Goal: Task Accomplishment & Management: Use online tool/utility

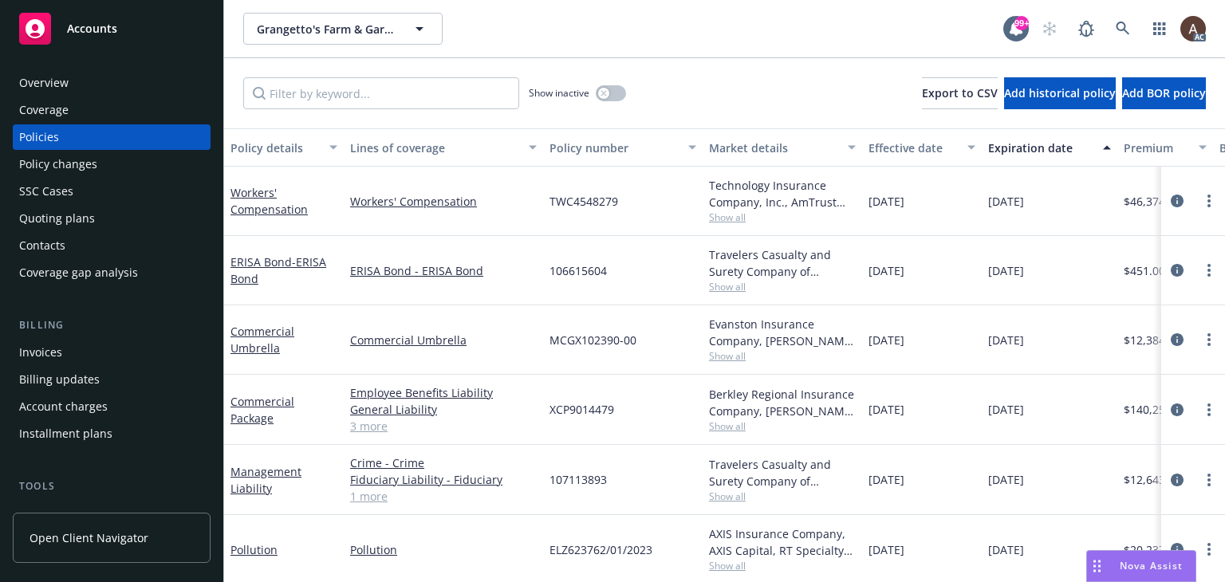
click at [104, 167] on div "Policy changes" at bounding box center [111, 165] width 185 height 26
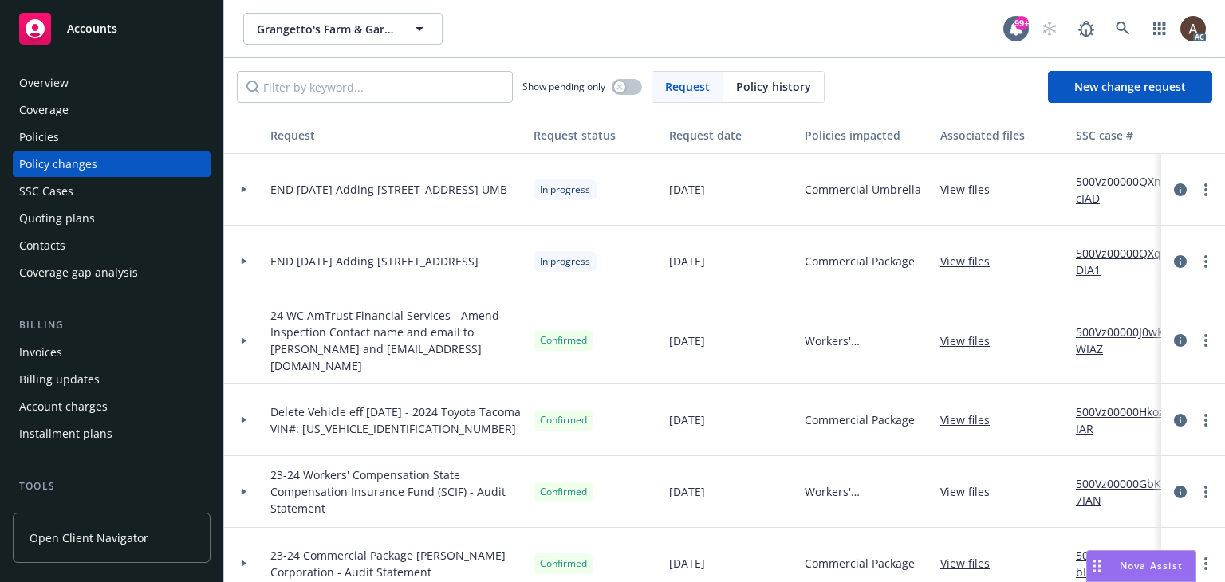
click at [242, 187] on icon at bounding box center [244, 190] width 5 height 6
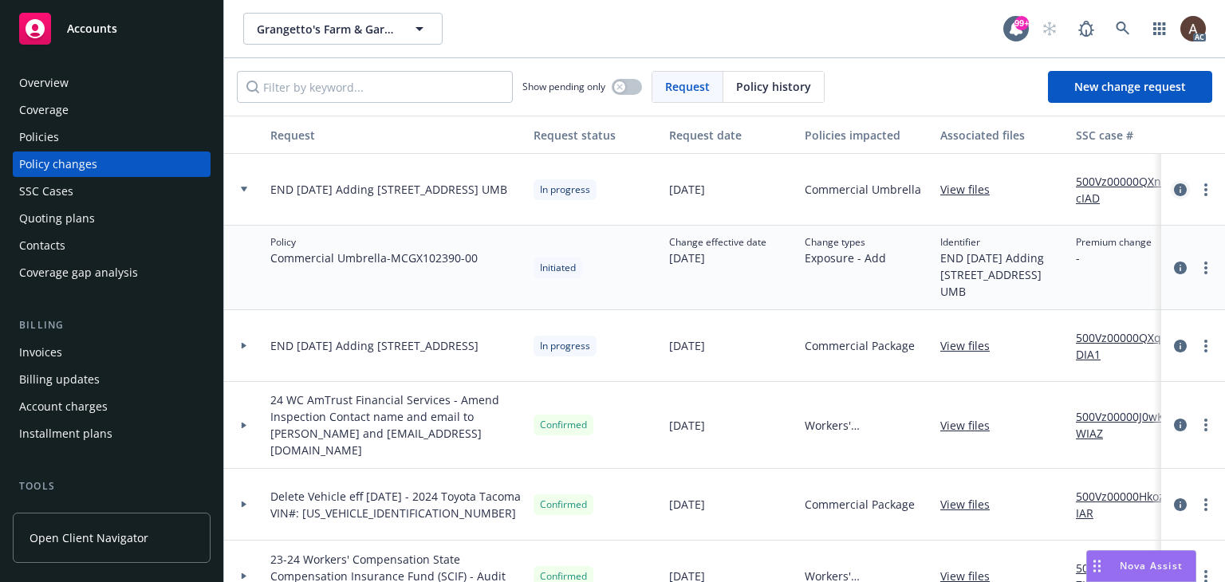
click at [1174, 189] on icon "circleInformation" at bounding box center [1180, 189] width 13 height 13
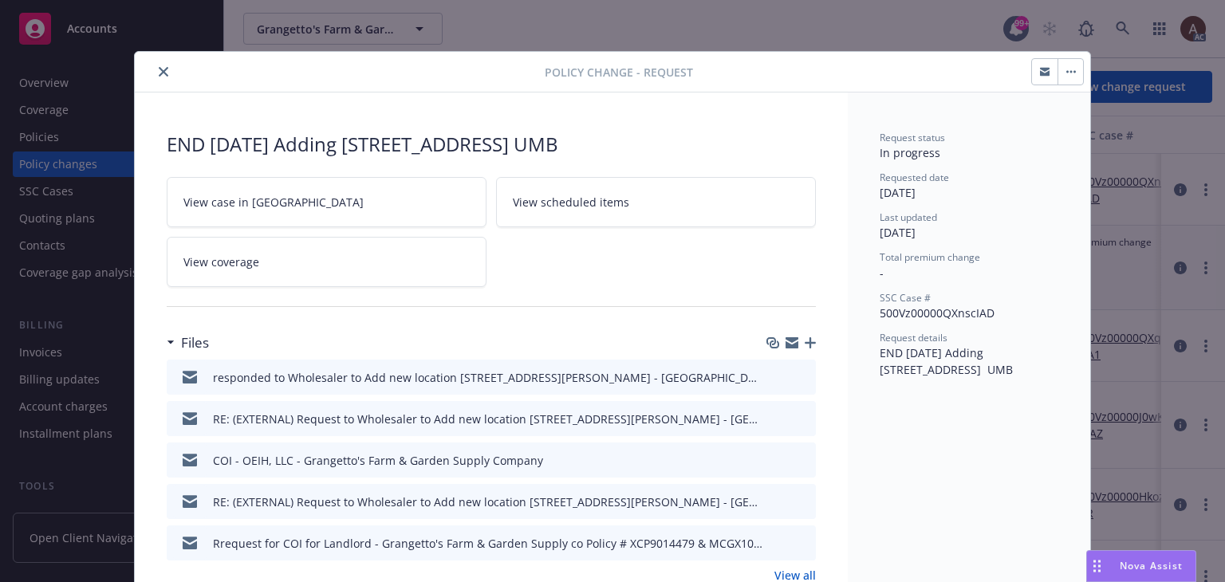
scroll to position [48, 0]
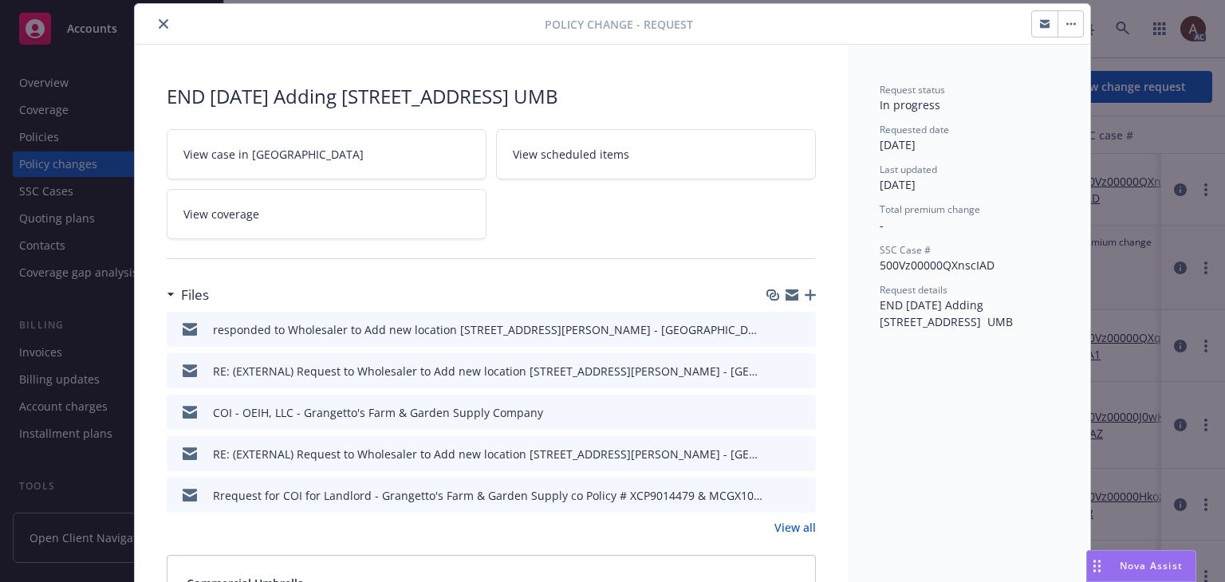
click at [794, 371] on icon "preview file" at bounding box center [801, 369] width 14 height 11
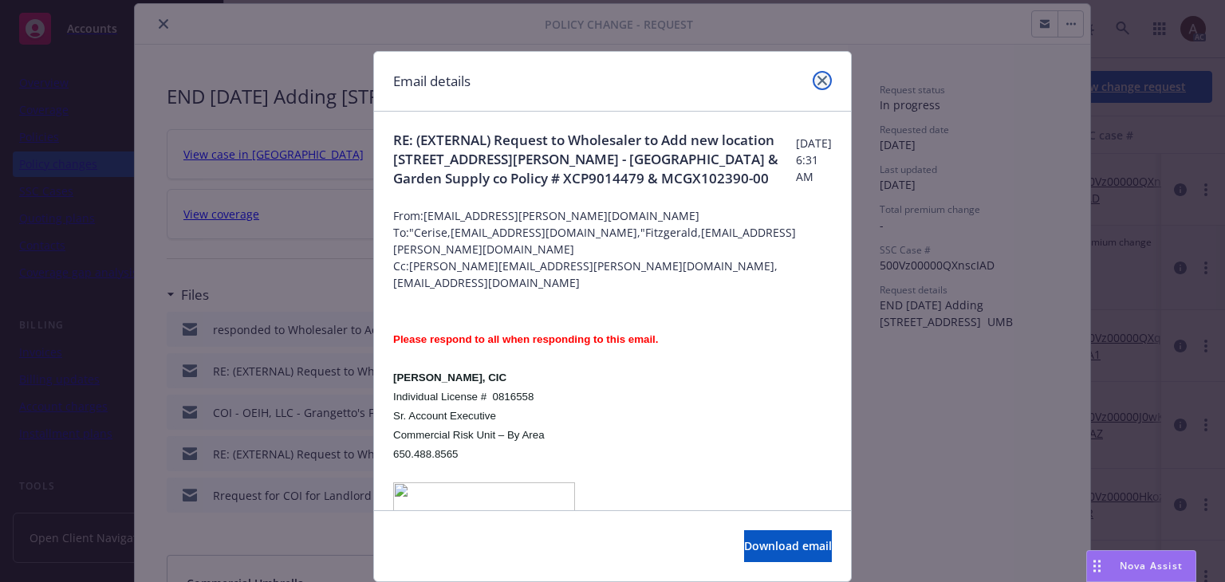
click at [817, 81] on icon "close" at bounding box center [822, 81] width 10 height 10
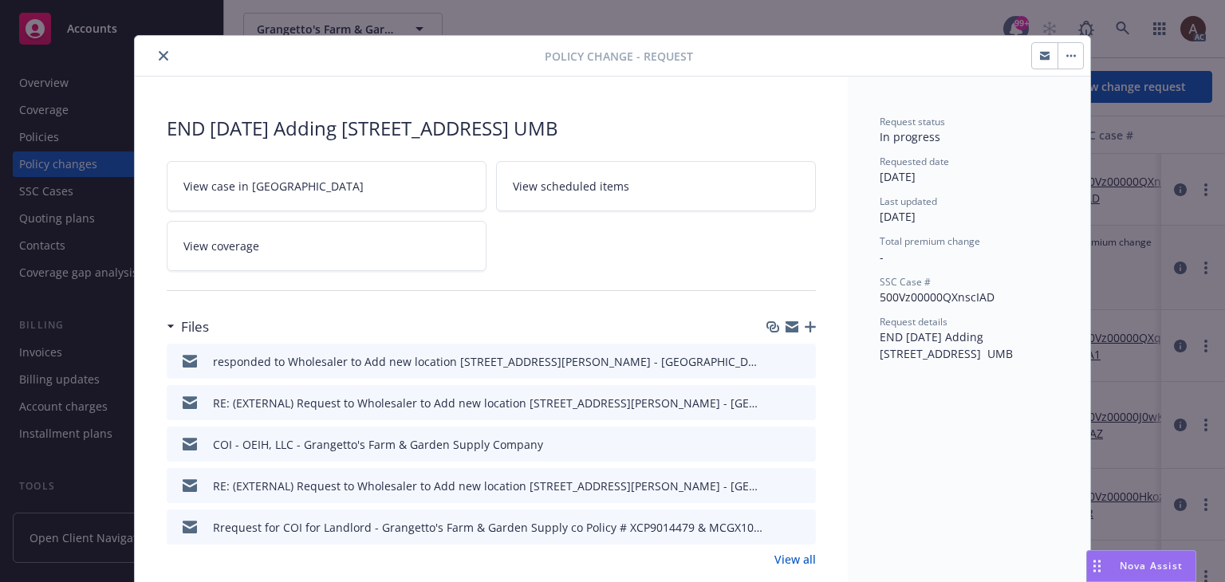
scroll to position [0, 0]
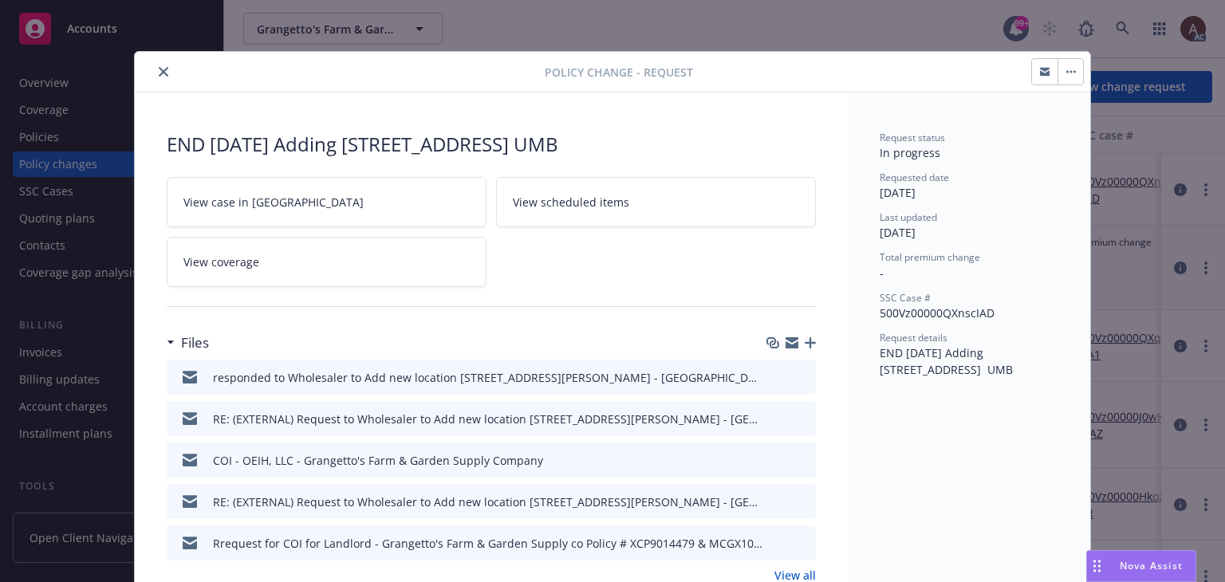
click at [165, 71] on button "close" at bounding box center [163, 71] width 19 height 19
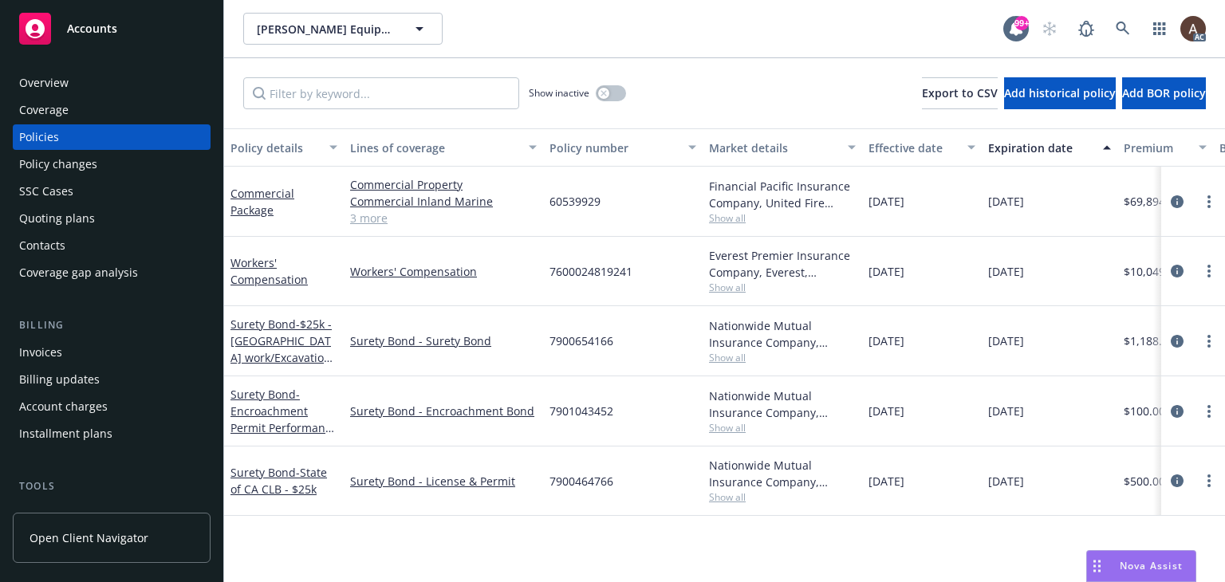
click at [99, 168] on div "Policy changes" at bounding box center [111, 165] width 185 height 26
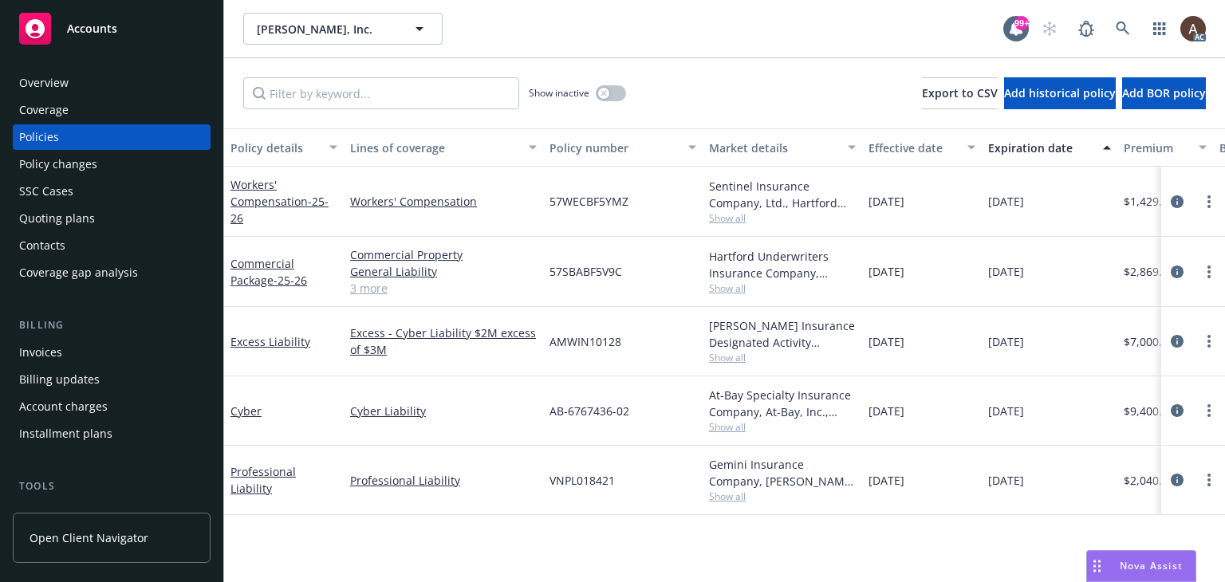
click at [73, 173] on div "Policy changes" at bounding box center [58, 165] width 78 height 26
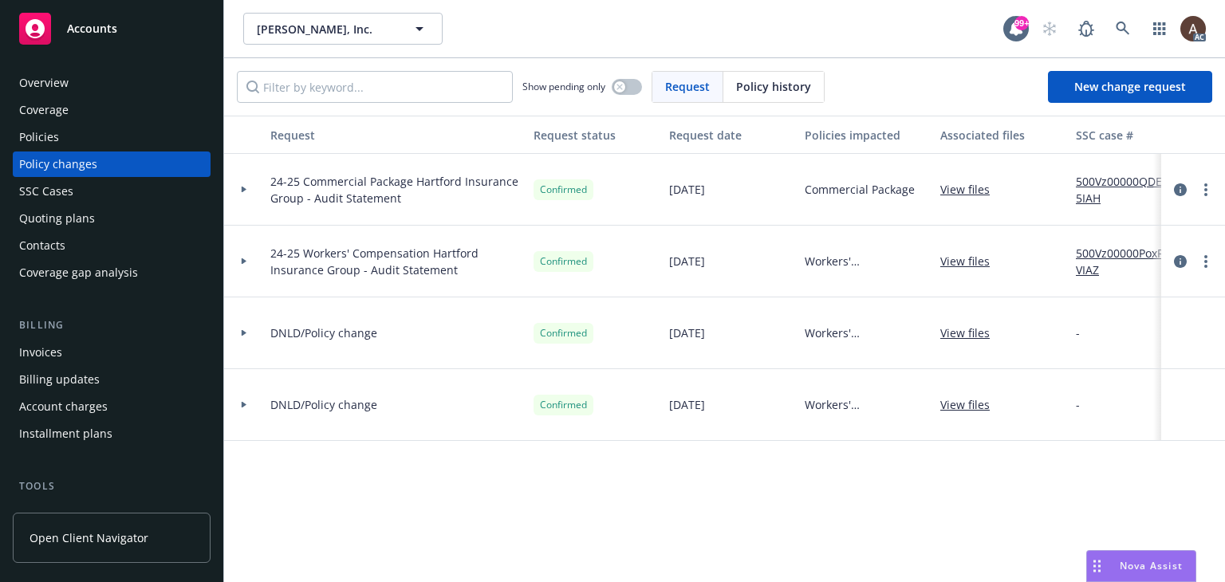
click at [73, 81] on div "Overview" at bounding box center [111, 83] width 185 height 26
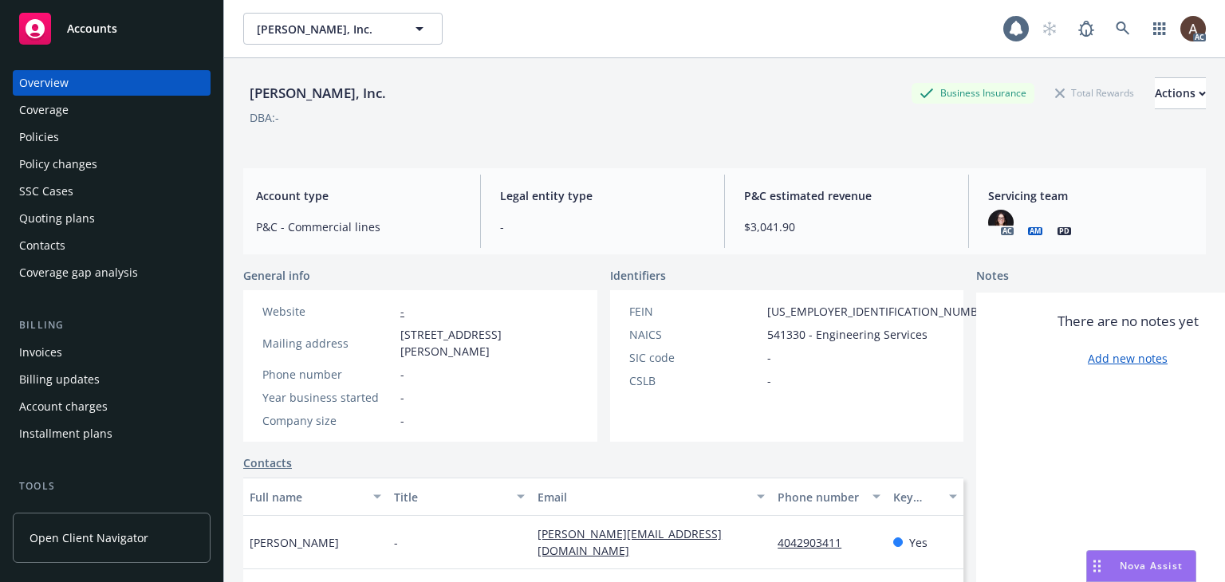
scroll to position [160, 0]
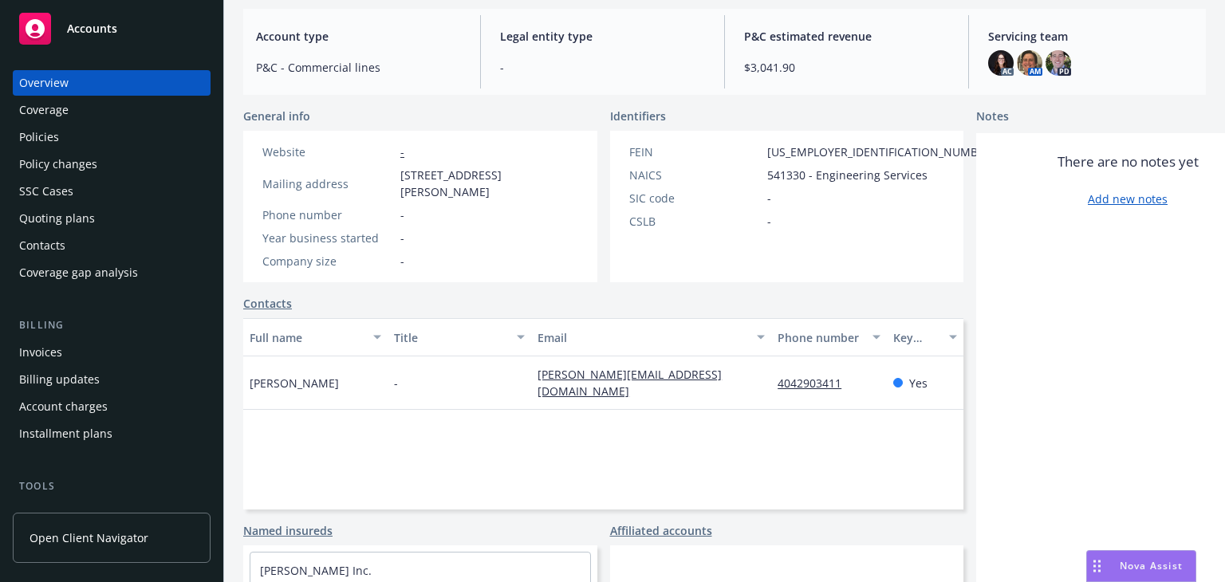
click at [96, 163] on div "Policy changes" at bounding box center [111, 165] width 185 height 26
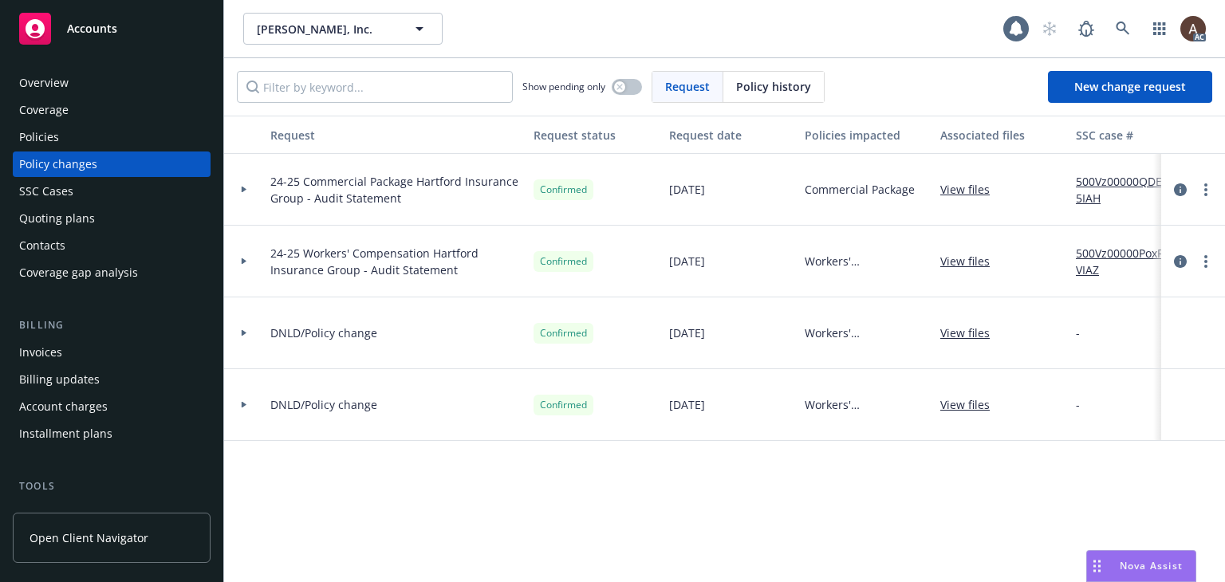
click at [92, 141] on div "Policies" at bounding box center [111, 137] width 185 height 26
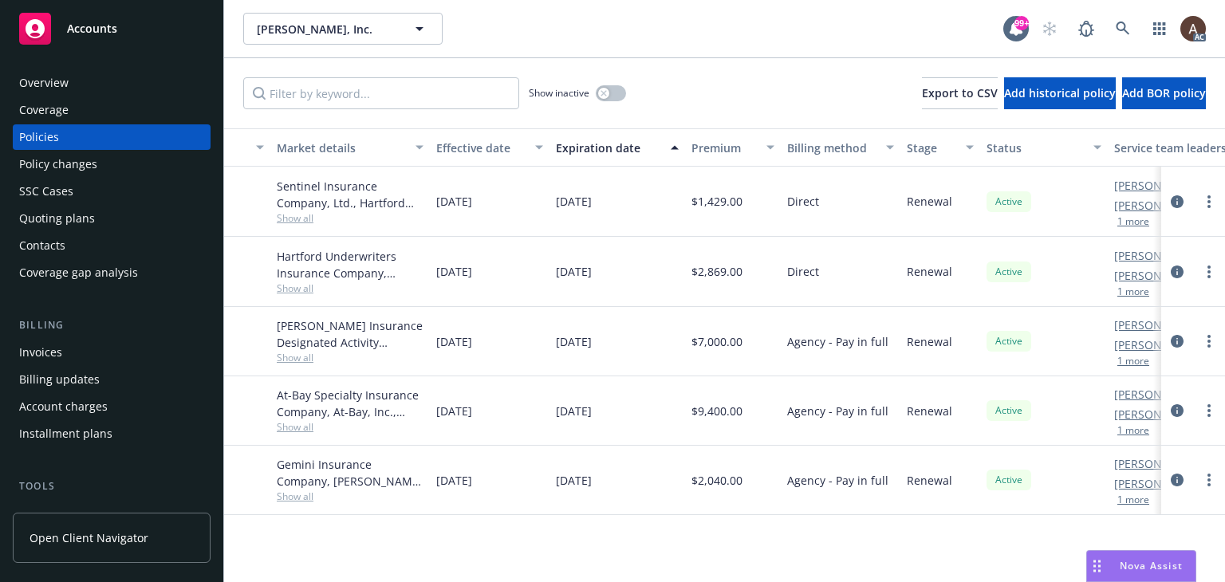
scroll to position [0, 434]
click at [1179, 199] on icon "circleInformation" at bounding box center [1177, 201] width 13 height 13
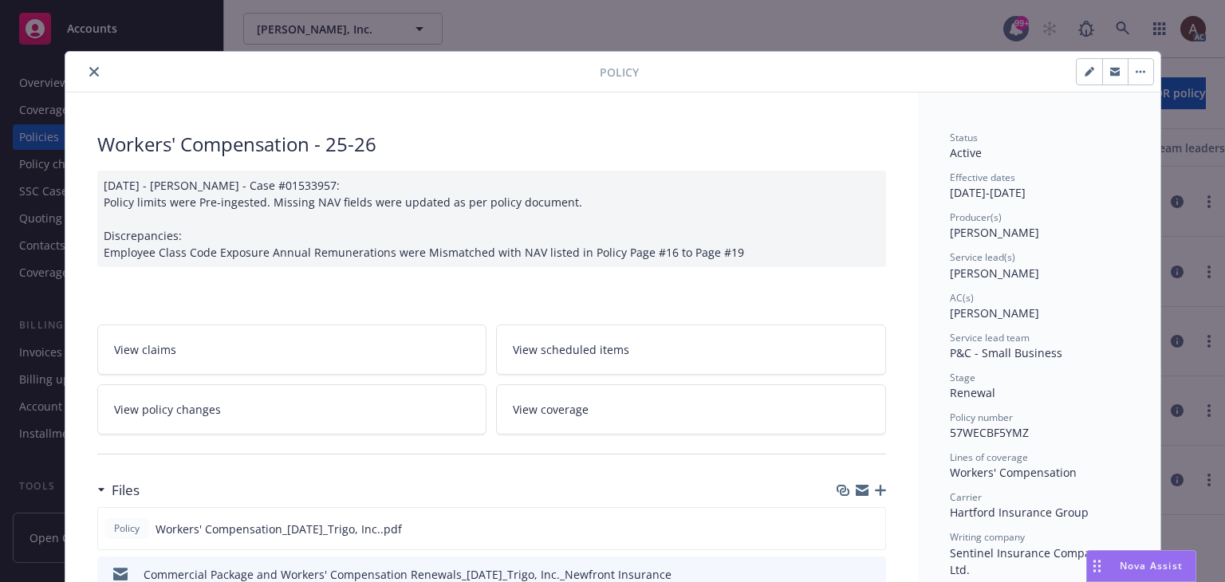
click at [93, 71] on button "close" at bounding box center [94, 71] width 19 height 19
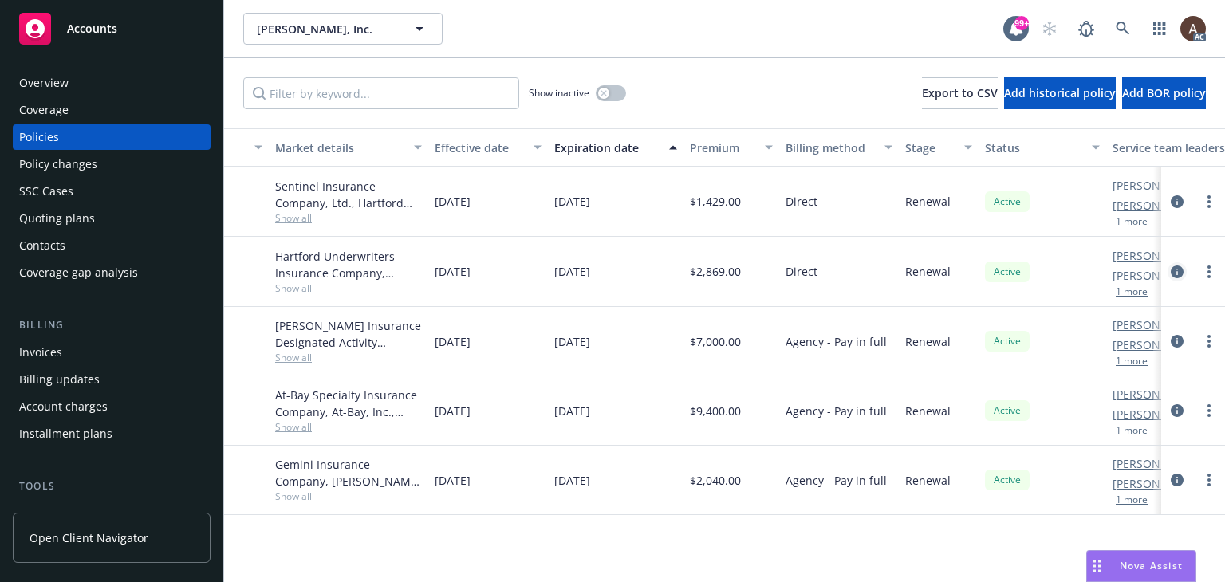
click at [1180, 271] on icon "circleInformation" at bounding box center [1177, 272] width 13 height 13
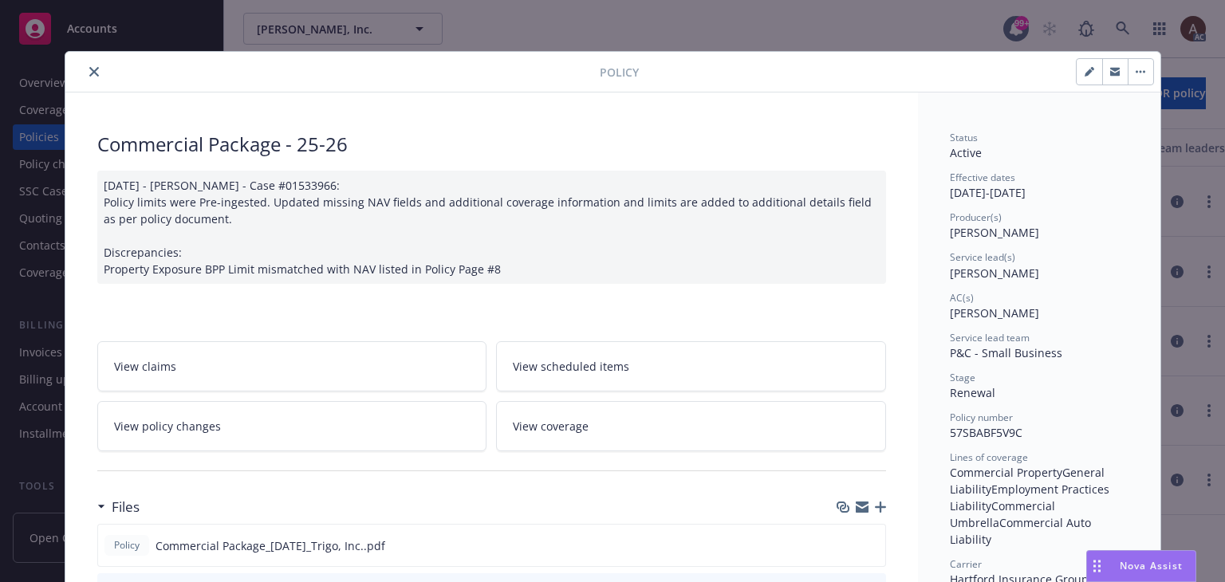
click at [85, 65] on button "close" at bounding box center [94, 71] width 19 height 19
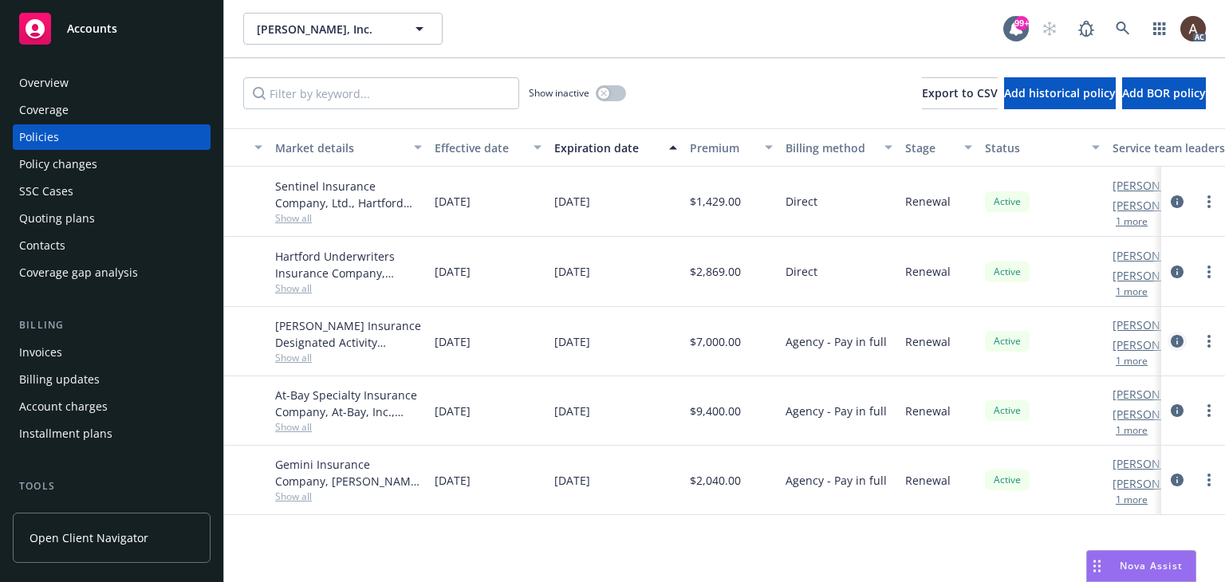
click at [1180, 338] on icon "circleInformation" at bounding box center [1177, 341] width 13 height 13
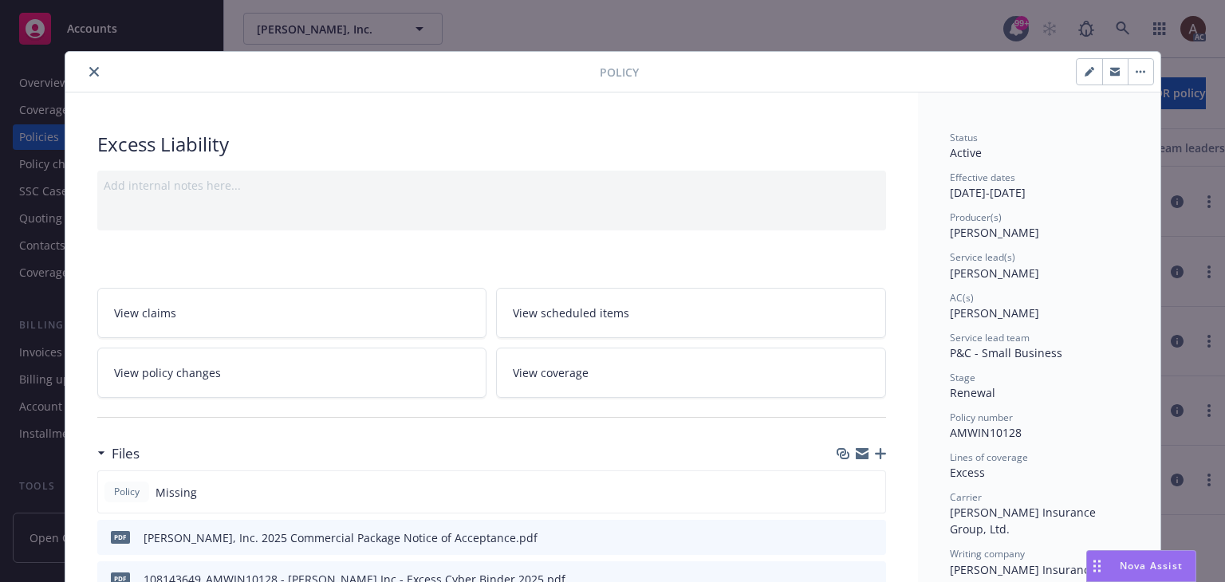
click at [85, 68] on button "close" at bounding box center [94, 71] width 19 height 19
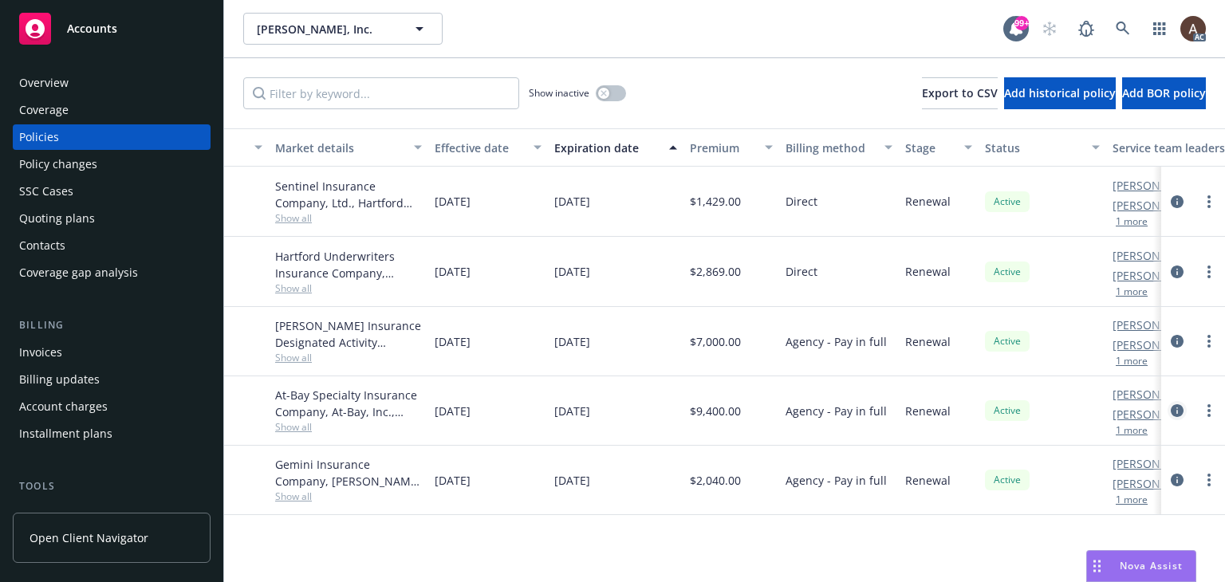
click at [1174, 413] on icon "circleInformation" at bounding box center [1177, 410] width 13 height 13
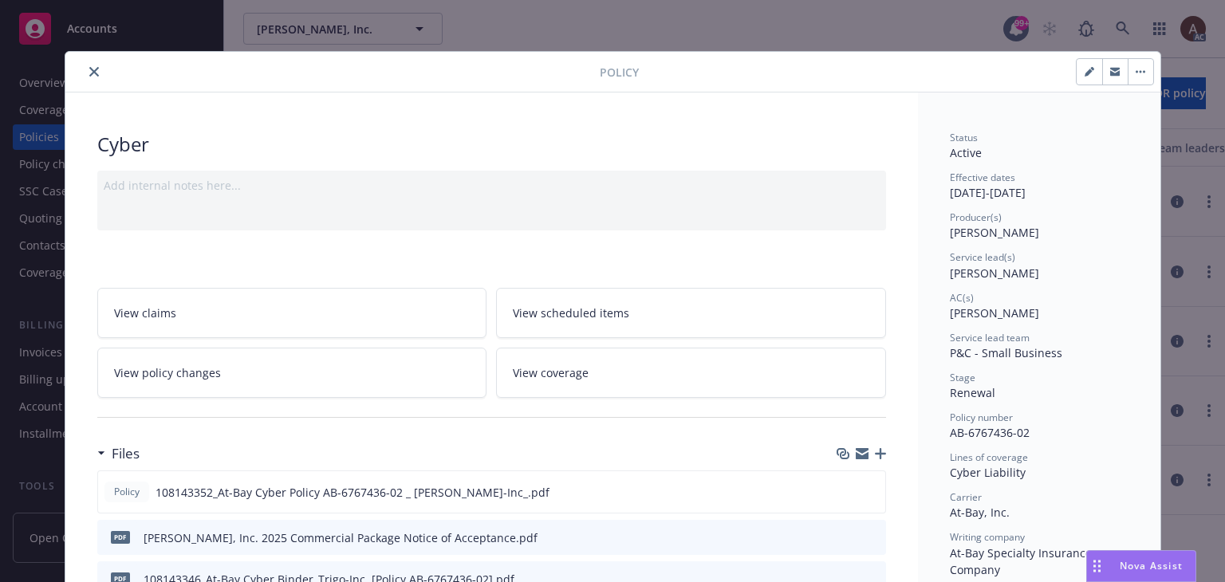
click at [89, 74] on icon "close" at bounding box center [94, 72] width 10 height 10
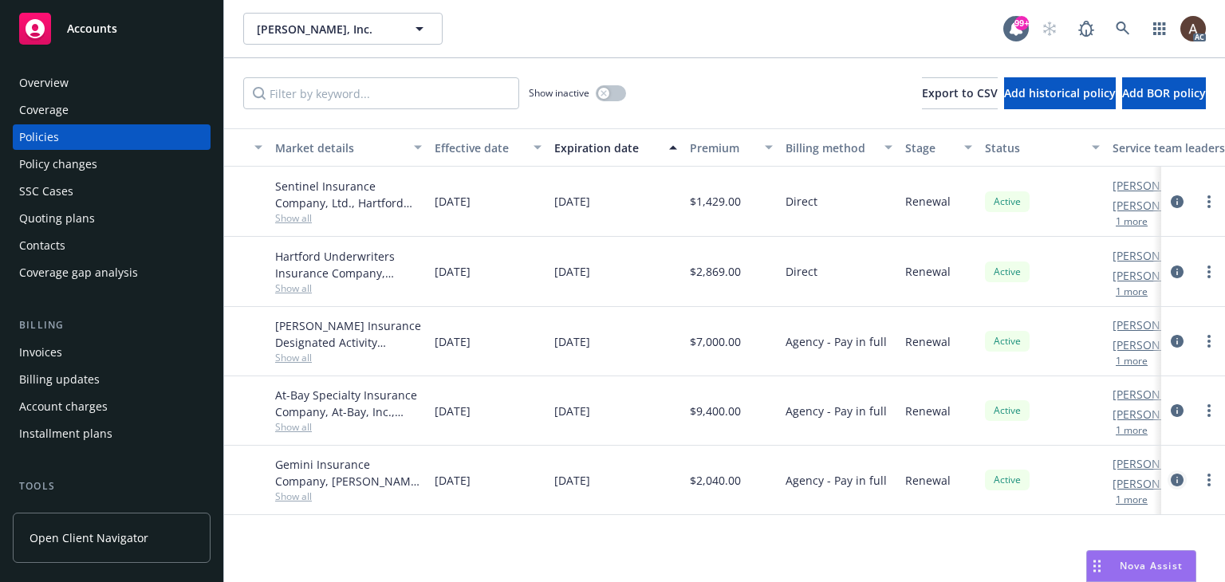
click at [1180, 474] on icon "circleInformation" at bounding box center [1177, 480] width 13 height 13
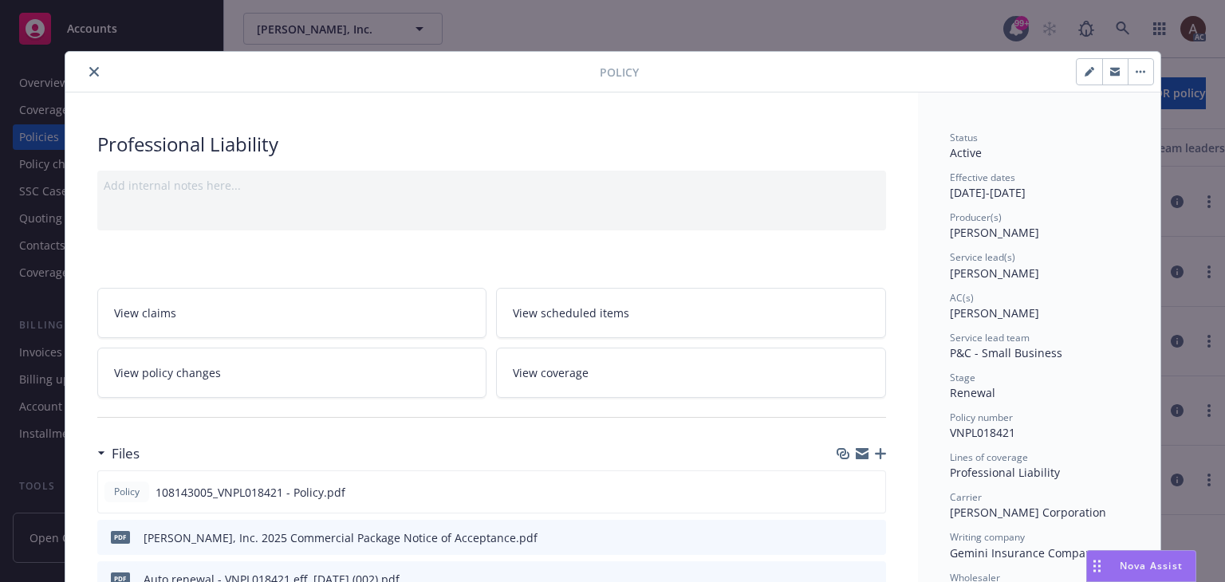
click at [89, 73] on icon "close" at bounding box center [94, 72] width 10 height 10
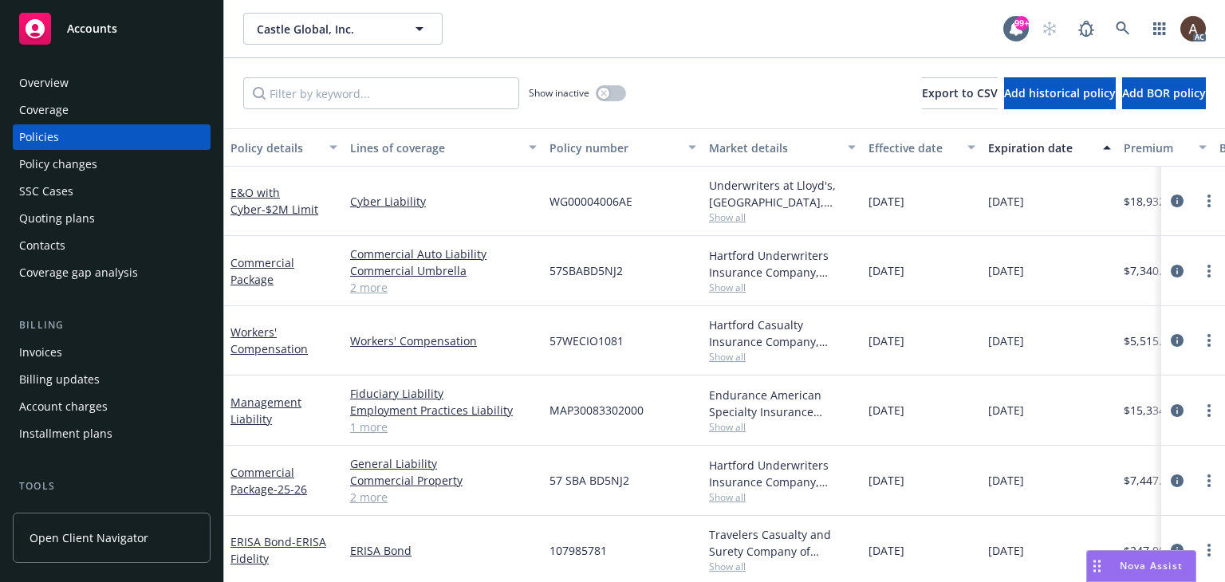
scroll to position [14, 0]
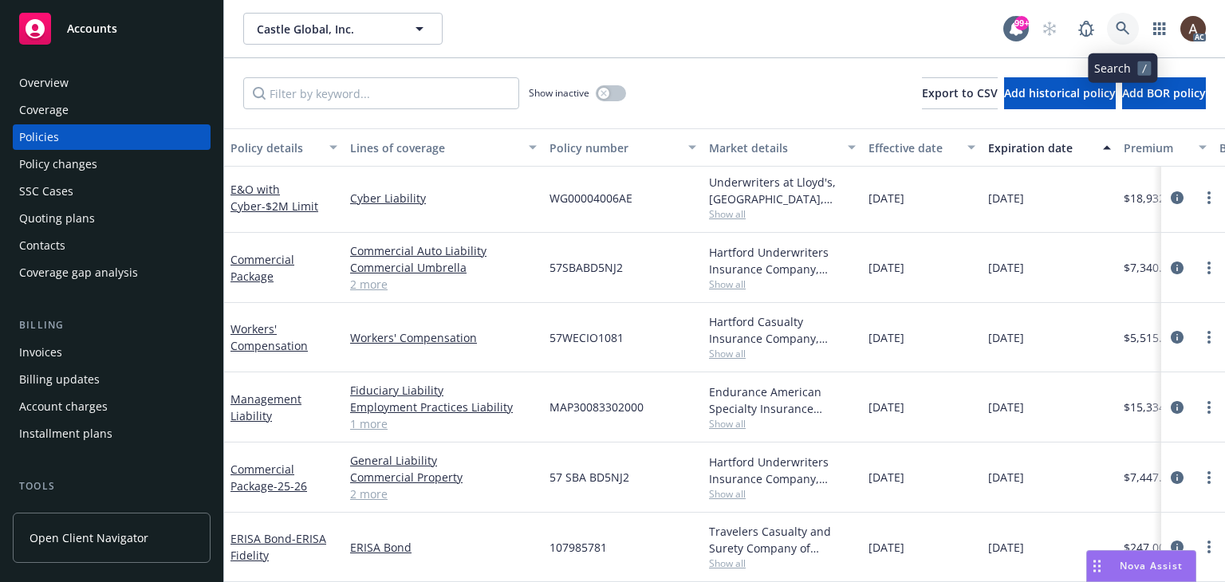
click at [1118, 29] on icon at bounding box center [1123, 29] width 14 height 14
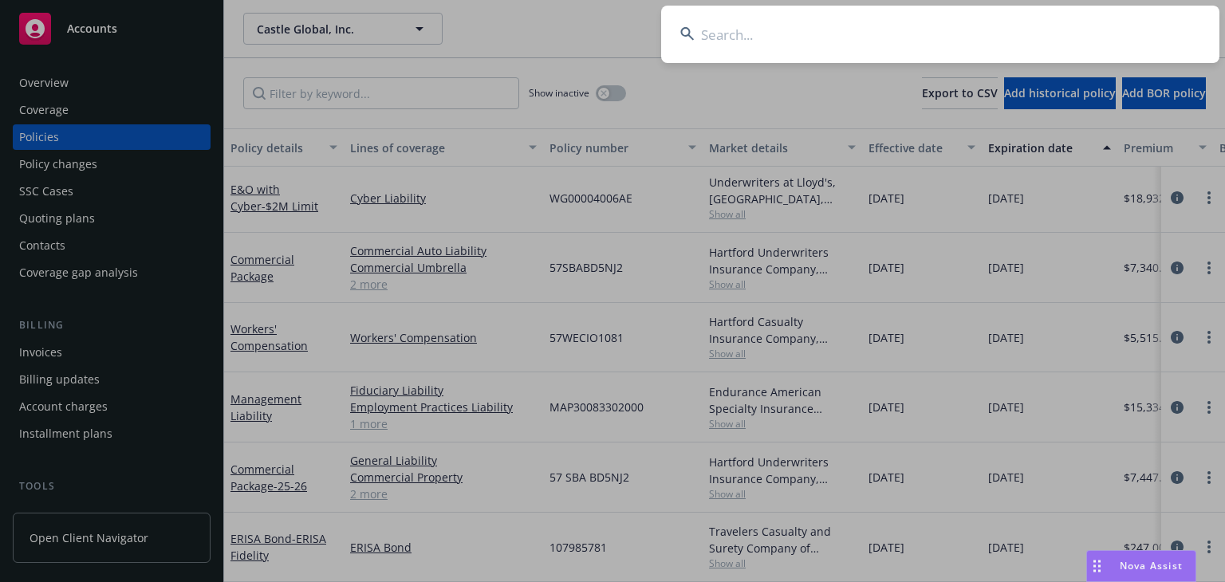
click at [798, 33] on input at bounding box center [940, 34] width 558 height 57
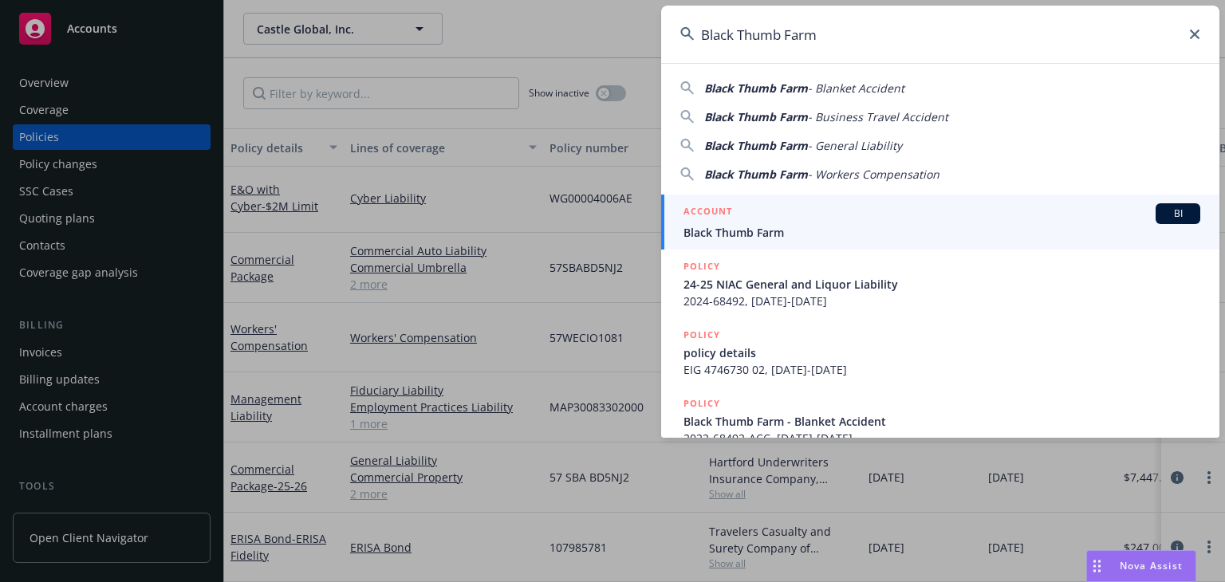
type input "Black Thumb Farm"
click at [758, 224] on span "Black Thumb Farm" at bounding box center [941, 232] width 517 height 17
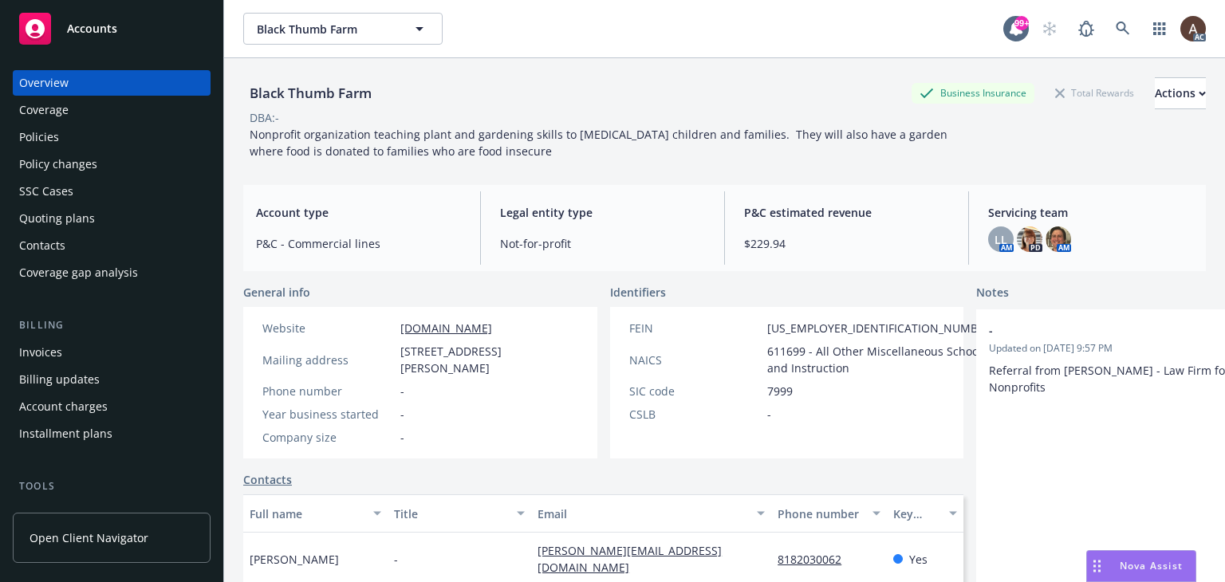
click at [85, 149] on div "Policies" at bounding box center [111, 137] width 185 height 26
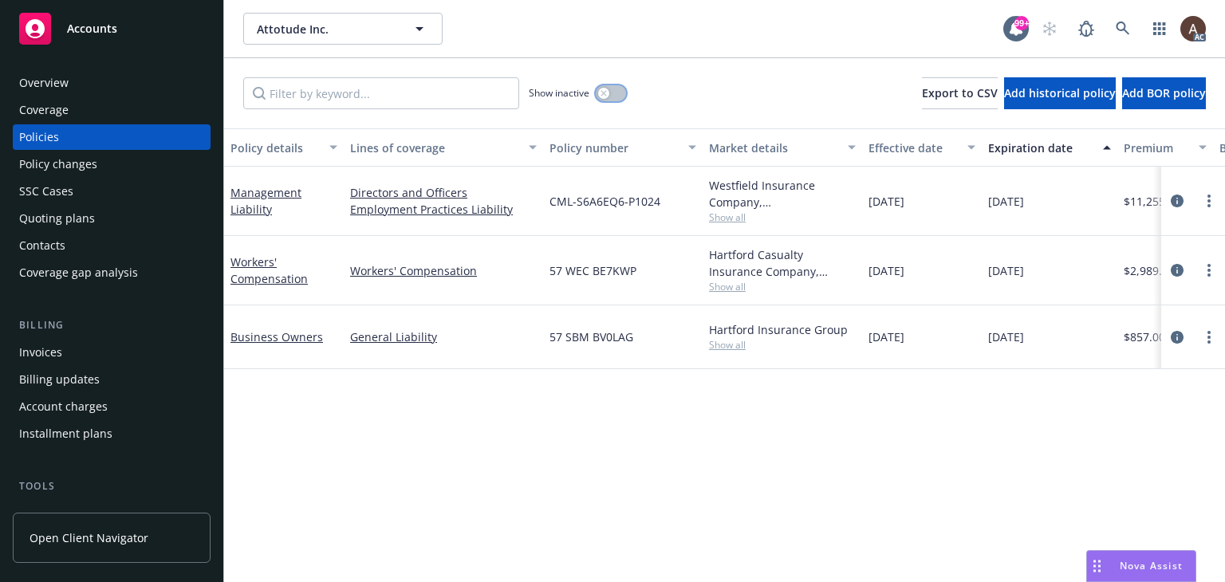
click at [601, 95] on icon "button" at bounding box center [604, 93] width 6 height 6
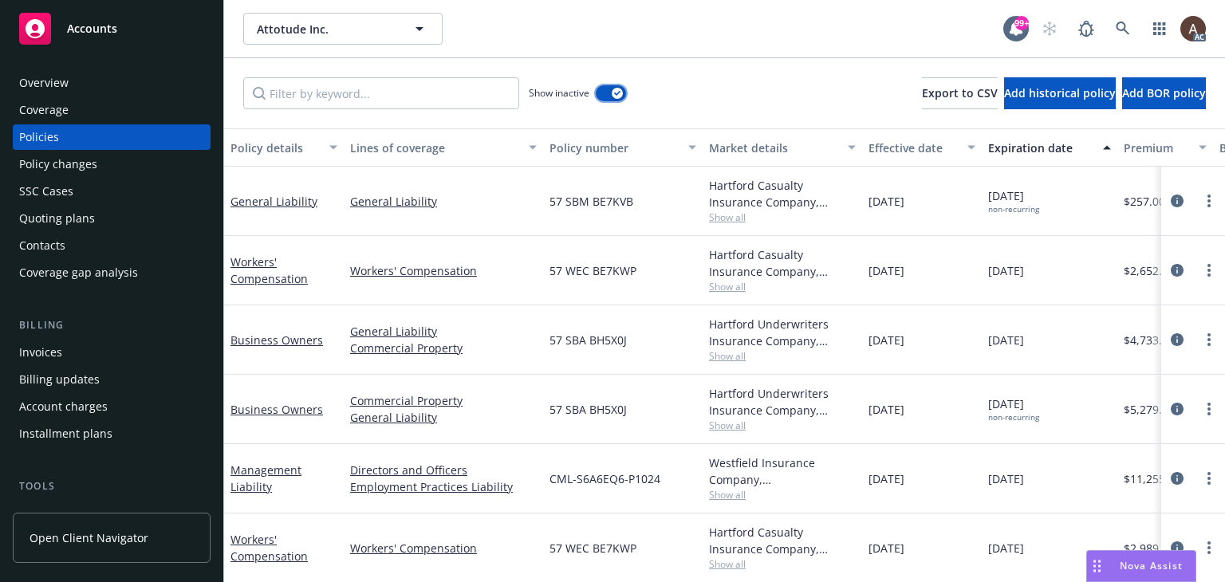
scroll to position [76, 0]
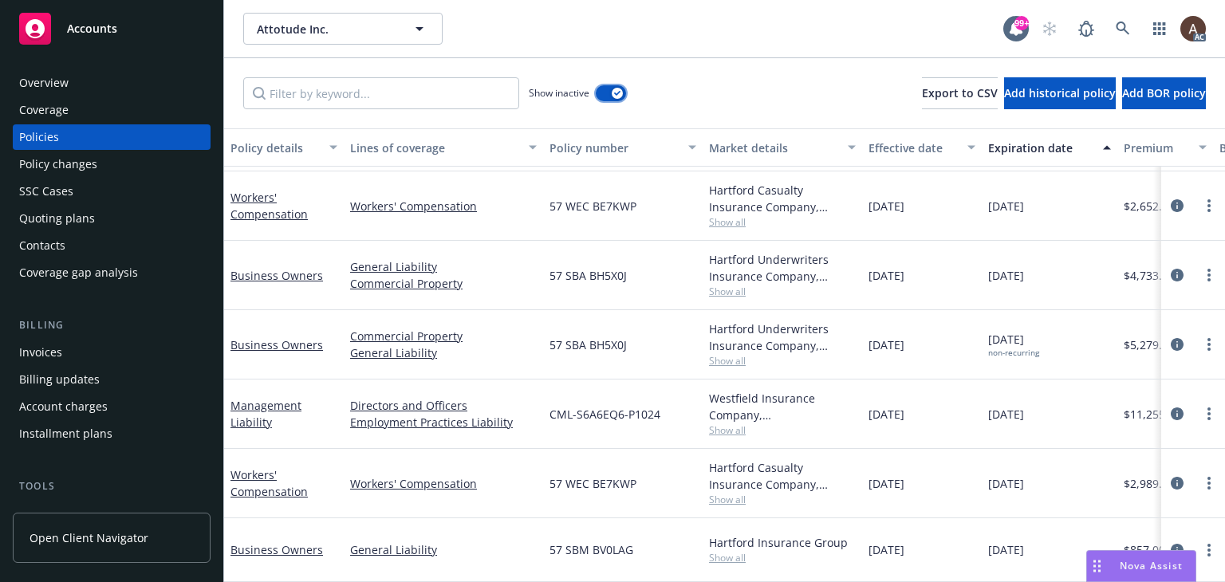
click at [614, 93] on icon "button" at bounding box center [617, 93] width 6 height 5
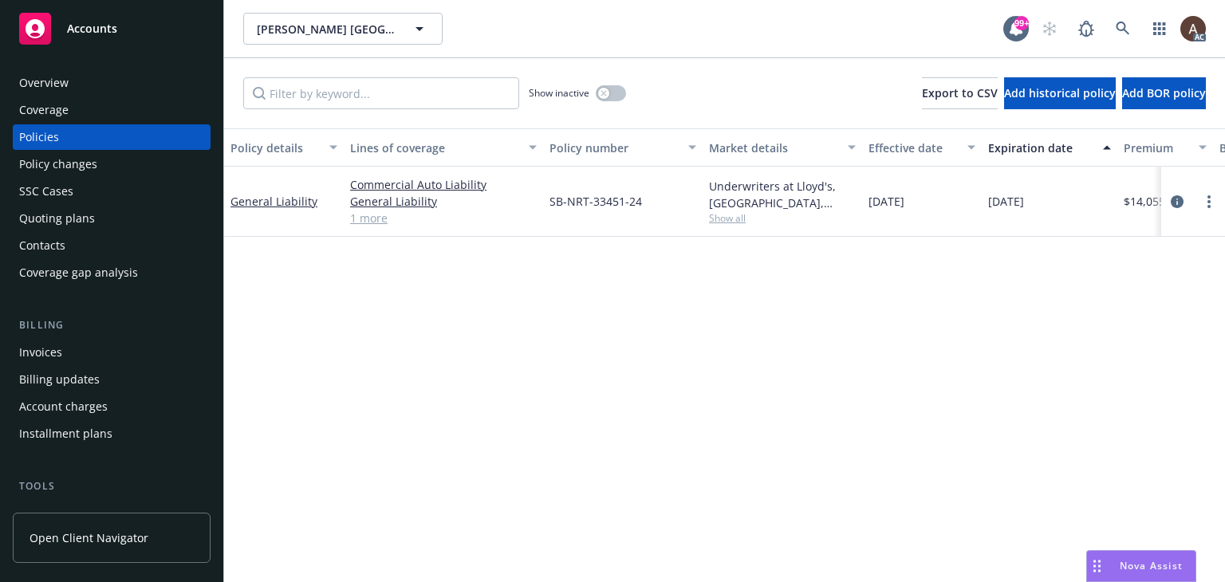
click at [683, 371] on div "Policy details Lines of coverage Policy number Market details Effective date Ex…" at bounding box center [724, 355] width 1001 height 454
click at [88, 174] on div "Policy changes" at bounding box center [58, 165] width 78 height 26
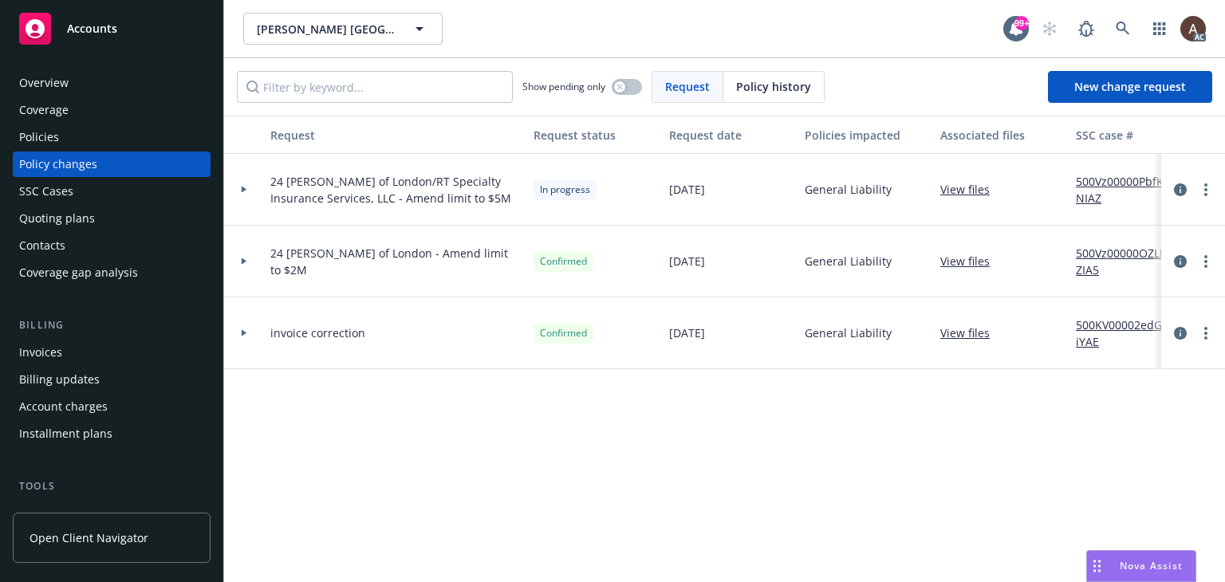
click at [242, 189] on icon at bounding box center [244, 190] width 5 height 6
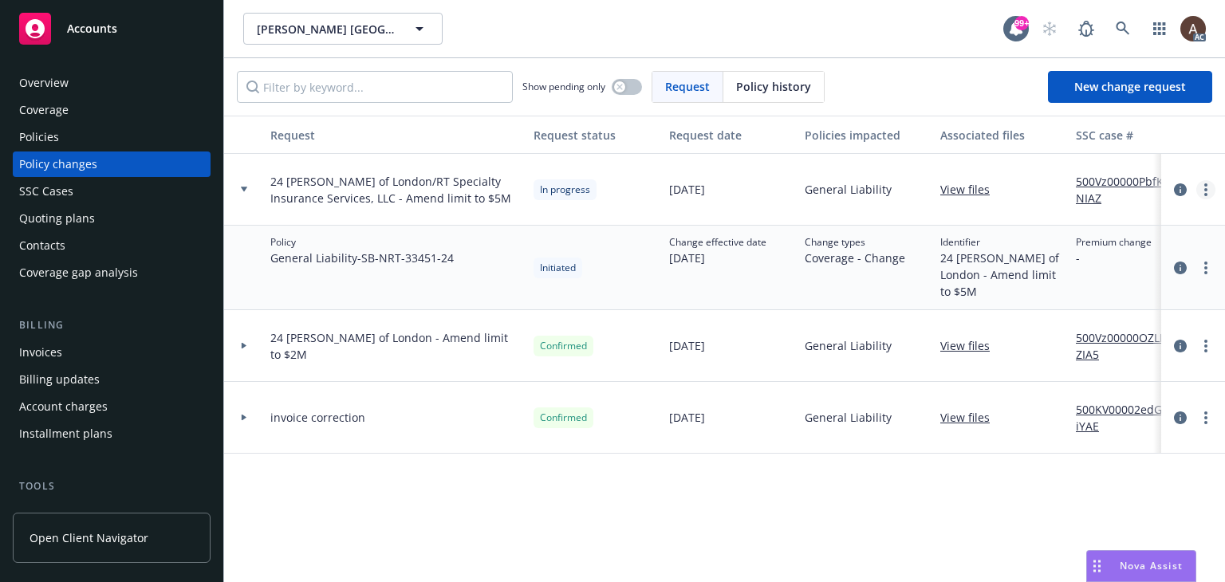
click at [1203, 187] on link "more" at bounding box center [1205, 189] width 19 height 19
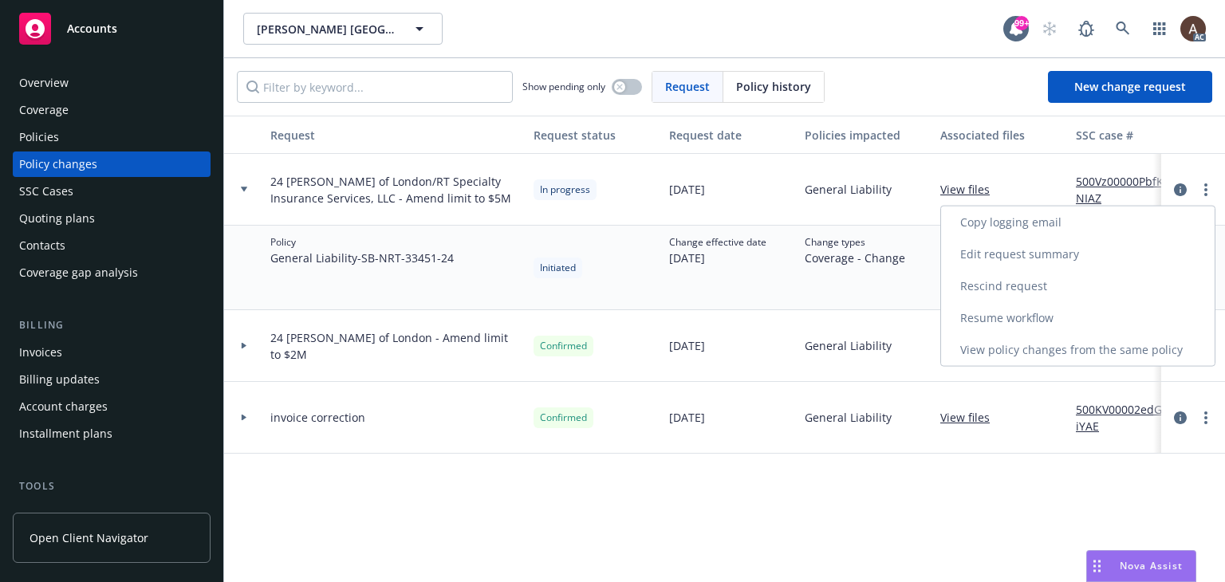
click at [991, 313] on link "Resume workflow" at bounding box center [1078, 318] width 274 height 32
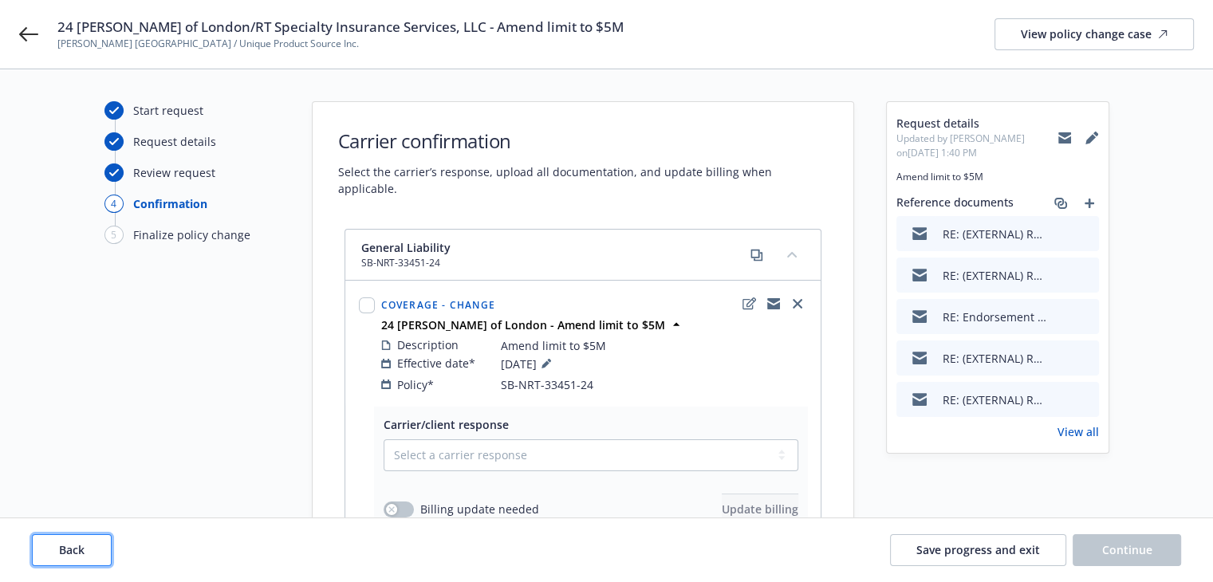
click at [89, 546] on button "Back" at bounding box center [72, 550] width 80 height 32
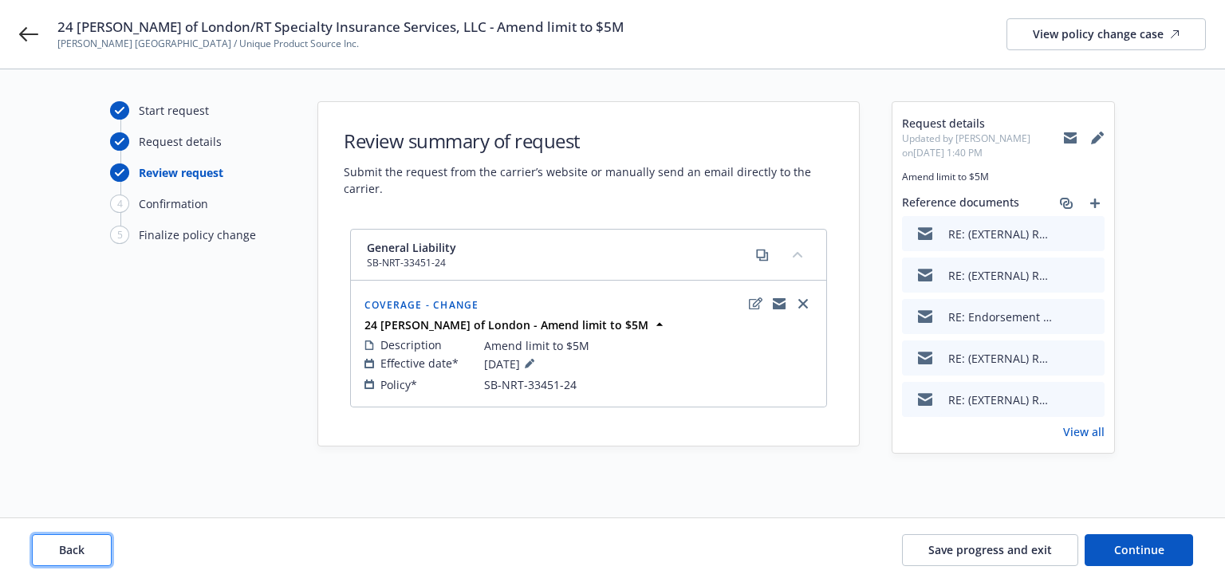
click at [89, 546] on button "Back" at bounding box center [72, 550] width 80 height 32
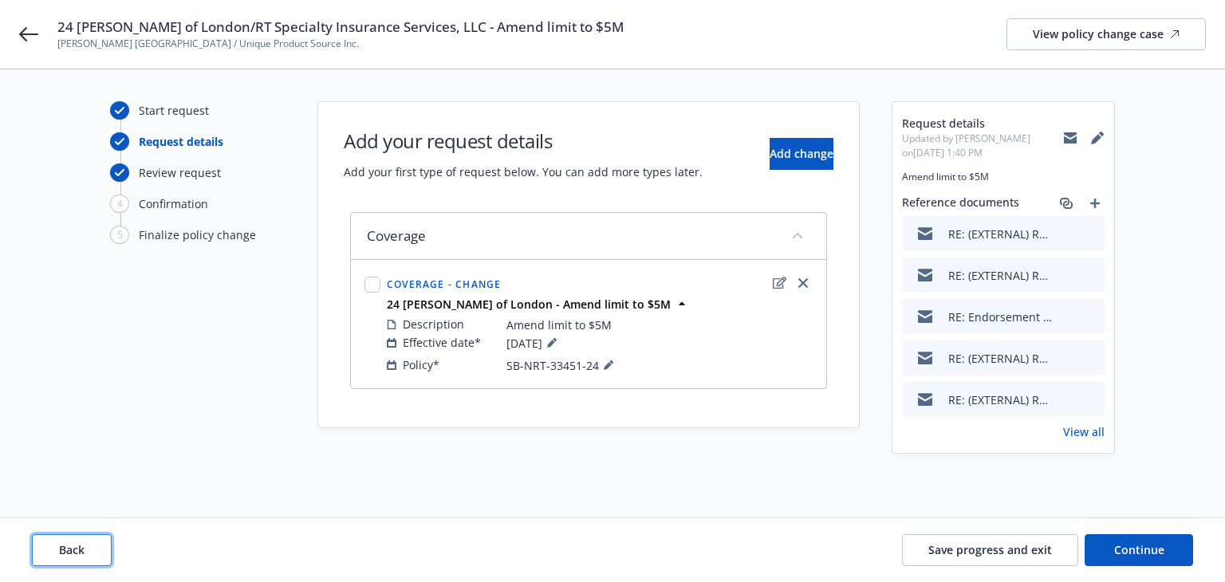
click at [89, 546] on button "Back" at bounding box center [72, 550] width 80 height 32
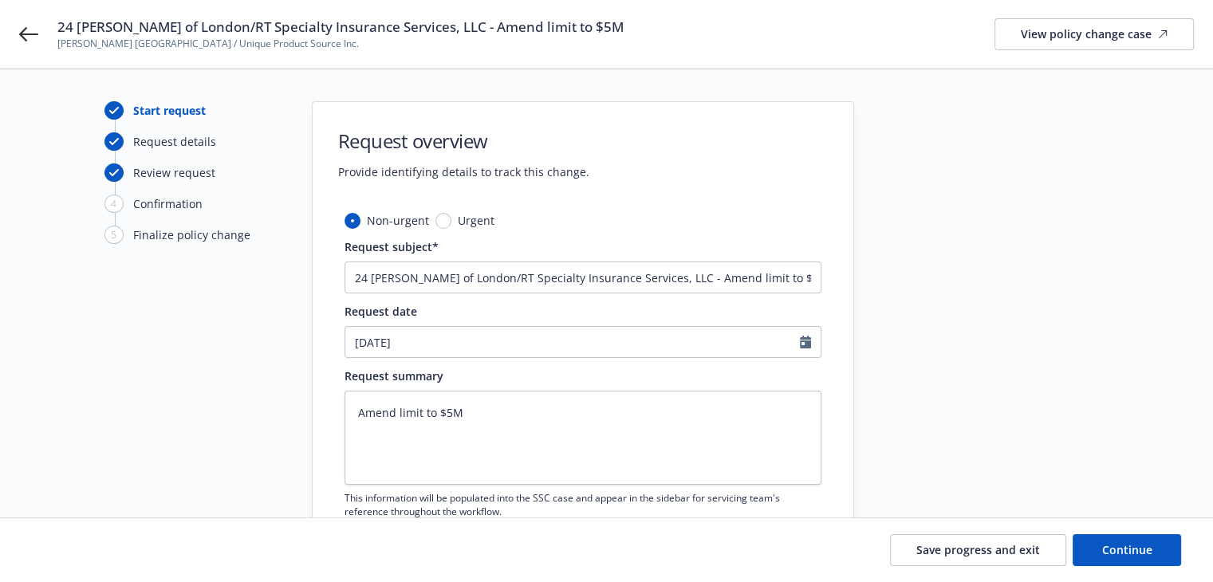
click at [185, 387] on div "Start request Request details Review request 4 Confirmation 5 Finalize policy c…" at bounding box center [191, 544] width 175 height 887
click at [1140, 553] on span "Continue" at bounding box center [1127, 549] width 50 height 15
type textarea "x"
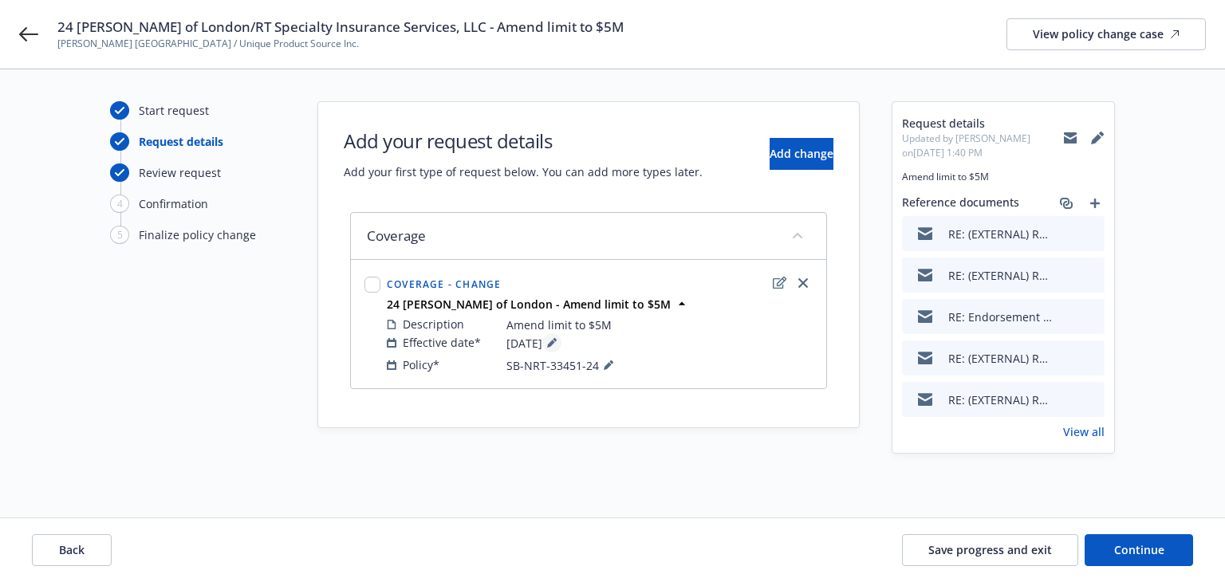
click at [557, 338] on icon at bounding box center [552, 343] width 10 height 10
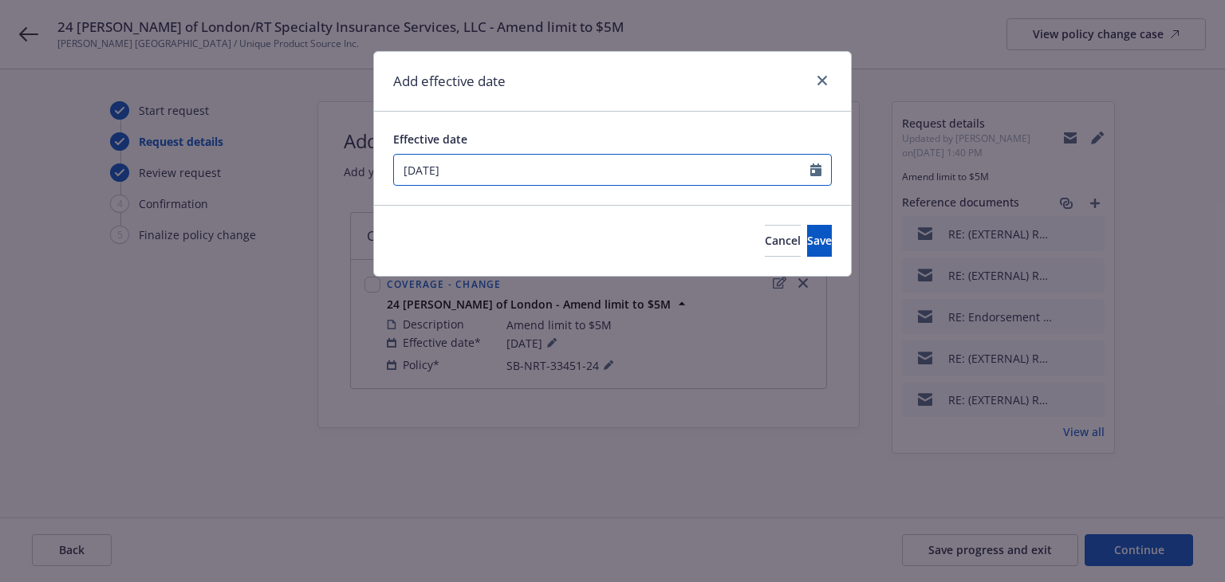
click at [558, 176] on input "07/23/2025" at bounding box center [602, 170] width 416 height 30
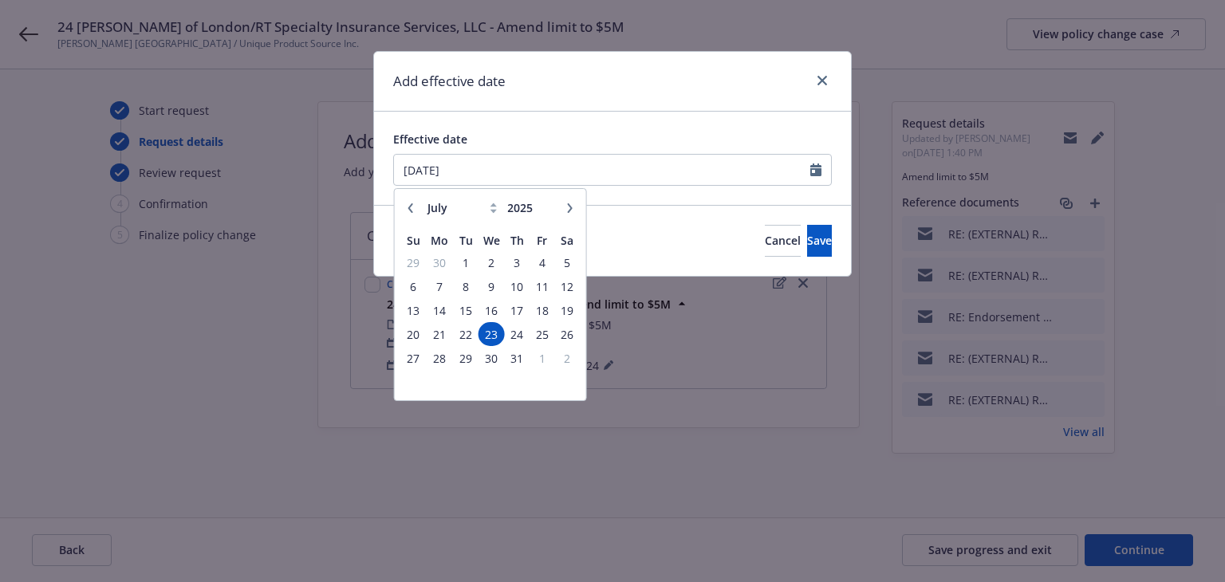
click at [568, 211] on icon "button" at bounding box center [570, 208] width 5 height 10
select select "8"
click at [441, 286] on span "4" at bounding box center [439, 287] width 24 height 20
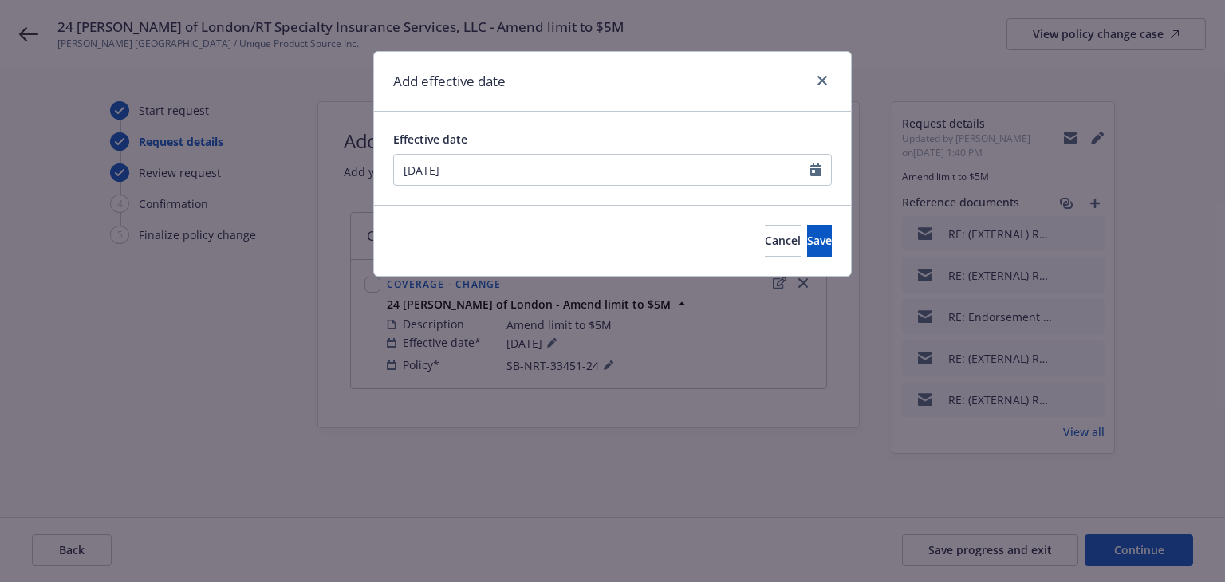
type input "[DATE]"
click at [807, 250] on button "Save" at bounding box center [819, 241] width 25 height 32
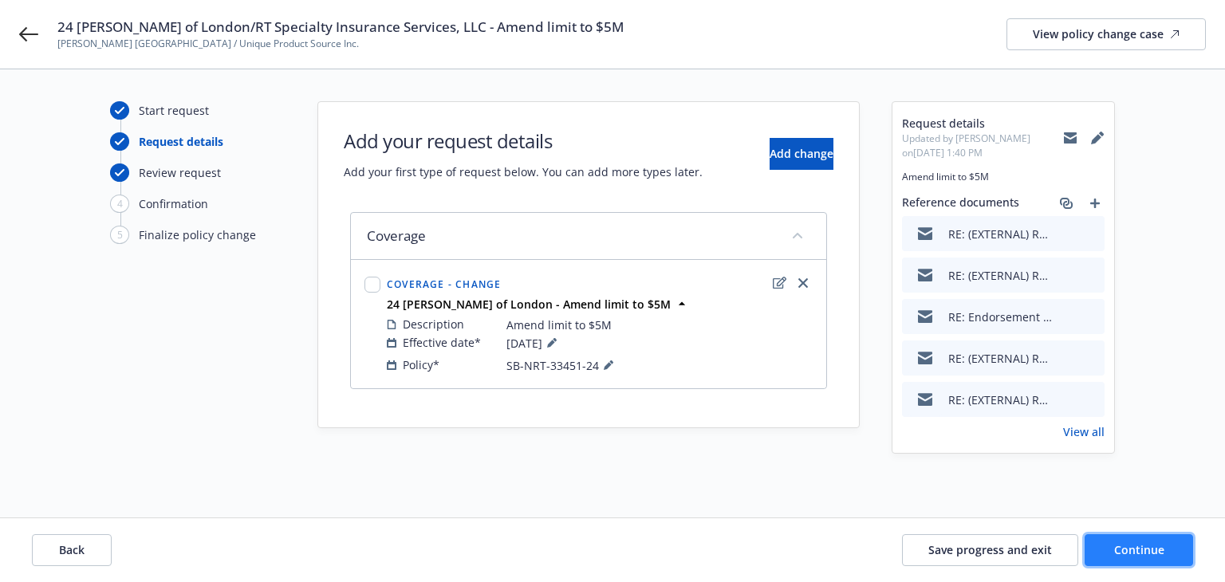
click at [1127, 556] on span "Continue" at bounding box center [1139, 549] width 50 height 15
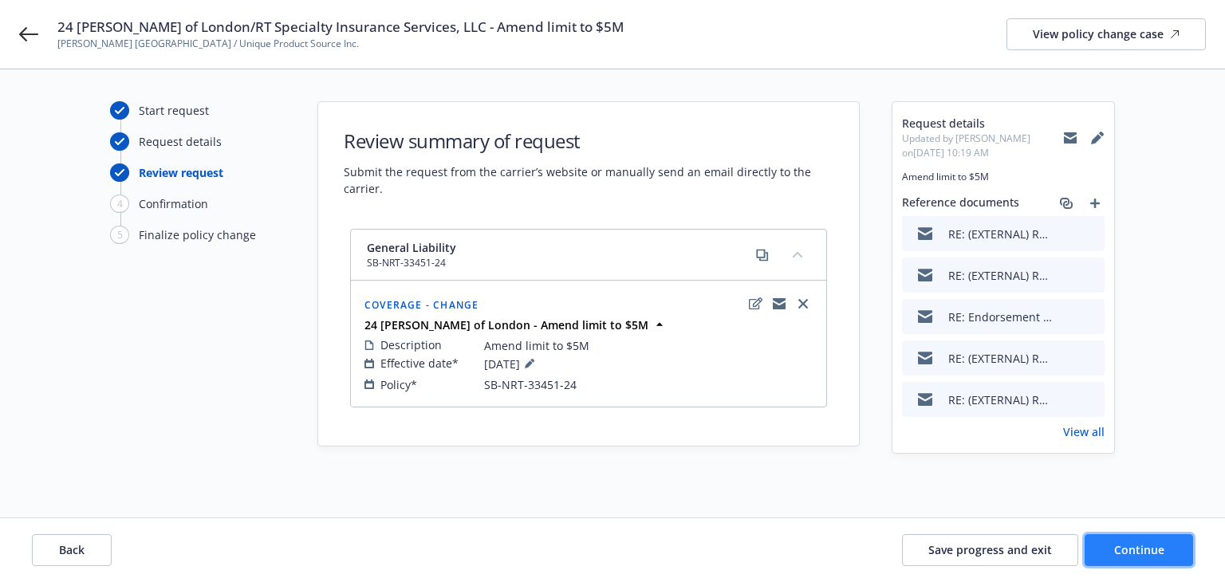
click at [1119, 557] on button "Continue" at bounding box center [1139, 550] width 108 height 32
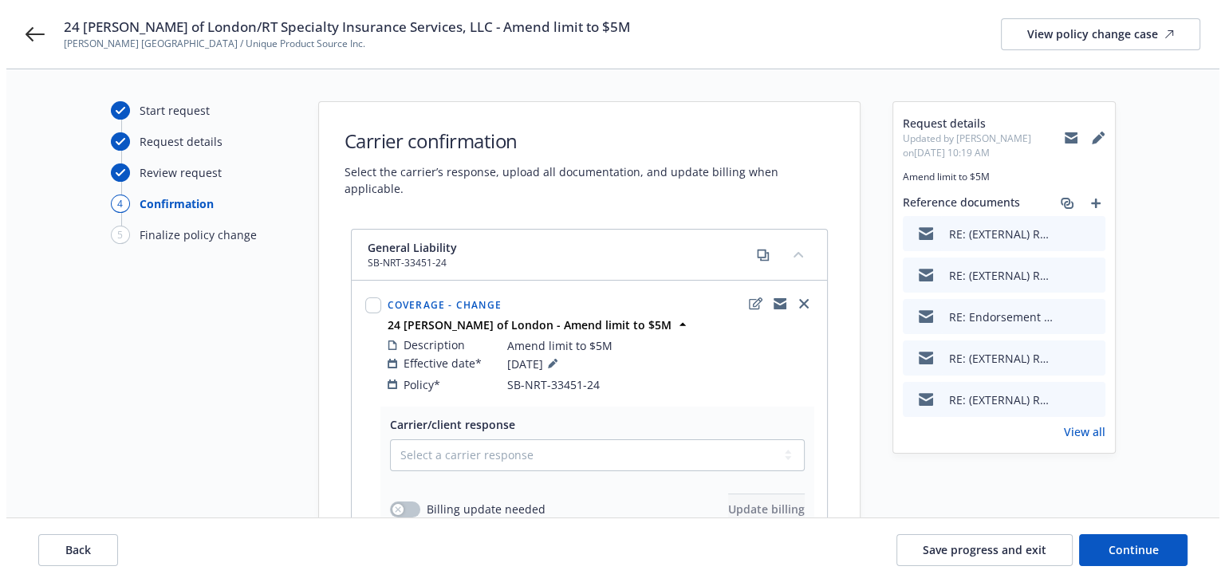
scroll to position [239, 0]
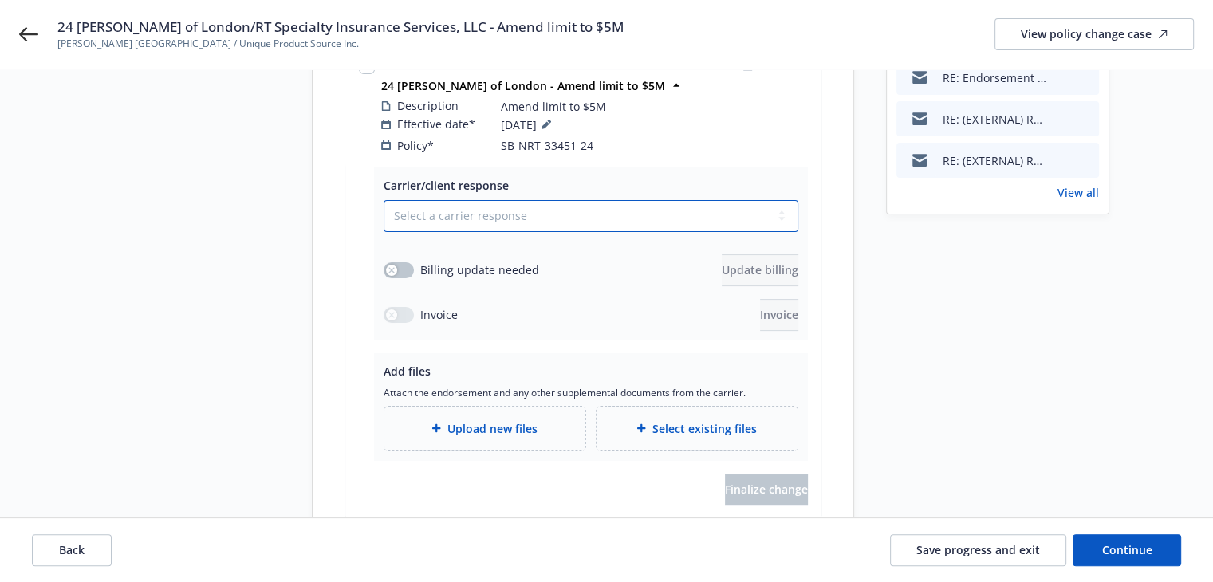
click at [401, 206] on select "Select a carrier response Accepted Accepted with revision No endorsement needed…" at bounding box center [591, 216] width 415 height 32
select select "ACCEPTED"
click at [384, 200] on select "Select a carrier response Accepted Accepted with revision No endorsement needed…" at bounding box center [591, 216] width 415 height 32
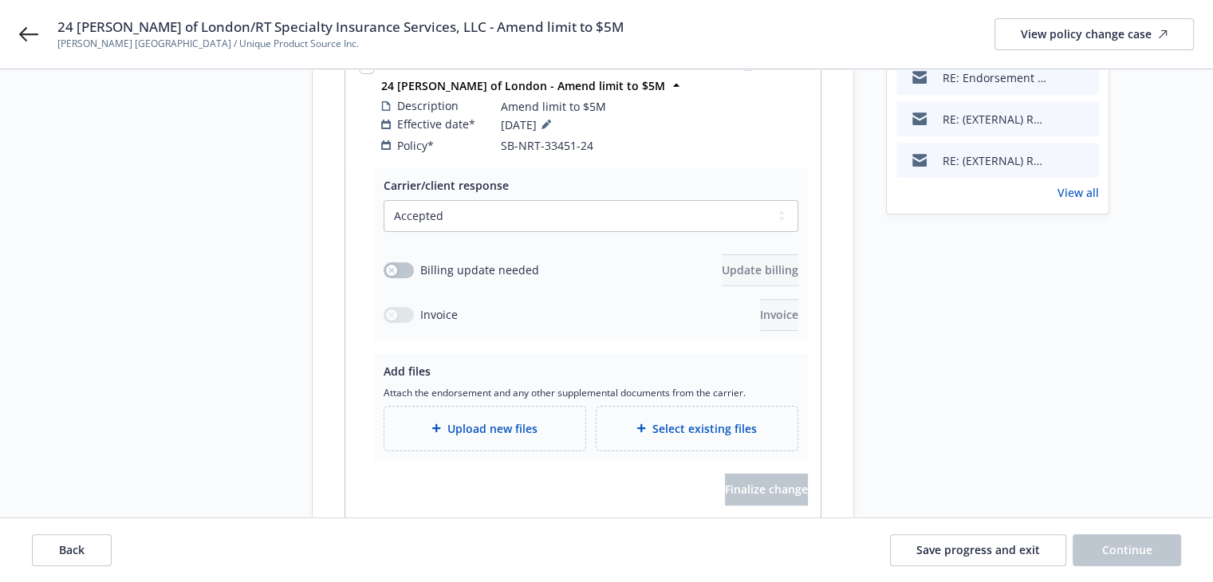
click at [201, 230] on div "Start request Request details Review request 4 Confirmation 5 Finalize policy c…" at bounding box center [191, 210] width 175 height 696
click at [388, 267] on icon "button" at bounding box center [391, 270] width 6 height 6
click at [722, 262] on span "Update billing" at bounding box center [760, 269] width 77 height 15
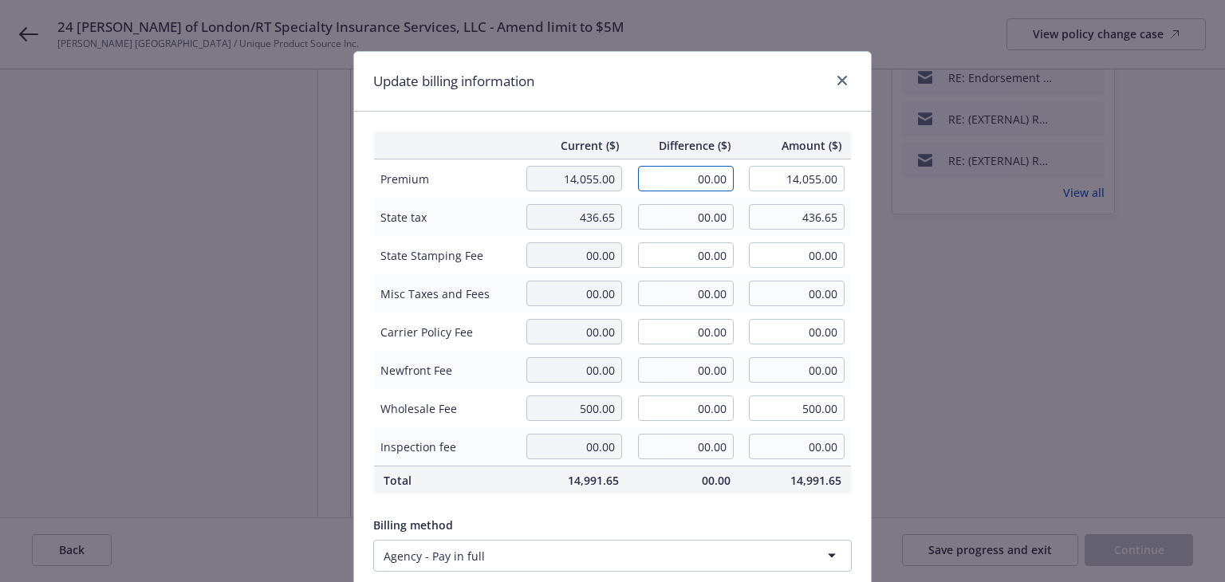
drag, startPoint x: 674, startPoint y: 176, endPoint x: 781, endPoint y: 205, distance: 110.7
click at [781, 205] on tbody "Premium 14,055.00 00.00 14,055.00 State tax 436.65 00.00 436.65 State Stamping …" at bounding box center [613, 313] width 478 height 307
type input "8"
type input "828.80"
type input "14,883.80"
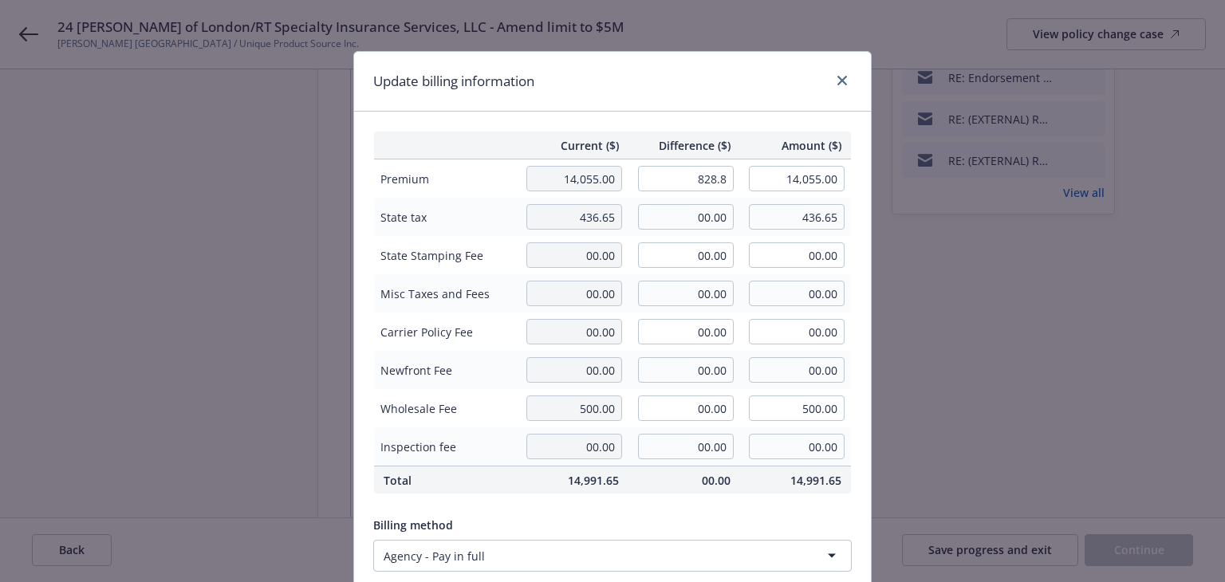
type input "82.88"
click at [684, 213] on input "00.00" at bounding box center [686, 217] width 96 height 26
type input "24.86"
type input "461.51"
click at [658, 492] on th "853.66" at bounding box center [684, 481] width 112 height 28
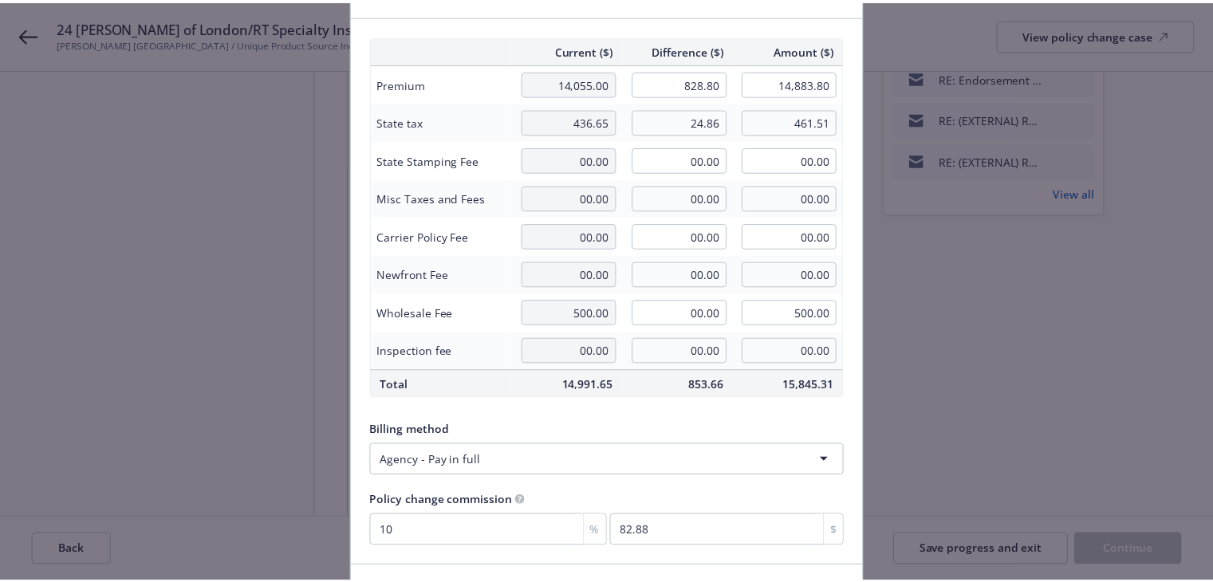
scroll to position [202, 0]
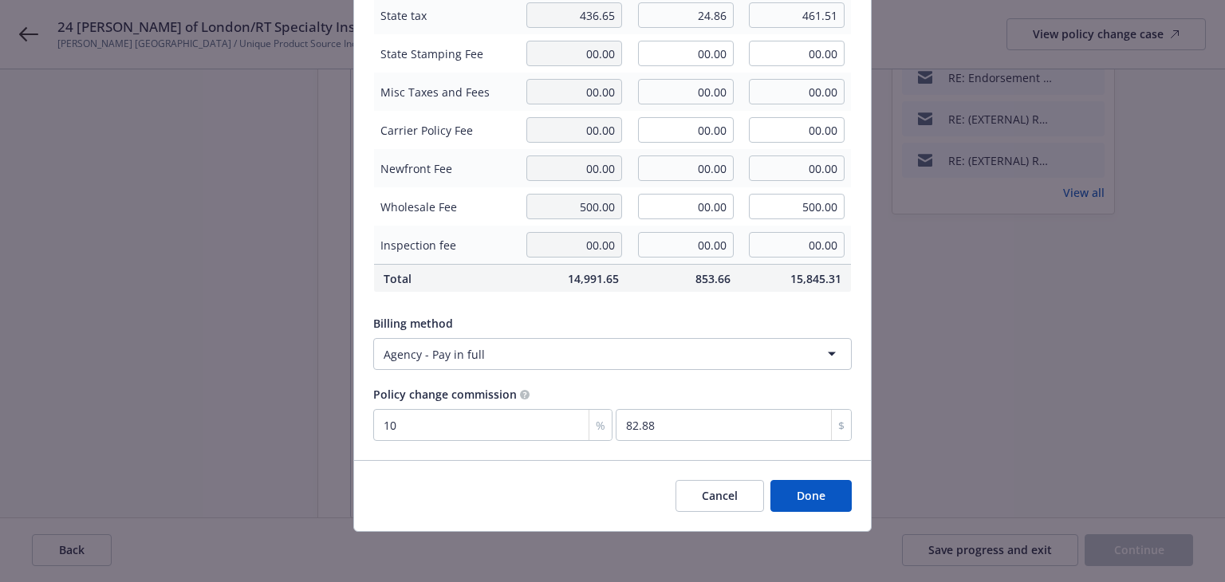
click at [803, 507] on button "Done" at bounding box center [810, 496] width 81 height 32
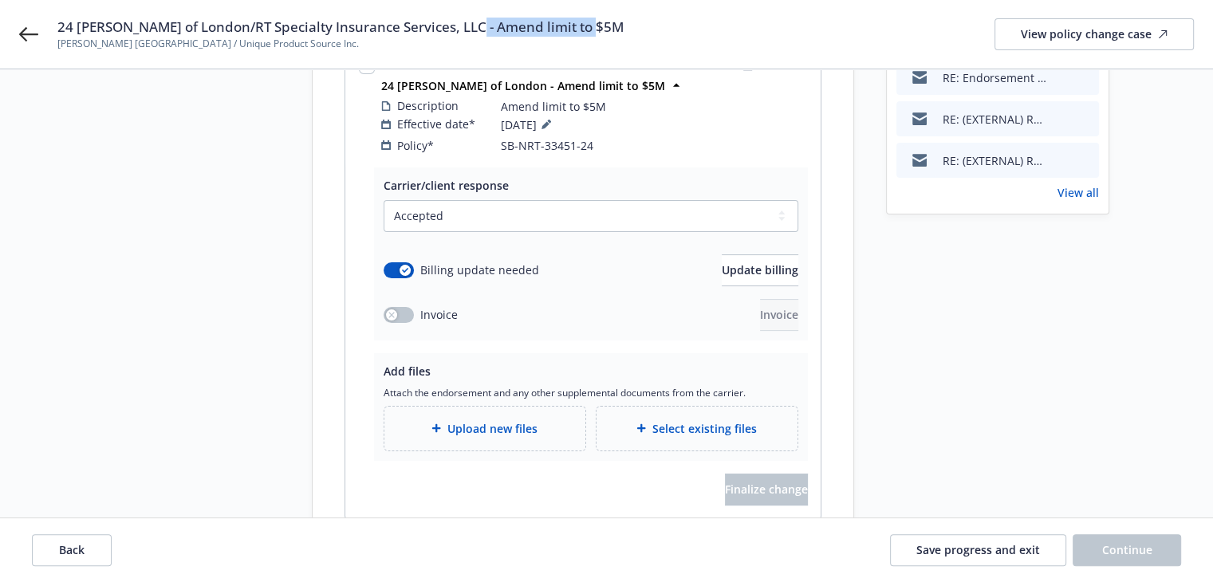
drag, startPoint x: 455, startPoint y: 28, endPoint x: 636, endPoint y: 34, distance: 181.1
click at [636, 34] on div "24 GL Lloyd's of London/RT Specialty Insurance Services, LLC - Amend limit to $…" at bounding box center [625, 34] width 1136 height 33
copy span "Amend limit to $5M"
drag, startPoint x: 1097, startPoint y: 418, endPoint x: 1071, endPoint y: 418, distance: 25.5
click at [1096, 418] on div "Request details Updated by Alice Wang on 08/18/2025, 10:19 AM Amend limit to $5…" at bounding box center [997, 210] width 223 height 696
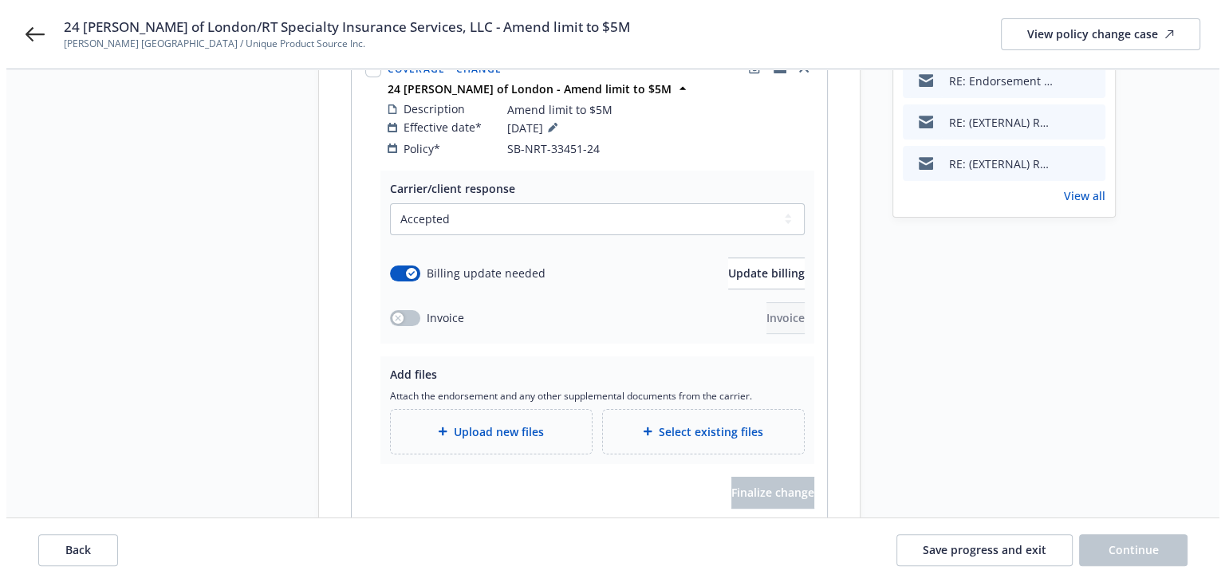
scroll to position [293, 0]
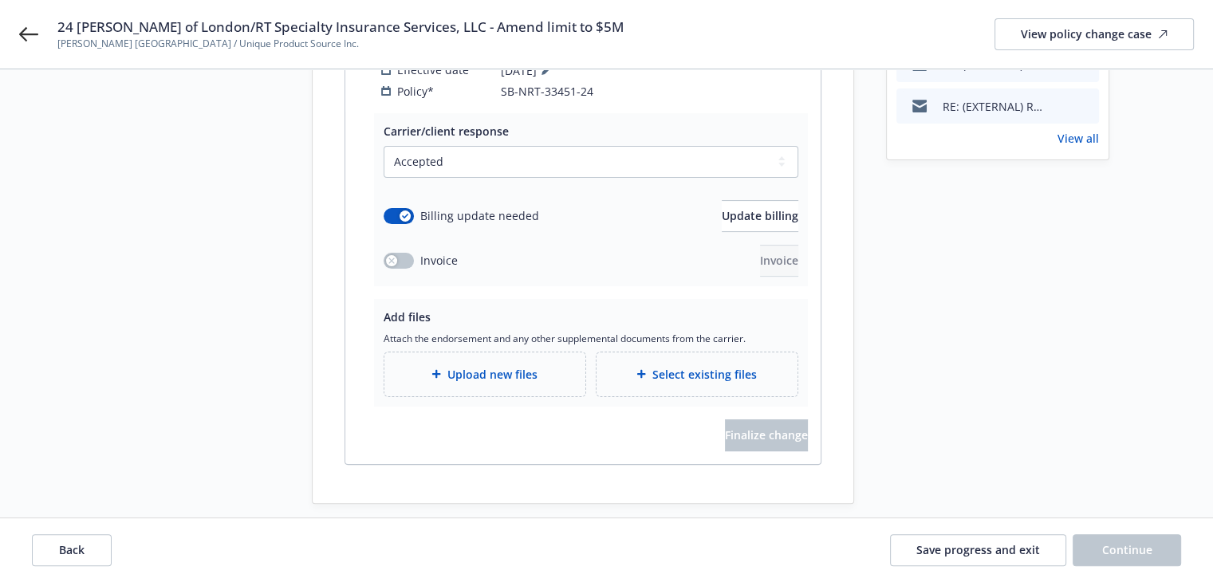
click at [510, 366] on span "Upload new files" at bounding box center [492, 374] width 90 height 17
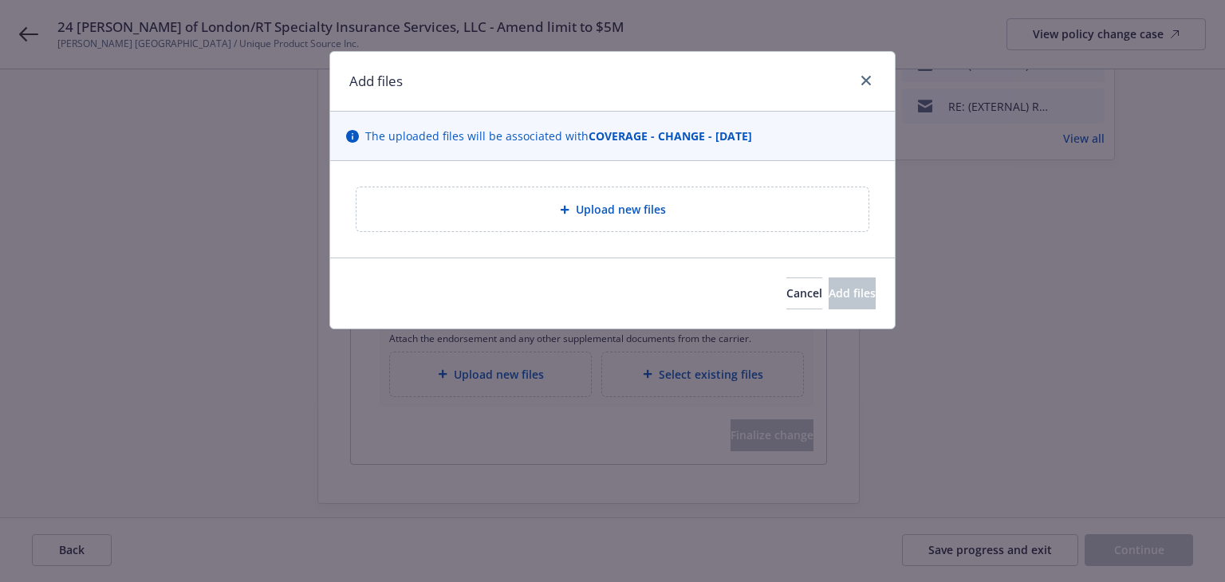
click at [553, 218] on div "Upload new files" at bounding box center [612, 209] width 486 height 18
type textarea "x"
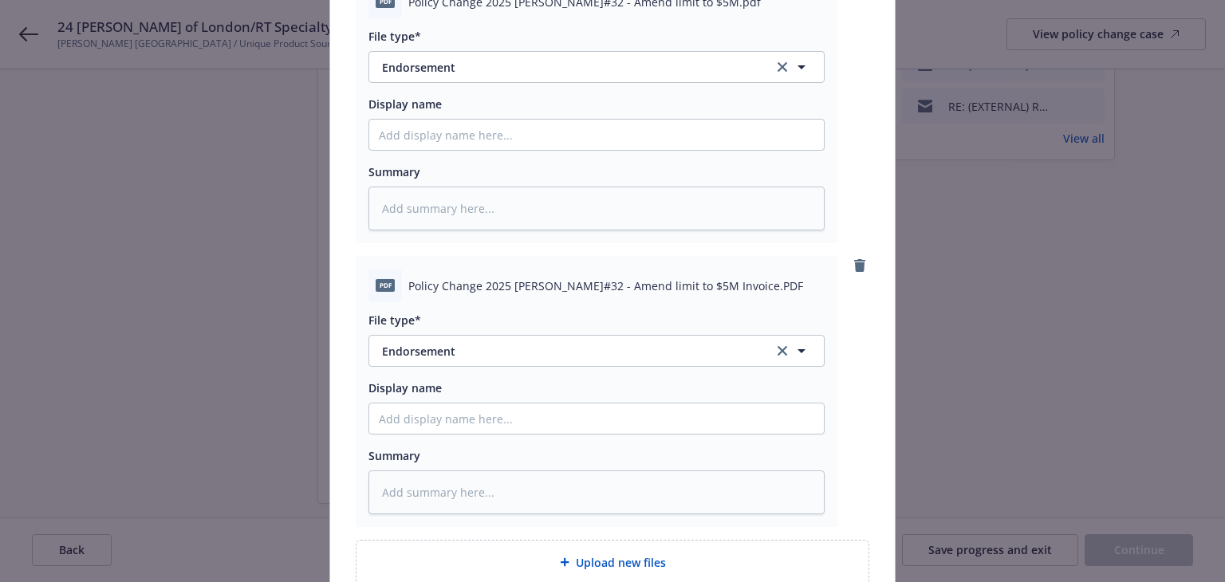
scroll to position [319, 0]
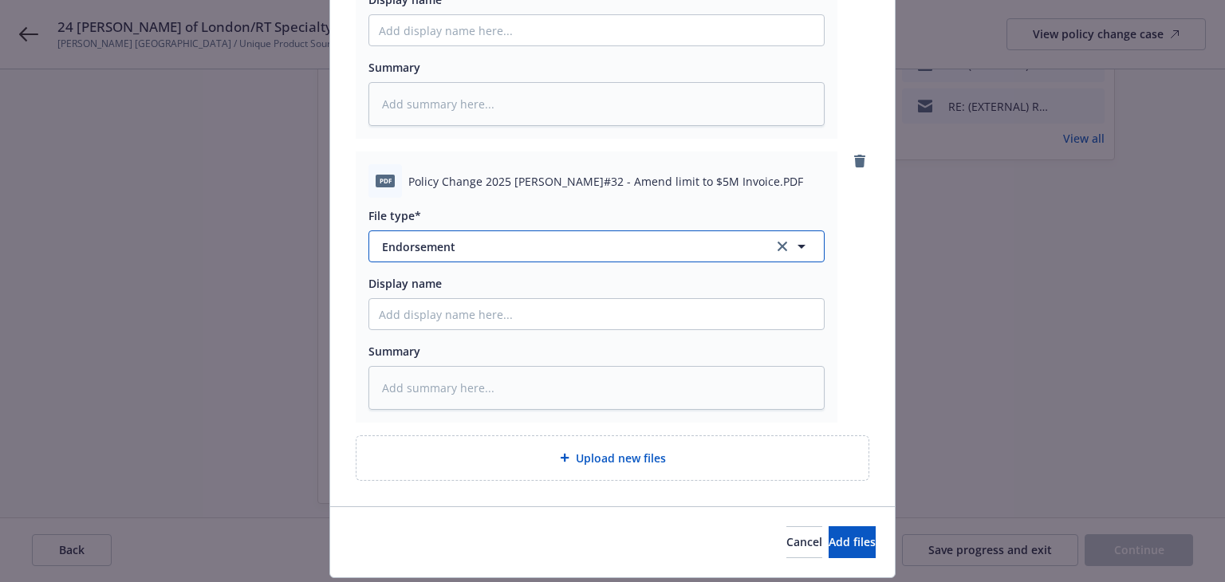
click at [414, 238] on span "Endorsement" at bounding box center [566, 246] width 369 height 17
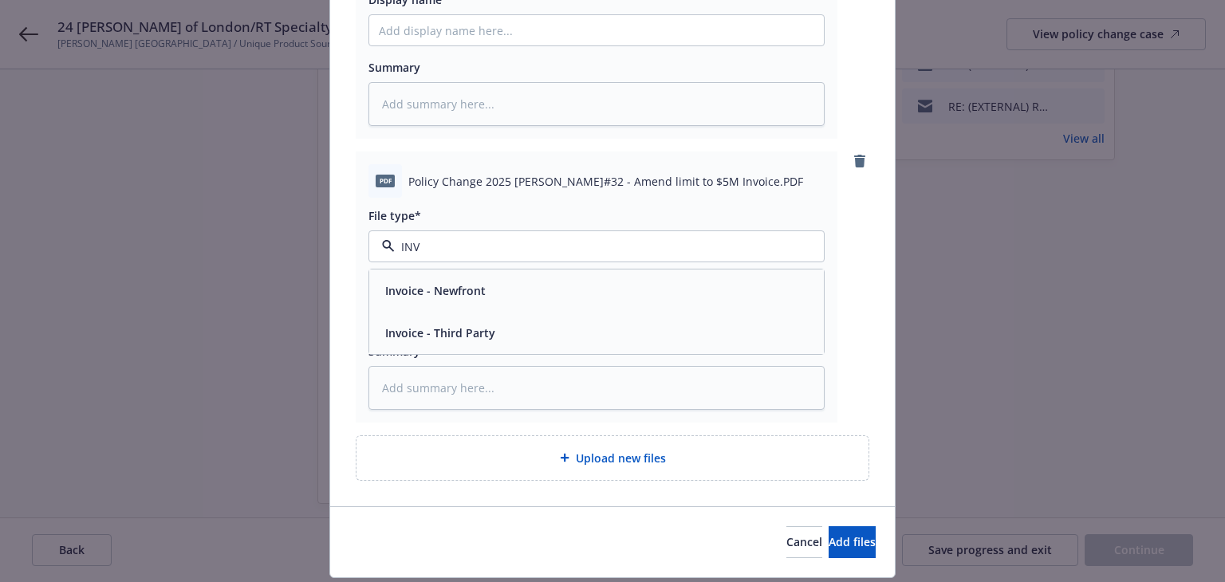
type input "INVO"
click at [463, 343] on div "Invoice - Third Party" at bounding box center [439, 332] width 120 height 23
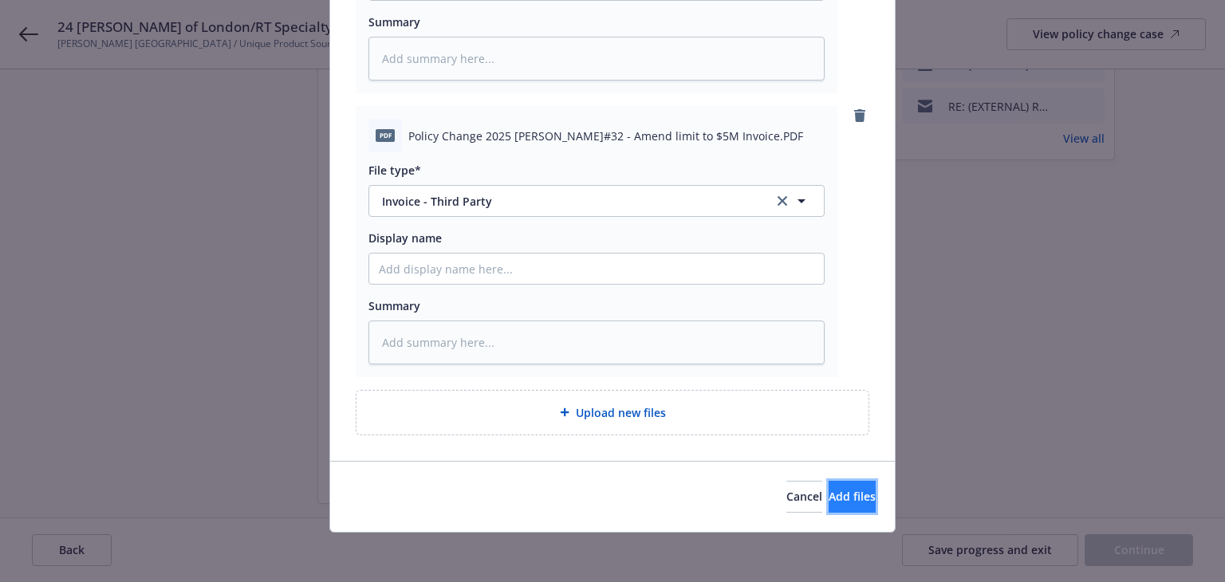
click at [829, 498] on span "Add files" at bounding box center [852, 496] width 47 height 15
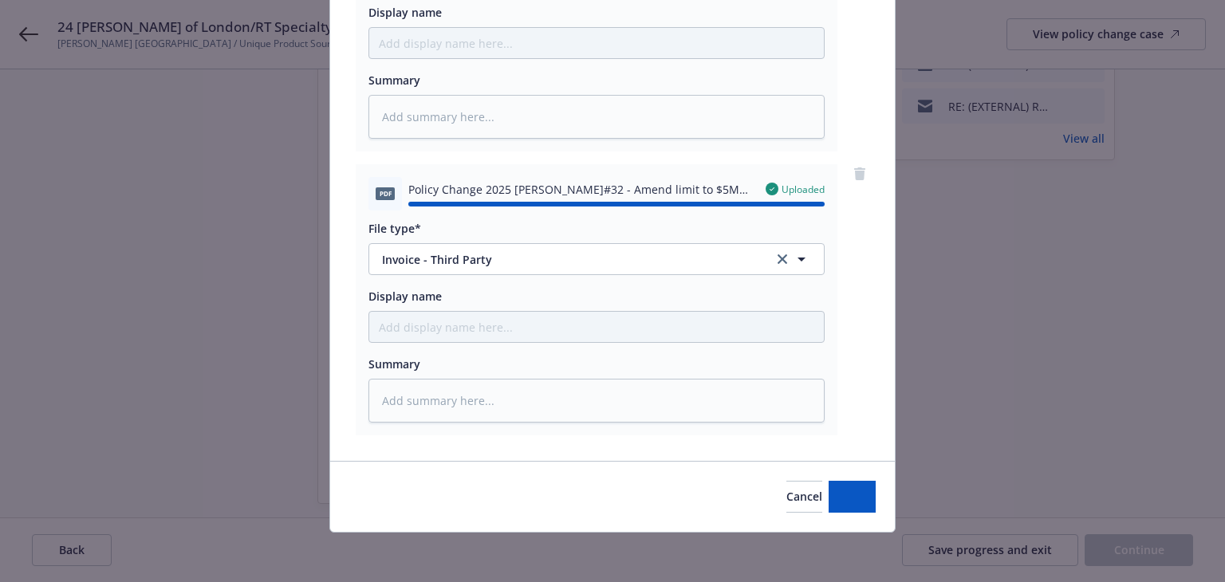
type textarea "x"
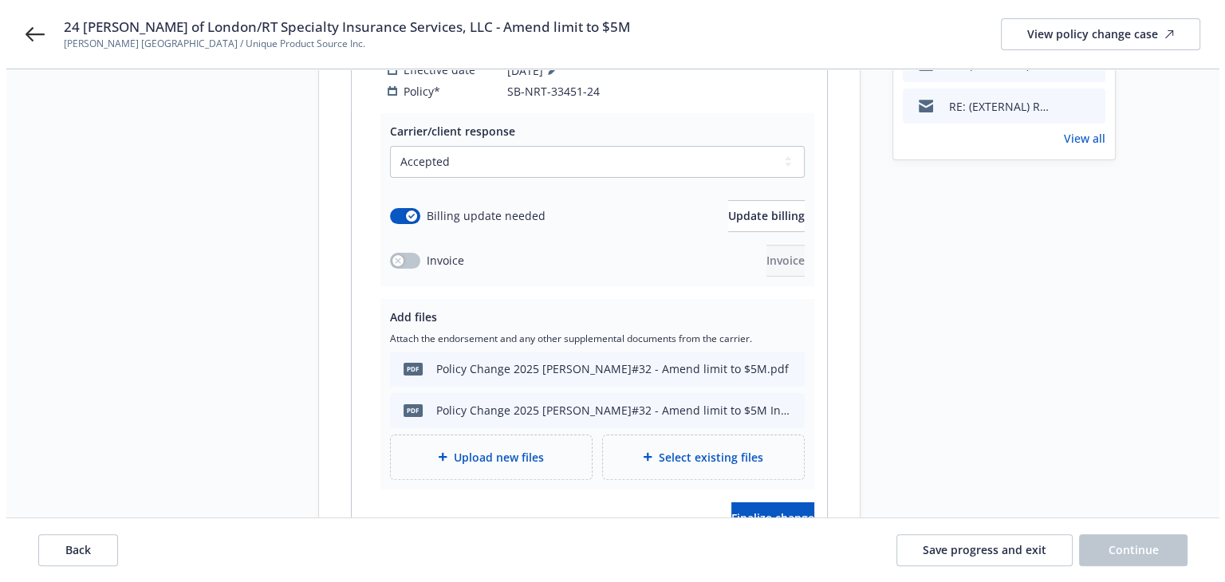
scroll to position [373, 0]
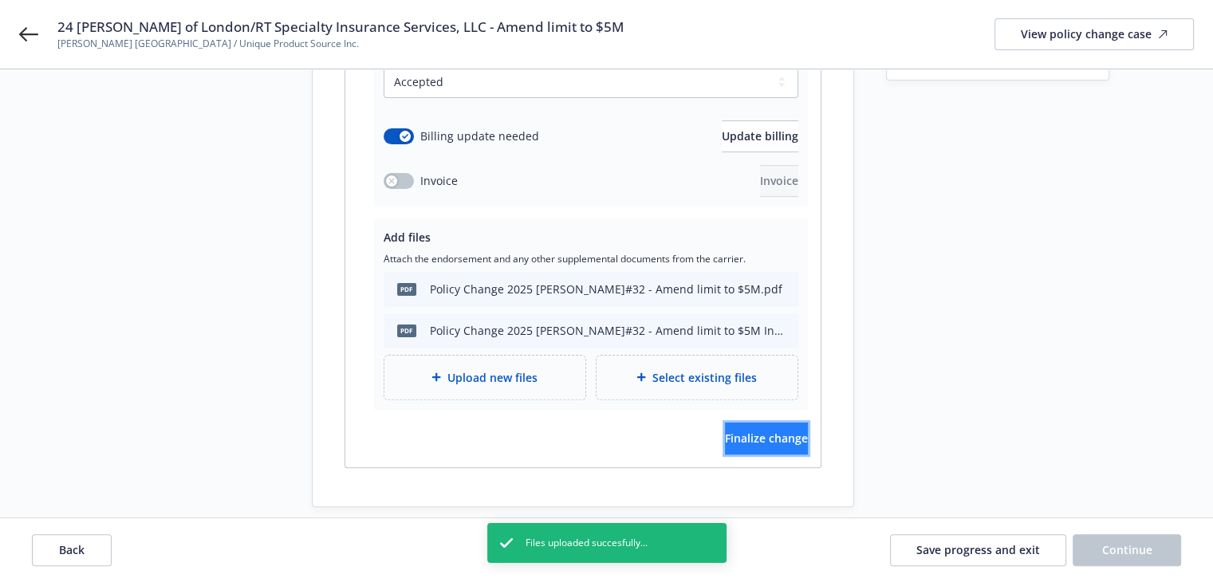
click at [765, 431] on span "Finalize change" at bounding box center [766, 438] width 83 height 15
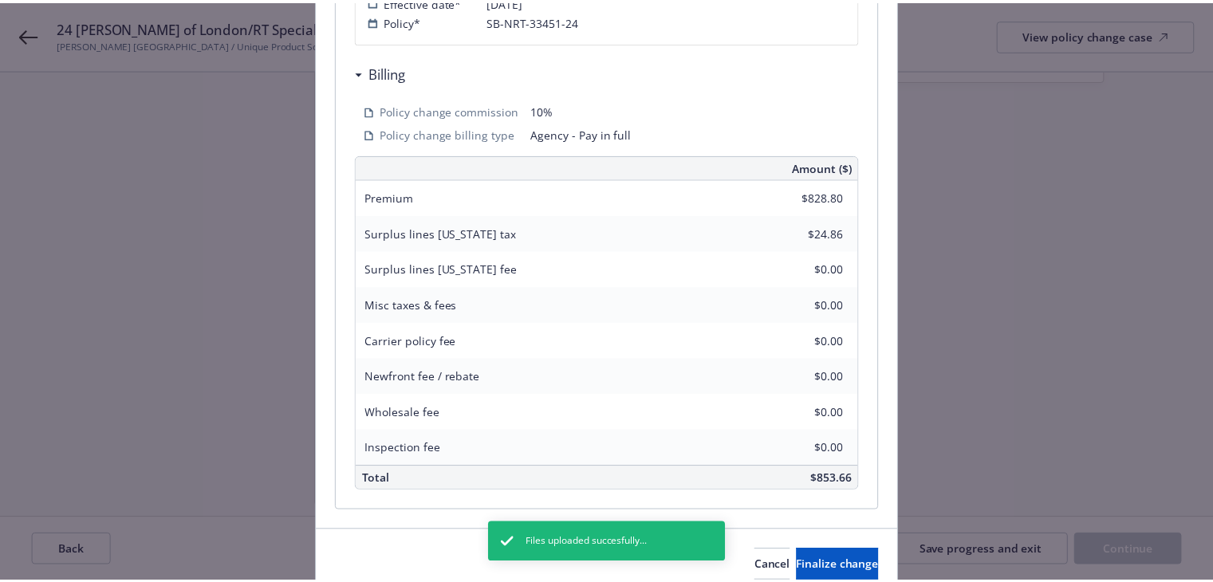
scroll to position [494, 0]
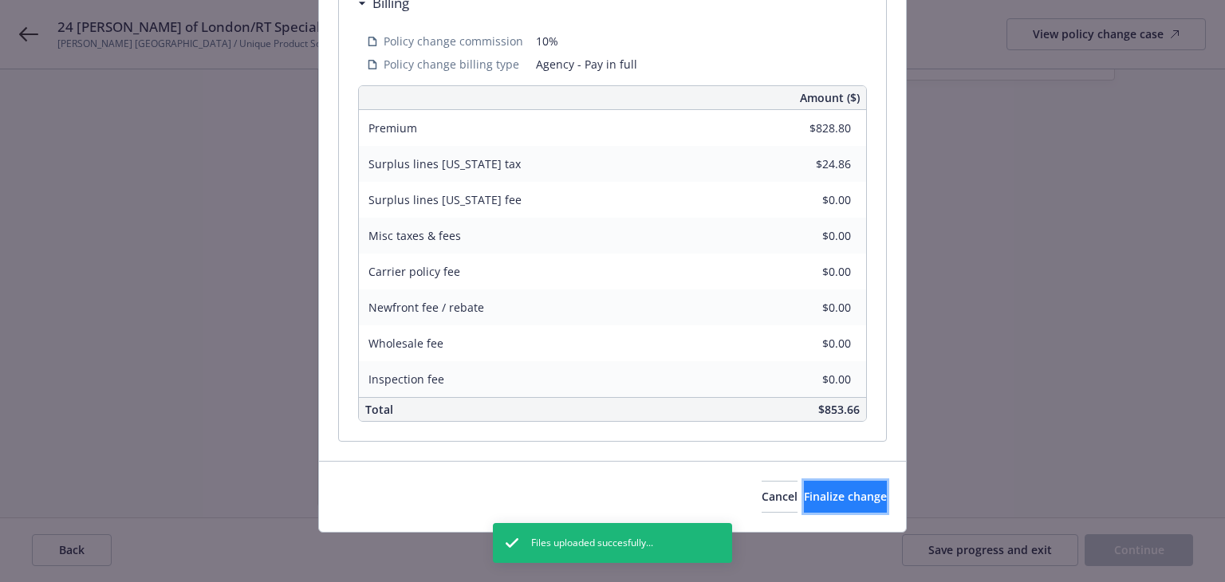
click at [816, 489] on button "Finalize change" at bounding box center [845, 497] width 83 height 32
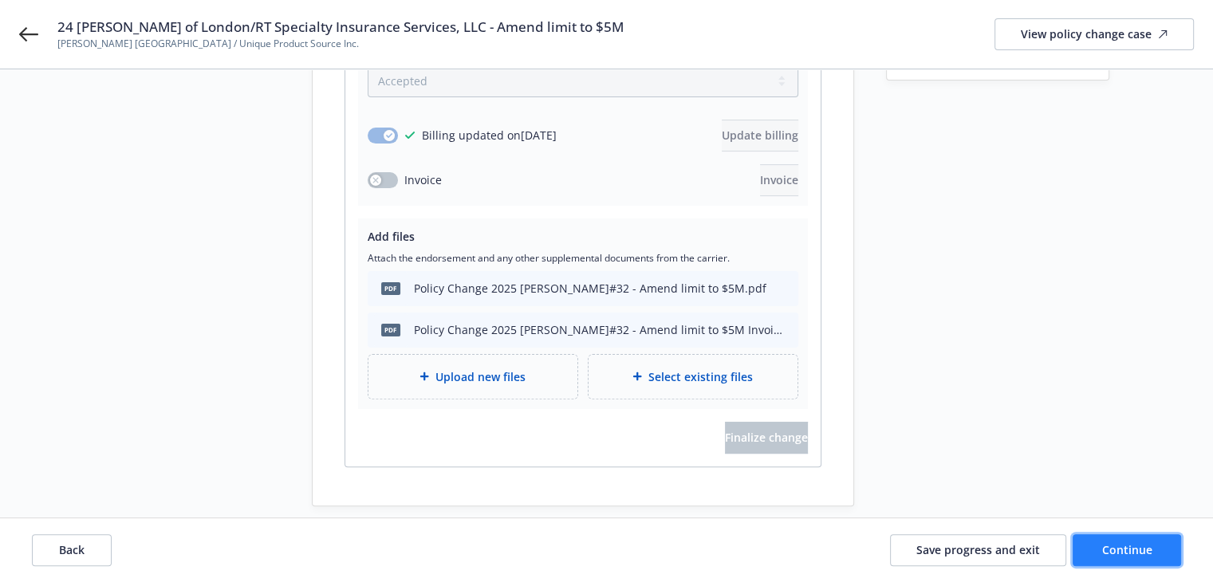
click at [1117, 551] on span "Continue" at bounding box center [1127, 549] width 50 height 15
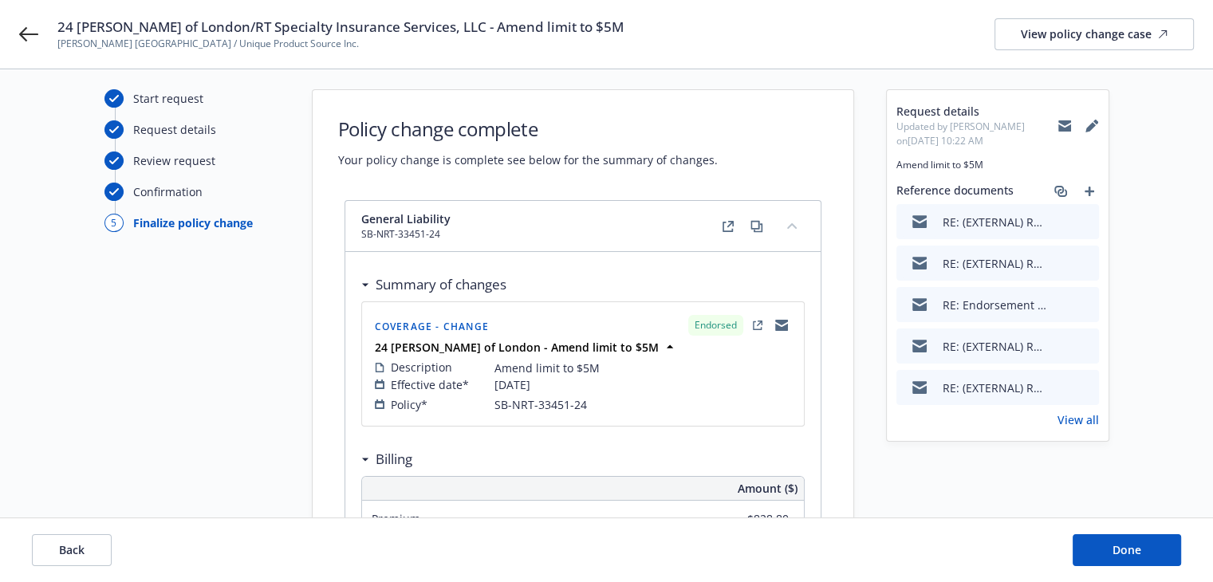
scroll to position [0, 0]
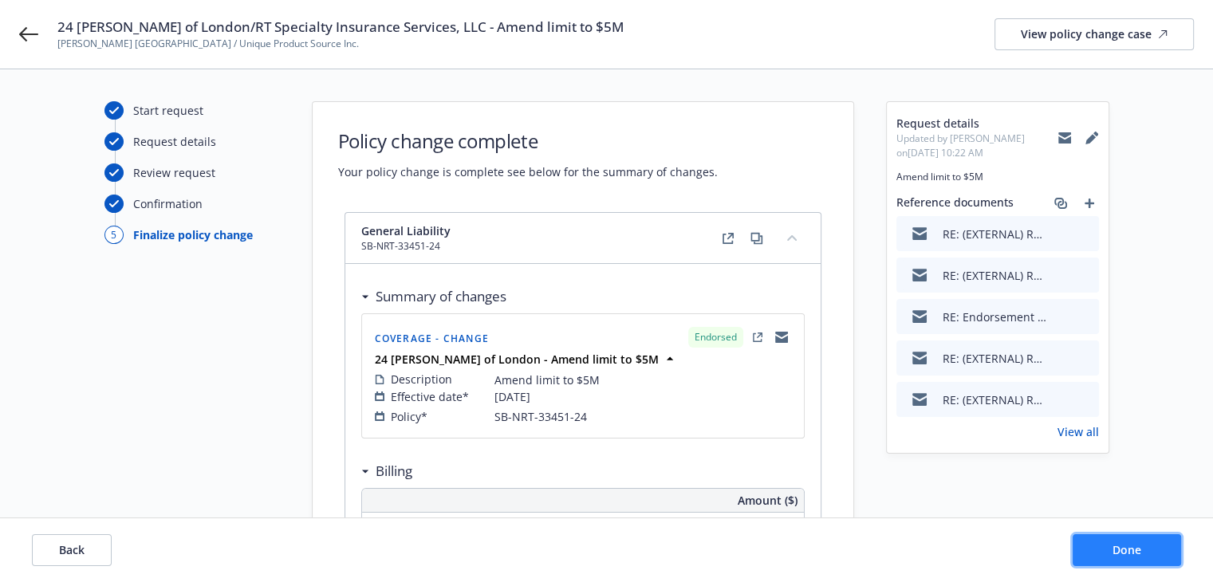
click at [1109, 543] on button "Done" at bounding box center [1127, 550] width 108 height 32
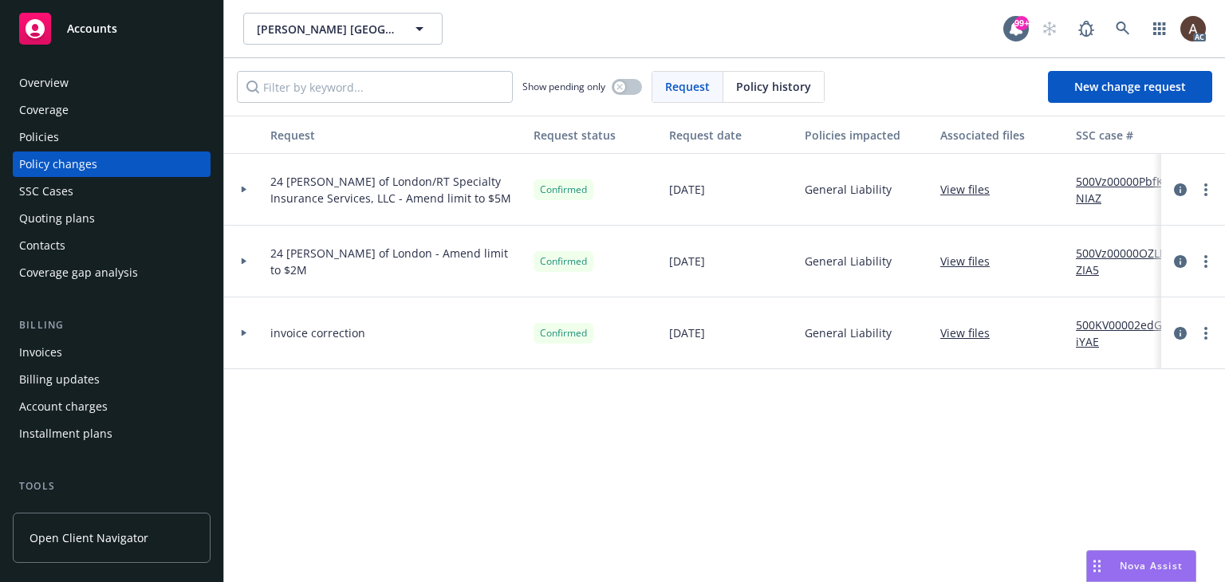
click at [248, 186] on div at bounding box center [244, 190] width 40 height 72
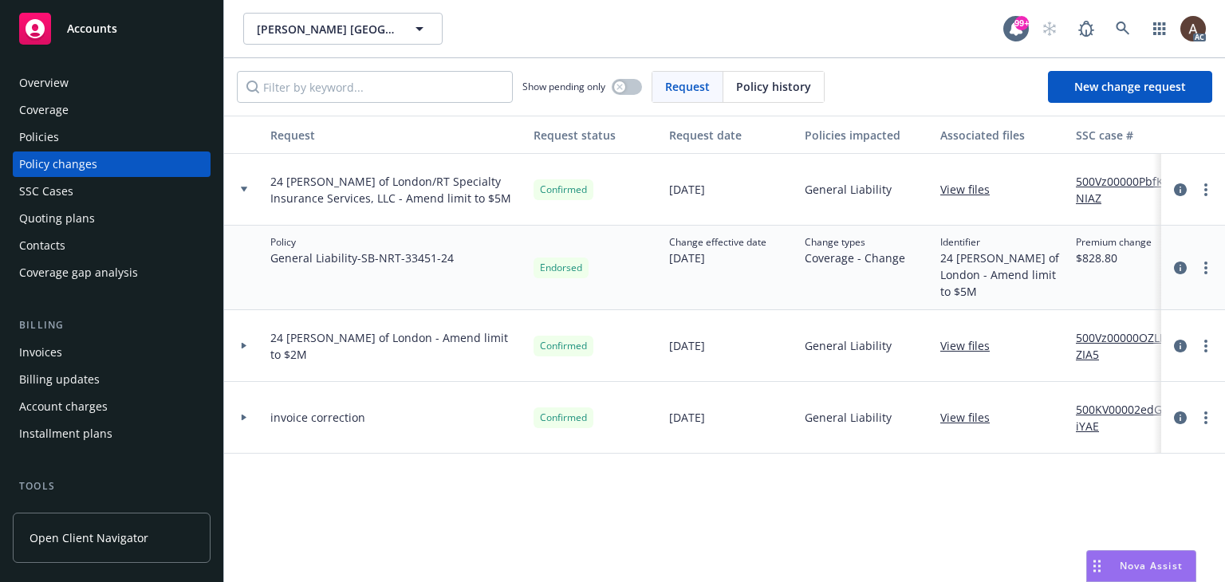
click at [77, 132] on div "Policies" at bounding box center [111, 137] width 185 height 26
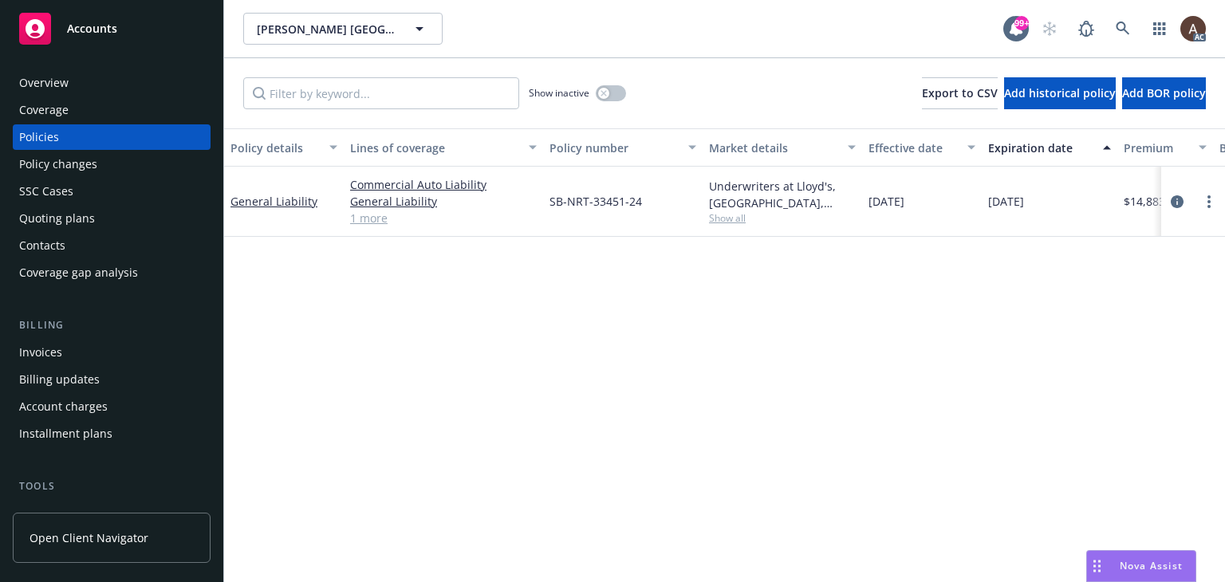
click at [61, 349] on div "Invoices" at bounding box center [111, 353] width 185 height 26
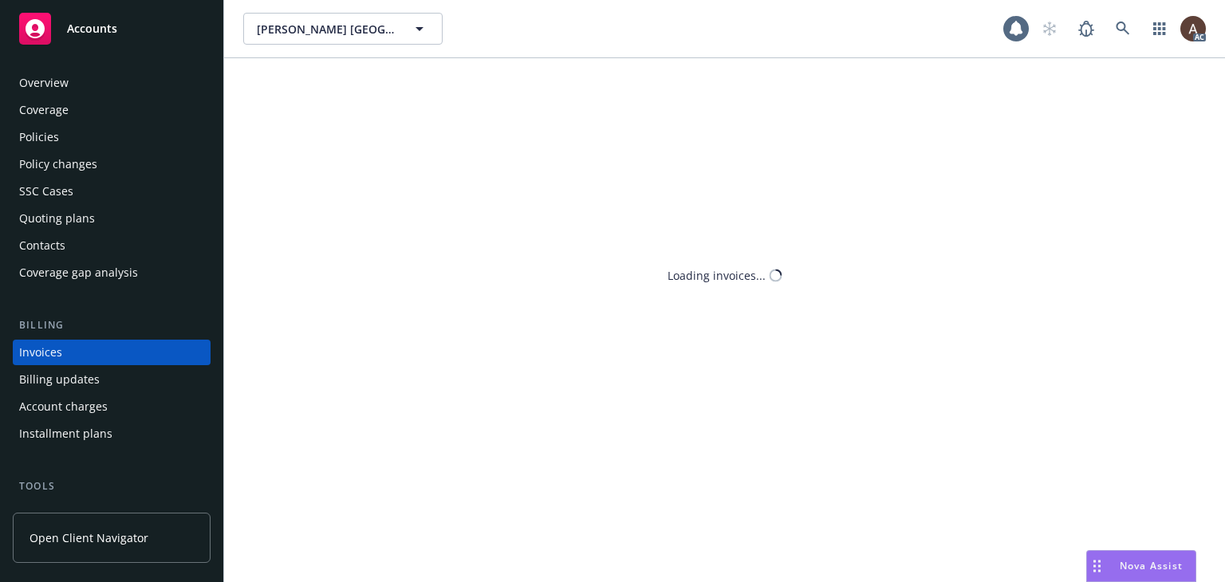
scroll to position [36, 0]
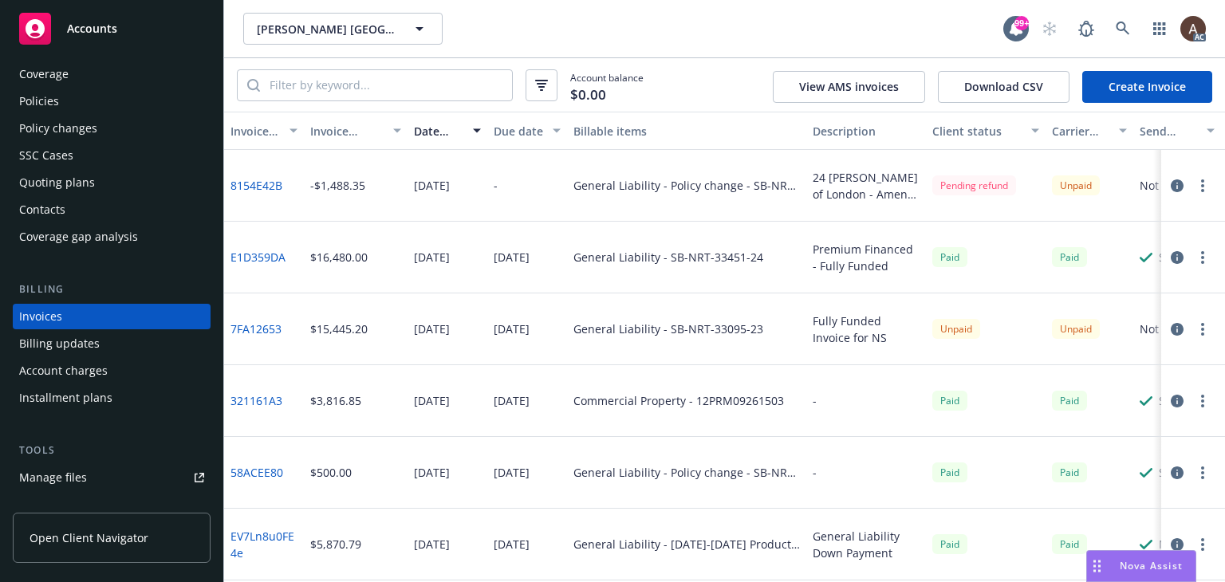
drag, startPoint x: 1149, startPoint y: 96, endPoint x: 1121, endPoint y: 92, distance: 28.2
click at [1149, 96] on link "Create Invoice" at bounding box center [1147, 87] width 130 height 32
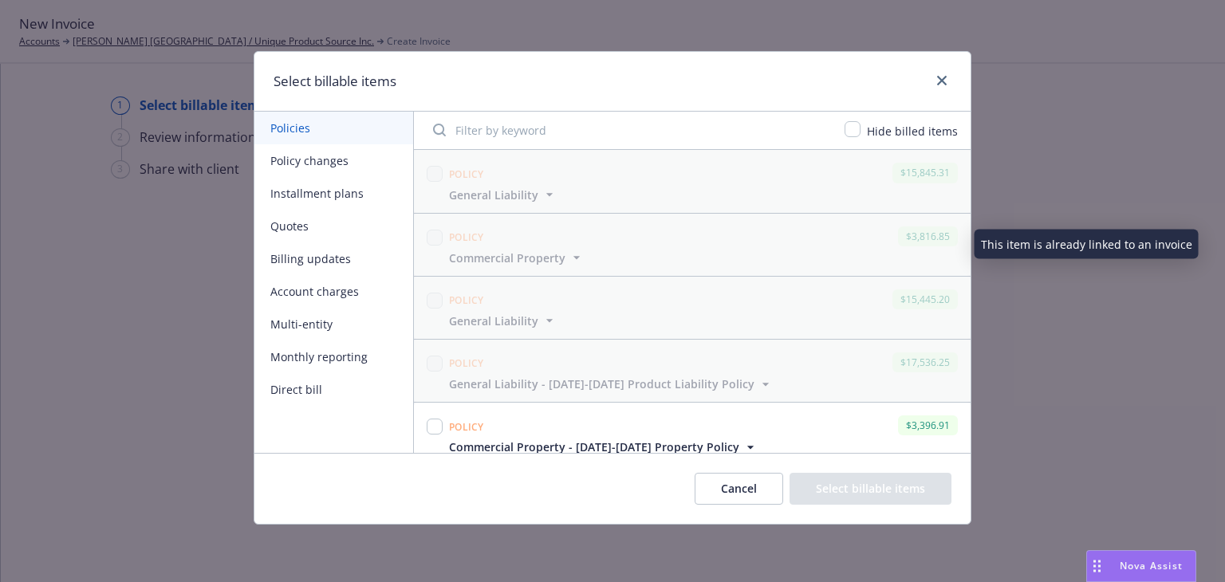
click at [330, 157] on button "Policy changes" at bounding box center [333, 160] width 159 height 33
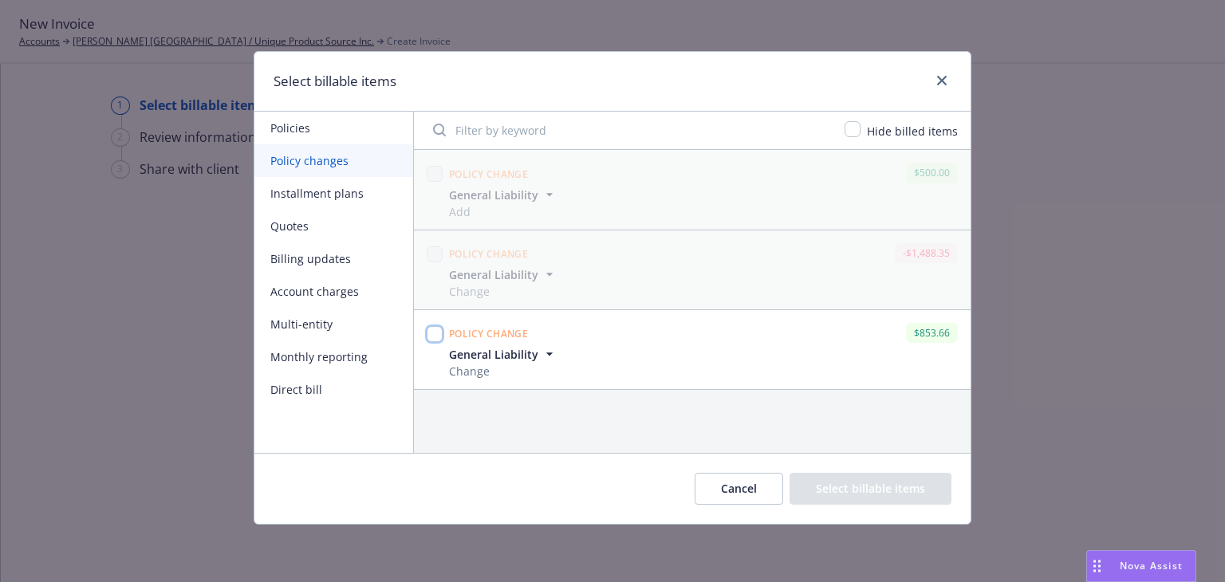
click at [435, 333] on input "checkbox" at bounding box center [435, 334] width 16 height 16
checkbox input "true"
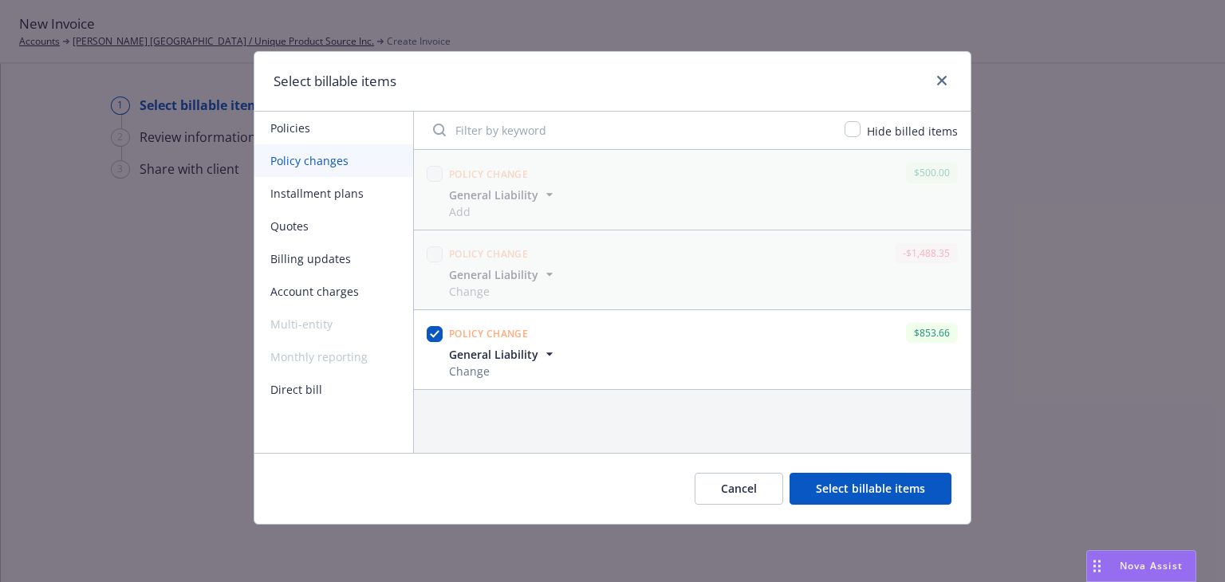
click at [845, 493] on button "Select billable items" at bounding box center [871, 489] width 162 height 32
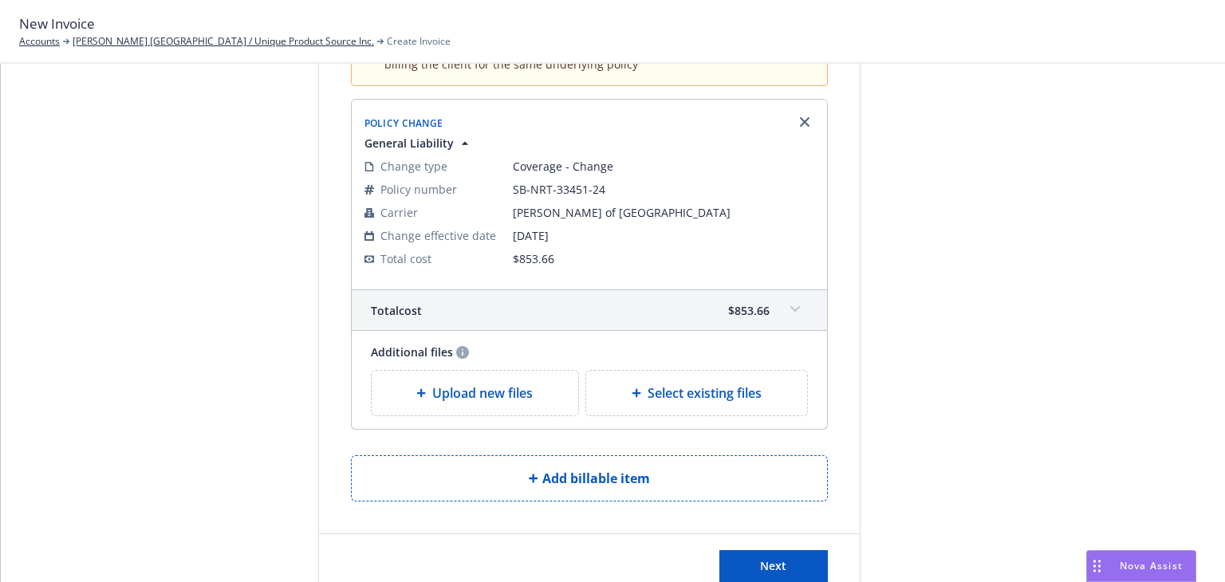
scroll to position [214, 0]
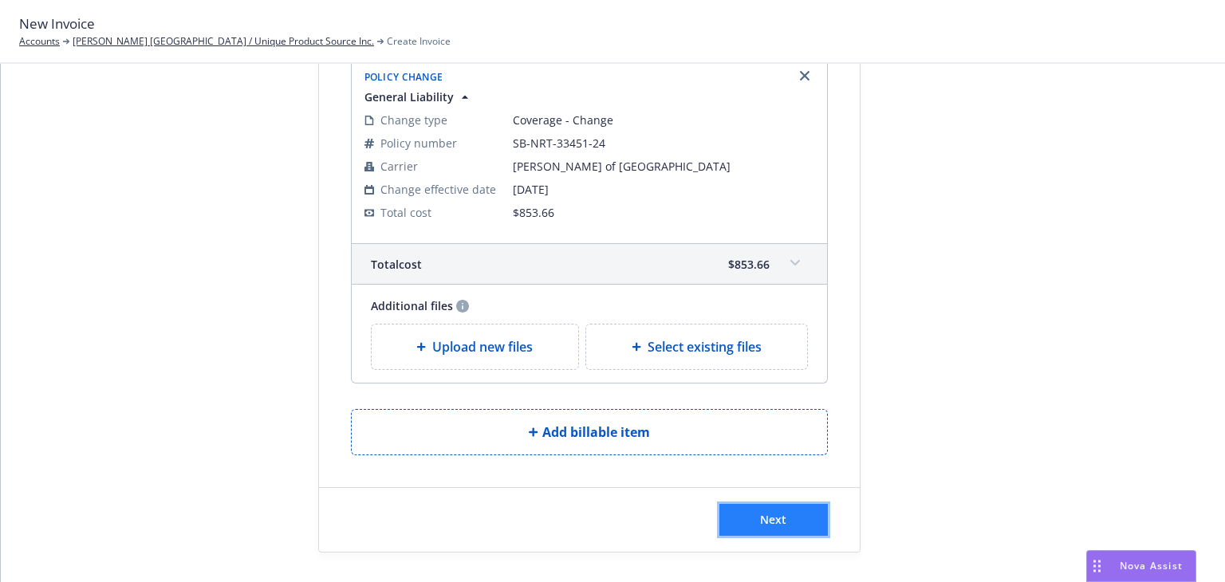
click at [778, 522] on span "Next" at bounding box center [773, 519] width 26 height 15
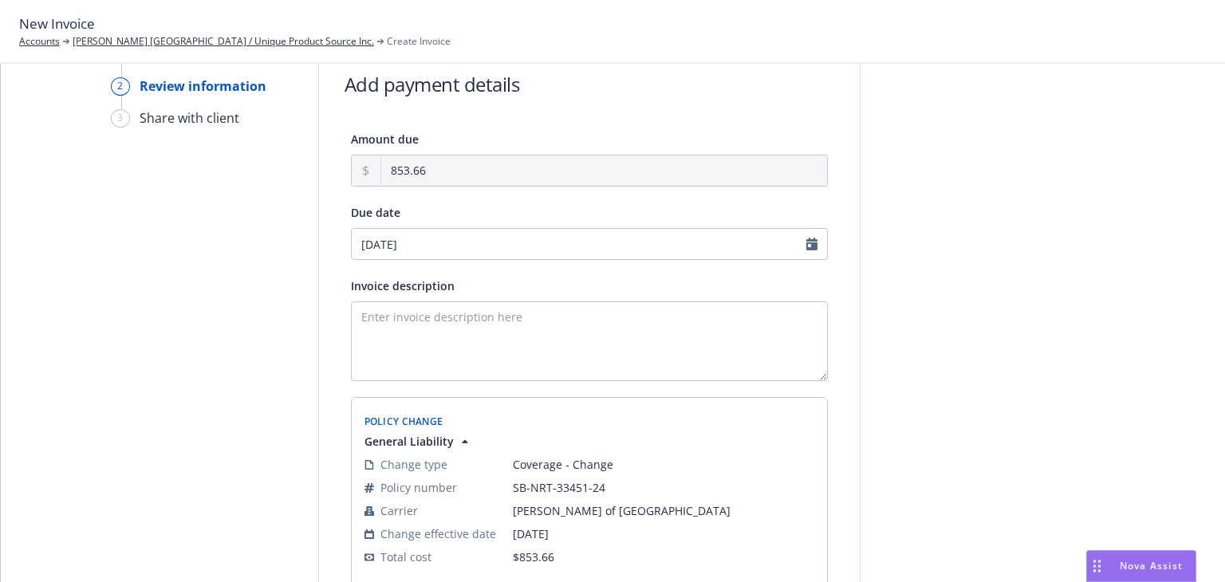
scroll to position [0, 0]
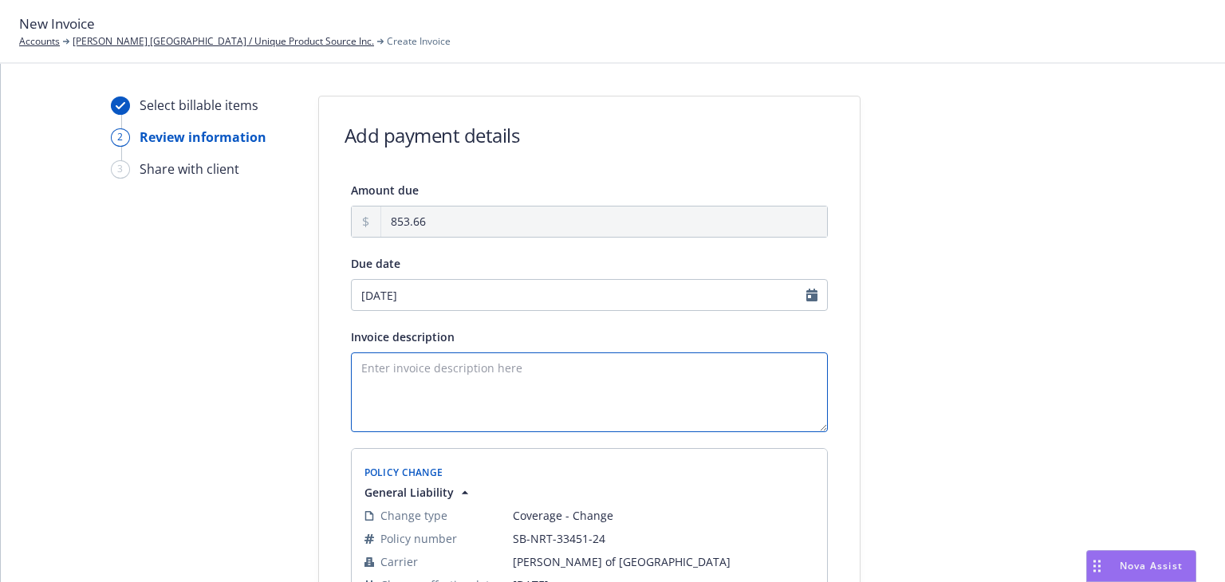
click at [474, 384] on textarea "Invoice description" at bounding box center [589, 393] width 477 height 80
paste textarea "Amend limit to $5M"
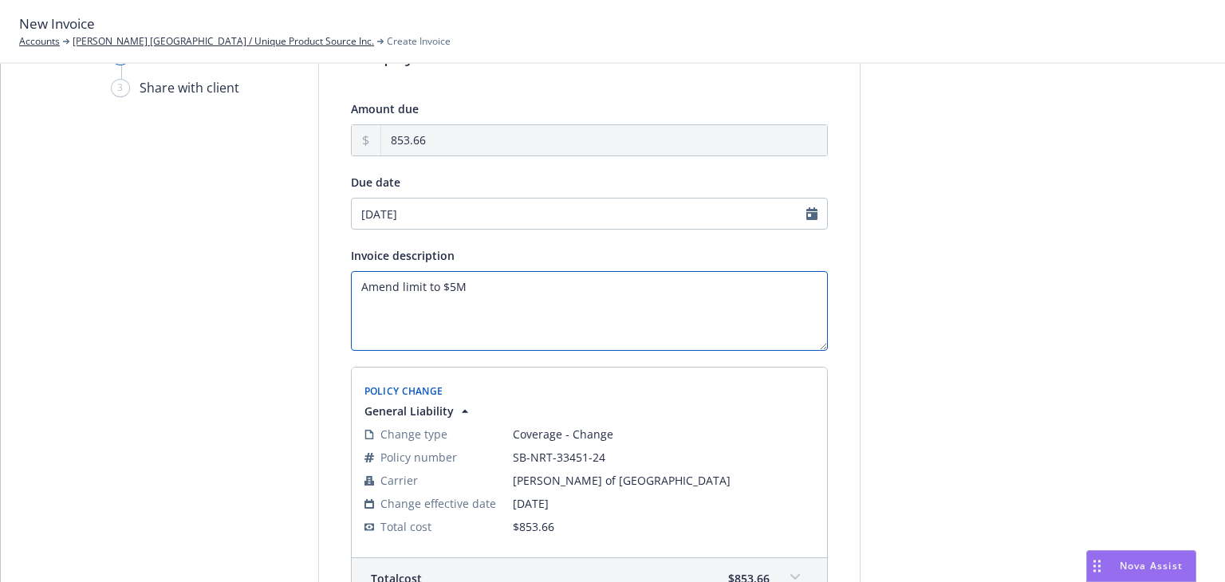
scroll to position [160, 0]
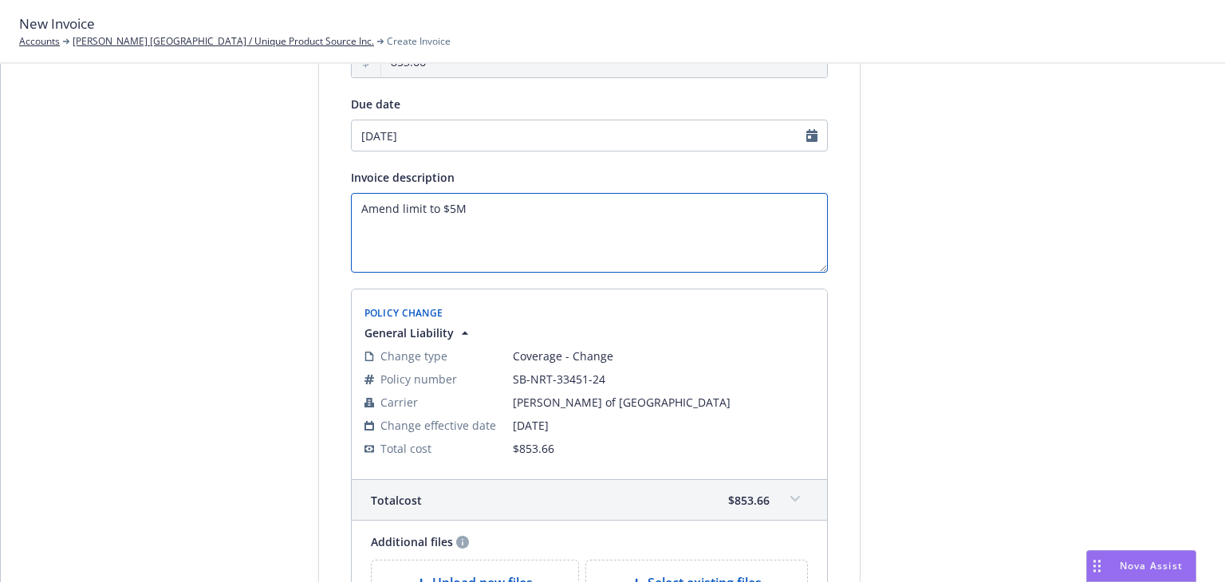
type textarea "Amend limit to $5M"
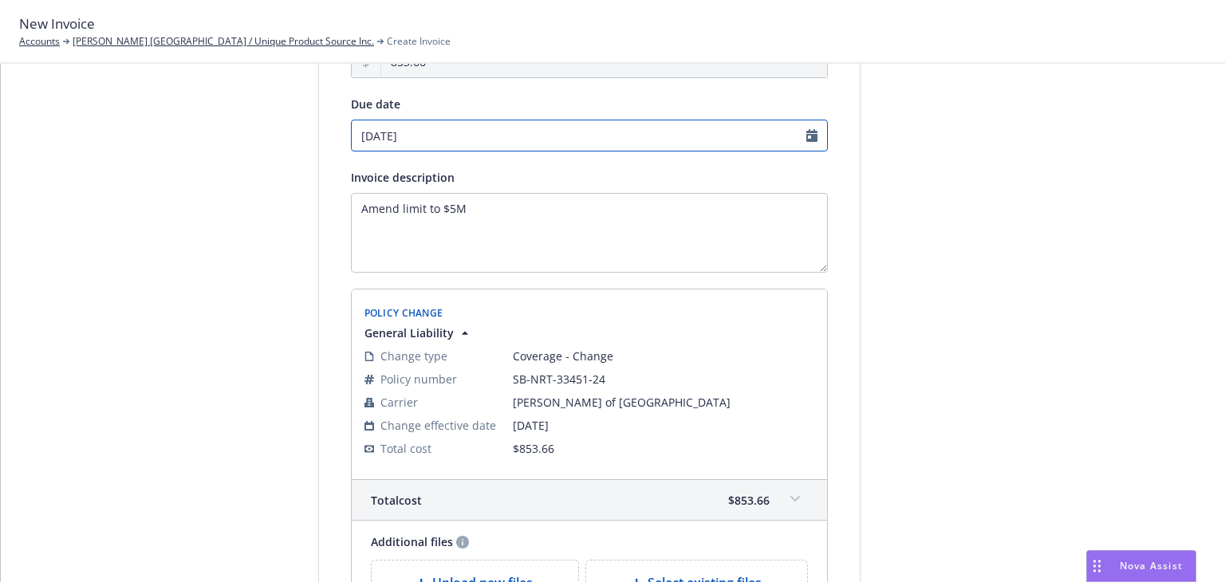
click at [803, 143] on input "09/01/2025" at bounding box center [589, 136] width 477 height 32
select select "September"
select select "2025"
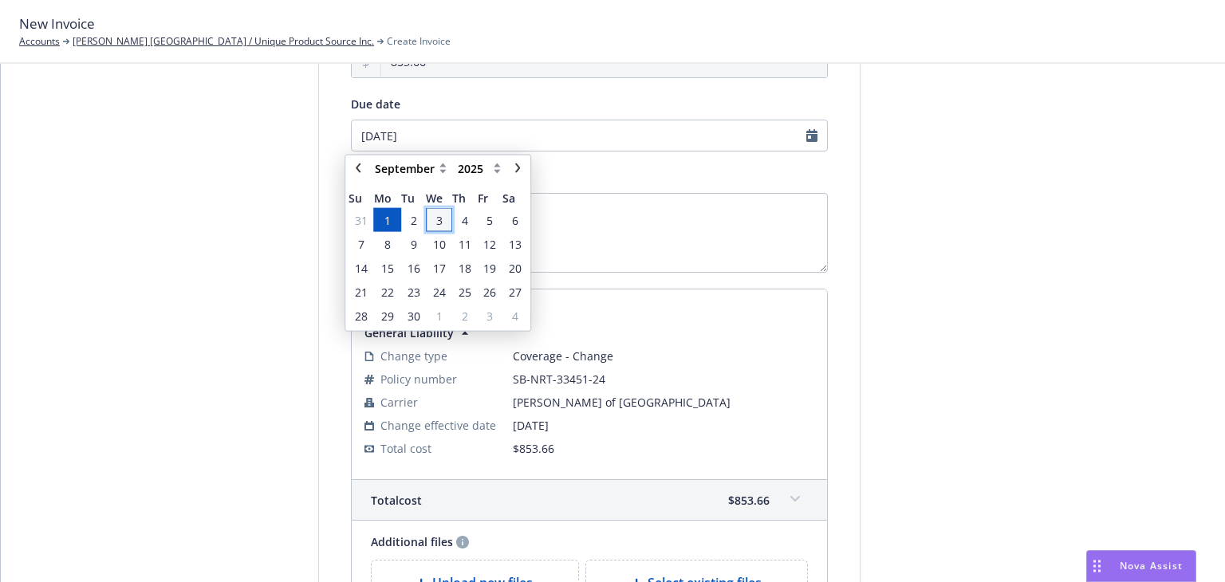
click at [443, 221] on span "3" at bounding box center [438, 220] width 23 height 20
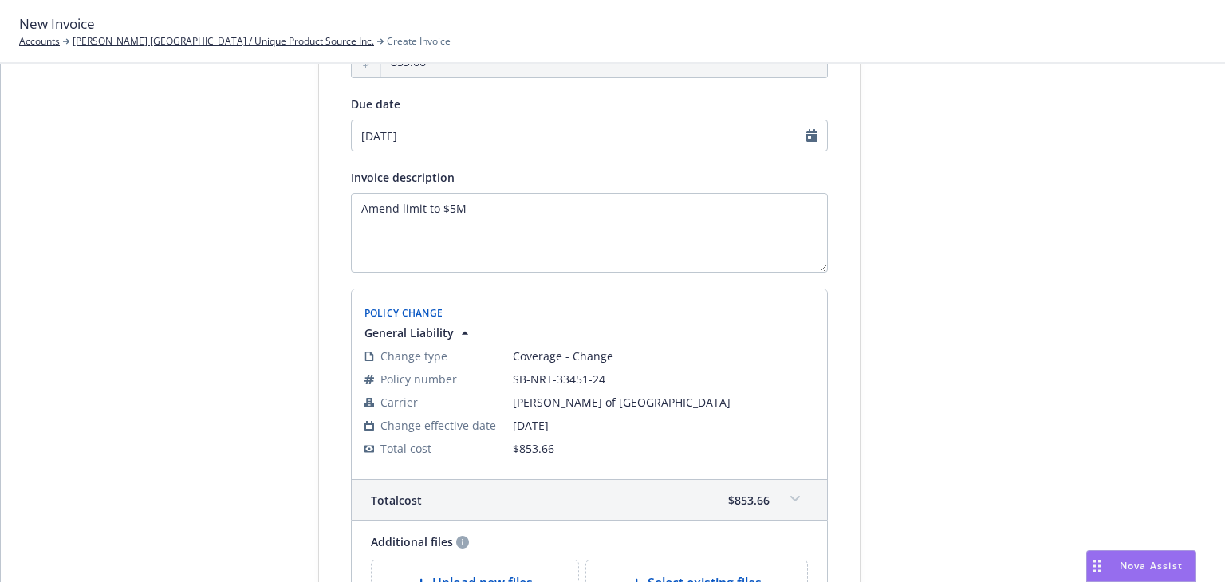
type input "09/03/2025"
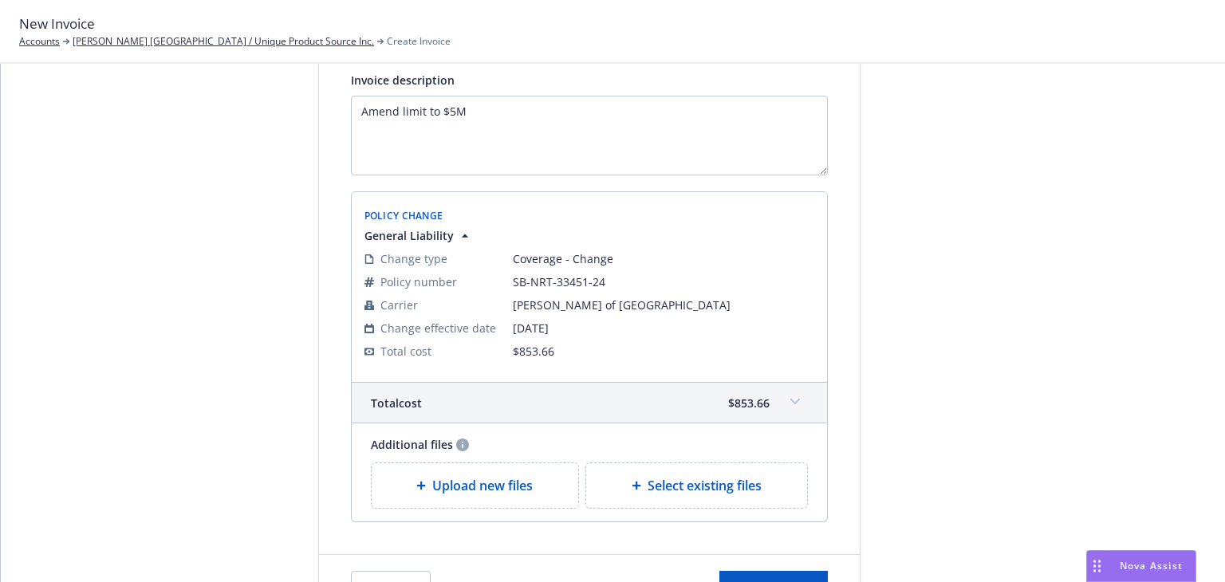
scroll to position [325, 0]
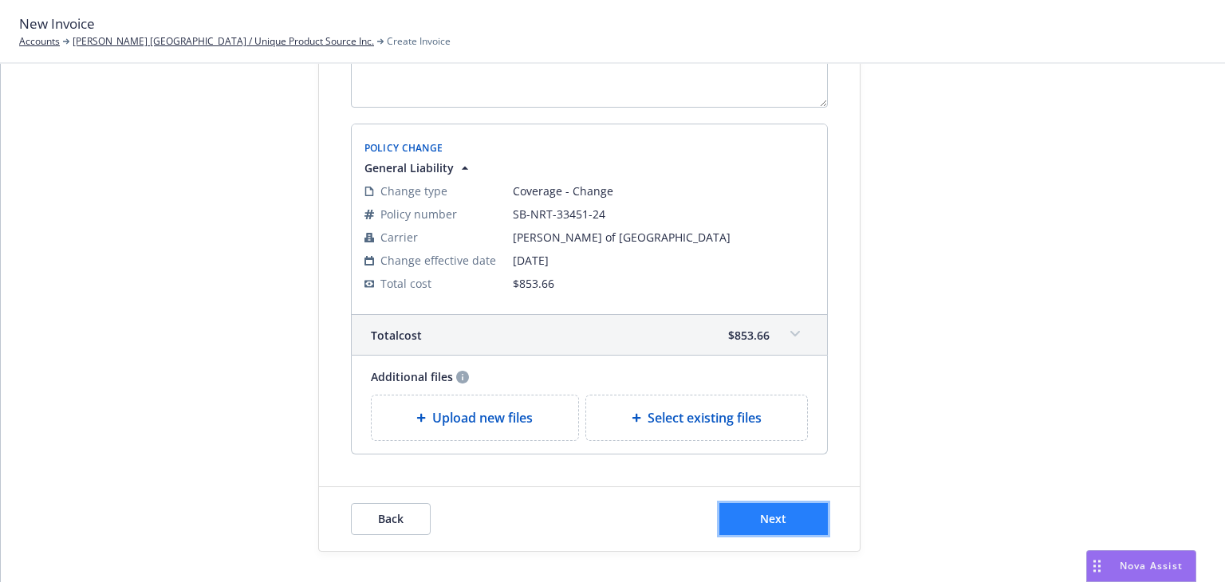
click at [793, 514] on button "Next" at bounding box center [773, 519] width 108 height 32
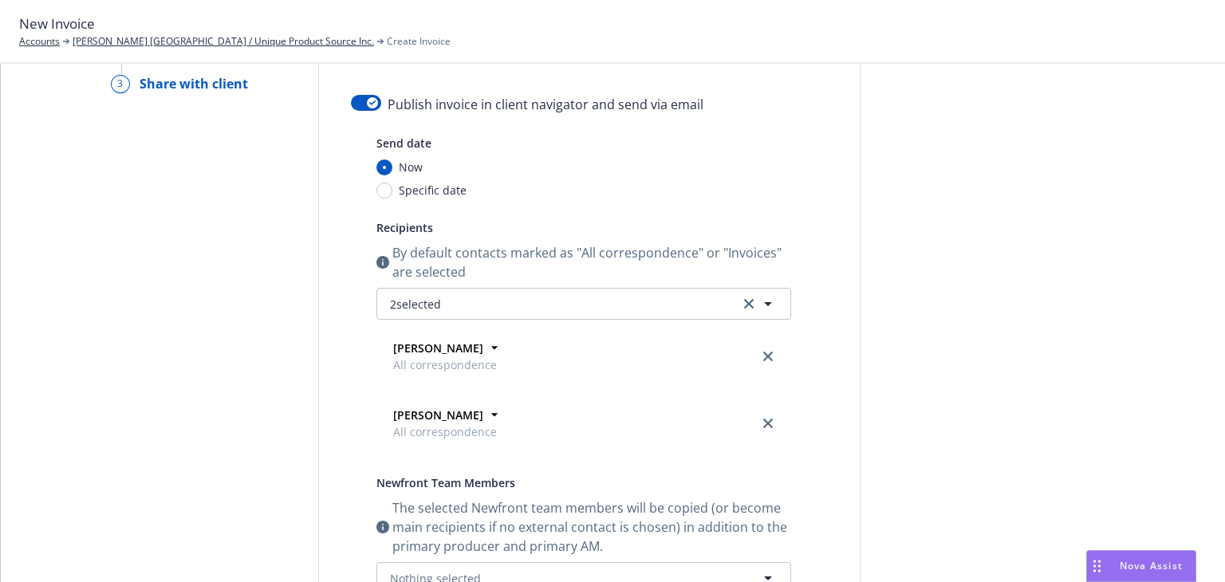
scroll to position [0, 0]
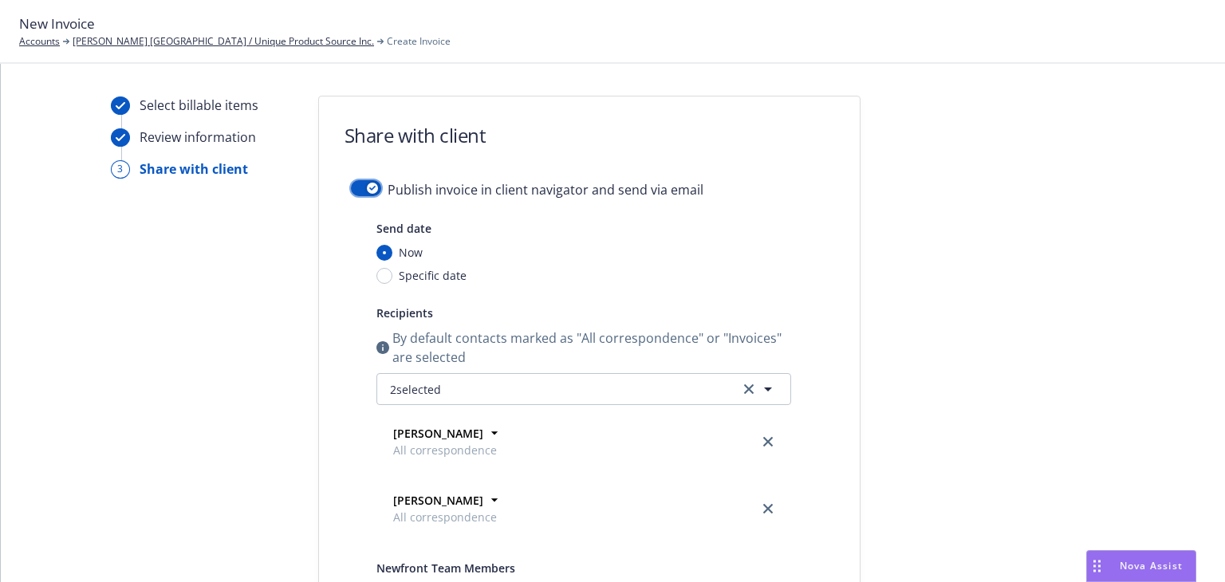
click at [367, 188] on div "button" at bounding box center [372, 188] width 11 height 11
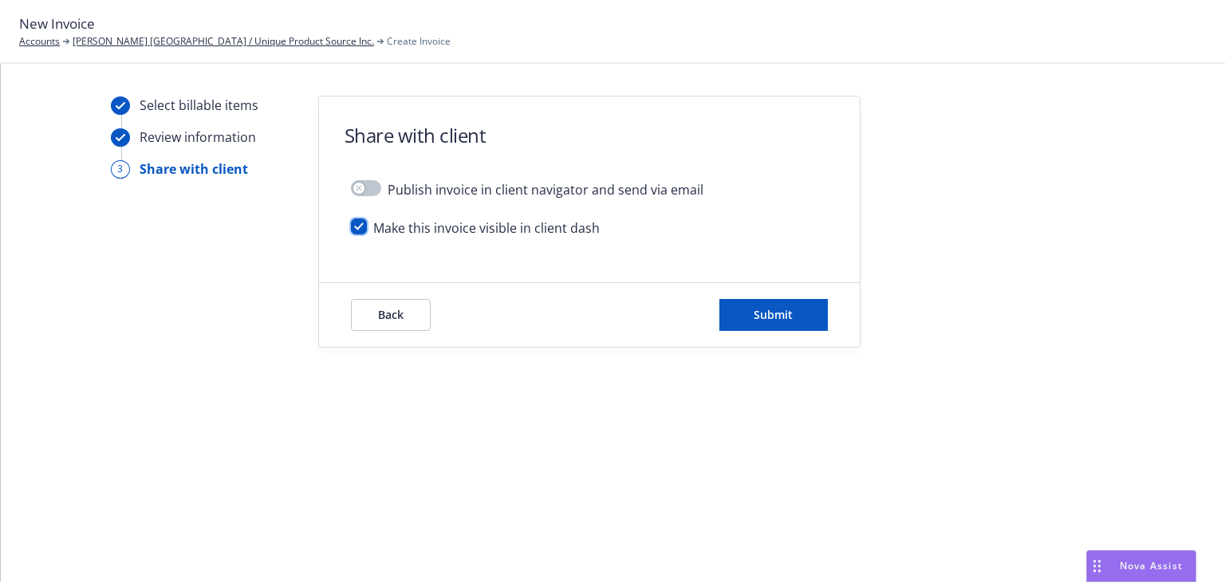
click at [357, 227] on input "checkbox" at bounding box center [359, 227] width 16 height 16
checkbox input "false"
click at [773, 313] on span "Submit" at bounding box center [773, 314] width 39 height 15
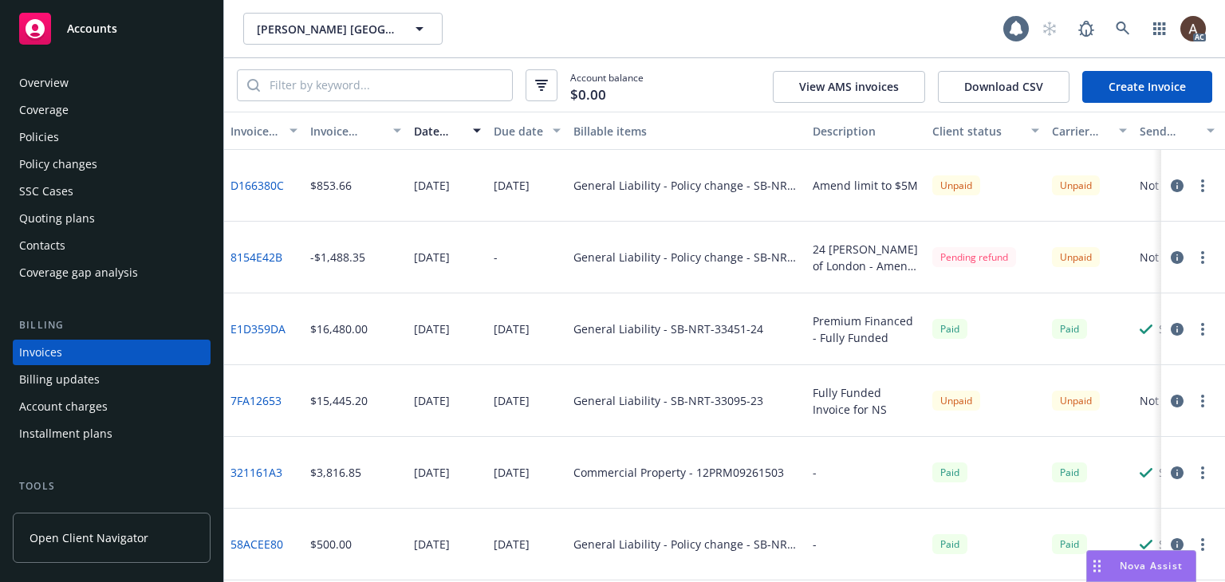
scroll to position [36, 0]
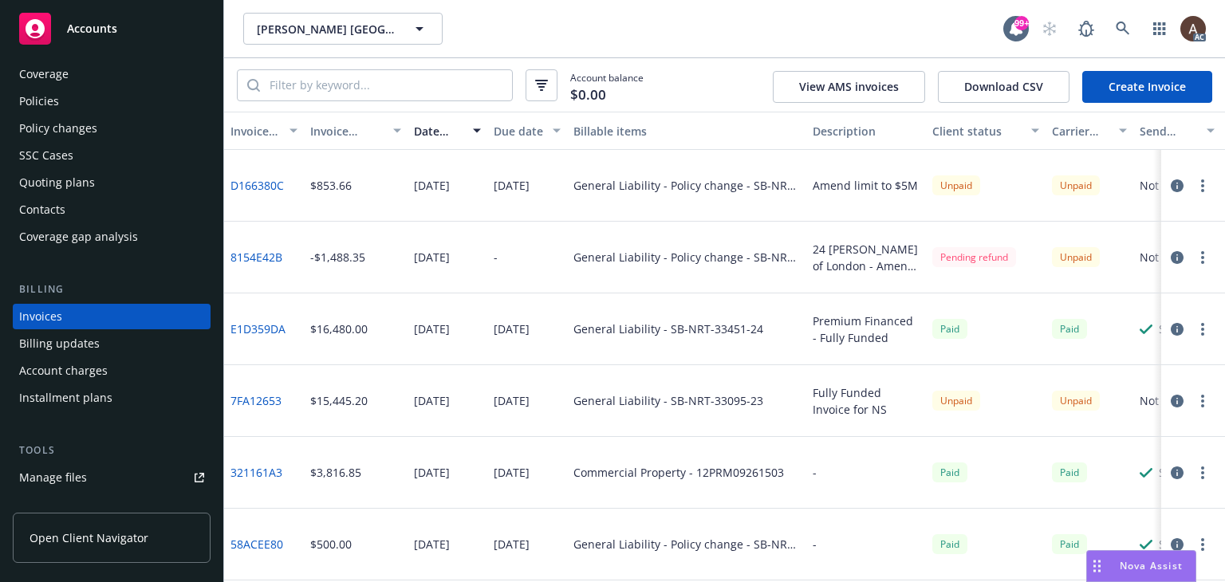
click at [1171, 182] on icon "button" at bounding box center [1177, 185] width 13 height 13
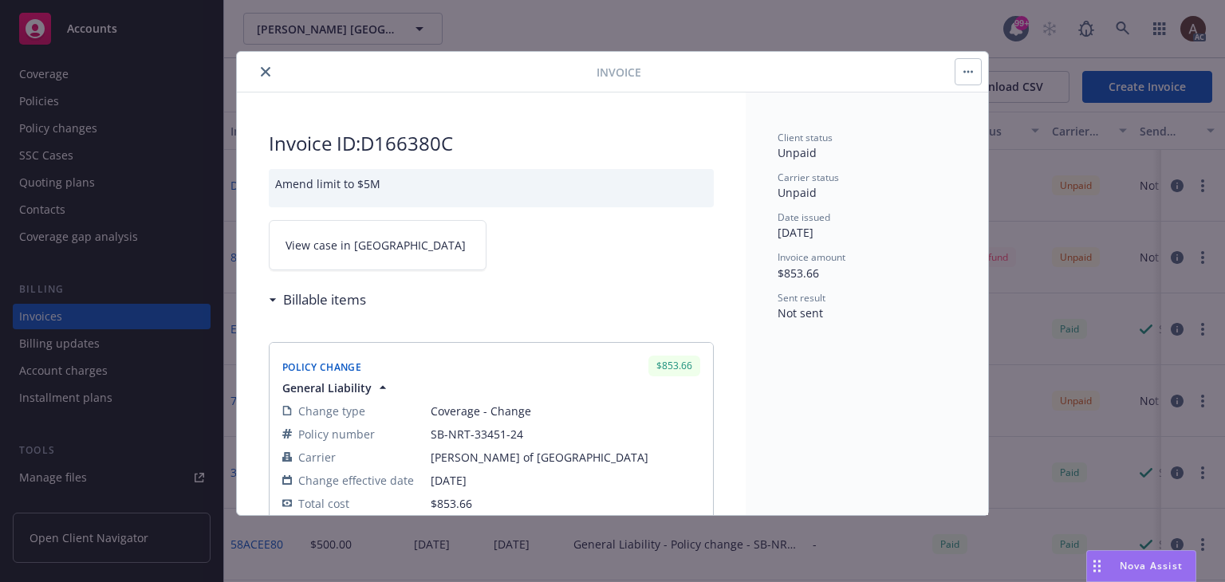
click at [353, 256] on link "View case in [GEOGRAPHIC_DATA]" at bounding box center [378, 245] width 218 height 50
click at [266, 67] on icon "close" at bounding box center [266, 72] width 10 height 10
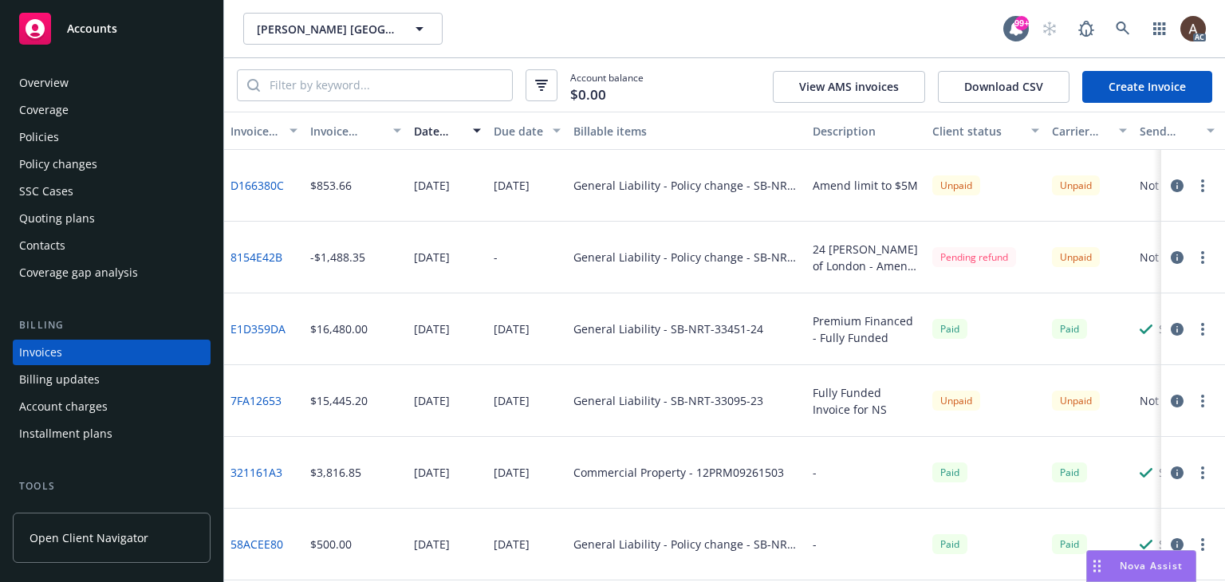
click at [81, 171] on div "Policy changes" at bounding box center [58, 165] width 78 height 26
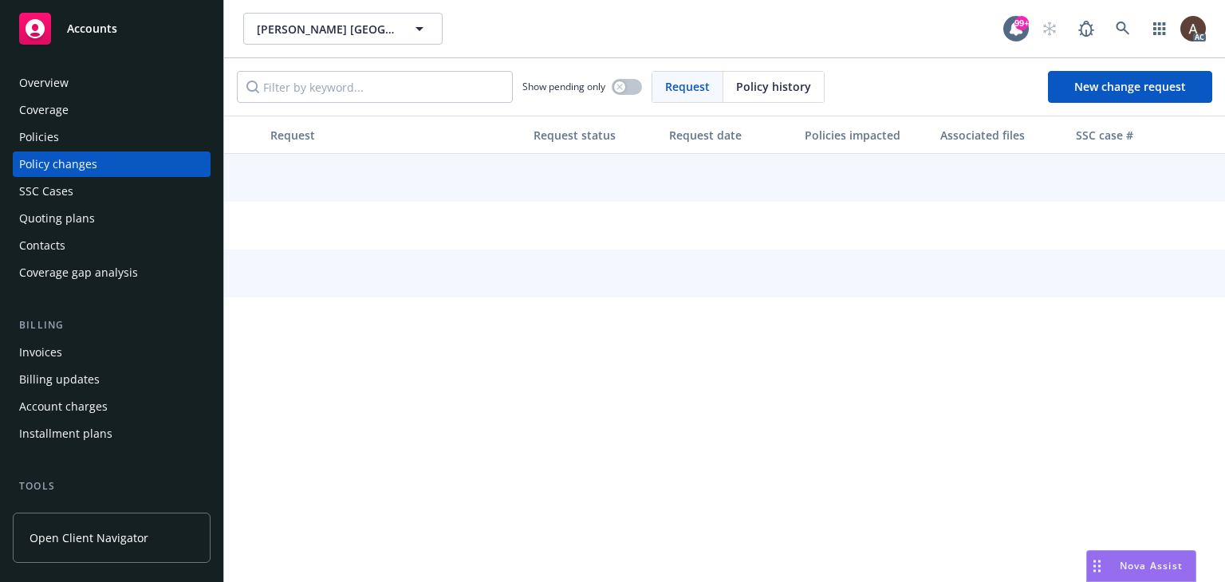
click at [81, 148] on div "Policies" at bounding box center [111, 137] width 185 height 26
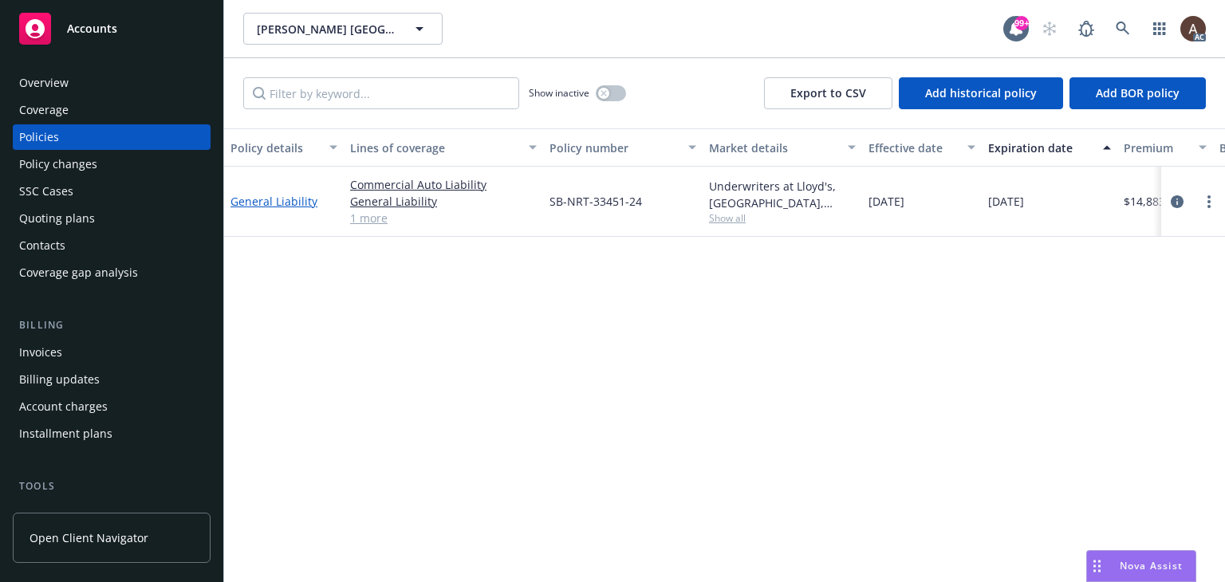
click at [301, 202] on link "General Liability" at bounding box center [273, 201] width 87 height 15
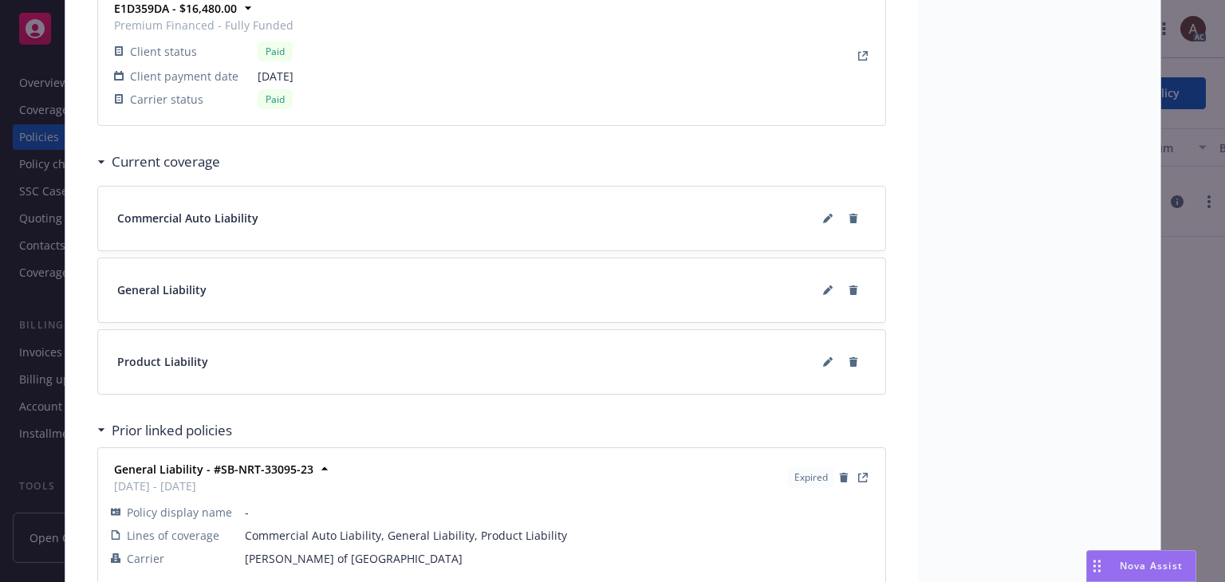
scroll to position [1628, 0]
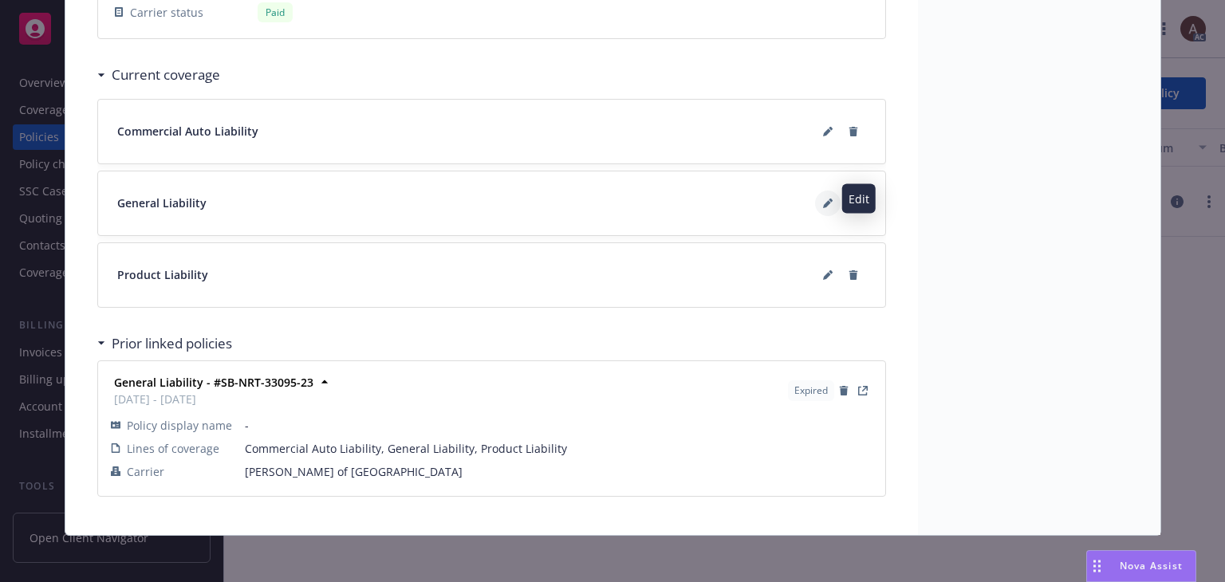
click at [823, 200] on icon at bounding box center [827, 204] width 8 height 8
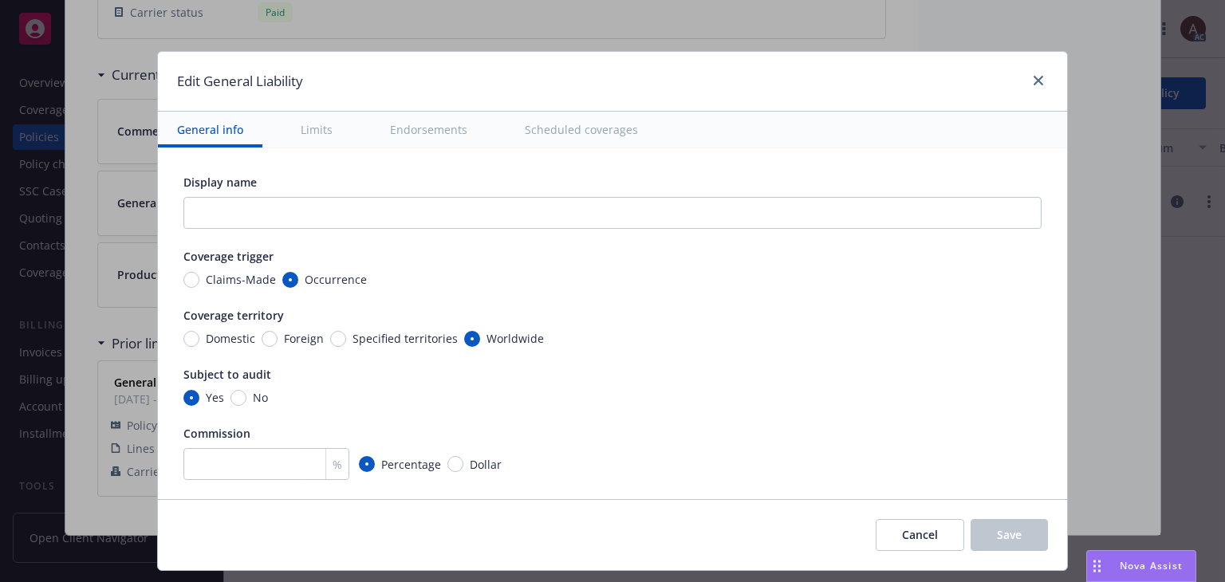
click at [305, 132] on button "Limits" at bounding box center [317, 130] width 70 height 36
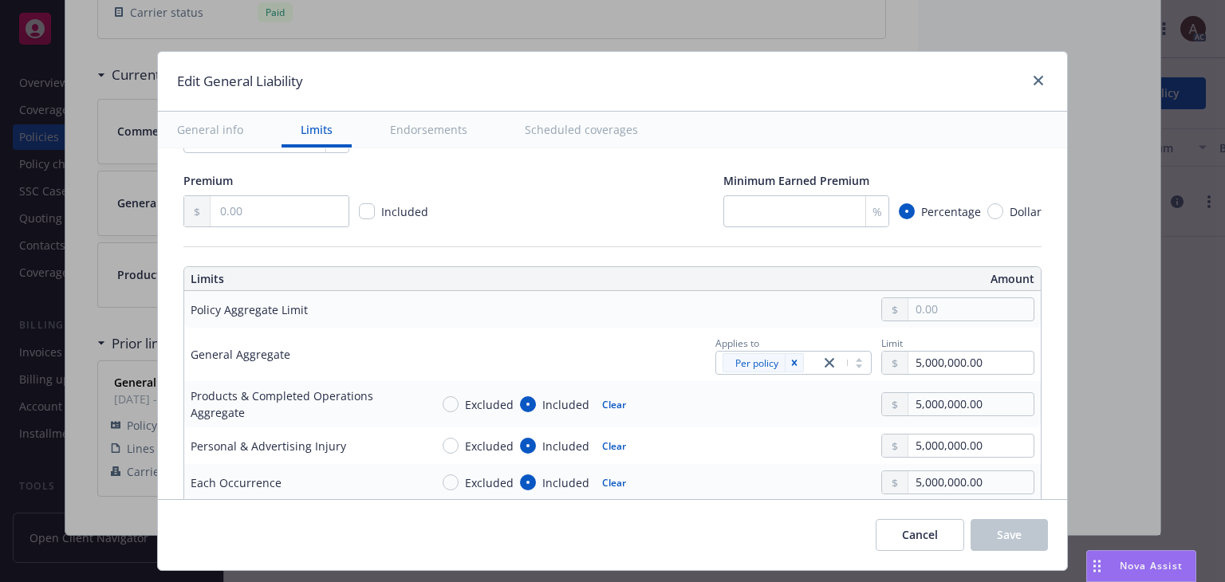
scroll to position [444, 0]
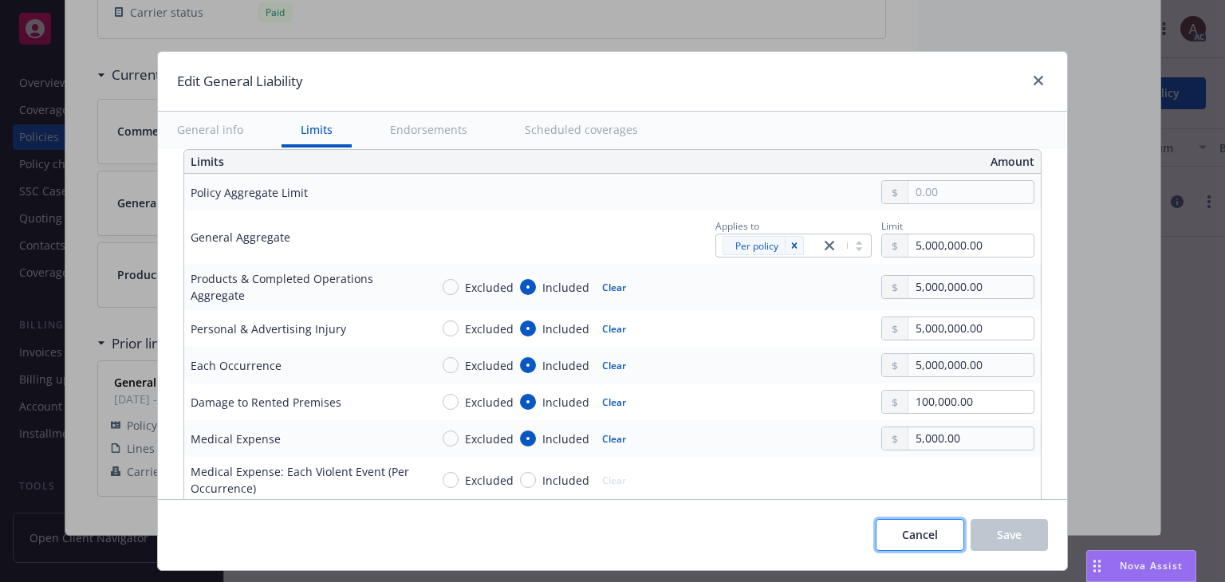
click at [908, 532] on span "Cancel" at bounding box center [920, 534] width 36 height 15
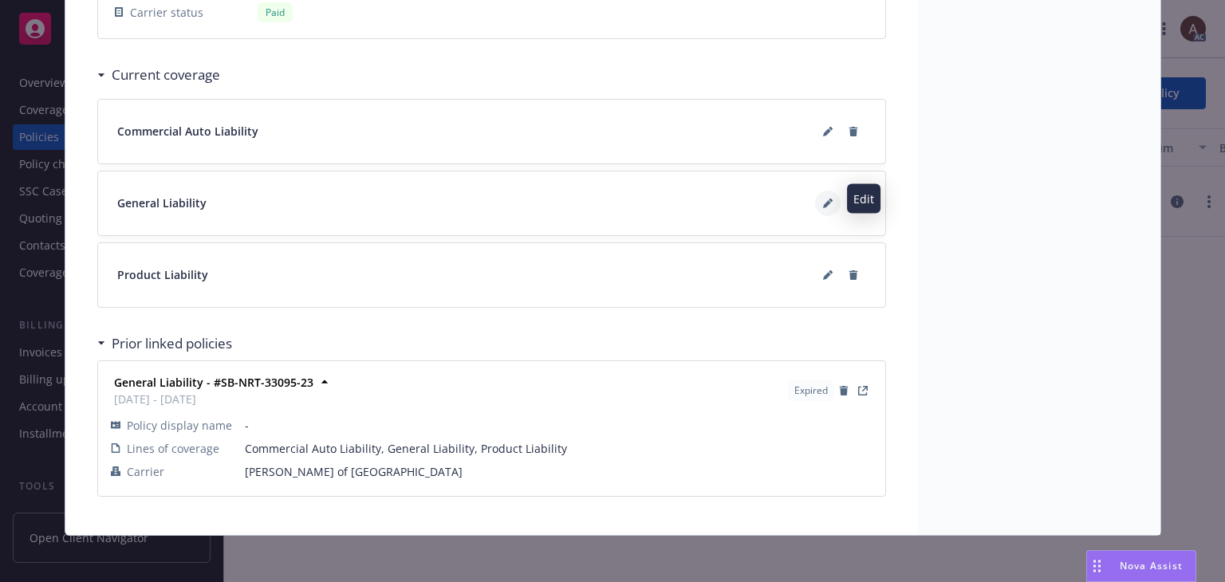
click at [815, 199] on button at bounding box center [828, 204] width 26 height 26
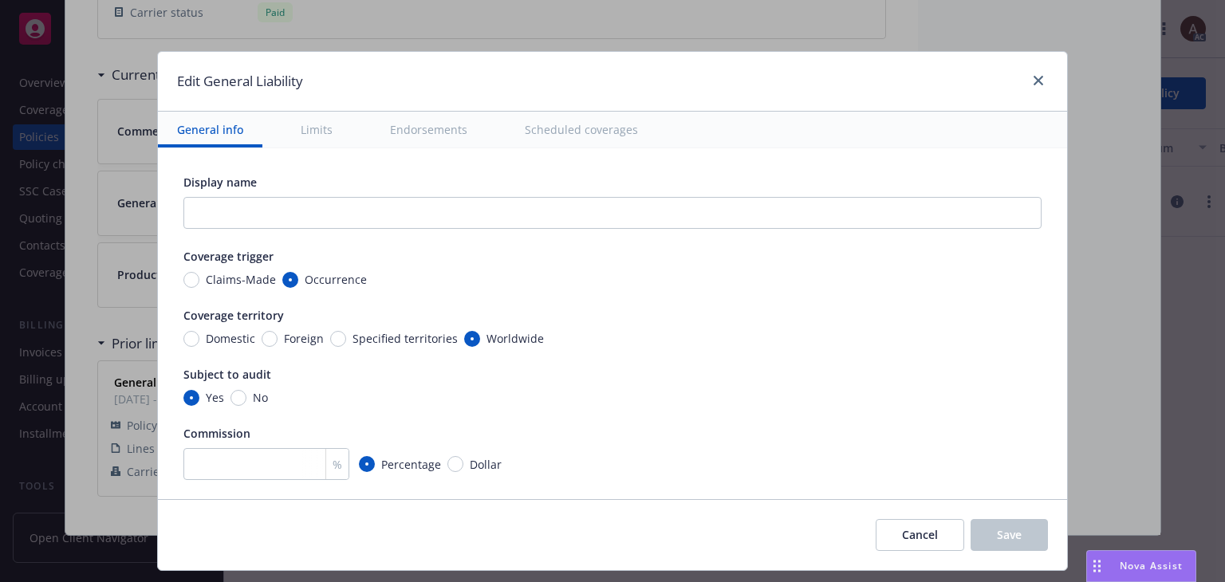
click at [305, 128] on button "Limits" at bounding box center [317, 130] width 70 height 36
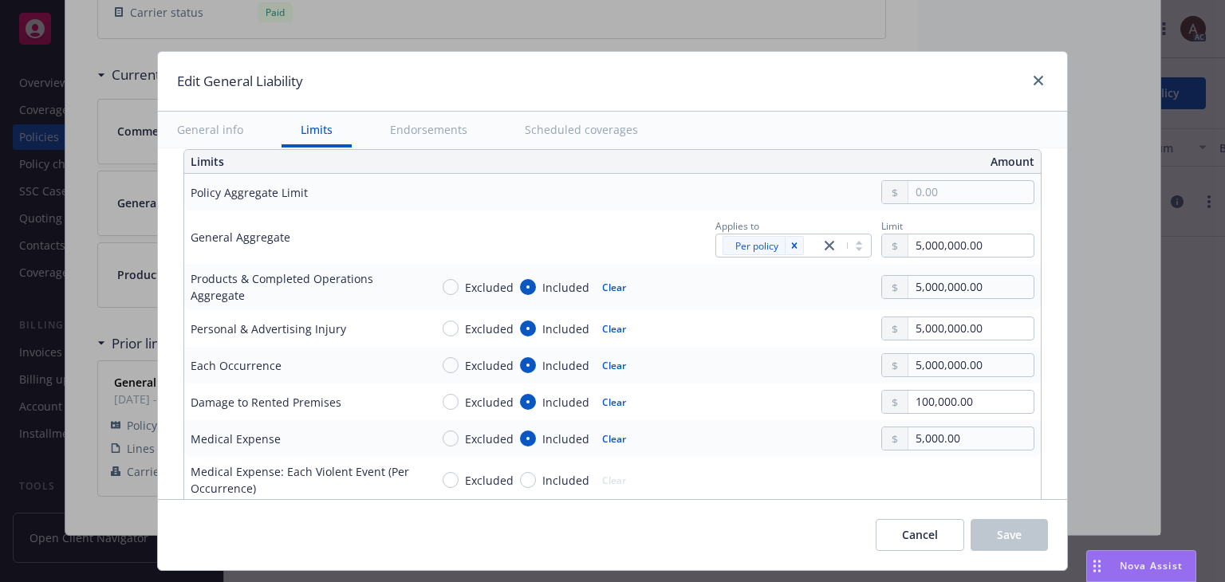
scroll to position [923, 0]
type textarea "x"
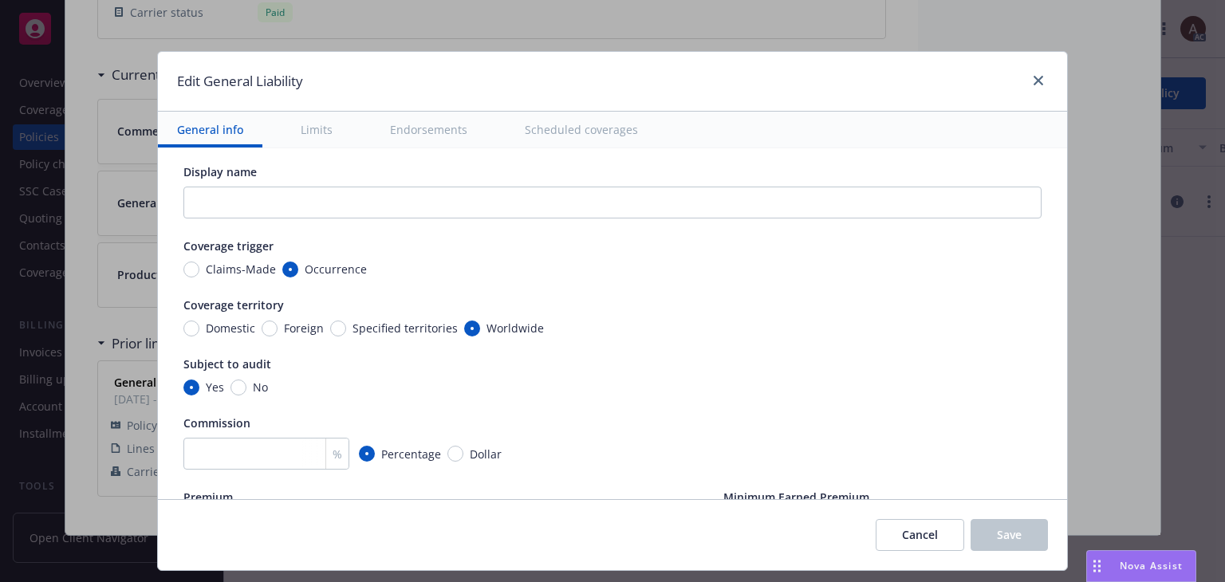
scroll to position [0, 0]
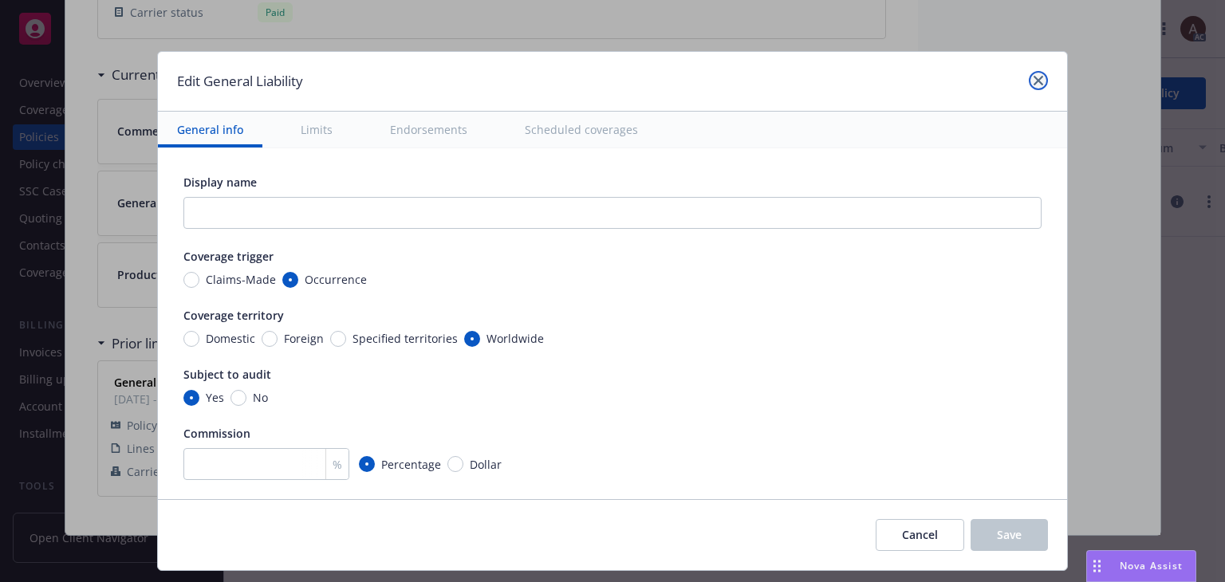
click at [1040, 75] on link "close" at bounding box center [1038, 80] width 19 height 19
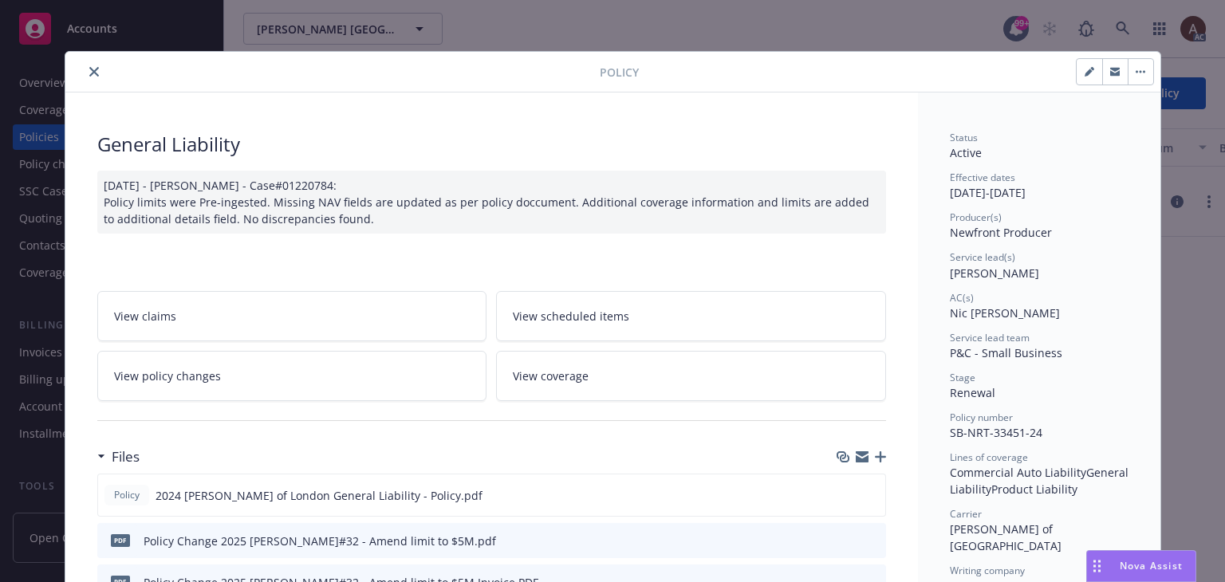
click at [89, 76] on icon "close" at bounding box center [94, 72] width 10 height 10
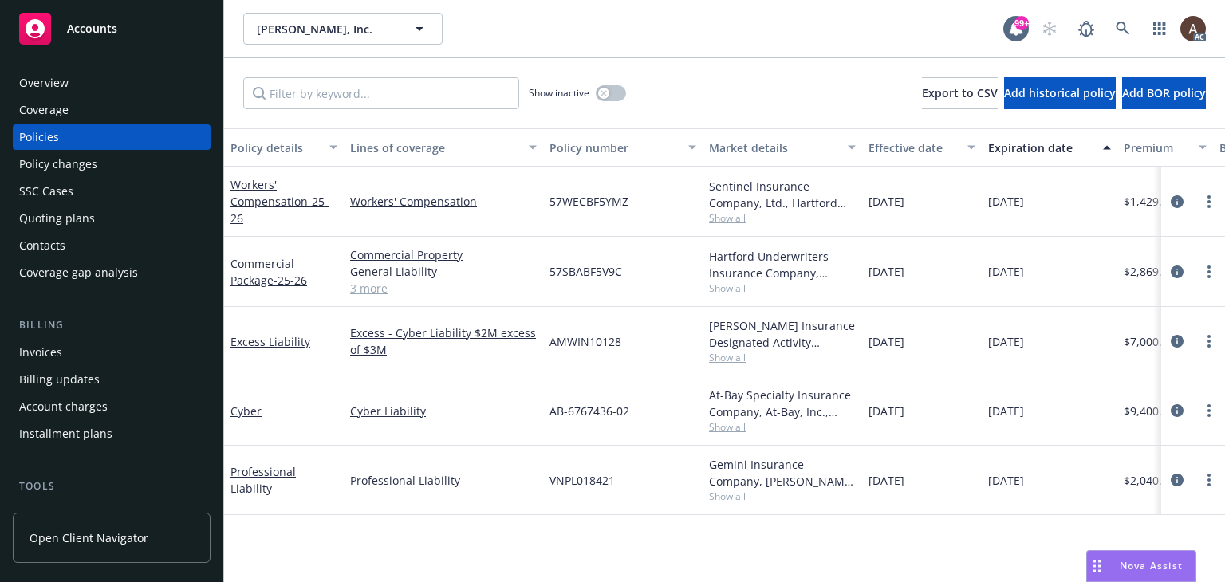
click at [68, 167] on div "Policy changes" at bounding box center [58, 165] width 78 height 26
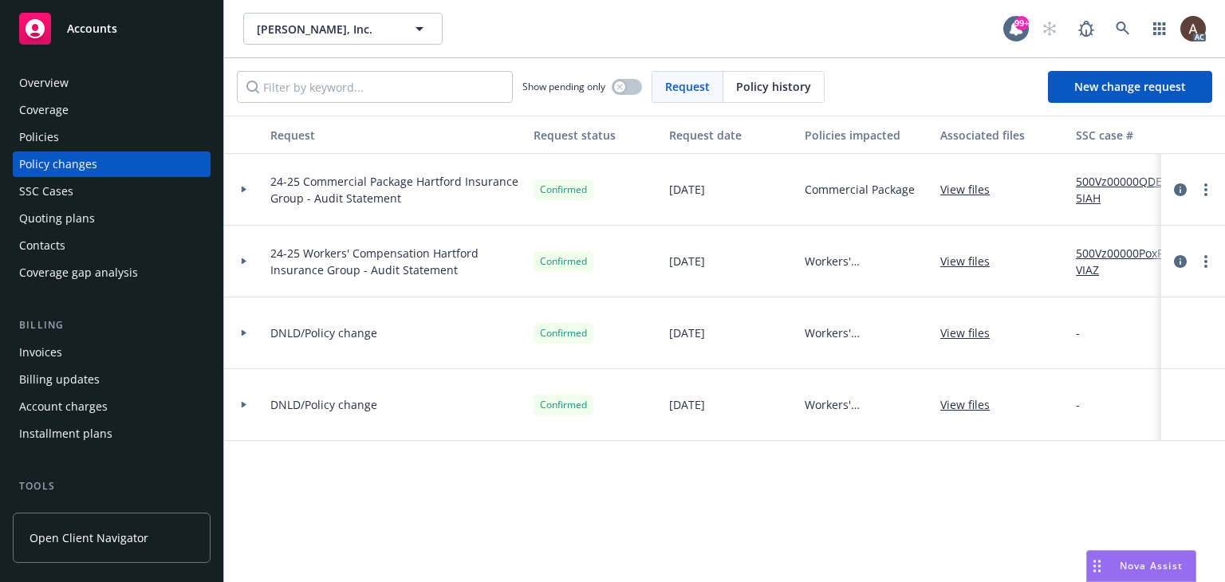
click at [103, 137] on div "Policies" at bounding box center [111, 137] width 185 height 26
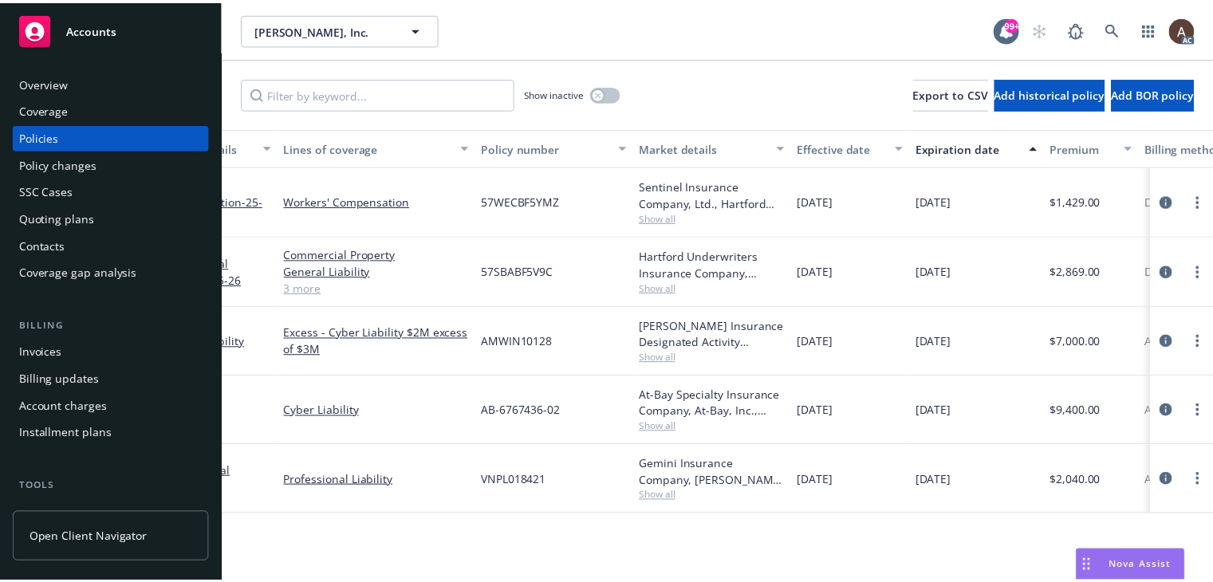
scroll to position [0, 61]
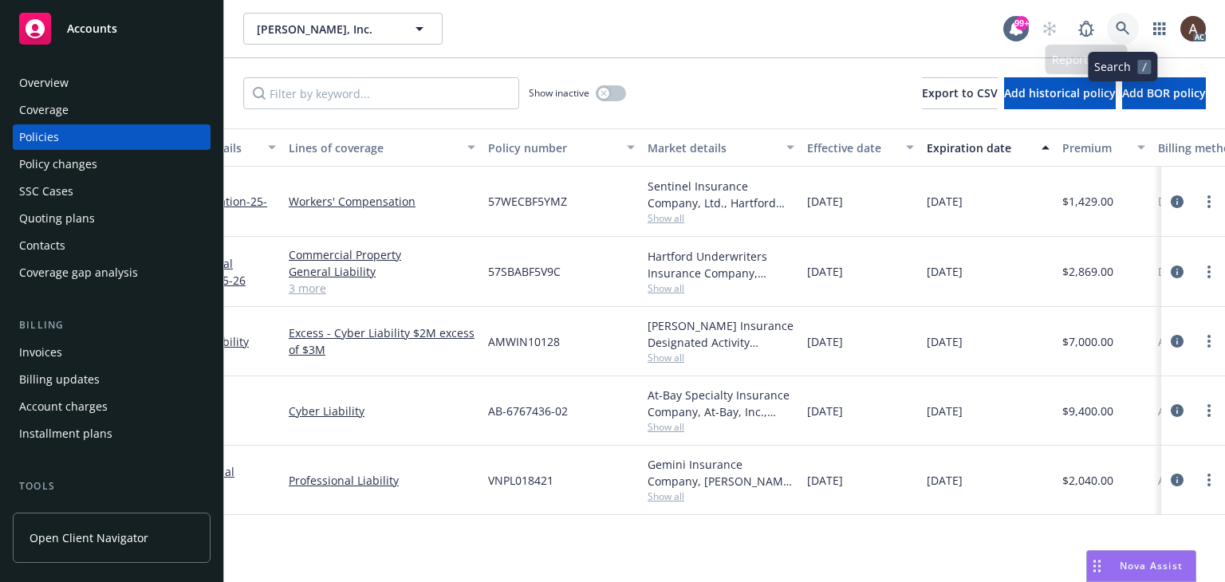
click at [1120, 26] on icon at bounding box center [1123, 29] width 14 height 14
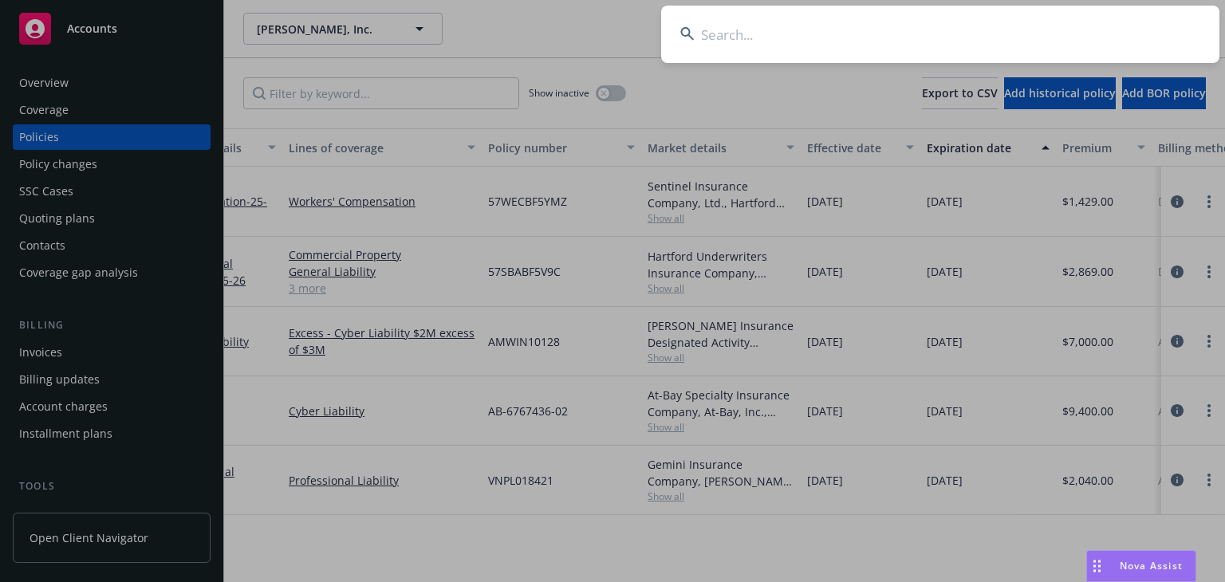
click at [790, 42] on input at bounding box center [940, 34] width 558 height 57
type input "975805973"
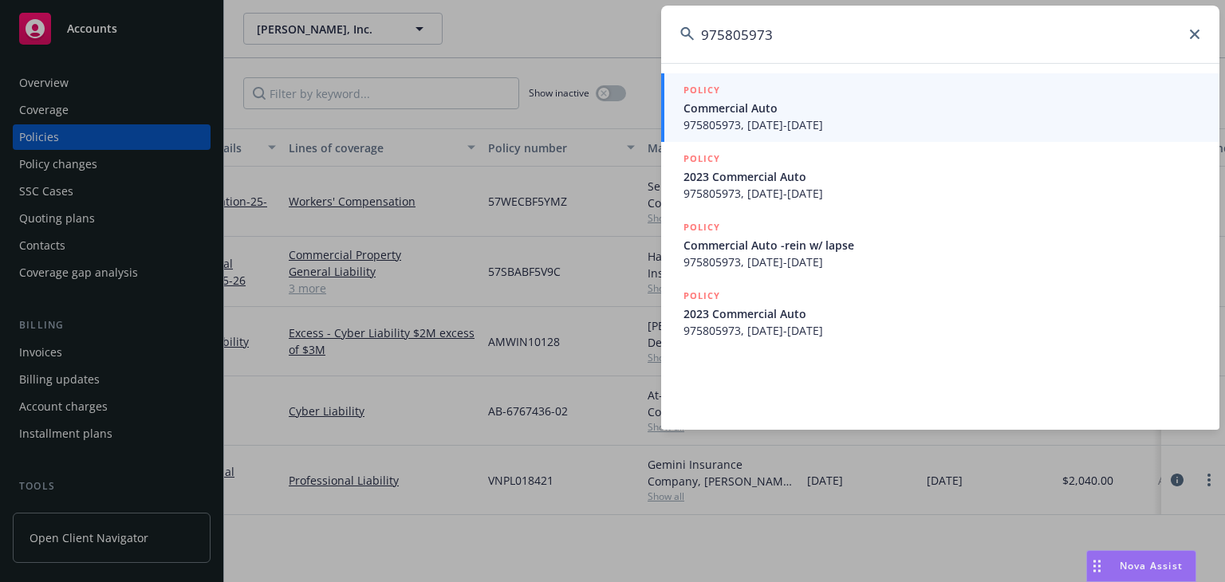
click at [774, 114] on span "Commercial Auto" at bounding box center [941, 108] width 517 height 17
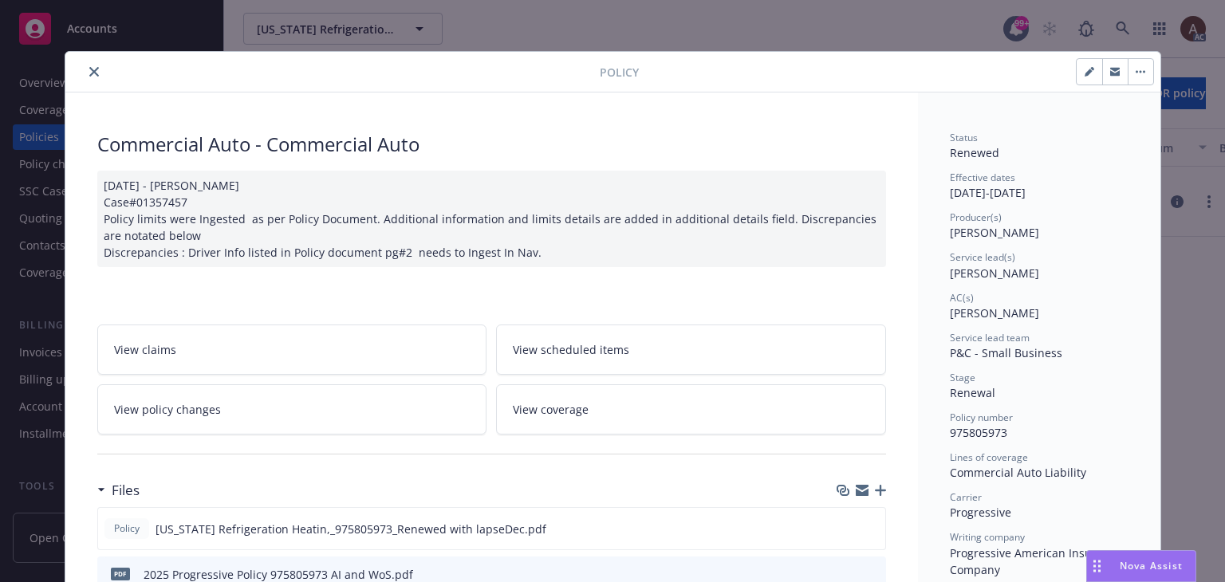
click at [89, 71] on icon "close" at bounding box center [94, 72] width 10 height 10
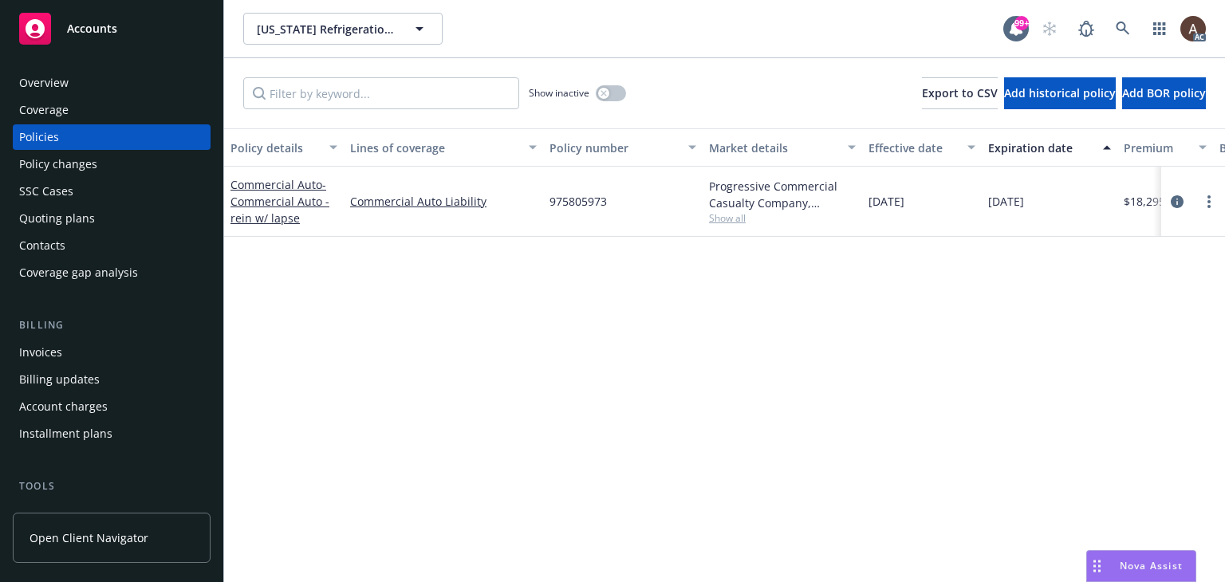
click at [61, 163] on div "Policy changes" at bounding box center [58, 165] width 78 height 26
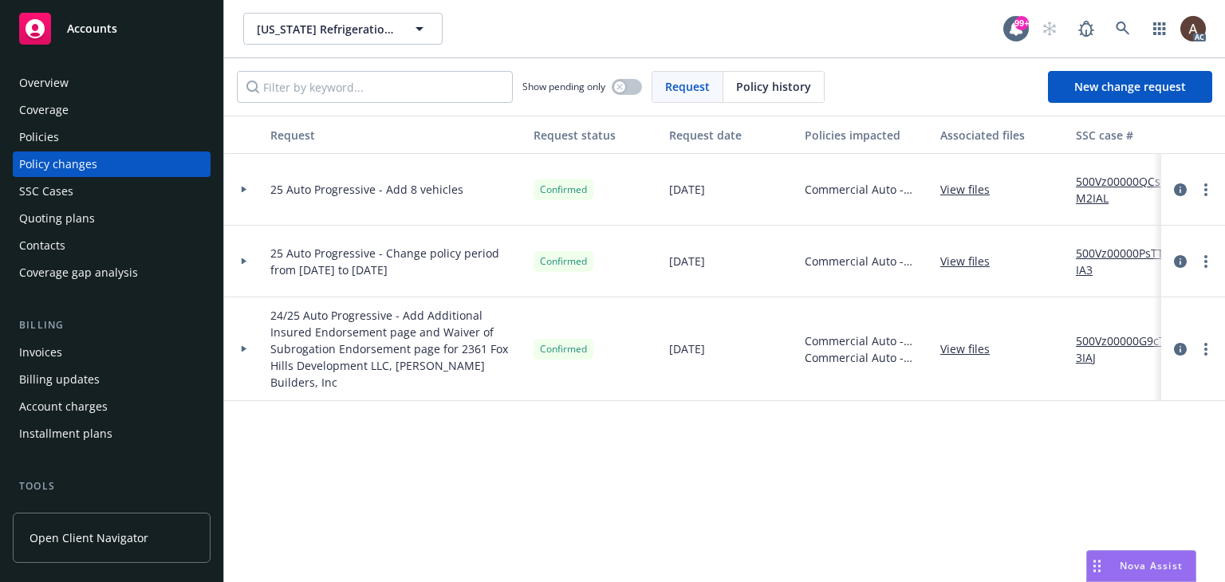
click at [62, 137] on div "Policies" at bounding box center [111, 137] width 185 height 26
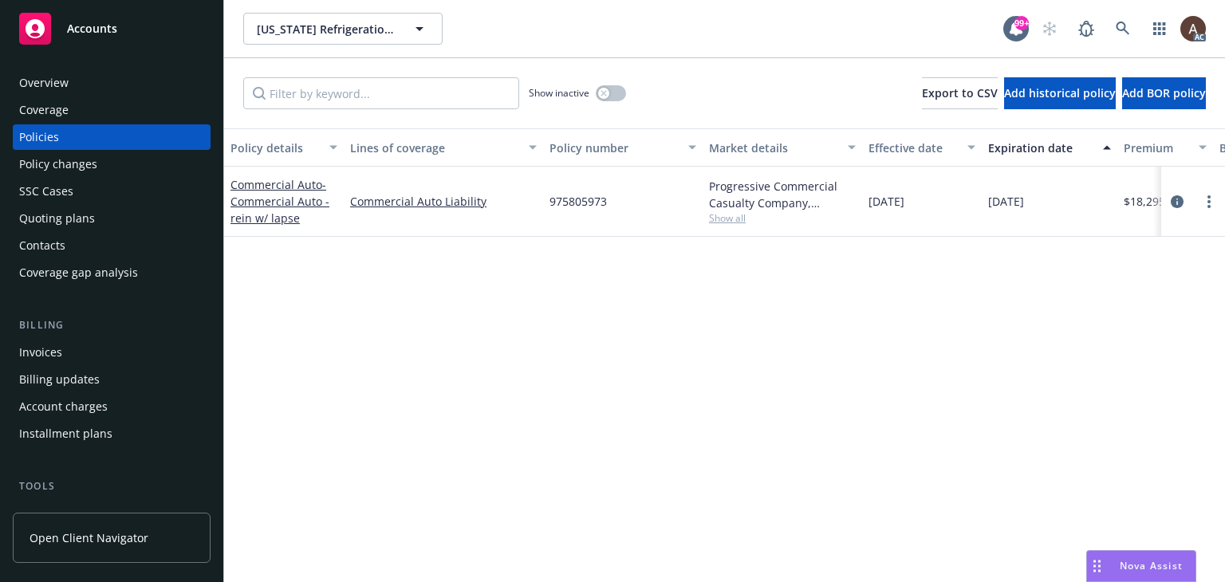
click at [119, 161] on div "Policy changes" at bounding box center [111, 165] width 185 height 26
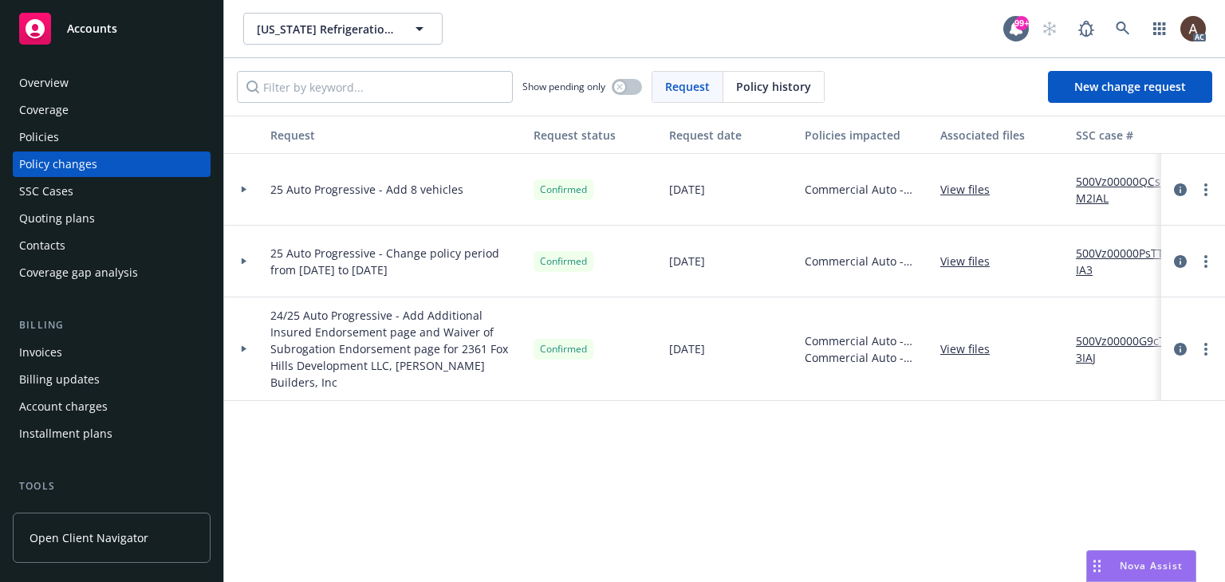
click at [239, 189] on div at bounding box center [243, 190] width 27 height 6
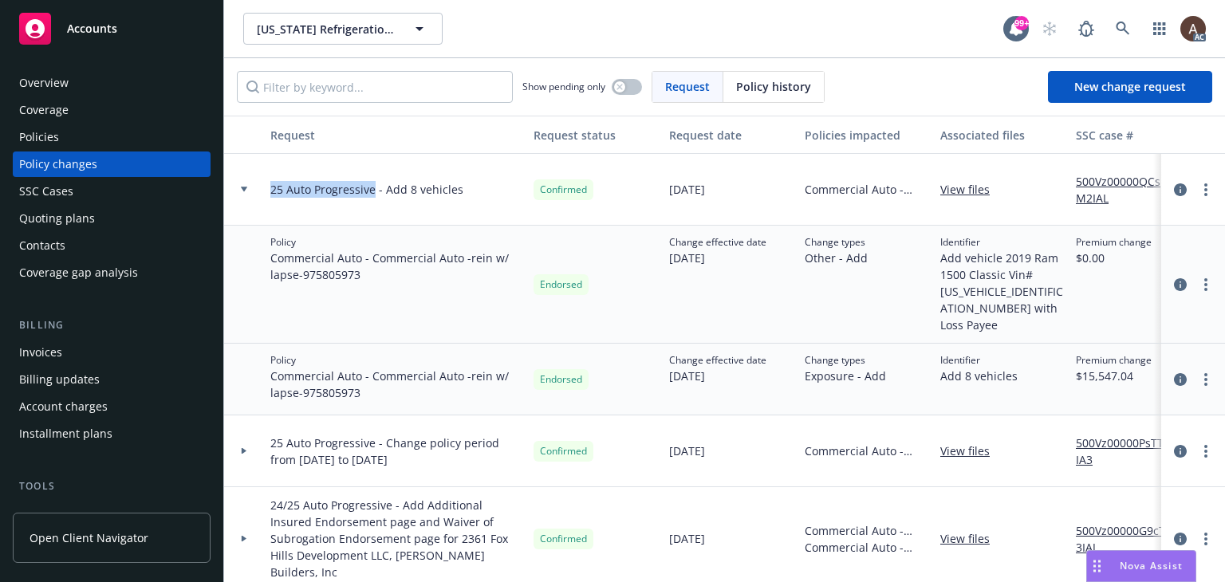
drag, startPoint x: 270, startPoint y: 194, endPoint x: 372, endPoint y: 195, distance: 102.1
click at [372, 195] on span "25 Auto Progressive - Add 8 vehicles" at bounding box center [366, 189] width 193 height 17
copy span "25 Auto Progressive"
click at [1081, 87] on span "New change request" at bounding box center [1130, 86] width 112 height 15
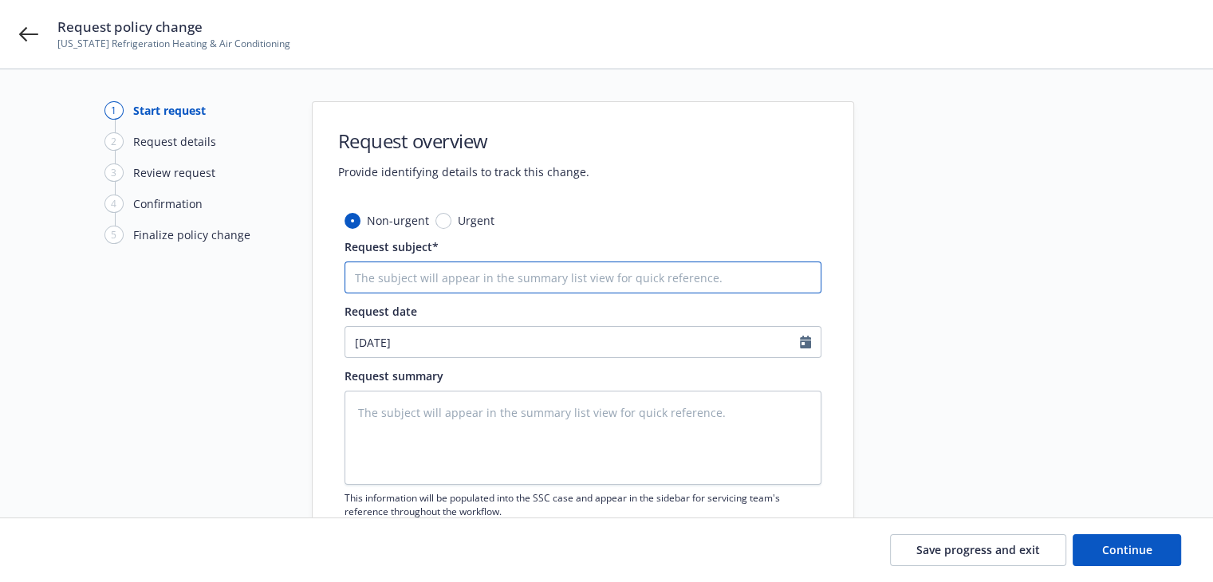
click at [404, 285] on input "Request subject*" at bounding box center [583, 278] width 477 height 32
paste input "25 Auto Progressive"
type textarea "x"
type input "25 Auto Progressive"
type textarea "x"
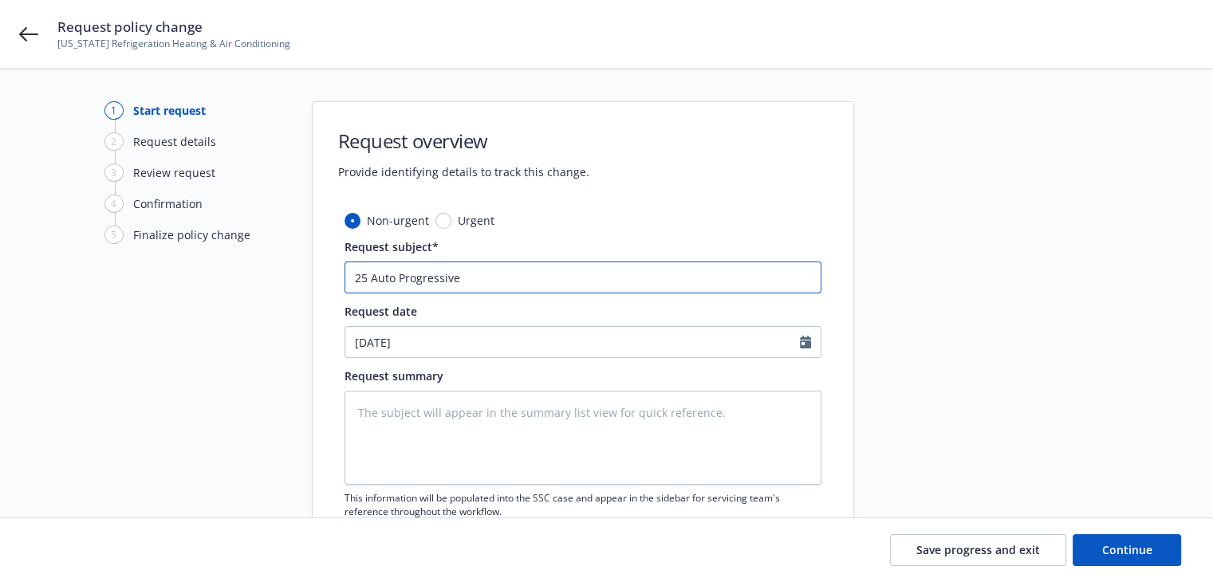
type input "25 Auto Progressive"
type textarea "x"
type input "25 Auto Progressive -"
type textarea "x"
type input "25 Auto Progressive -"
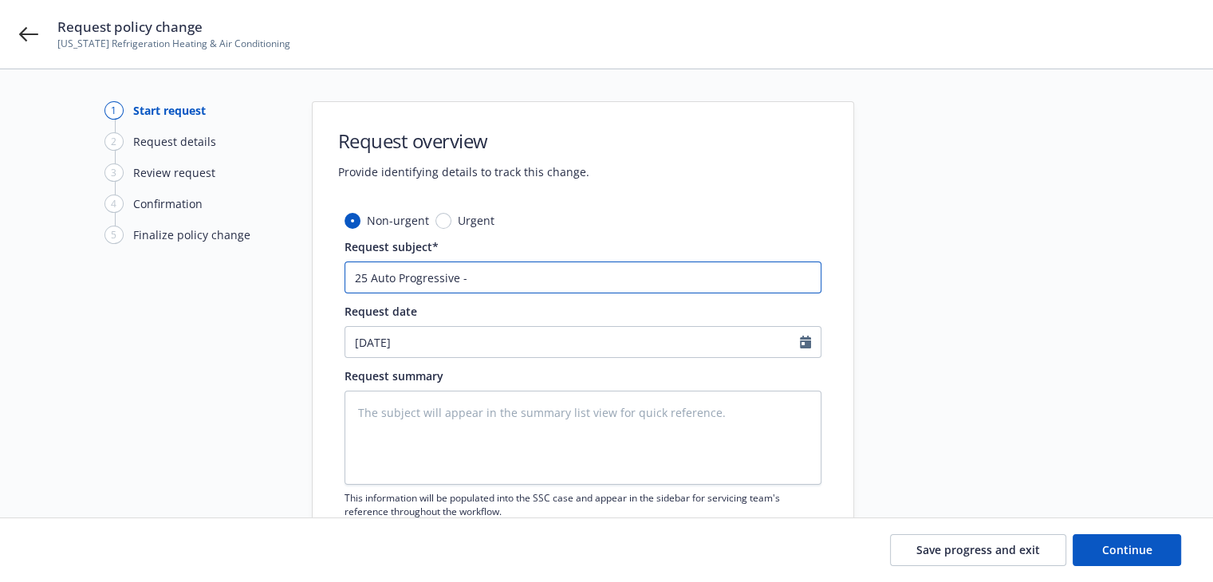
click at [526, 280] on input "25 Auto Progressive -" at bounding box center [583, 278] width 477 height 32
paste input "driver: Eric Allen Siefert"
type textarea "x"
type input "25 Auto Progressive - driver: Eric Allen Siefert"
click at [471, 278] on input "25 Auto Progressive - driver: Eric Allen Siefert" at bounding box center [583, 278] width 477 height 32
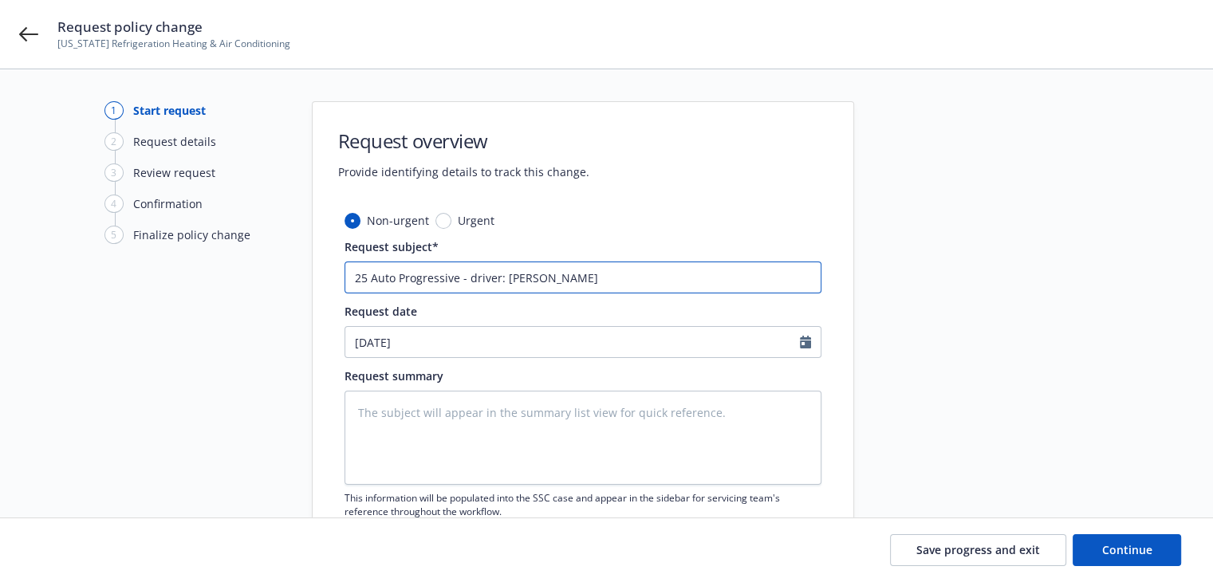
click at [469, 276] on input "25 Auto Progressive - driver: Eric Allen Siefert" at bounding box center [583, 278] width 477 height 32
type textarea "x"
type input "25 Auto Progressive - Adriver: Eric Allen Siefert"
type textarea "x"
type input "25 Auto Progressive - Addriver: Eric Allen Siefert"
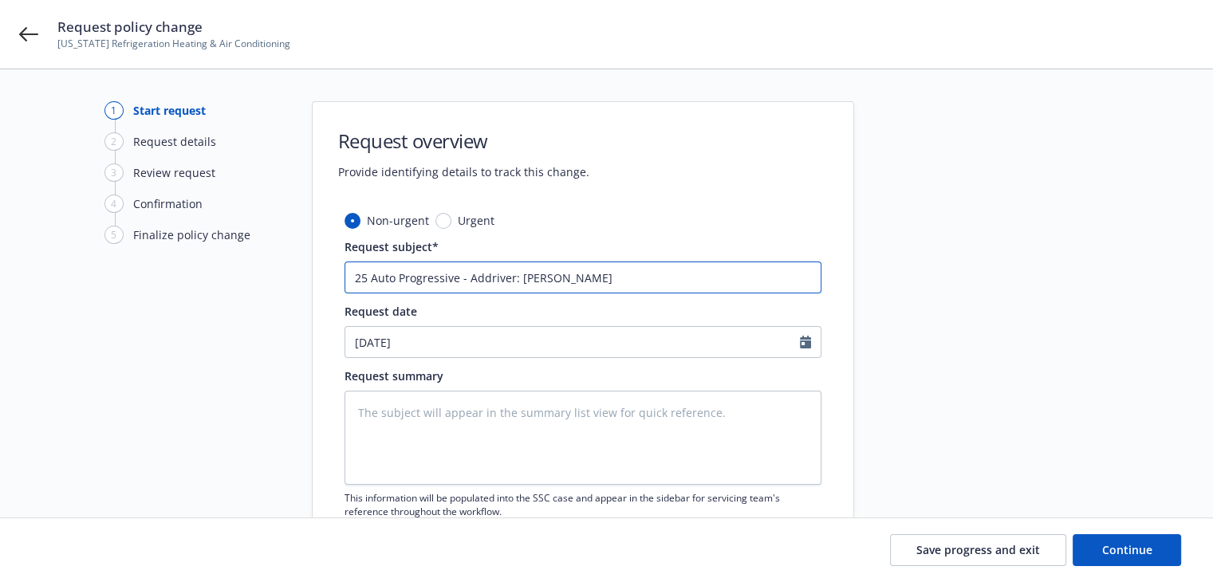
type textarea "x"
type input "25 Auto Progressive - Adddriver: Eric Allen Siefert"
type textarea "x"
type input "25 Auto Progressive - Add driver: Eric Allen Siefert"
click at [528, 275] on input "25 Auto Progressive - Add driver: Eric Allen Siefert" at bounding box center [583, 278] width 477 height 32
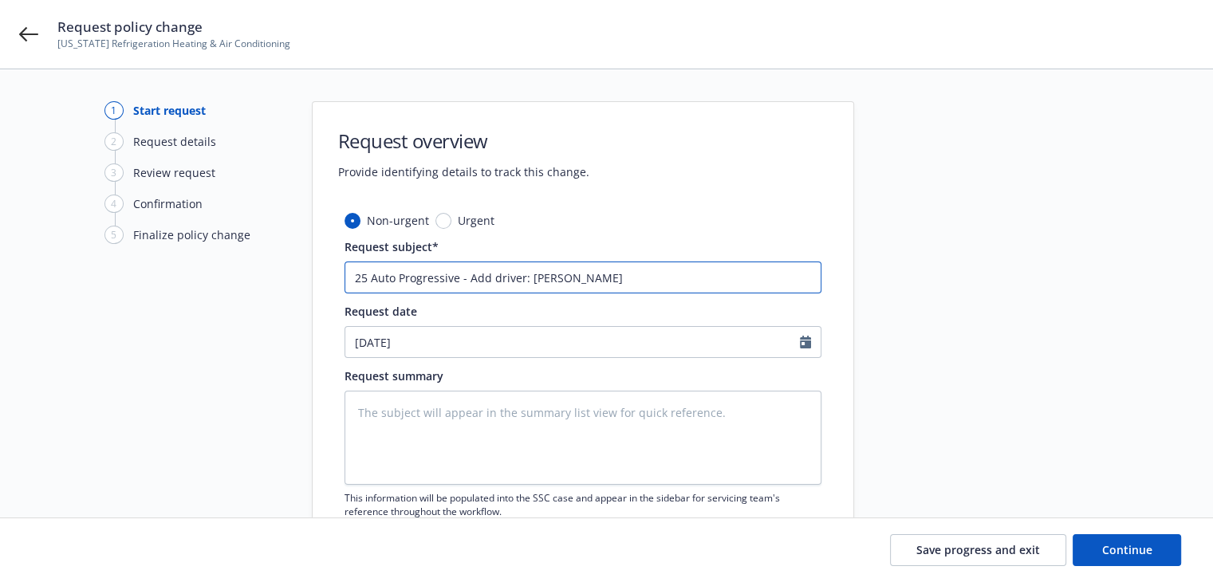
type textarea "x"
type input "25 Auto Progressive - Add driver:Eric Allen Siefert"
type textarea "x"
type input "25 Auto Progressive - Add driverEric Allen Siefert"
type textarea "x"
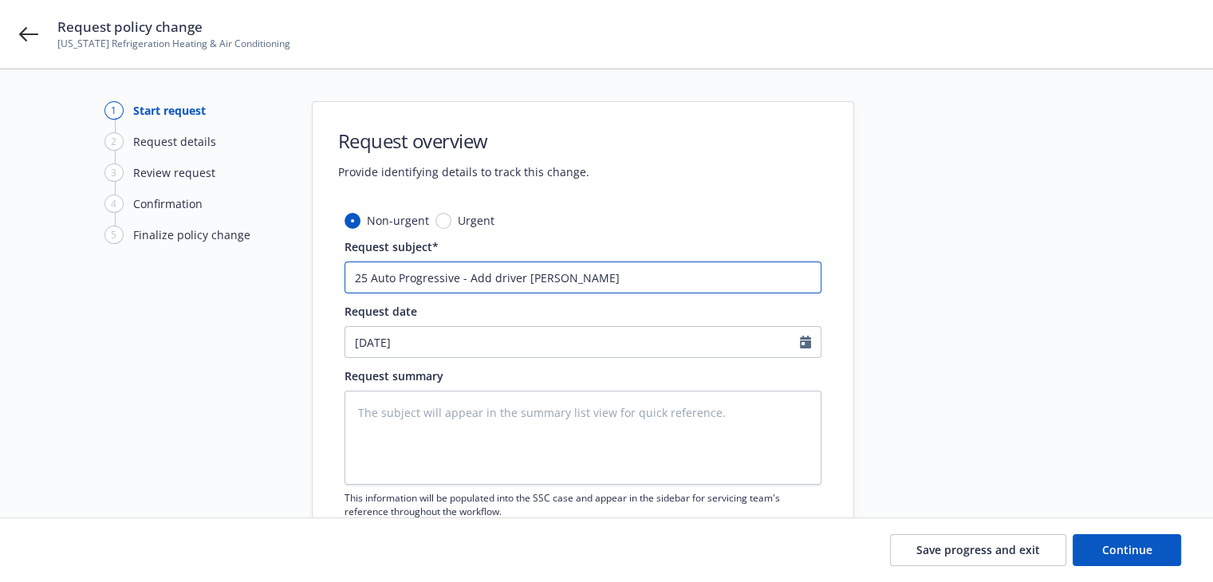
type input "25 Auto Progressive - Add driver Eric Allen Siefert"
click at [392, 431] on textarea at bounding box center [583, 438] width 477 height 94
paste textarea "add another driver: Eric Allen Siefert DOB: 10/23/82 DL# F1709288 Effective 08/…"
type textarea "x"
type textarea "add another driver: Eric Allen Siefert DOB: 10/23/82 DL# F1709288 Effective 08/…"
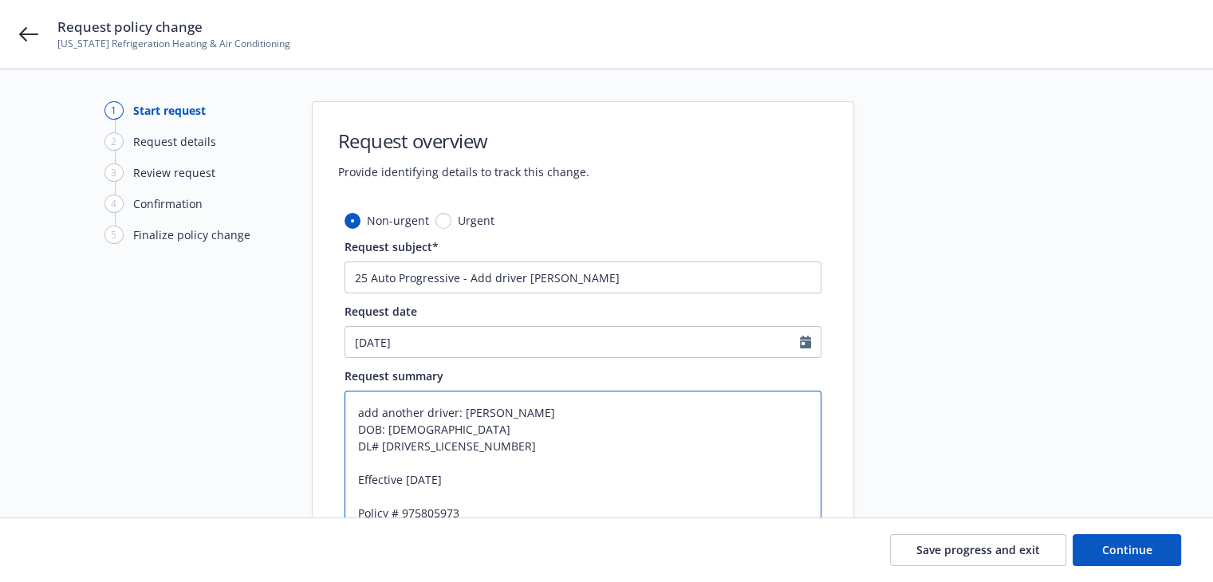
scroll to position [80, 0]
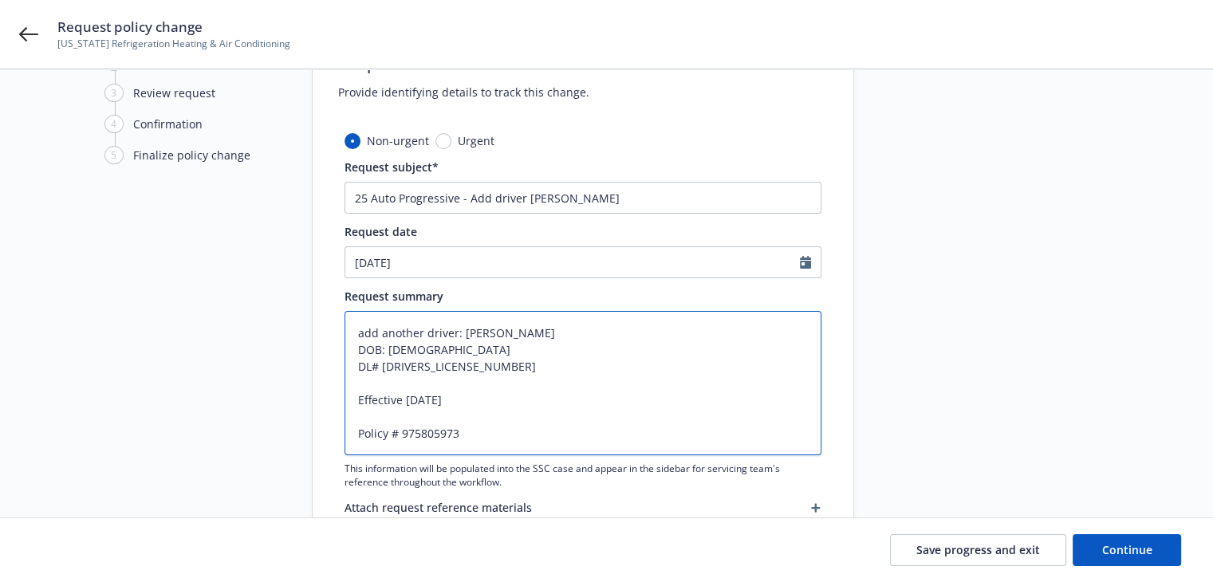
click at [355, 434] on textarea "add another driver: Eric Allen Siefert DOB: 10/23/82 DL# F1709288 Effective 08/…" at bounding box center [583, 383] width 477 height 144
type textarea "x"
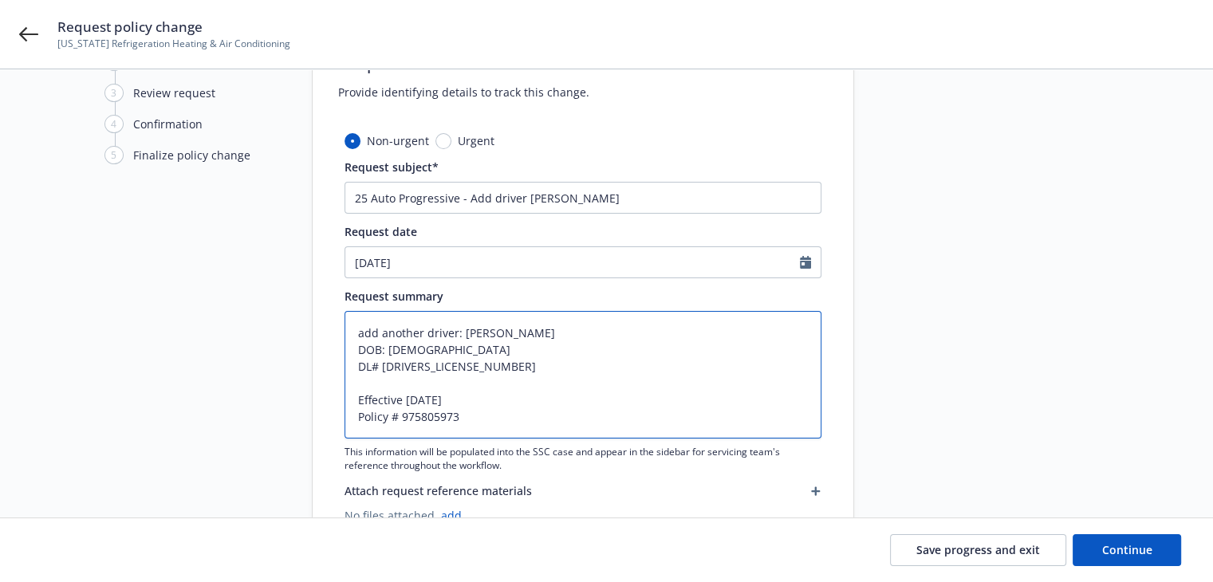
click at [507, 384] on textarea "add another driver: Eric Allen Siefert DOB: 10/23/82 DL# F1709288 Effective 08/…" at bounding box center [583, 375] width 477 height 128
type textarea "add another driver: Eric Allen Siefert DOB: 10/23/82 DL# F1709288 Effective 08/…"
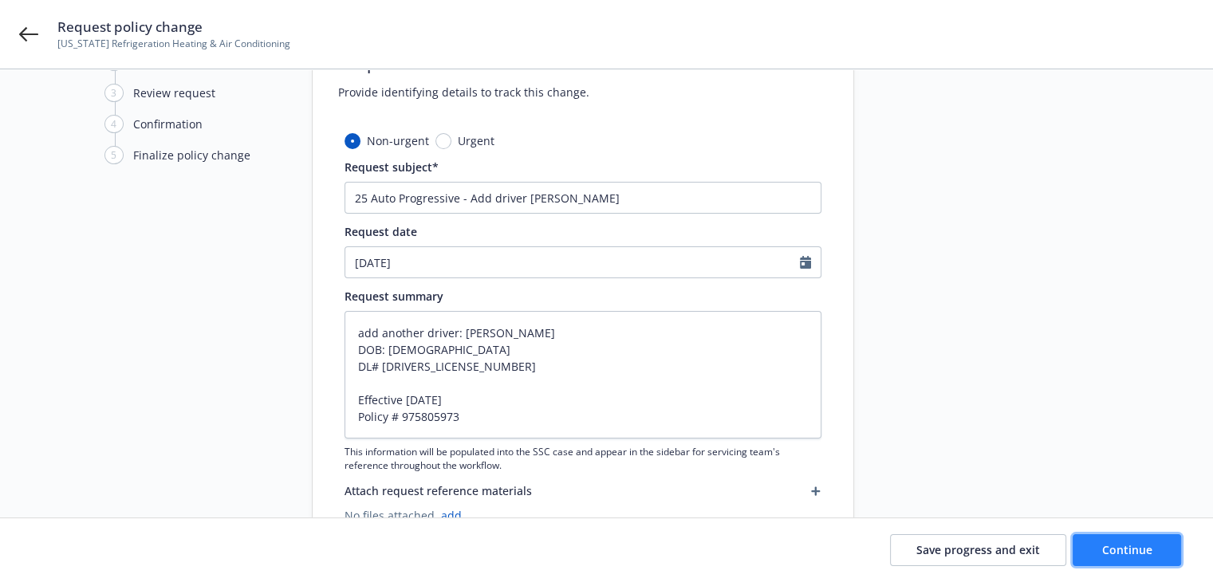
click at [1116, 550] on span "Continue" at bounding box center [1127, 549] width 50 height 15
type textarea "x"
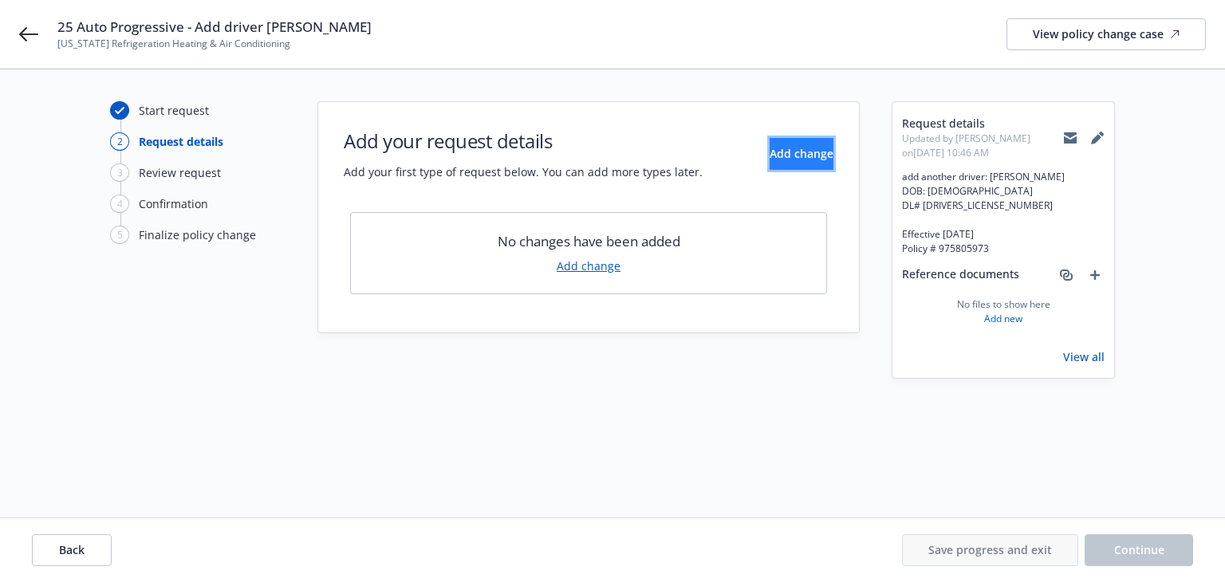
click at [794, 159] on span "Add change" at bounding box center [802, 153] width 64 height 15
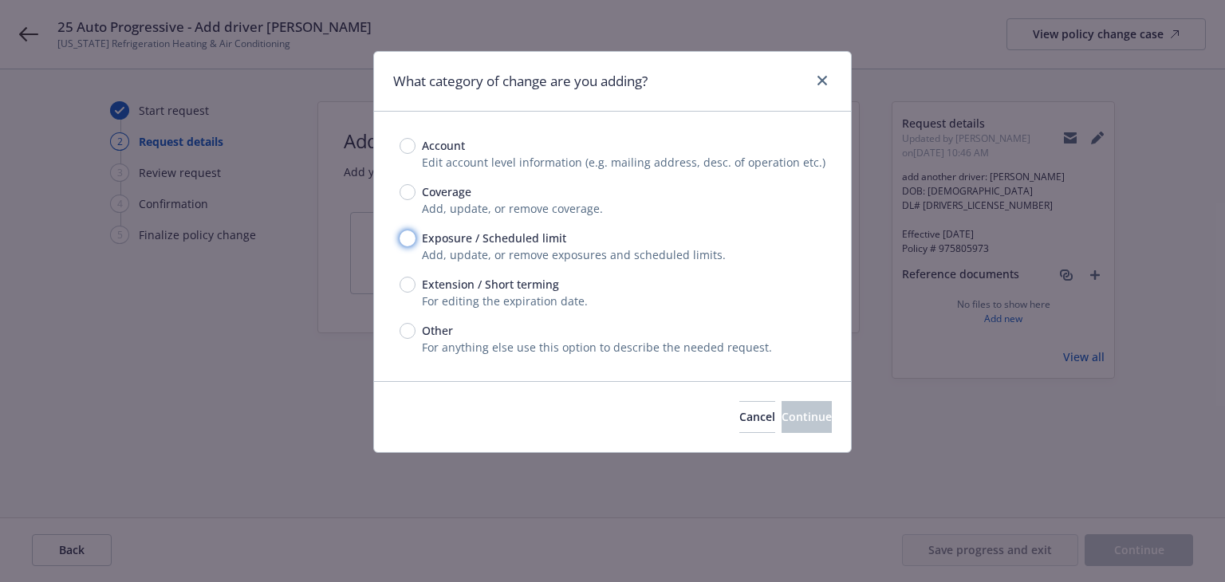
click at [408, 233] on input "Exposure / Scheduled limit" at bounding box center [408, 238] width 16 height 16
radio input "true"
click at [782, 421] on span "Continue" at bounding box center [807, 416] width 50 height 15
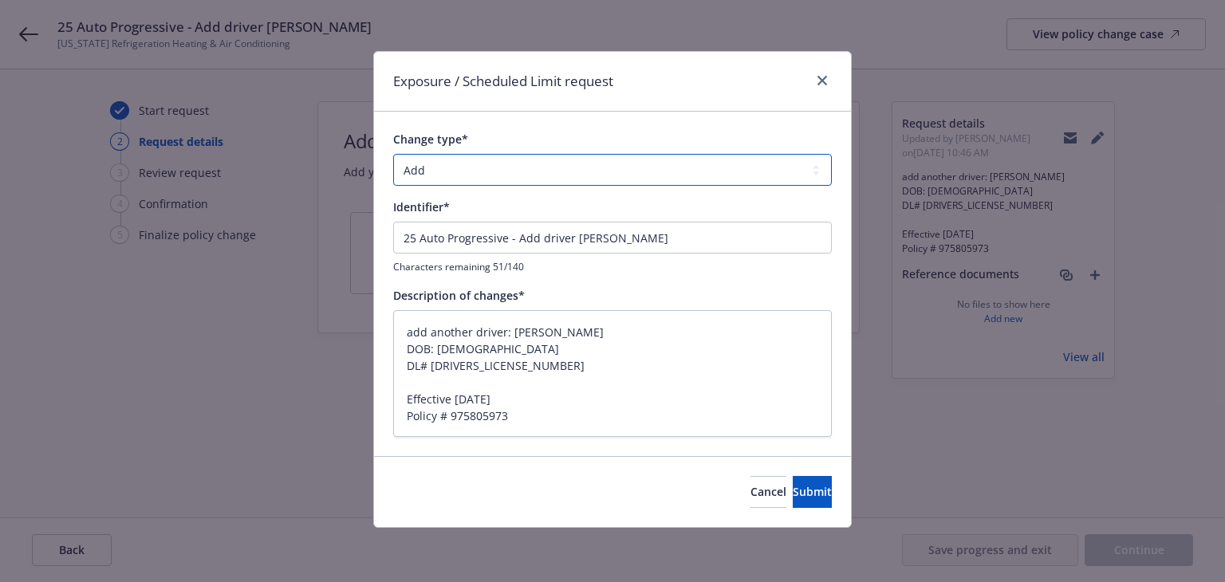
click at [484, 176] on select "Add Audit Change Remove" at bounding box center [612, 170] width 439 height 32
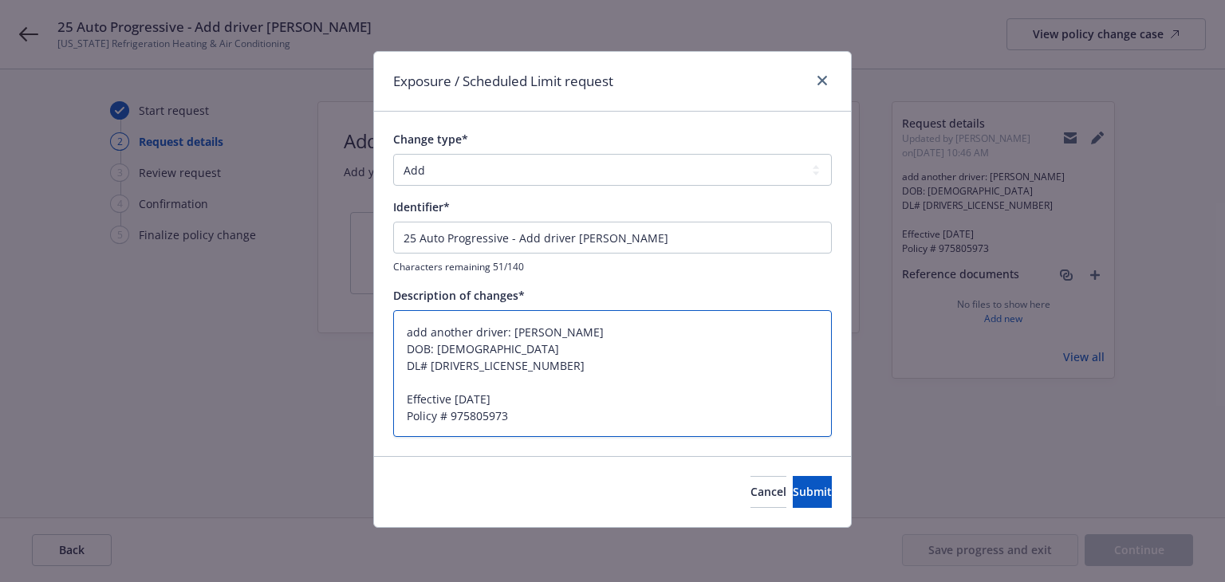
click at [563, 340] on textarea "add another driver: Eric Allen Siefert DOB: 10/23/82 DL# F1709288 Effective 08/…" at bounding box center [612, 374] width 439 height 128
click at [540, 377] on textarea "add another driver: Eric Allen Siefert DOB: 10/23/82 DL# F1709288 Effective 08/…" at bounding box center [612, 374] width 439 height 128
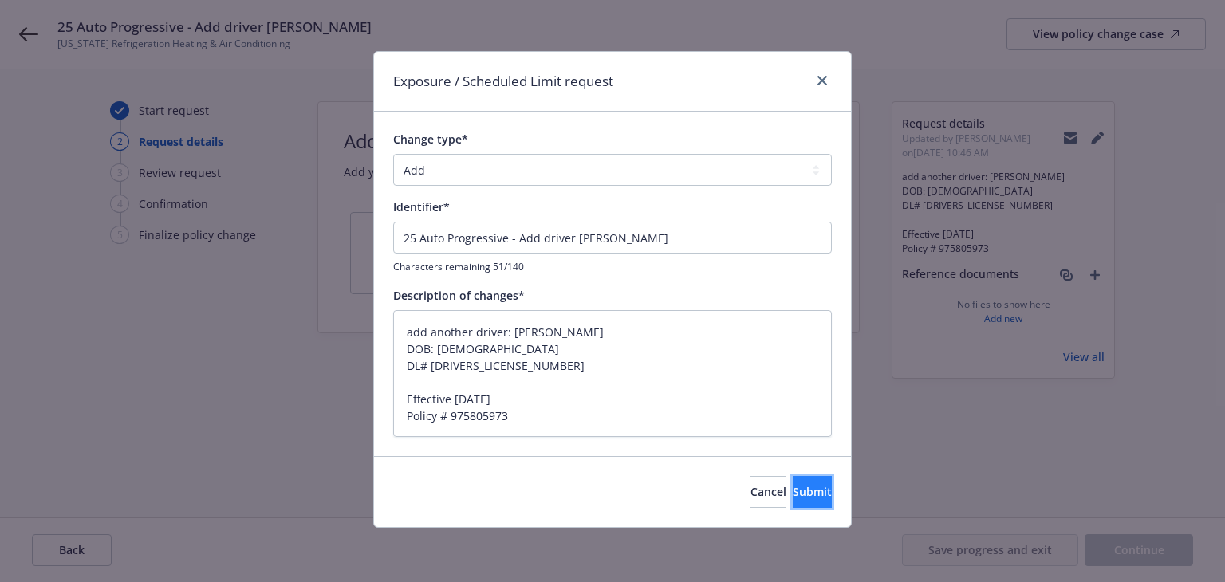
click at [793, 492] on span "Submit" at bounding box center [812, 491] width 39 height 15
type textarea "x"
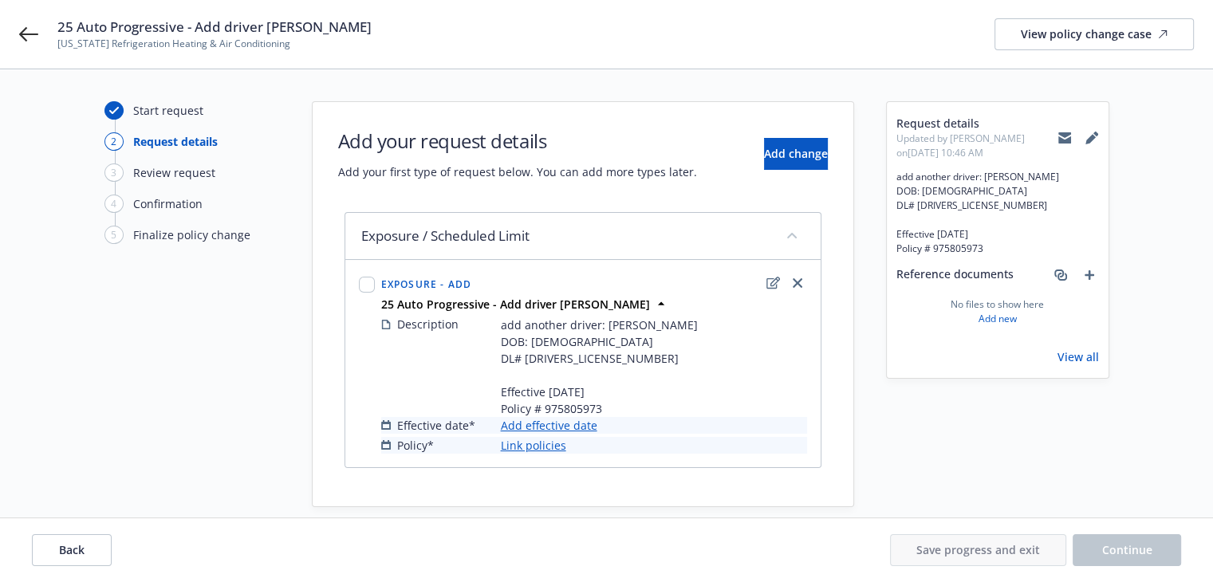
click at [548, 424] on link "Add effective date" at bounding box center [549, 425] width 96 height 17
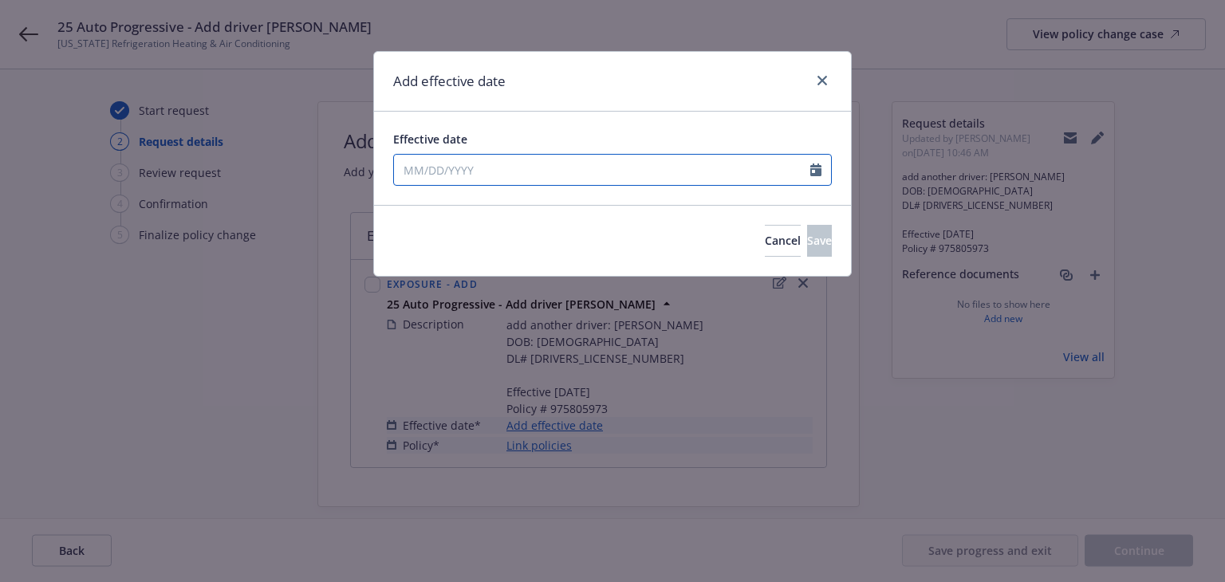
select select "8"
click at [557, 182] on div "January February March April May June July August September October November De…" at bounding box center [612, 170] width 439 height 32
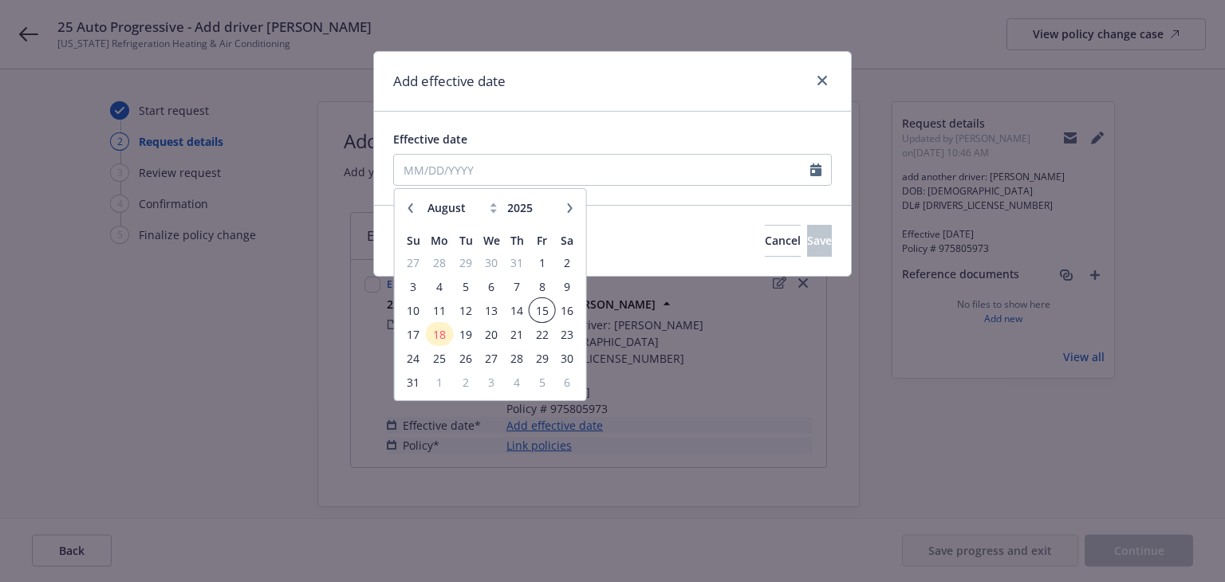
click at [549, 315] on span "15" at bounding box center [542, 311] width 22 height 20
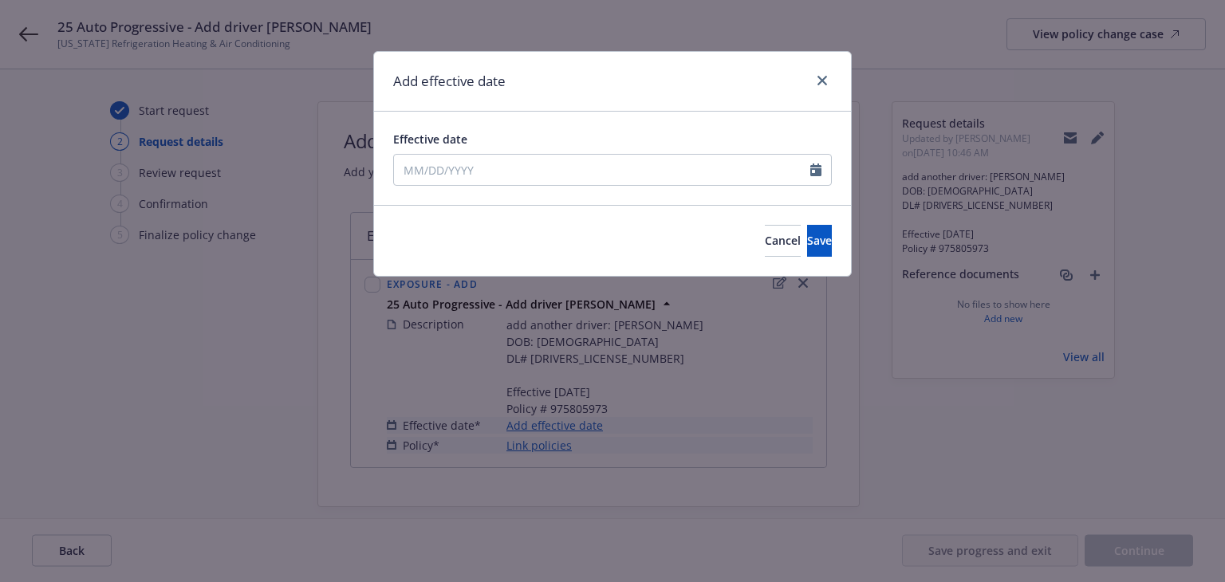
type input "08/15/2025"
click at [807, 240] on button "Save" at bounding box center [819, 241] width 25 height 32
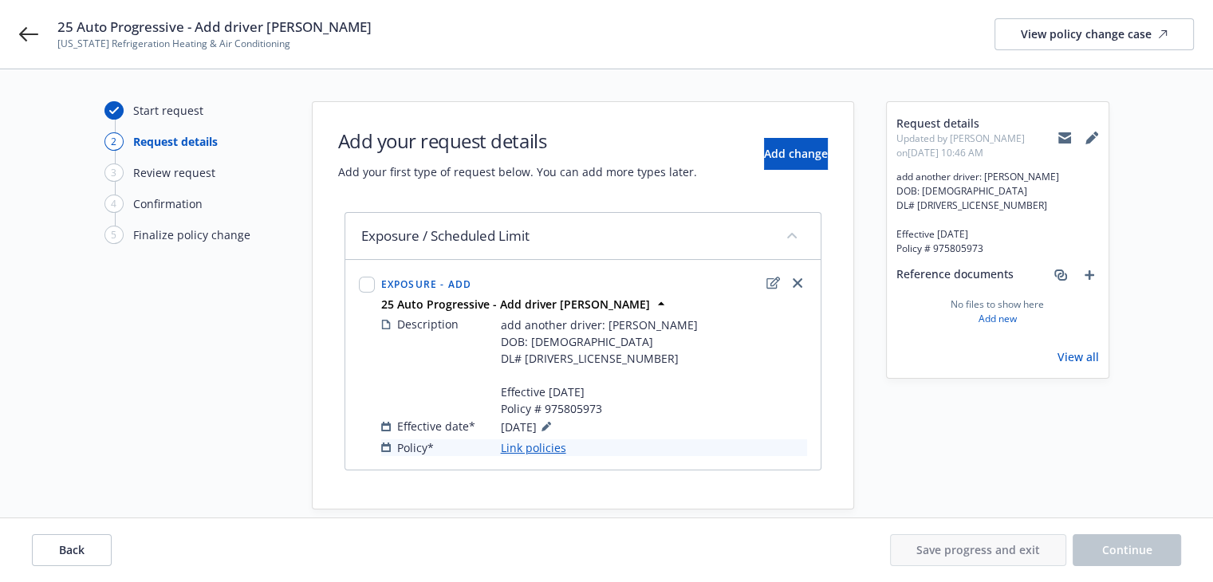
click at [538, 447] on link "Link policies" at bounding box center [533, 447] width 65 height 17
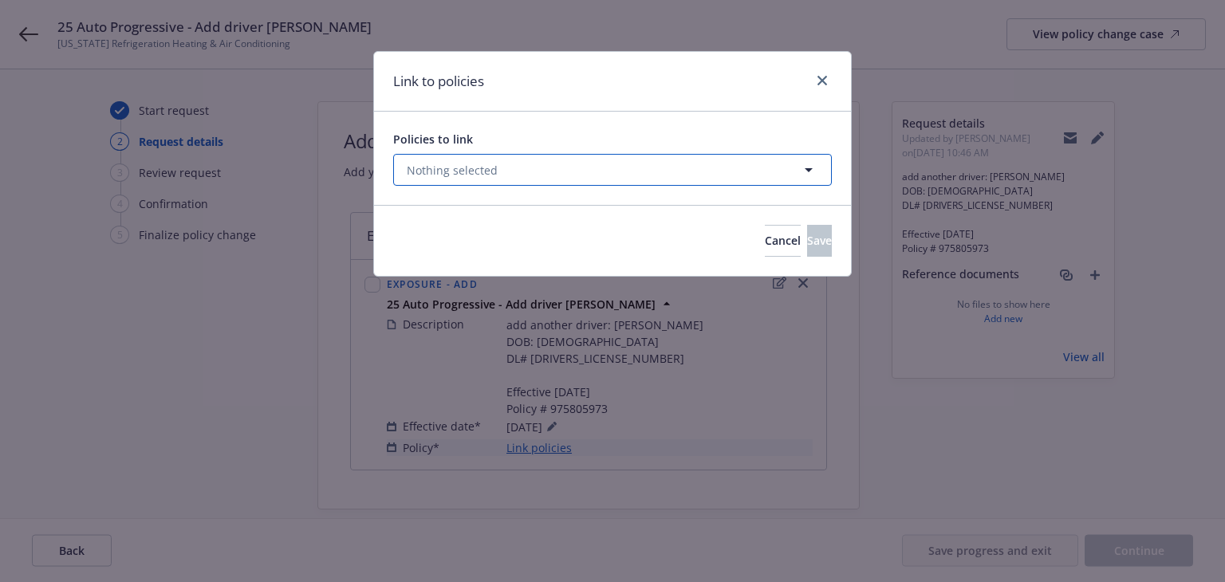
click at [559, 171] on button "Nothing selected" at bounding box center [612, 170] width 439 height 32
select select "ACTIVE"
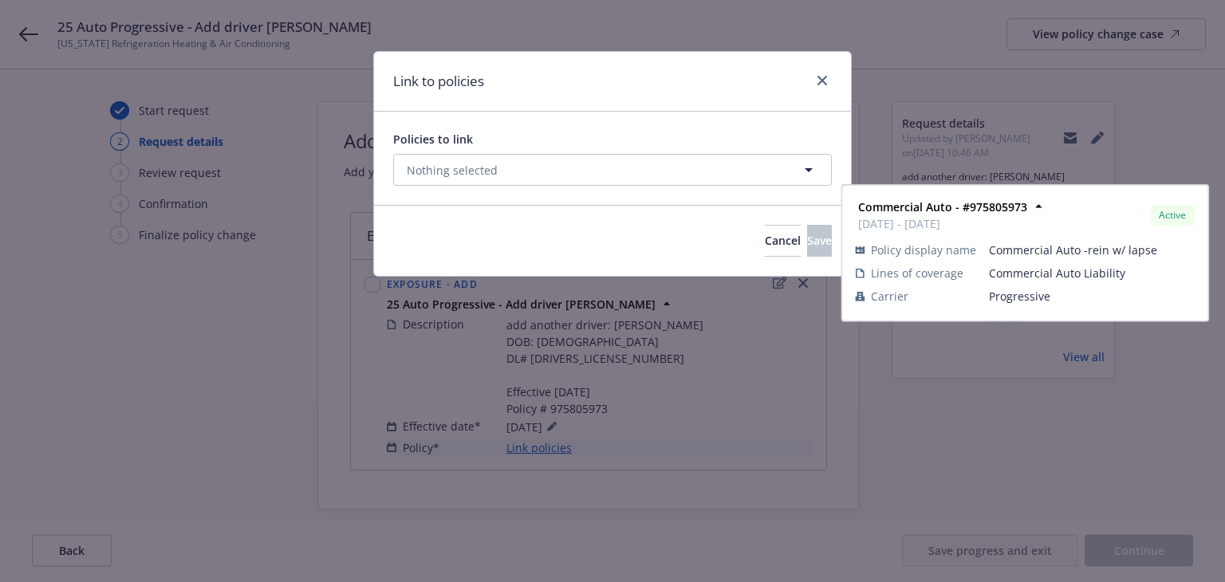
click at [505, 254] on strong "Commercial Auto - #975805973" at bounding box center [517, 246] width 169 height 15
checkbox input "true"
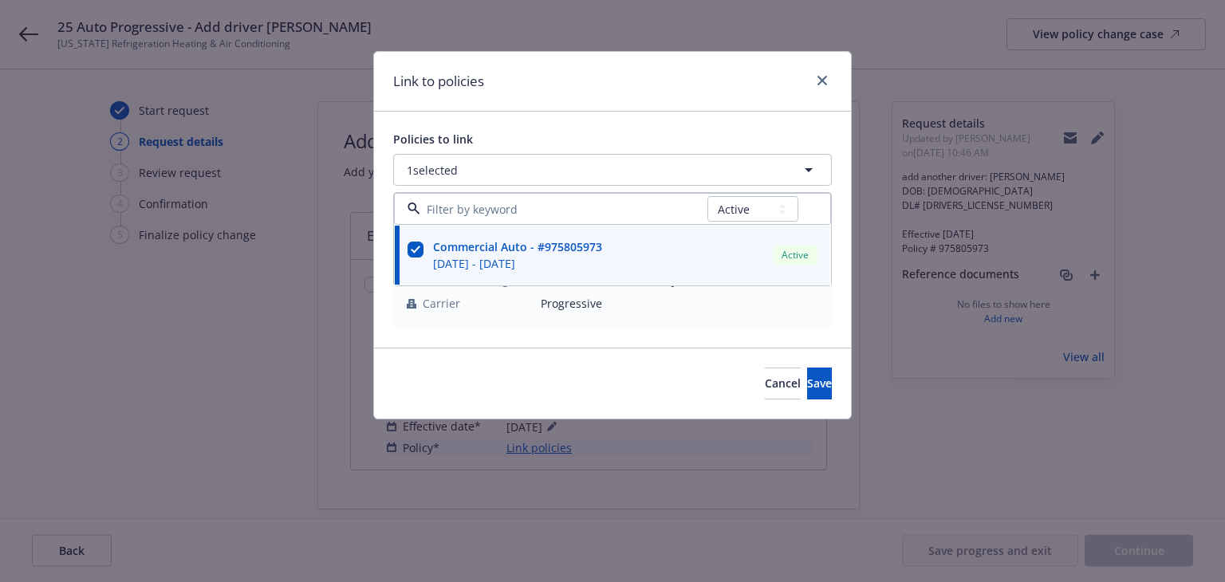
click at [762, 91] on div "Link to policies" at bounding box center [612, 82] width 477 height 60
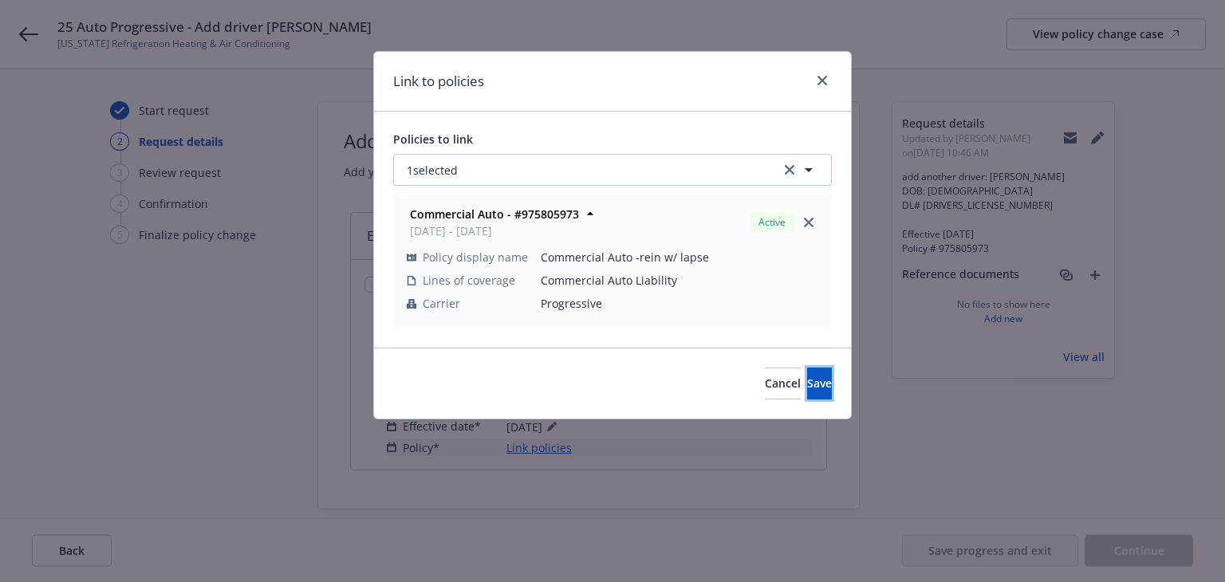
click at [807, 375] on button "Save" at bounding box center [819, 384] width 25 height 32
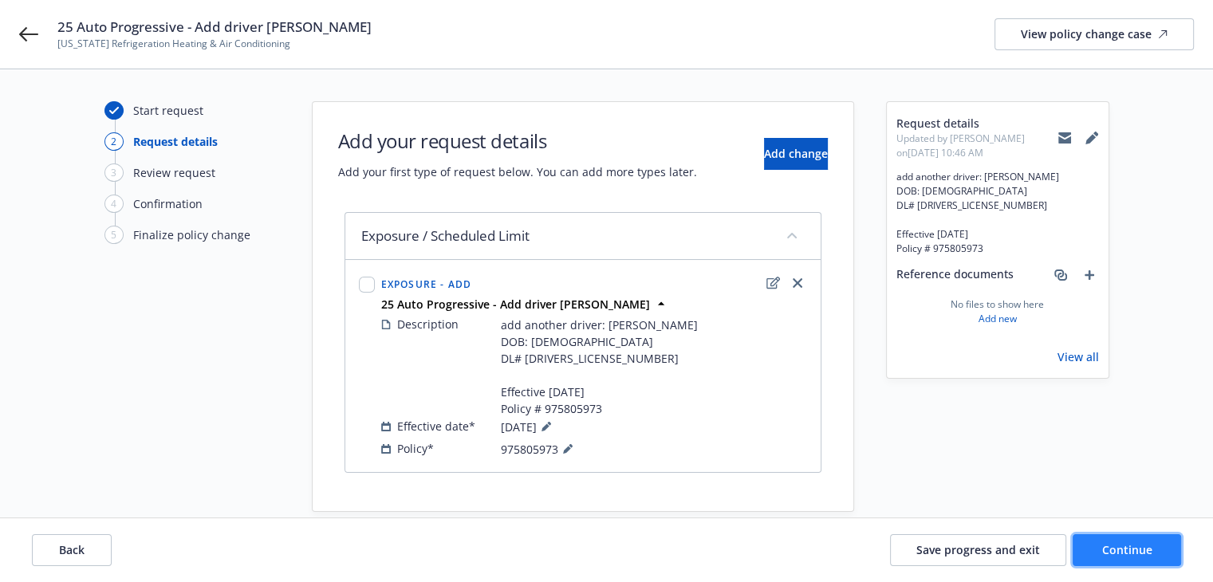
click at [1091, 549] on button "Continue" at bounding box center [1127, 550] width 108 height 32
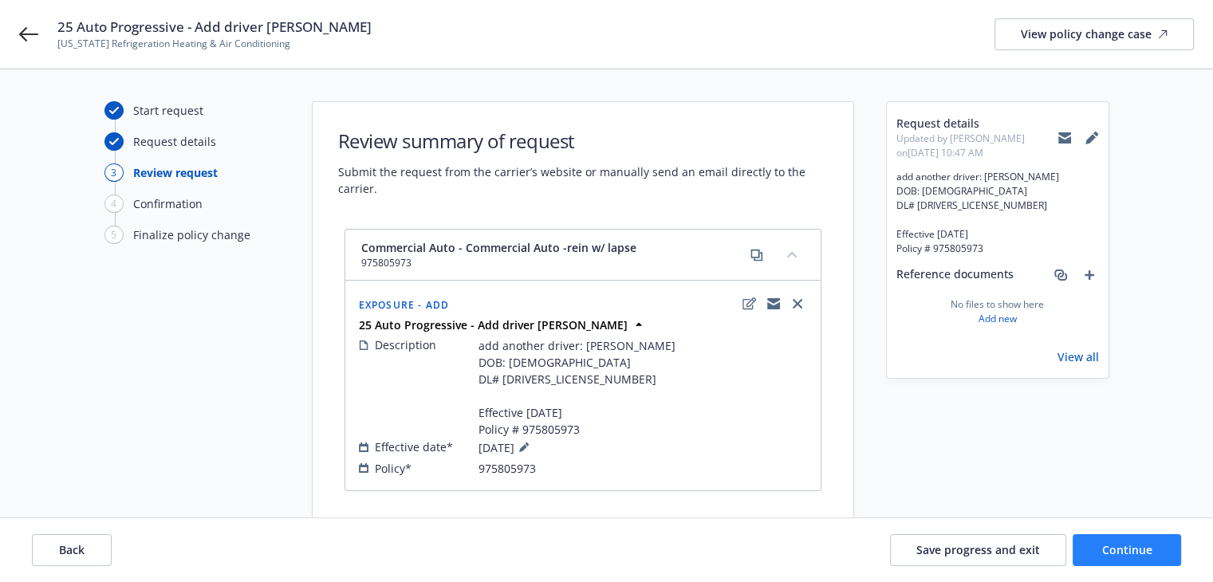
click at [1092, 549] on button "Continue" at bounding box center [1127, 550] width 108 height 32
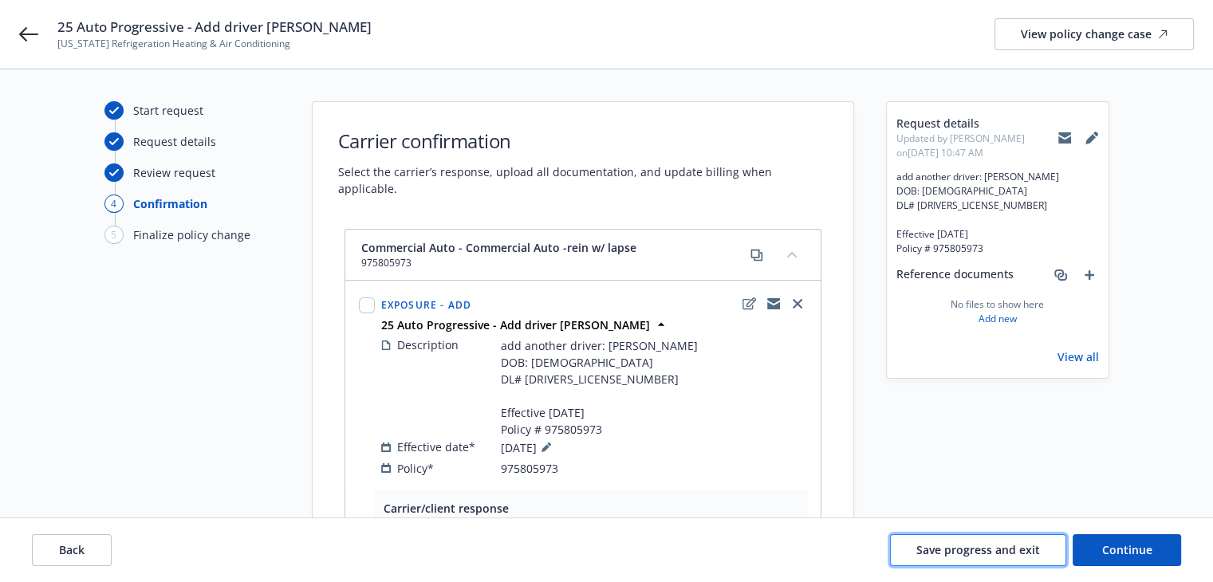
click at [957, 550] on span "Save progress and exit" at bounding box center [978, 549] width 124 height 15
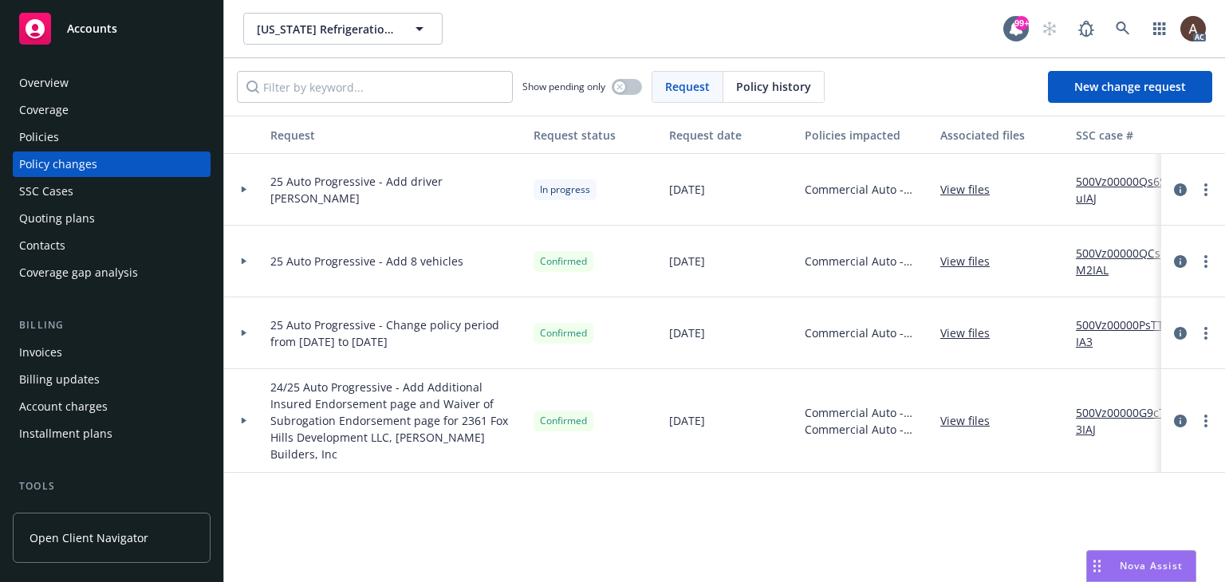
click at [244, 186] on div at bounding box center [244, 190] width 40 height 72
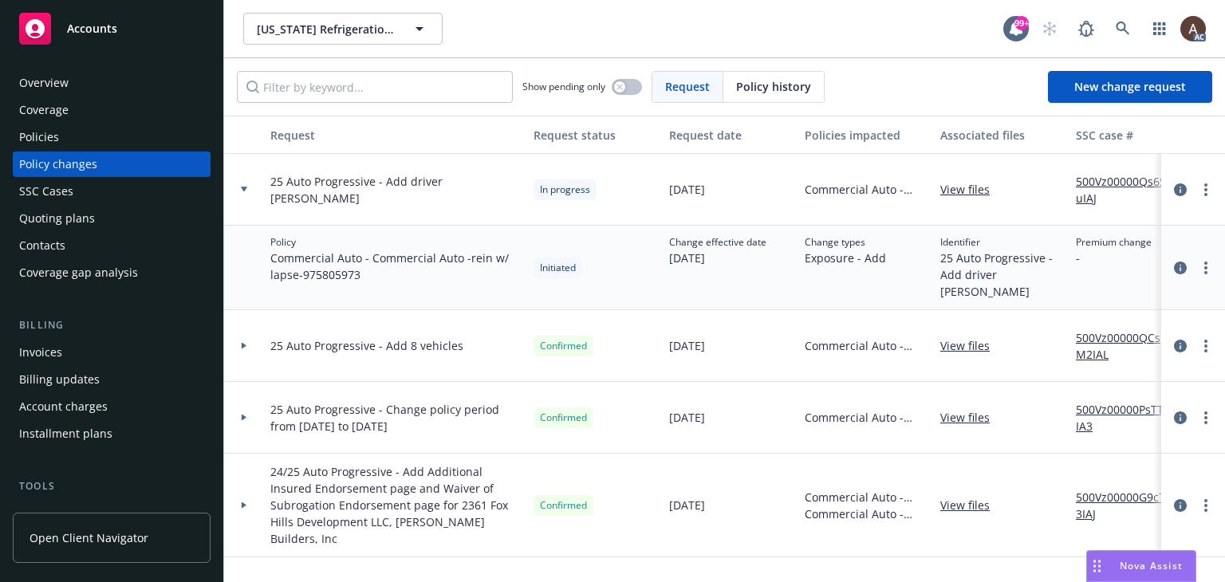
click at [1098, 184] on link "500Vz00000Qs6SuIAJ" at bounding box center [1129, 189] width 107 height 33
click at [40, 137] on div "Policies" at bounding box center [39, 137] width 40 height 26
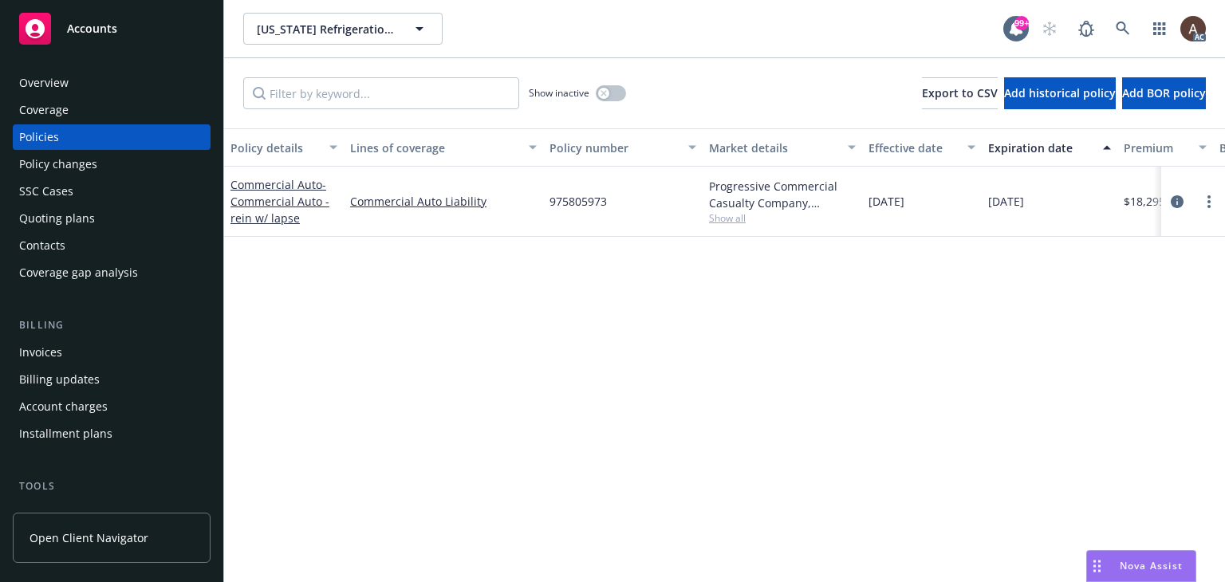
click at [75, 166] on div "Policy changes" at bounding box center [58, 165] width 78 height 26
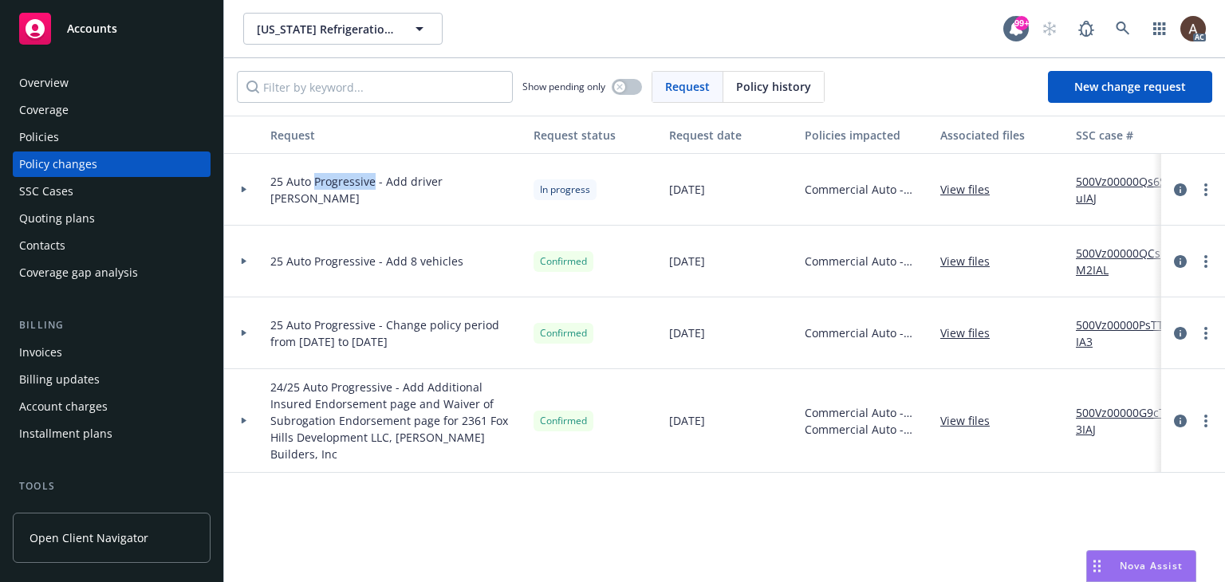
drag, startPoint x: 315, startPoint y: 183, endPoint x: 371, endPoint y: 185, distance: 55.9
click at [371, 185] on span "25 Auto Progressive - Add driver Eric Allen Siefert" at bounding box center [395, 189] width 250 height 33
copy span "Progressive"
drag, startPoint x: 97, startPoint y: 132, endPoint x: 274, endPoint y: 209, distance: 193.2
click at [97, 132] on div "Policies" at bounding box center [111, 137] width 185 height 26
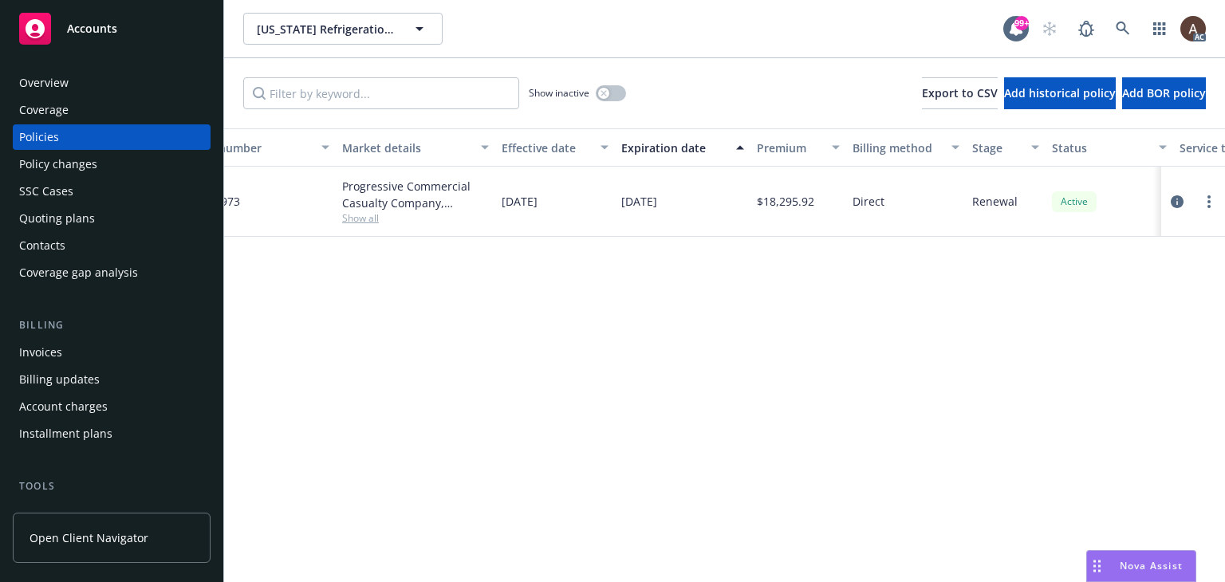
scroll to position [0, 538]
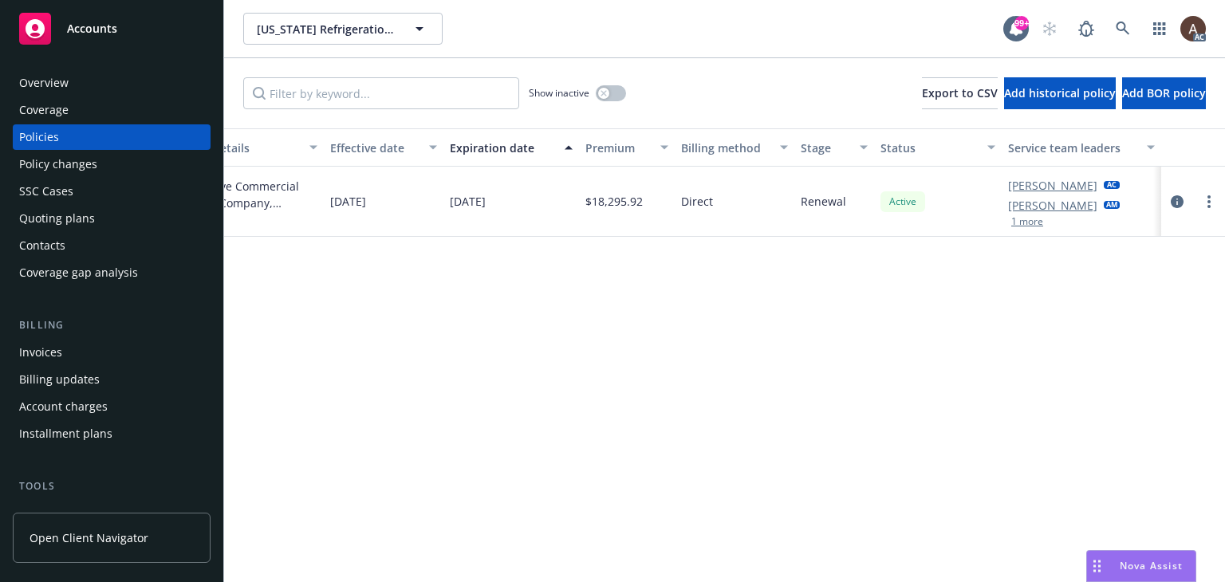
drag, startPoint x: 1006, startPoint y: 204, endPoint x: 1094, endPoint y: 204, distance: 87.7
click at [1094, 204] on div "Lacy Lipetzky AC Nicholas Baldwin AM 1 more" at bounding box center [1082, 202] width 160 height 70
copy link "Nicholas Baldwin"
click at [286, 464] on div "Policy details Lines of coverage Policy number Market details Effective date Ex…" at bounding box center [724, 355] width 1001 height 454
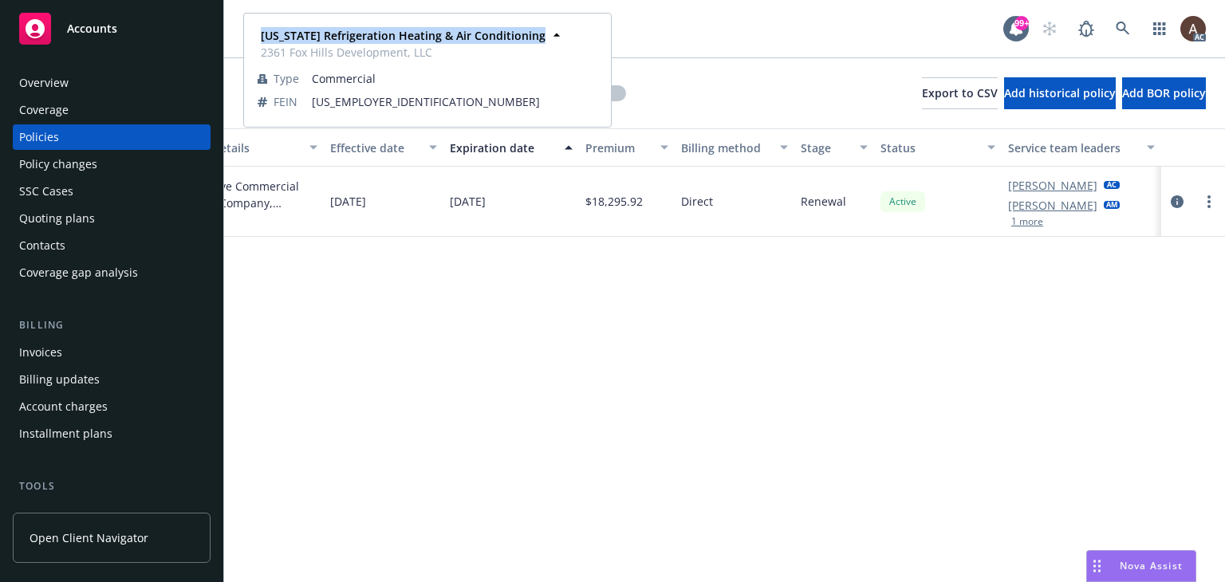
drag, startPoint x: 258, startPoint y: 37, endPoint x: 533, endPoint y: 36, distance: 274.4
click at [533, 36] on div "California Refrigeration Heating & Air Conditioning 2361 Fox Hills Development,…" at bounding box center [401, 44] width 294 height 40
copy strong "California Refrigeration Heating & Air Conditioning"
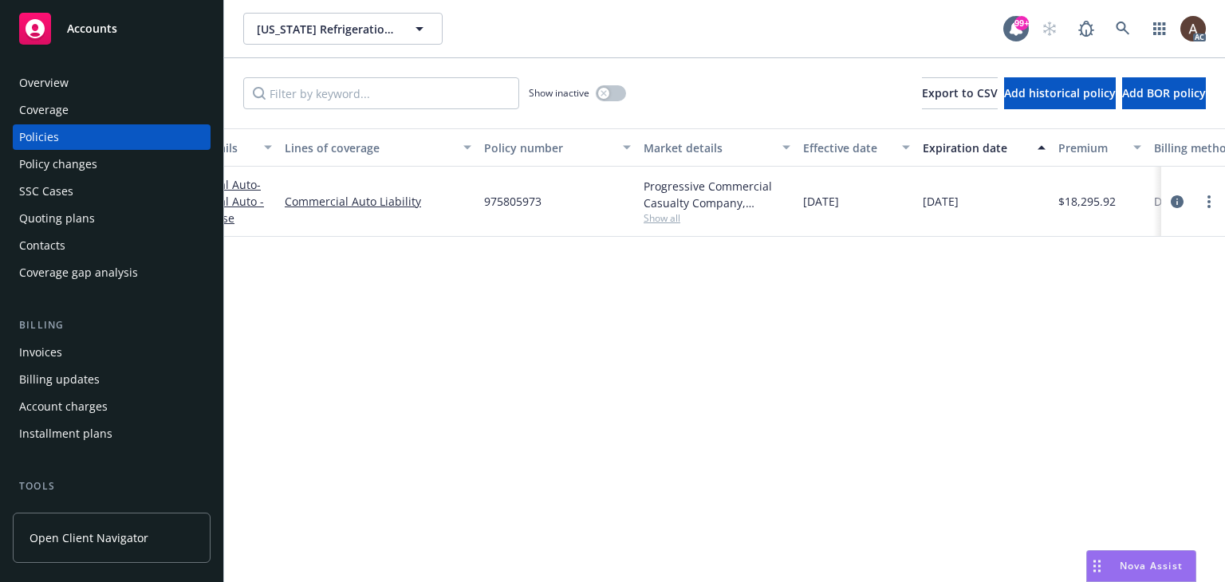
scroll to position [0, 0]
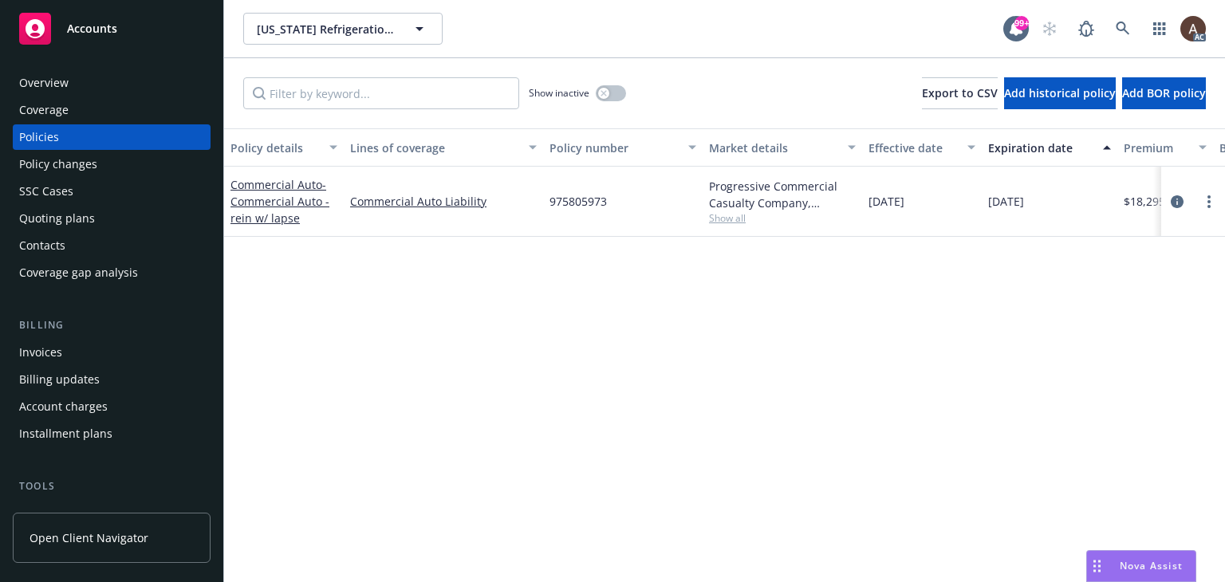
drag, startPoint x: 331, startPoint y: 339, endPoint x: 331, endPoint y: 258, distance: 81.3
click at [331, 339] on div "Policy details Lines of coverage Policy number Market details Effective date Ex…" at bounding box center [724, 355] width 1001 height 454
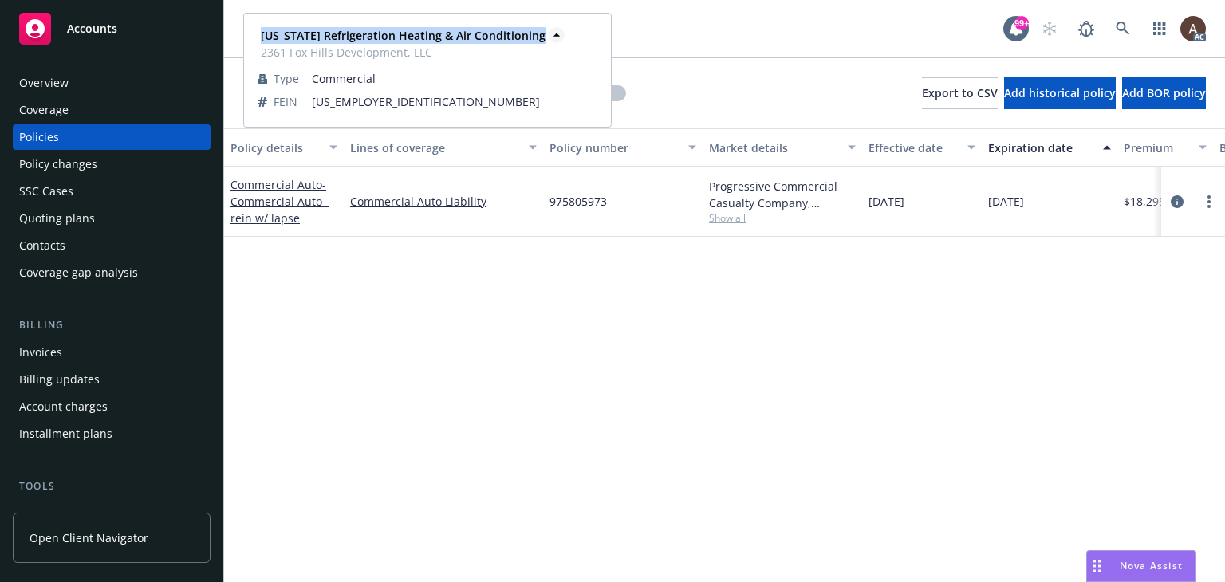
drag, startPoint x: 261, startPoint y: 42, endPoint x: 530, endPoint y: 41, distance: 269.6
click at [530, 41] on span "California Refrigeration Heating & Air Conditioning" at bounding box center [403, 35] width 285 height 17
copy strong "California Refrigeration Heating & Air Conditioning"
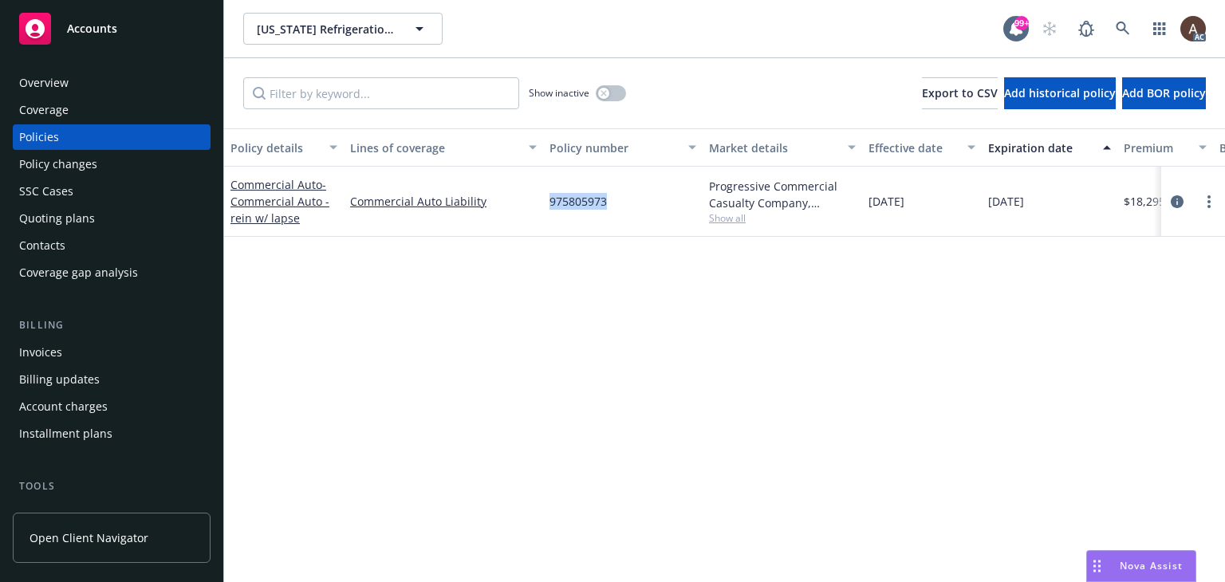
drag, startPoint x: 552, startPoint y: 203, endPoint x: 625, endPoint y: 205, distance: 73.4
click at [625, 205] on div "975805973" at bounding box center [623, 202] width 160 height 70
copy span "975805973"
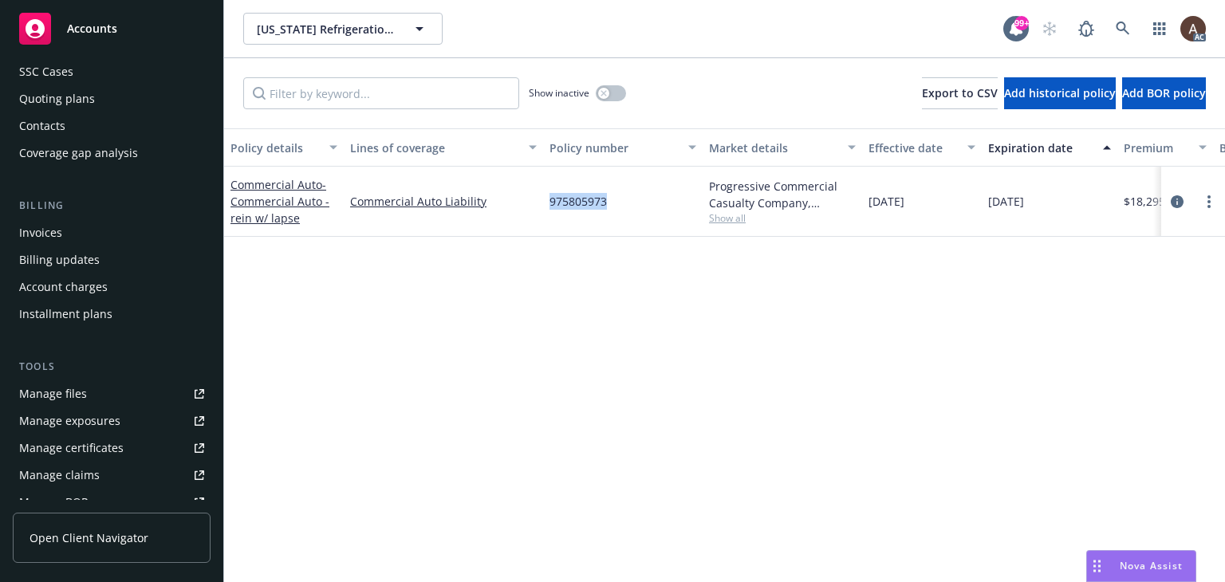
scroll to position [239, 0]
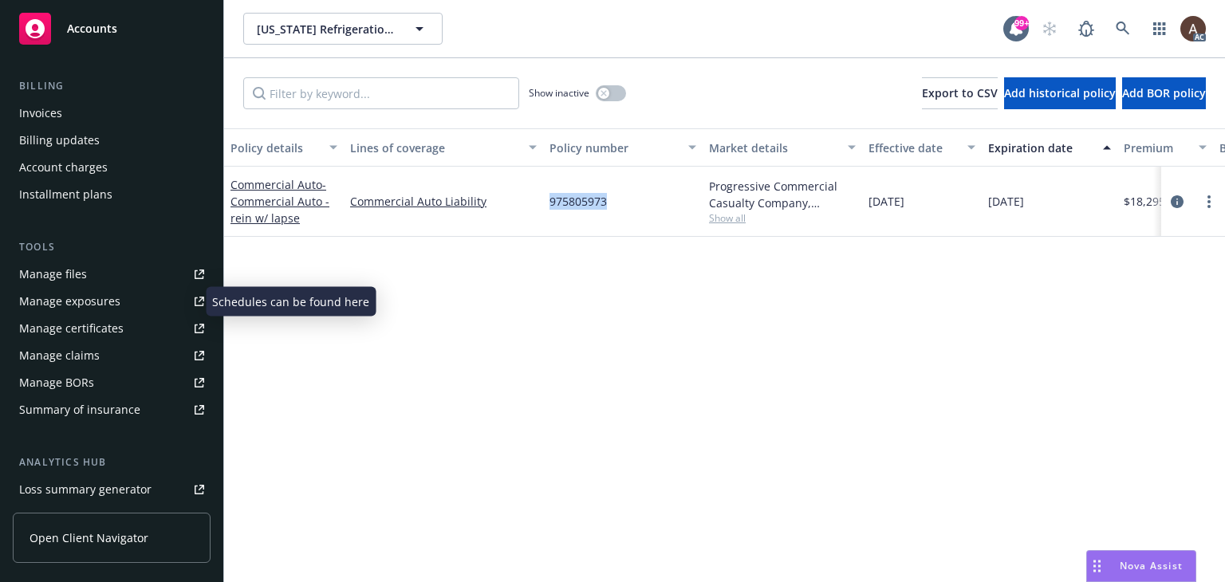
click at [107, 297] on div "Manage exposures" at bounding box center [69, 302] width 101 height 26
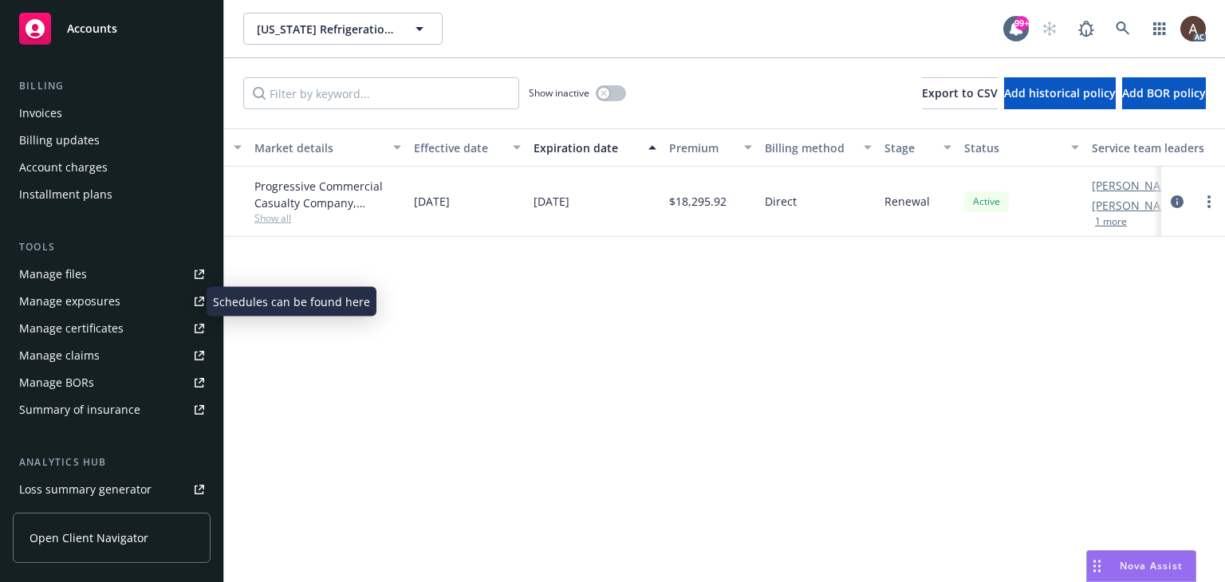
scroll to position [0, 538]
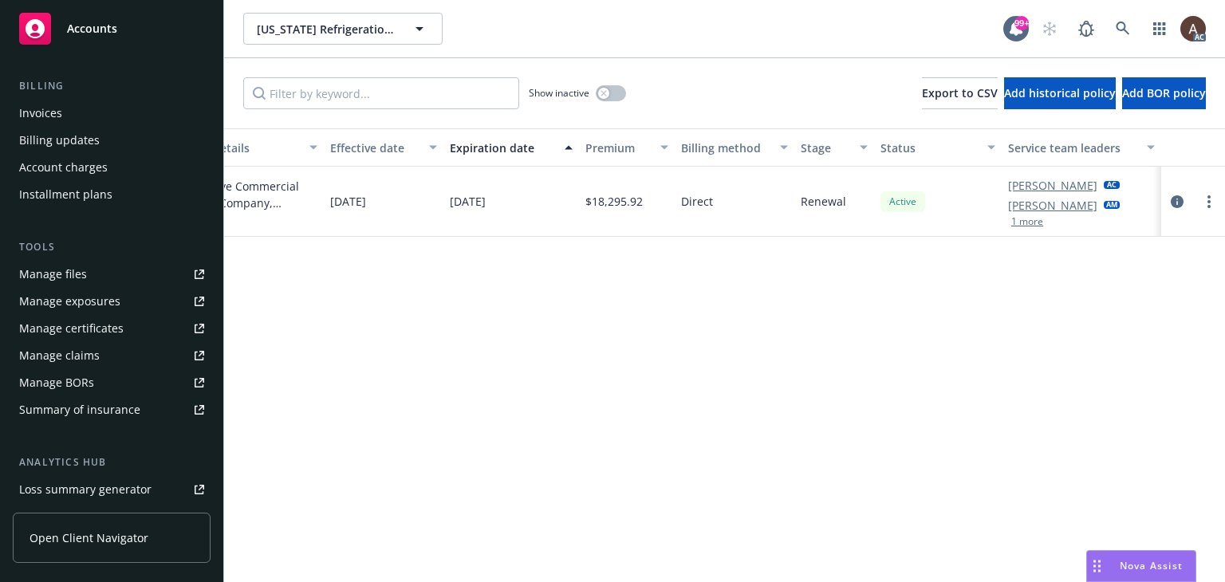
click at [784, 463] on div "Policy details Lines of coverage Policy number Market details Effective date Ex…" at bounding box center [724, 355] width 1001 height 454
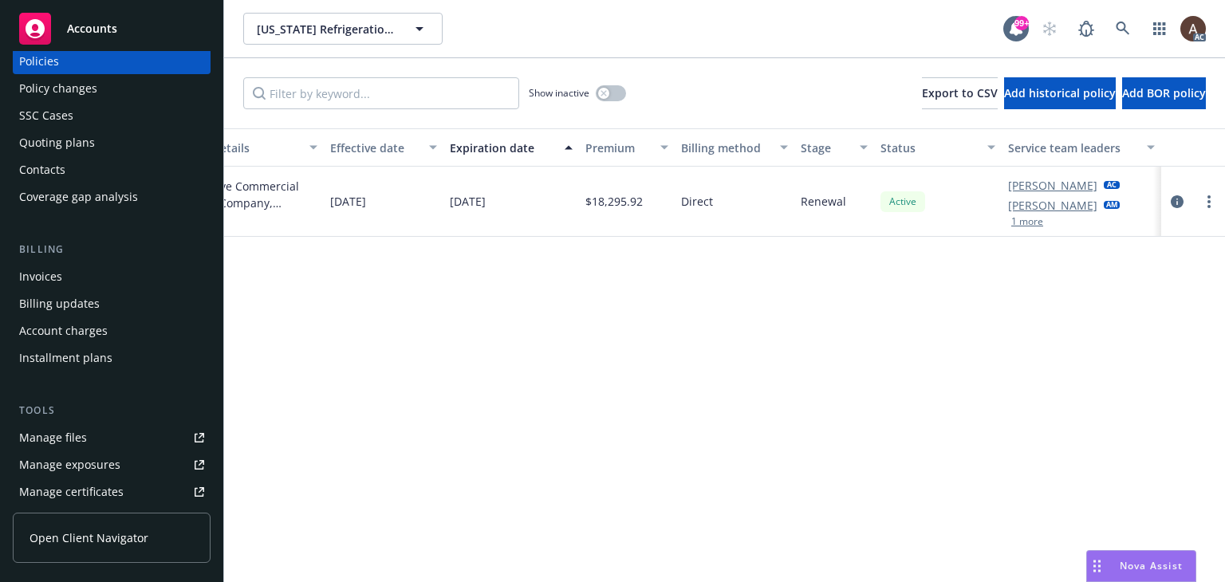
scroll to position [0, 0]
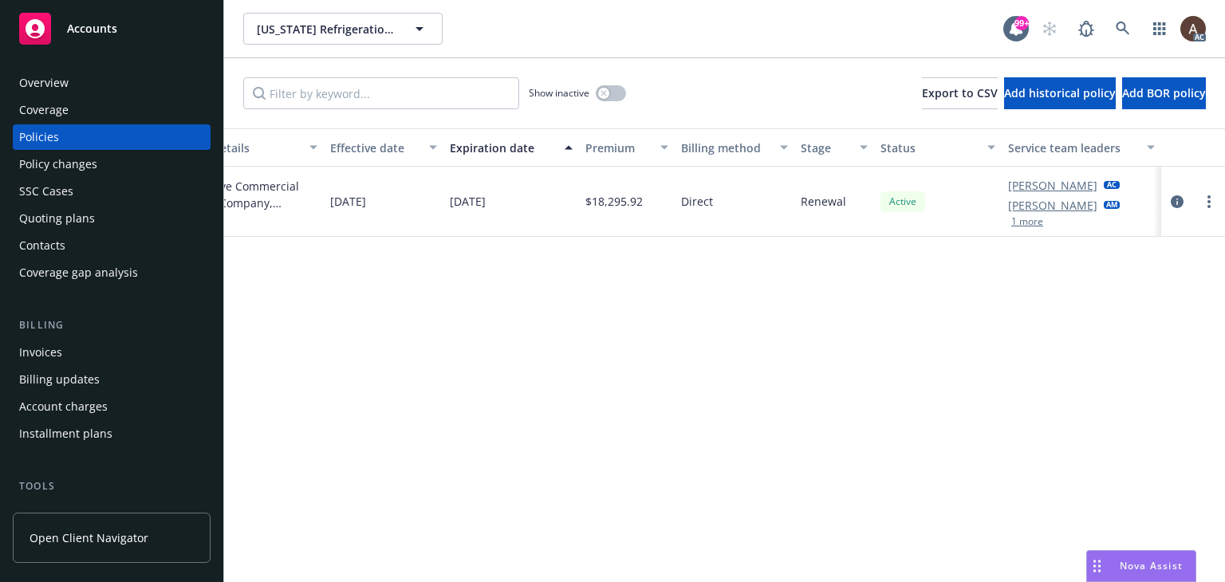
click at [89, 168] on div "Policy changes" at bounding box center [58, 165] width 78 height 26
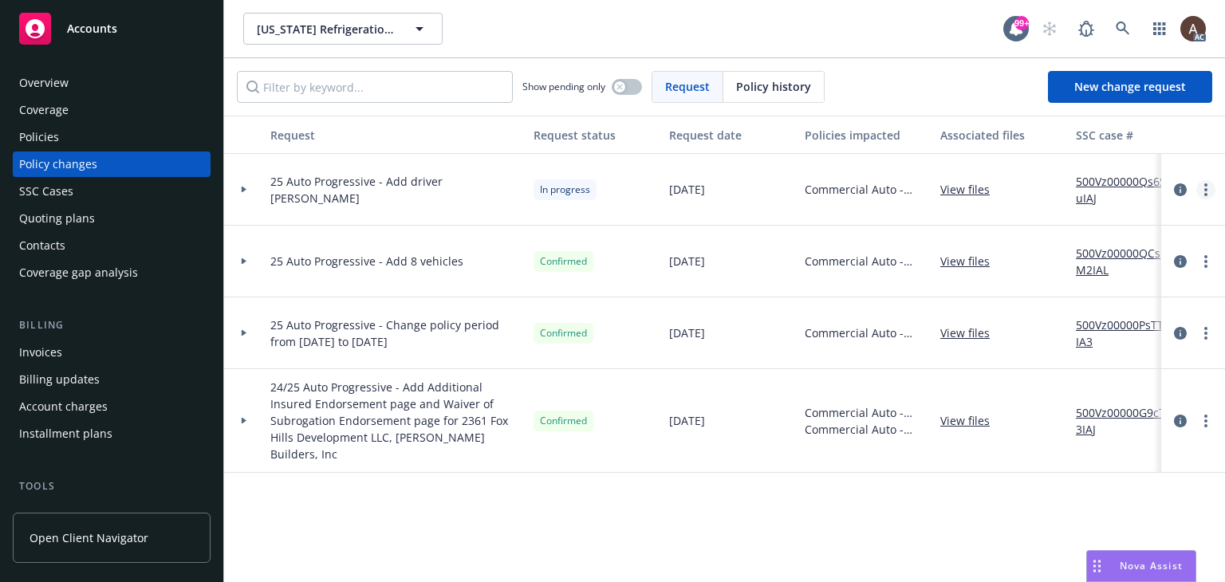
click at [1207, 189] on circle "more" at bounding box center [1205, 189] width 3 height 3
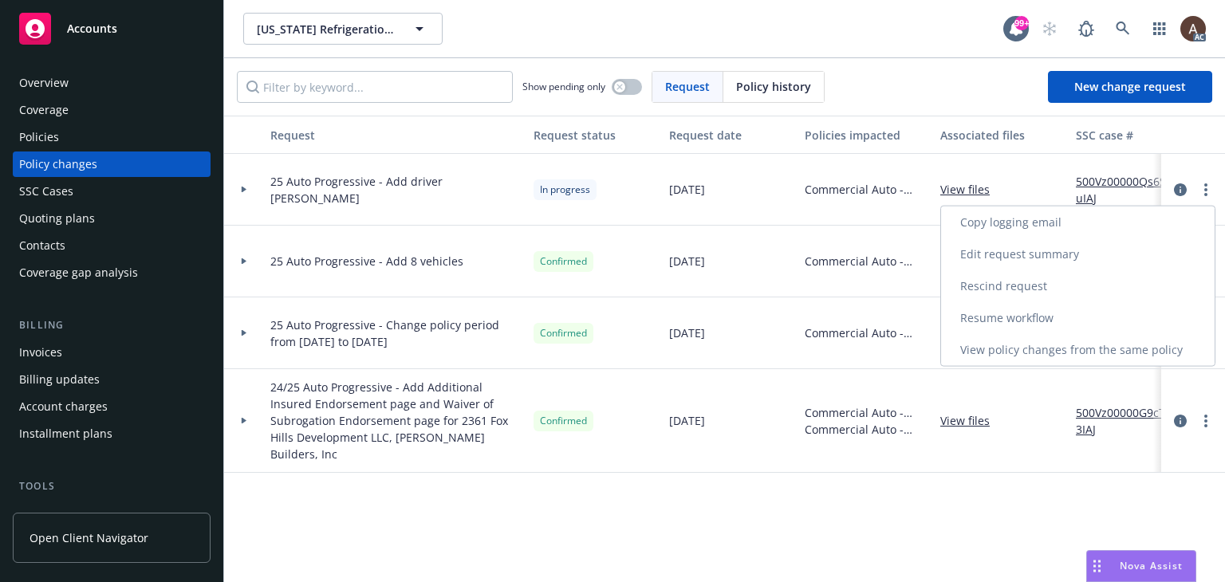
click at [1040, 219] on link "Copy logging email" at bounding box center [1078, 223] width 274 height 32
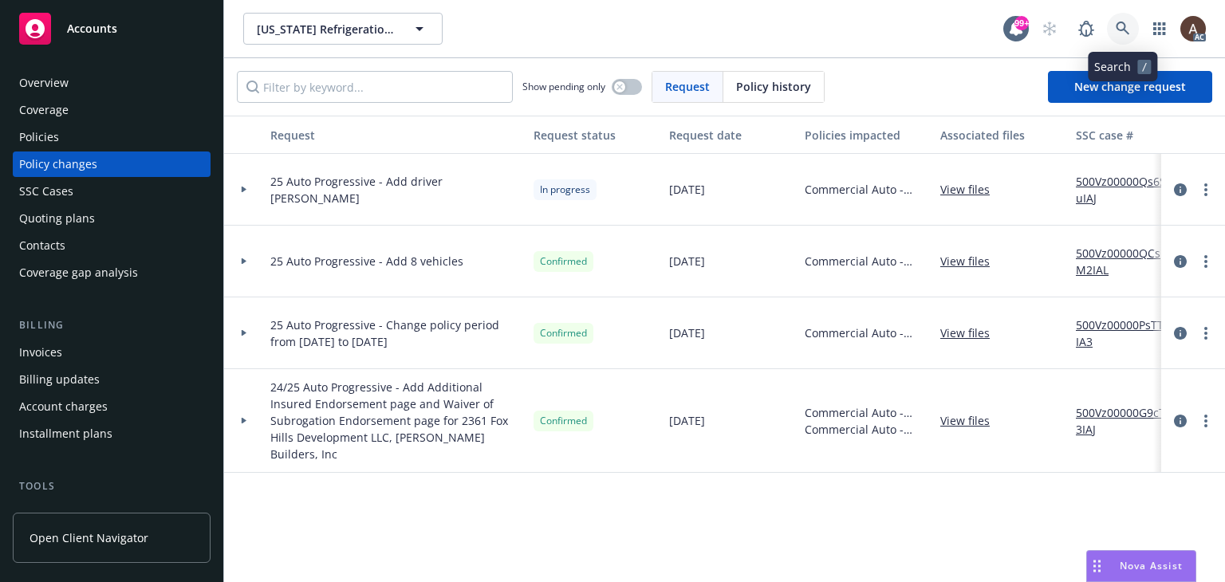
click at [1118, 33] on icon at bounding box center [1123, 29] width 14 height 14
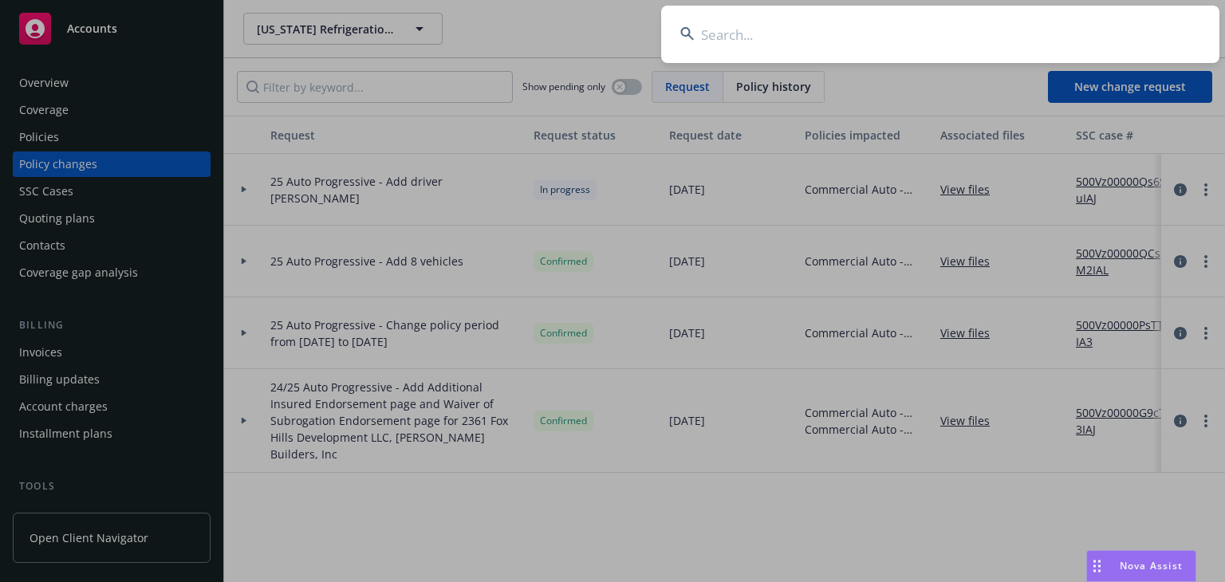
click at [750, 30] on input at bounding box center [940, 34] width 558 height 57
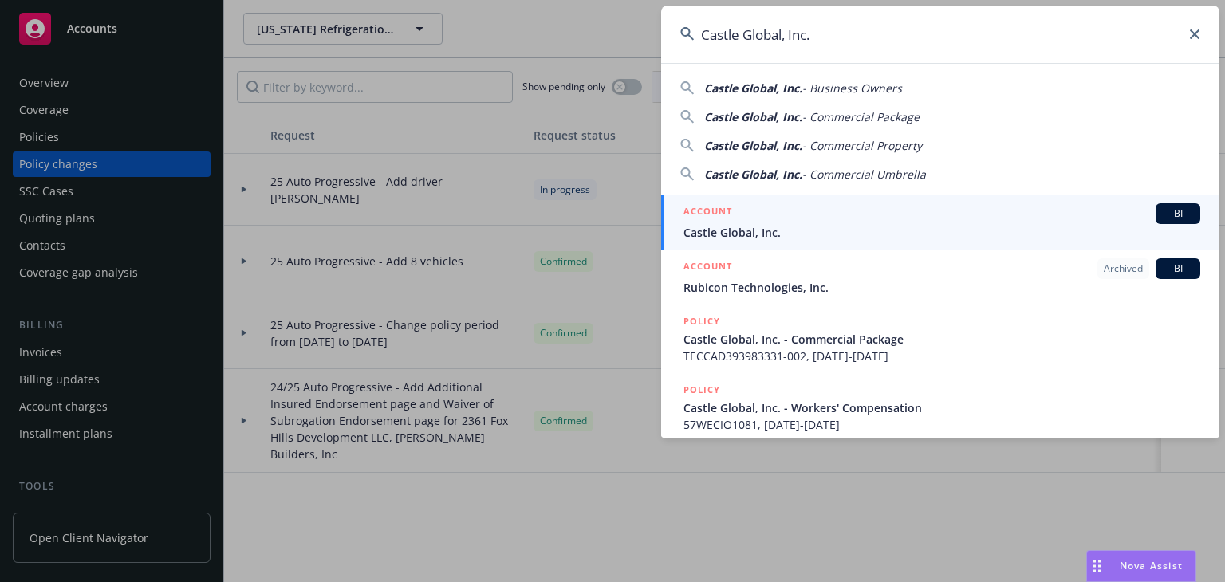
type input "Castle Global, Inc."
click at [712, 245] on link "ACCOUNT BI Castle Global, Inc." at bounding box center [940, 222] width 558 height 55
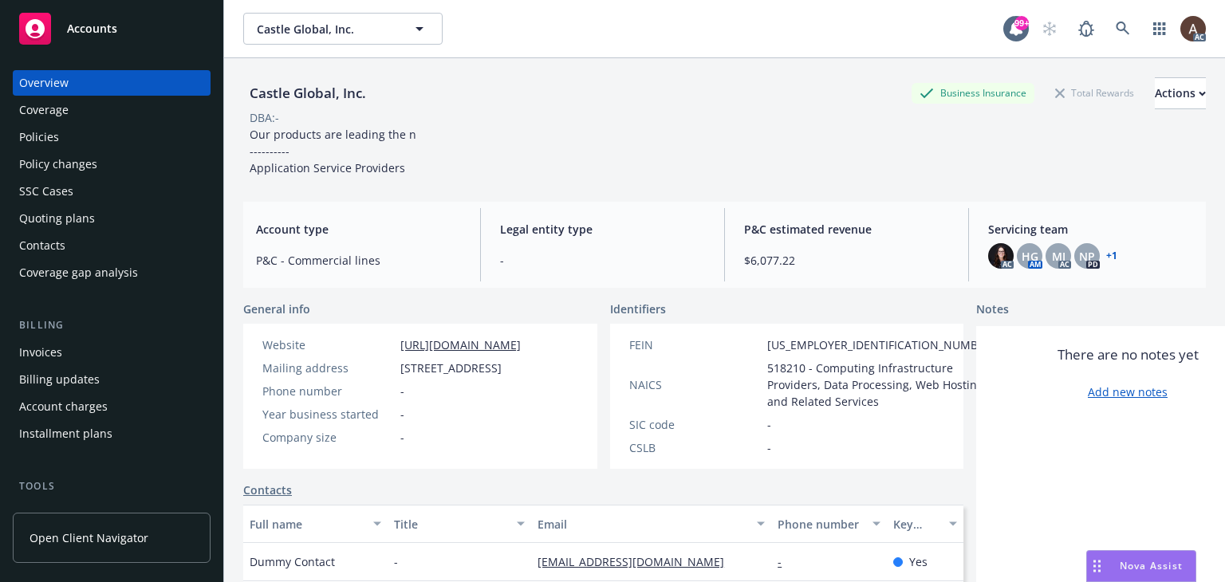
click at [63, 132] on div "Policies" at bounding box center [111, 137] width 185 height 26
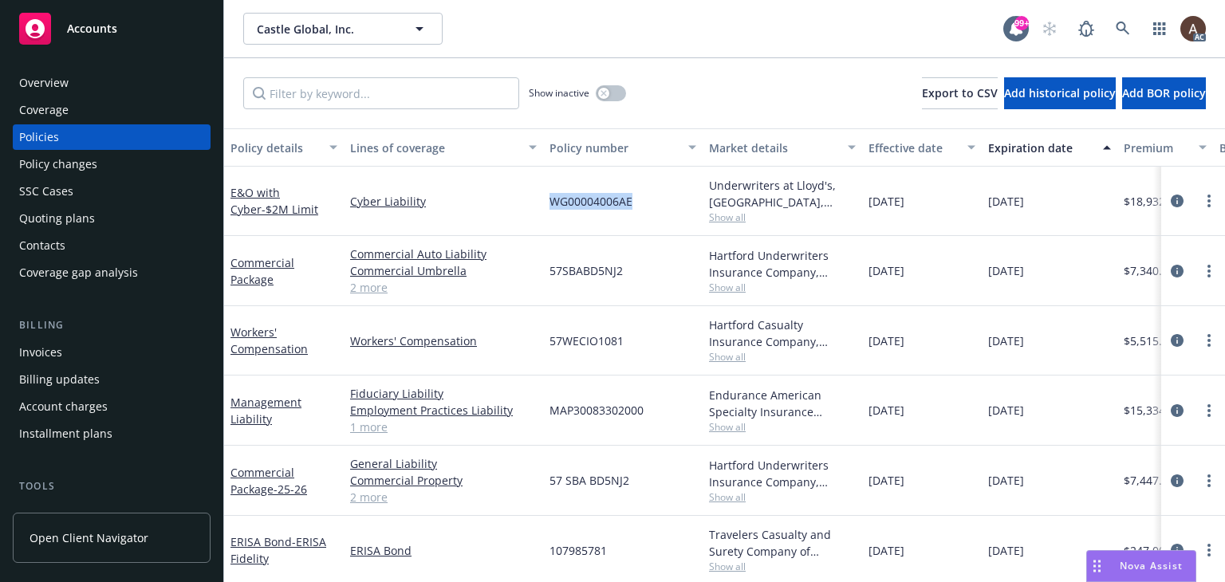
drag, startPoint x: 553, startPoint y: 202, endPoint x: 636, endPoint y: 195, distance: 82.5
click at [636, 195] on div "WG00004006AE" at bounding box center [623, 201] width 160 height 69
drag, startPoint x: 566, startPoint y: 266, endPoint x: 625, endPoint y: 268, distance: 59.1
click at [625, 268] on div "57SBABD5NJ2" at bounding box center [623, 271] width 160 height 70
drag, startPoint x: 557, startPoint y: 345, endPoint x: 624, endPoint y: 345, distance: 67.0
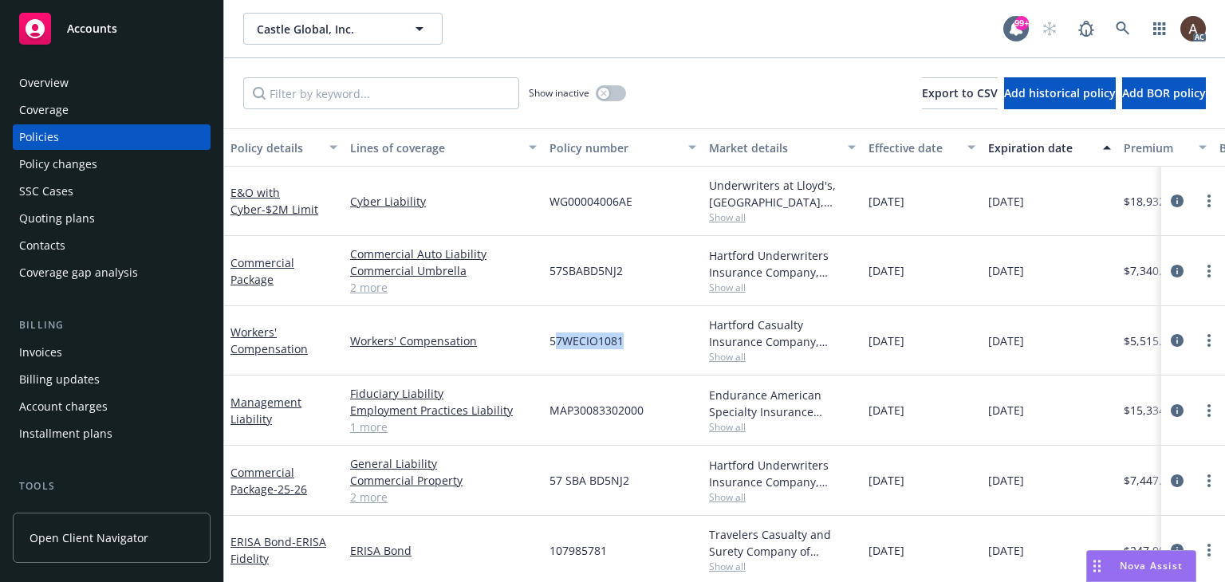
click at [624, 345] on div "57WECIO1081" at bounding box center [623, 340] width 160 height 69
drag, startPoint x: 581, startPoint y: 400, endPoint x: 628, endPoint y: 413, distance: 49.0
click at [628, 413] on div "MAP30083302000" at bounding box center [623, 411] width 160 height 70
drag, startPoint x: 597, startPoint y: 471, endPoint x: 629, endPoint y: 479, distance: 33.9
click at [629, 479] on div "57 SBA BD5NJ2" at bounding box center [623, 481] width 160 height 70
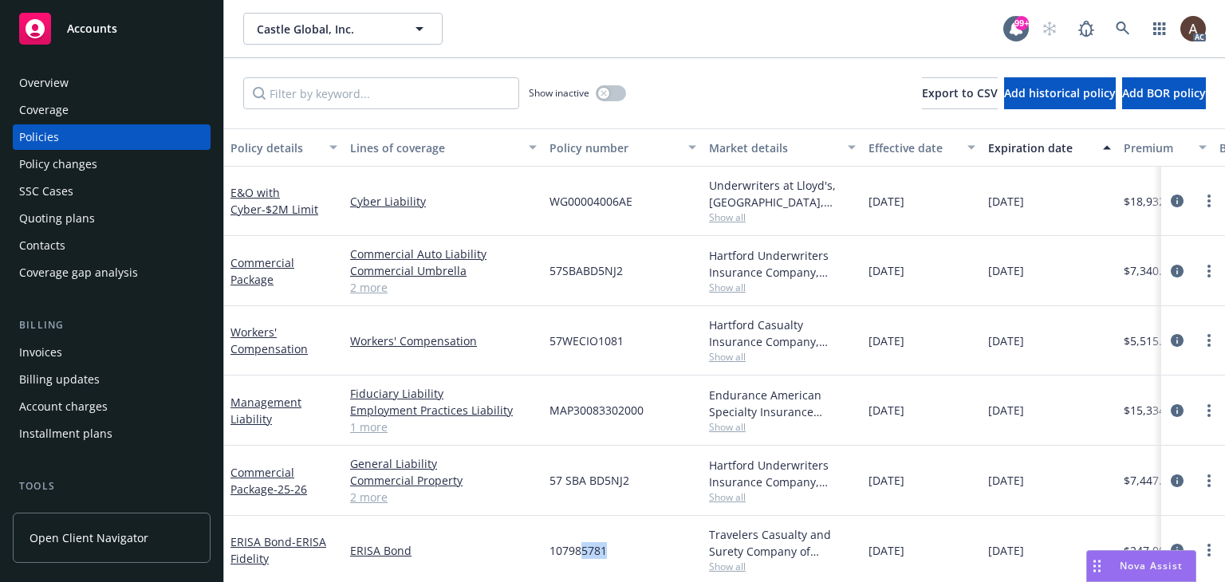
drag, startPoint x: 580, startPoint y: 543, endPoint x: 612, endPoint y: 554, distance: 34.6
click at [612, 553] on div "107985781" at bounding box center [623, 550] width 160 height 69
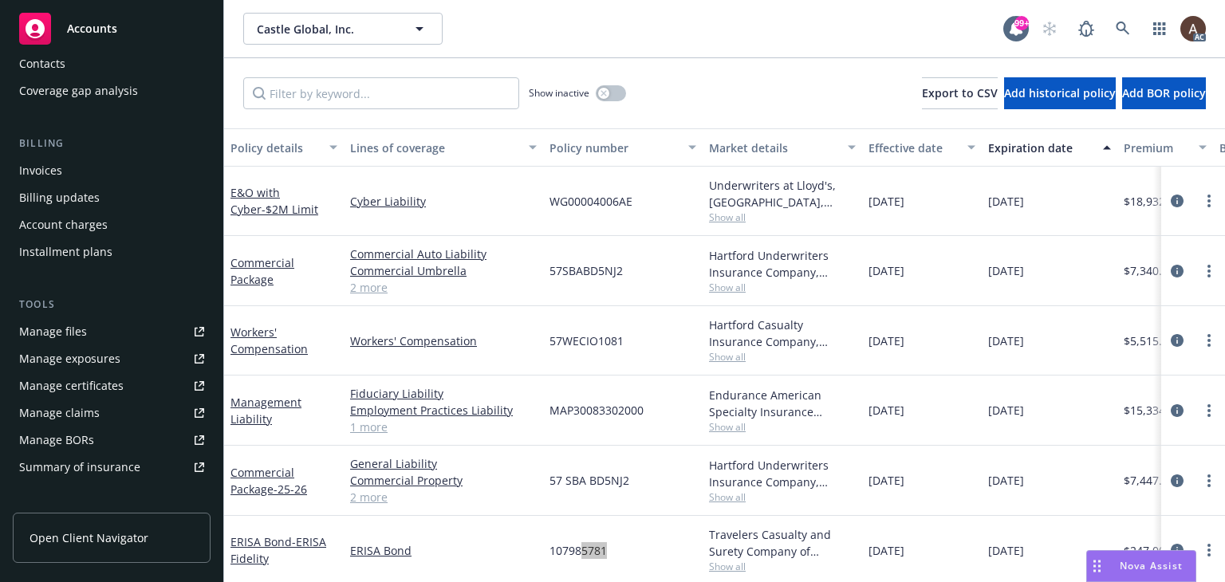
scroll to position [239, 0]
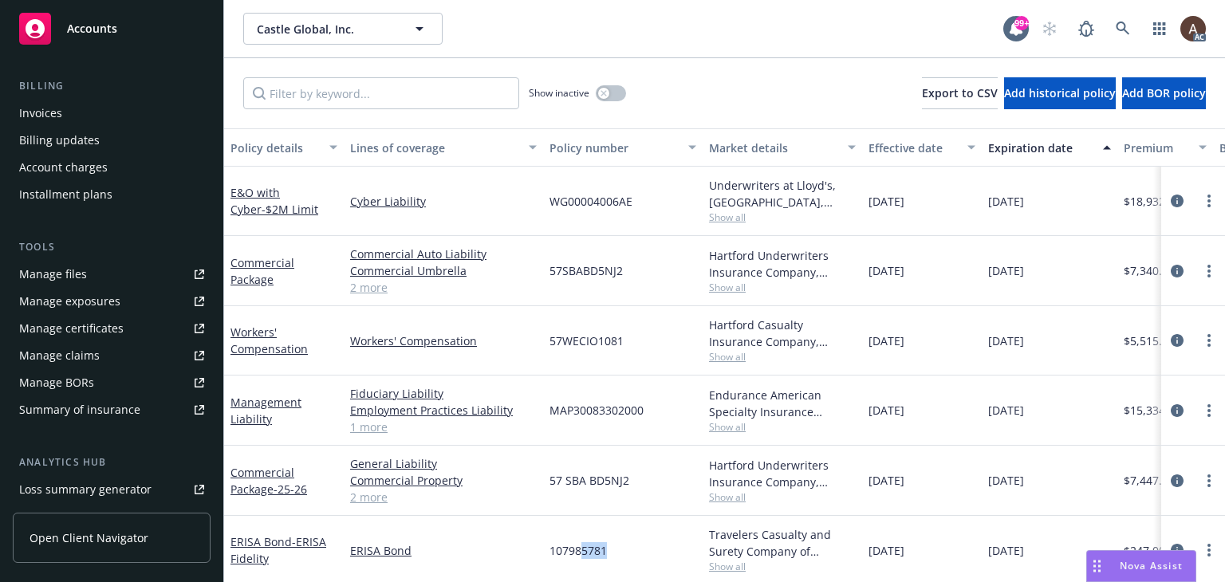
click at [95, 298] on div "Manage exposures" at bounding box center [69, 302] width 101 height 26
click at [546, 195] on div "WG00004006AE" at bounding box center [623, 201] width 160 height 69
drag, startPoint x: 228, startPoint y: 195, endPoint x: 311, endPoint y: 192, distance: 83.0
click at [311, 192] on div "E&O with Cyber - $2M Limit" at bounding box center [284, 201] width 120 height 69
copy link "E&O with Cyber"
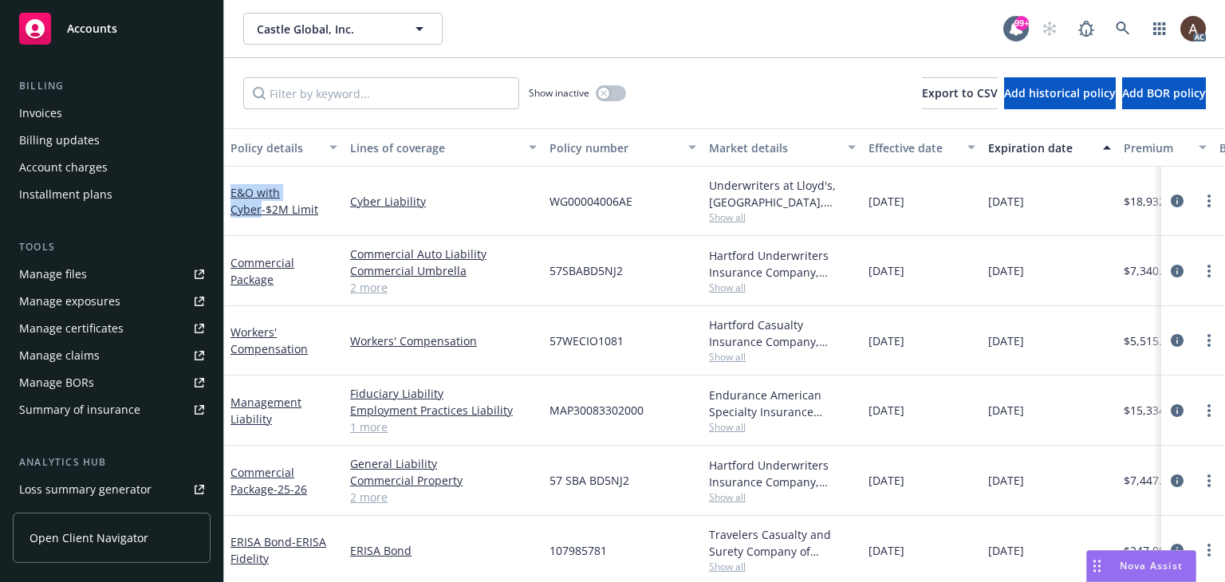
scroll to position [14, 0]
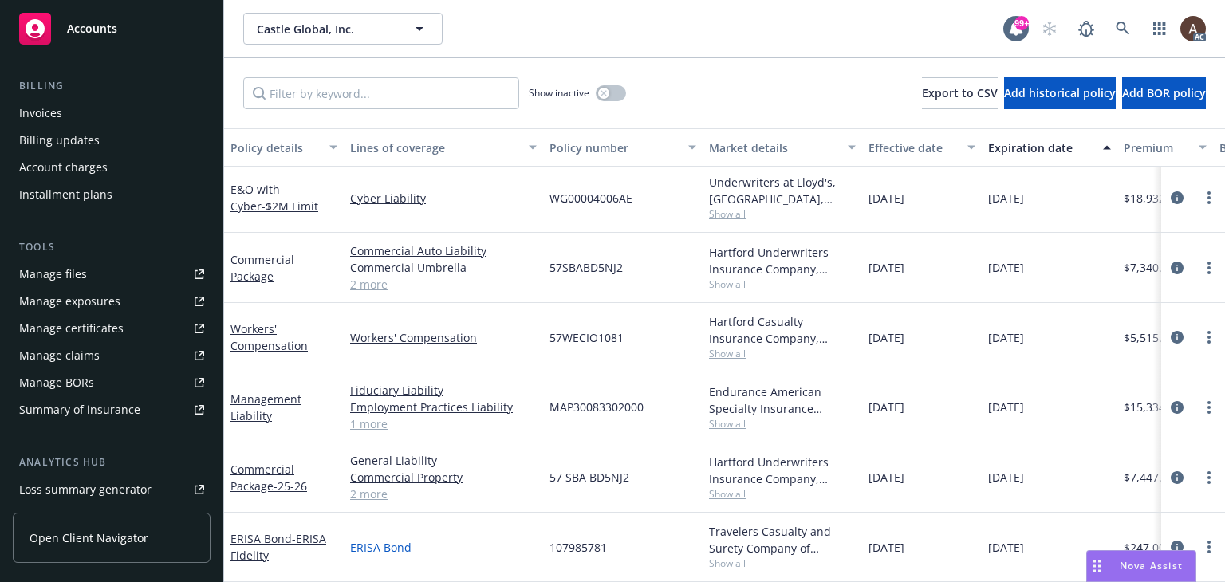
click at [352, 539] on link "ERISA Bond" at bounding box center [443, 547] width 187 height 17
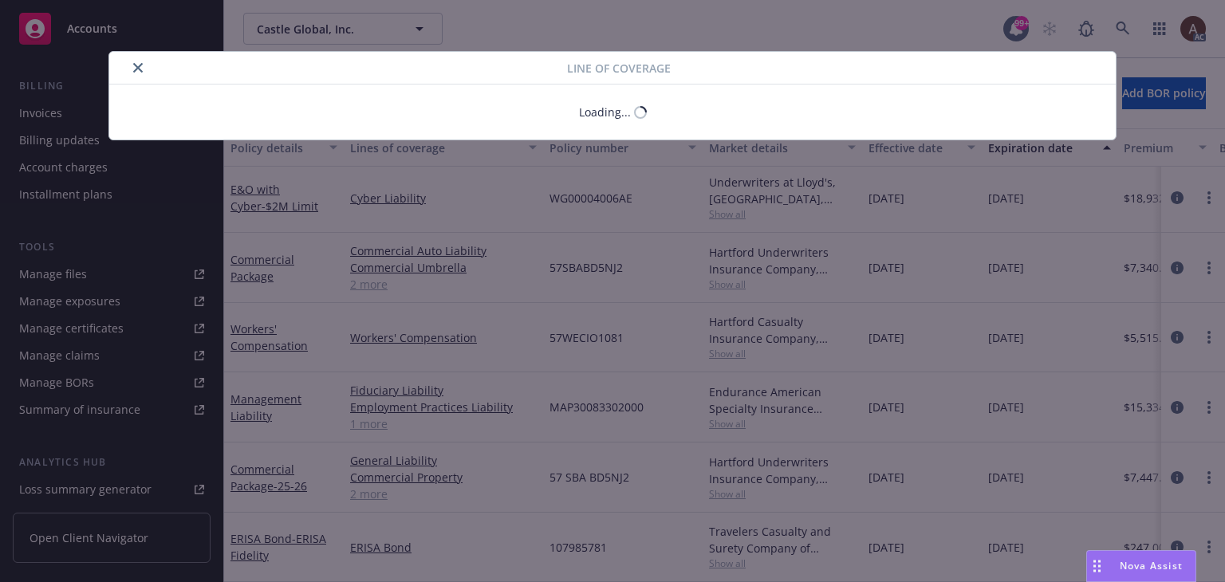
drag, startPoint x: 352, startPoint y: 534, endPoint x: 427, endPoint y: 541, distance: 75.2
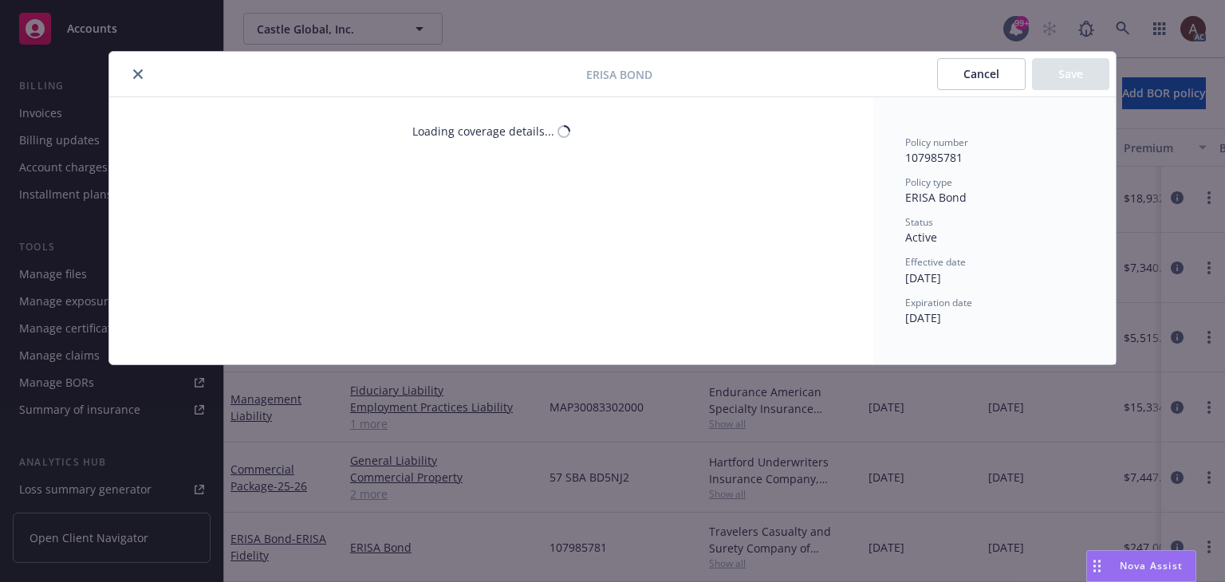
click at [421, 538] on div "ERISA Bond Cancel Save Loading coverage details... Policy number 107985781 Poli…" at bounding box center [612, 291] width 1225 height 582
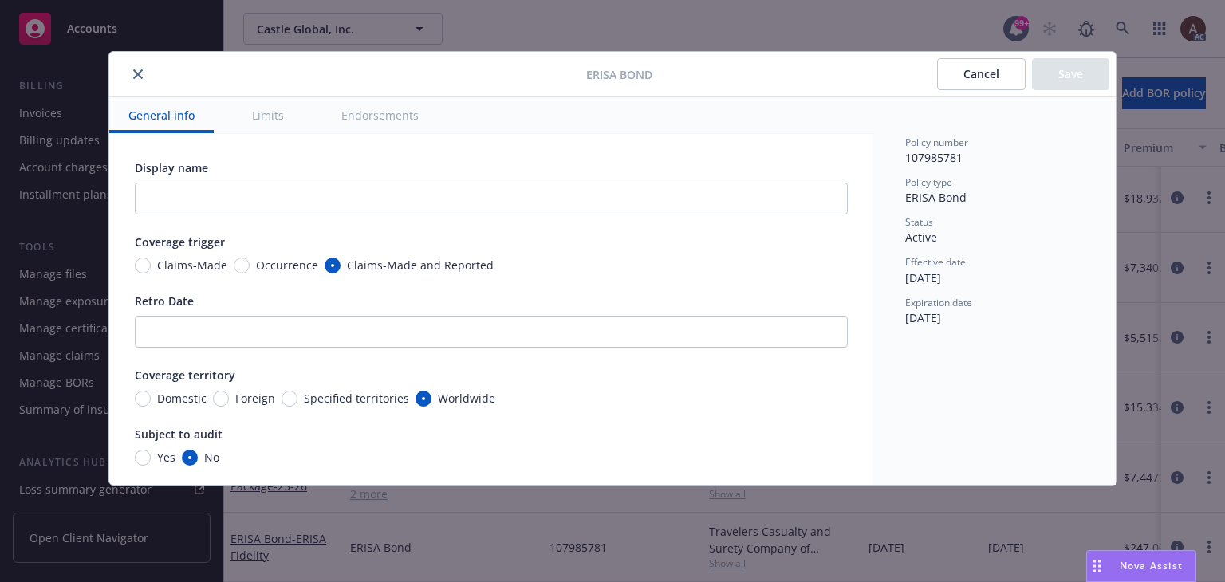
click at [137, 72] on icon "close" at bounding box center [138, 74] width 10 height 10
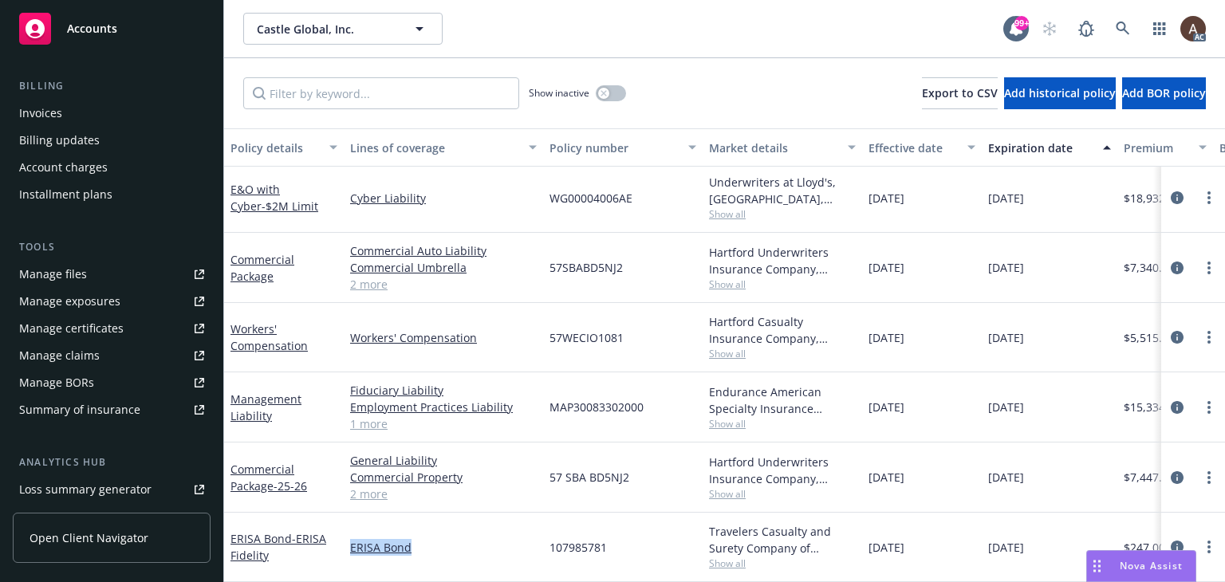
drag, startPoint x: 425, startPoint y: 538, endPoint x: 343, endPoint y: 539, distance: 82.1
click at [344, 539] on div "ERISA Bond" at bounding box center [443, 547] width 199 height 69
copy link "ERISA Bond"
click at [1171, 541] on icon "circleInformation" at bounding box center [1177, 547] width 13 height 13
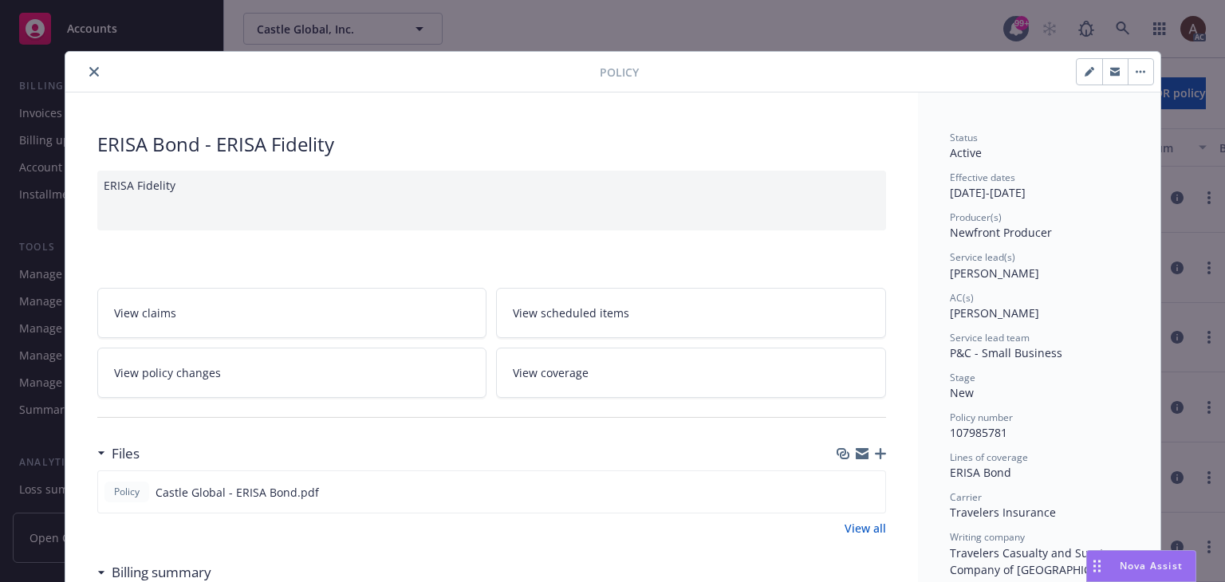
click at [90, 71] on icon "close" at bounding box center [94, 72] width 10 height 10
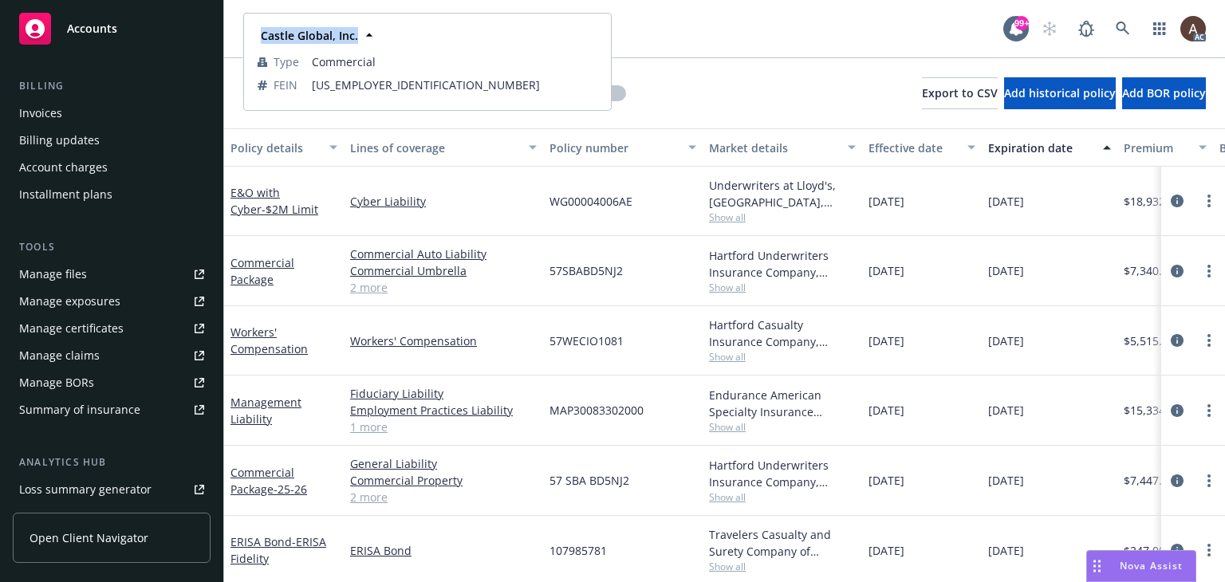
drag, startPoint x: 254, startPoint y: 37, endPoint x: 356, endPoint y: 37, distance: 102.1
click at [356, 37] on div "Castle Global, Inc." at bounding box center [307, 35] width 107 height 23
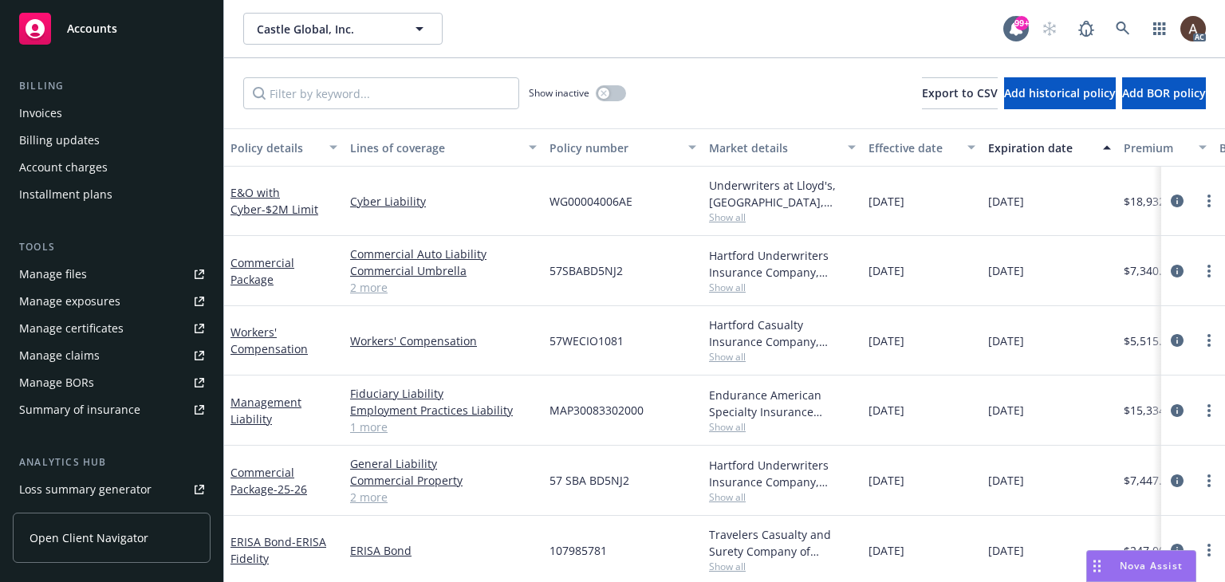
copy strong "Castle Global, Inc."
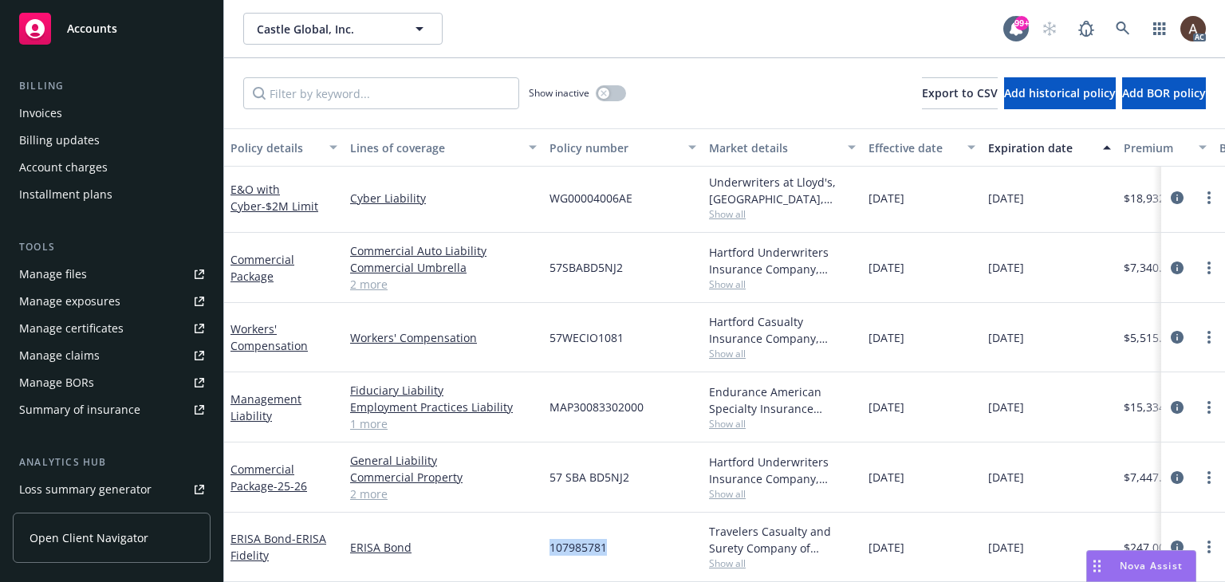
drag, startPoint x: 569, startPoint y: 534, endPoint x: 626, endPoint y: 534, distance: 56.6
click at [626, 534] on div "107985781" at bounding box center [623, 547] width 160 height 69
copy span "107985781"
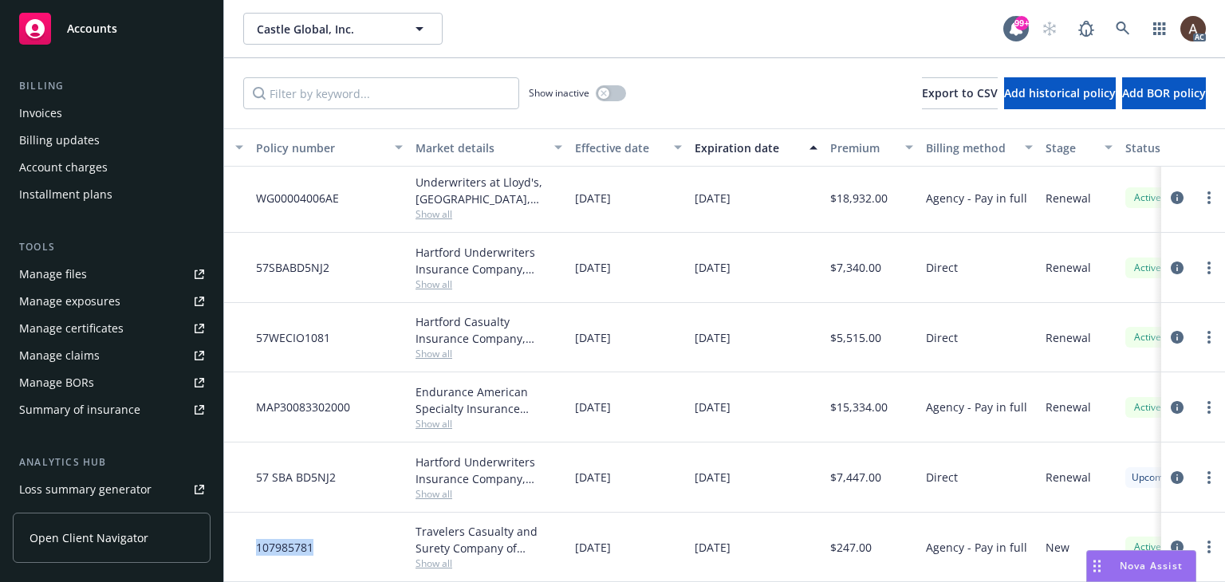
scroll to position [0, 293]
click at [1171, 409] on icon "circleInformation" at bounding box center [1177, 410] width 13 height 13
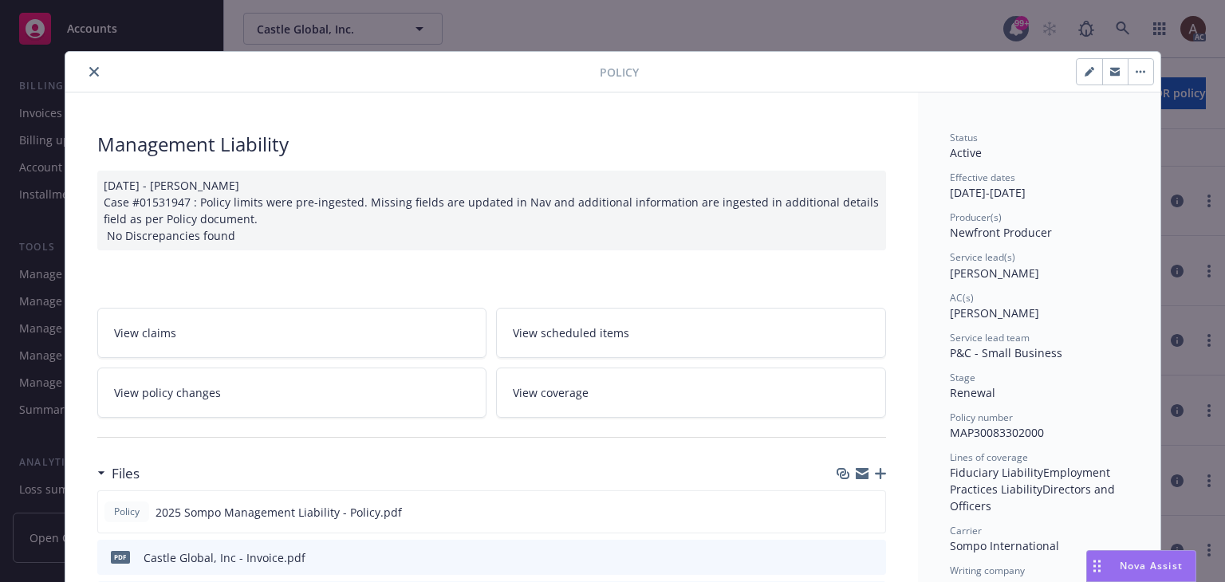
click at [89, 74] on icon "close" at bounding box center [94, 72] width 10 height 10
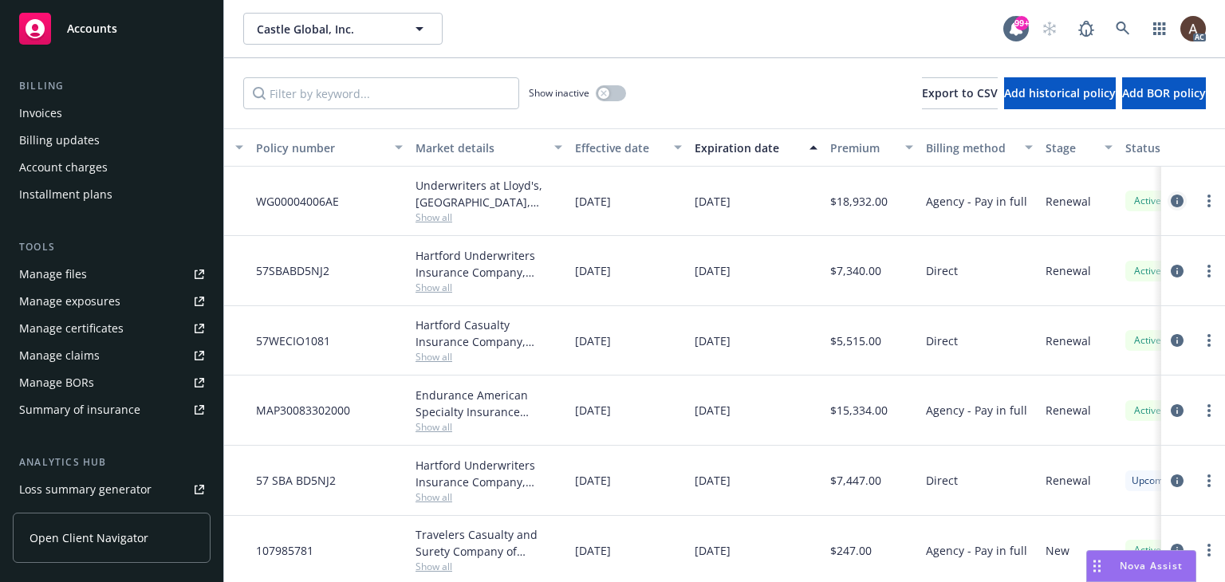
click at [1171, 198] on icon "circleInformation" at bounding box center [1177, 201] width 13 height 13
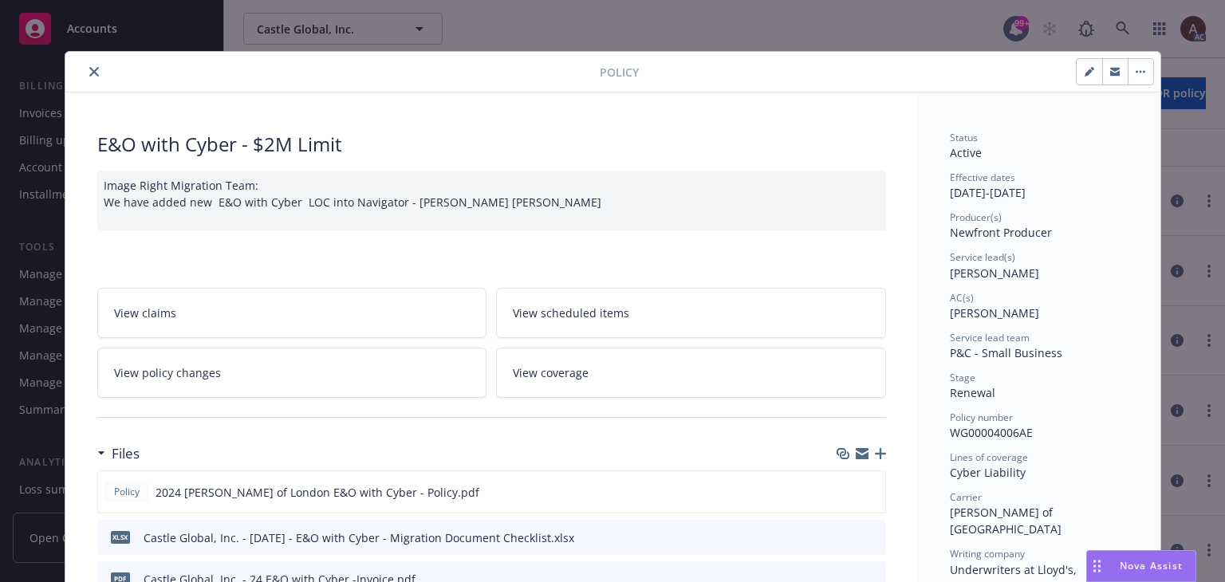
click at [89, 69] on icon "close" at bounding box center [94, 72] width 10 height 10
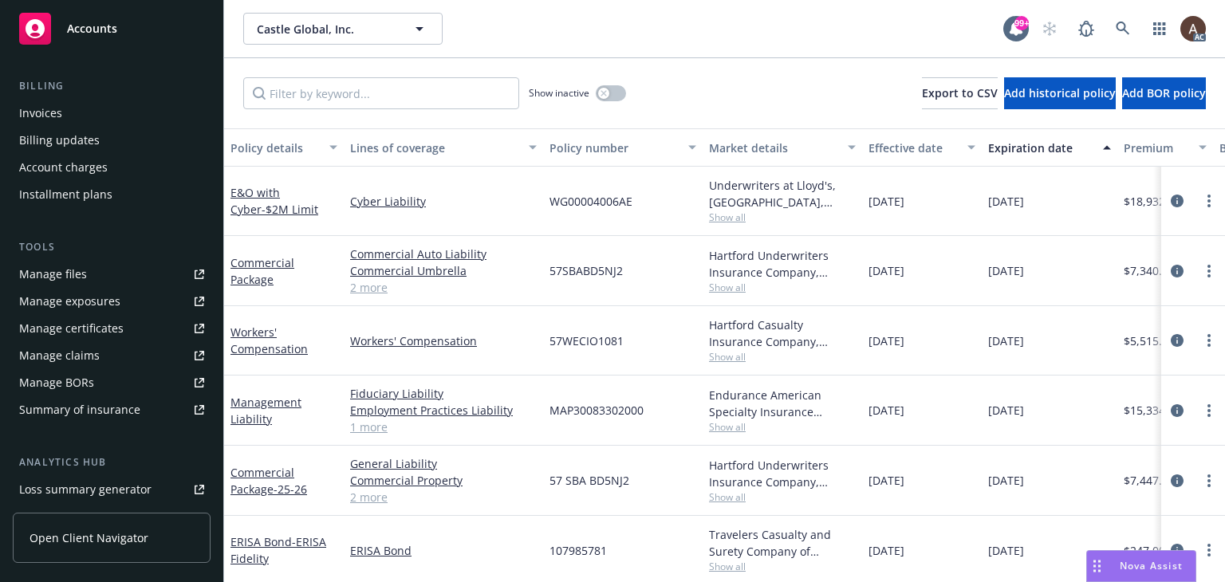
scroll to position [14, 0]
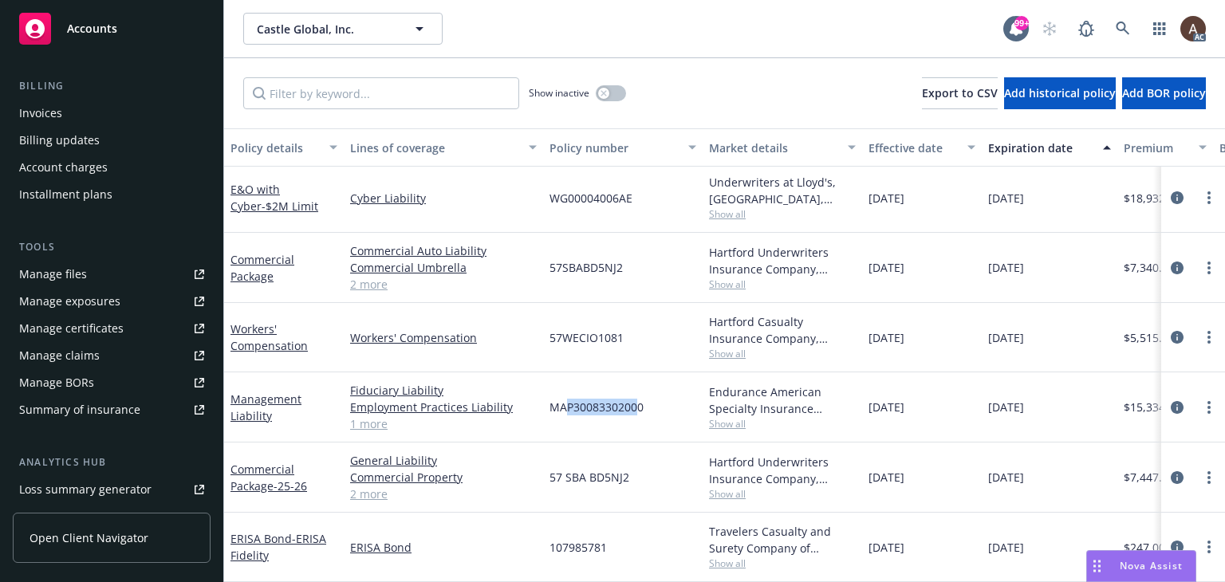
drag, startPoint x: 563, startPoint y: 410, endPoint x: 636, endPoint y: 406, distance: 72.7
click at [636, 406] on div "MAP30083302000" at bounding box center [623, 407] width 160 height 70
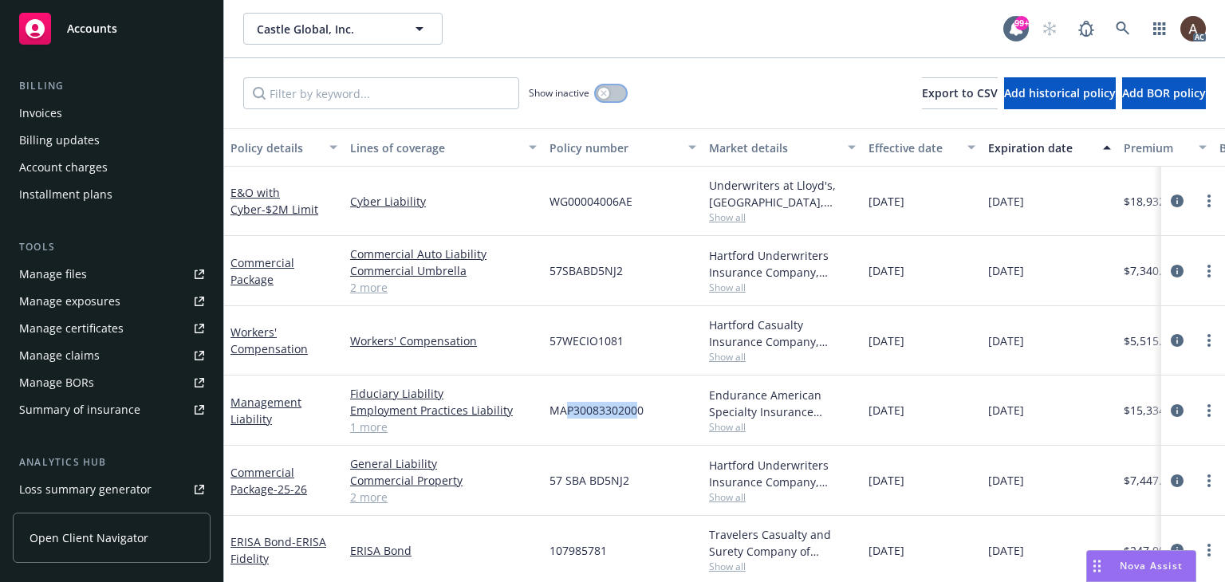
click at [602, 96] on icon "button" at bounding box center [604, 93] width 6 height 6
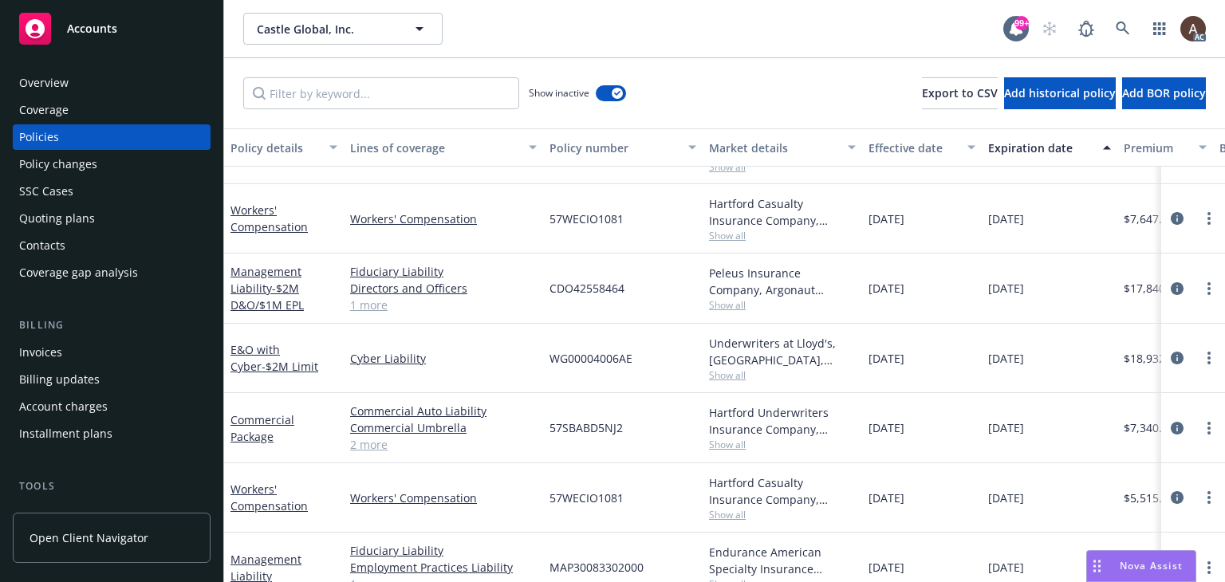
click at [64, 129] on div "Policies" at bounding box center [111, 137] width 185 height 26
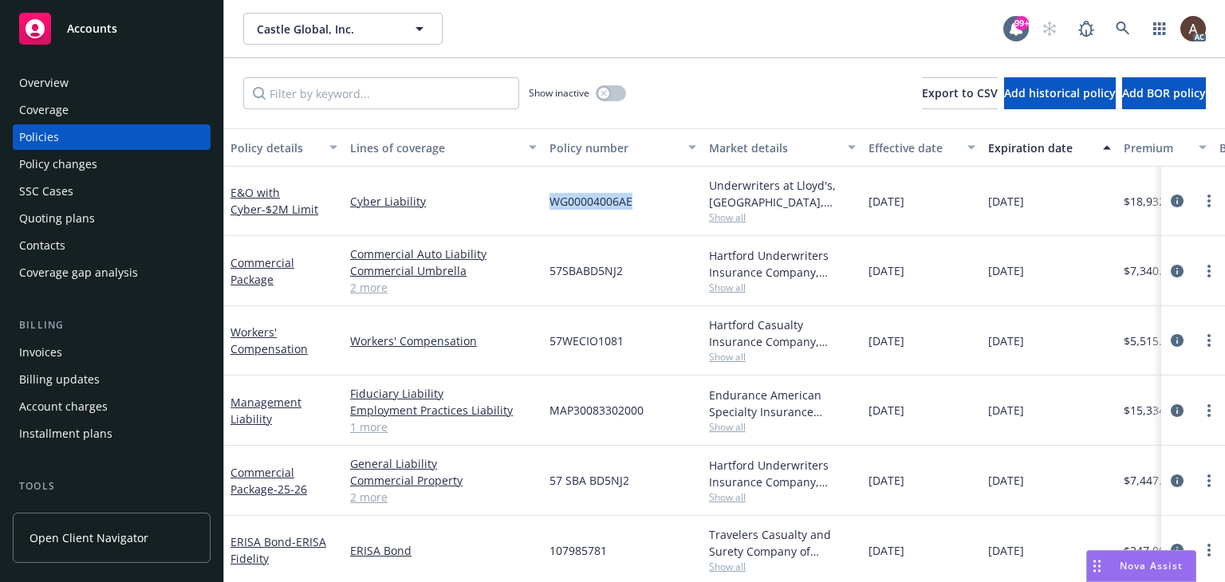
drag, startPoint x: 546, startPoint y: 202, endPoint x: 640, endPoint y: 203, distance: 94.1
click at [640, 203] on div "WG00004006AE" at bounding box center [623, 201] width 160 height 69
drag, startPoint x: 547, startPoint y: 413, endPoint x: 667, endPoint y: 403, distance: 120.1
click at [667, 403] on div "MAP30083302000" at bounding box center [623, 411] width 160 height 70
drag, startPoint x: 538, startPoint y: 199, endPoint x: 609, endPoint y: 207, distance: 71.5
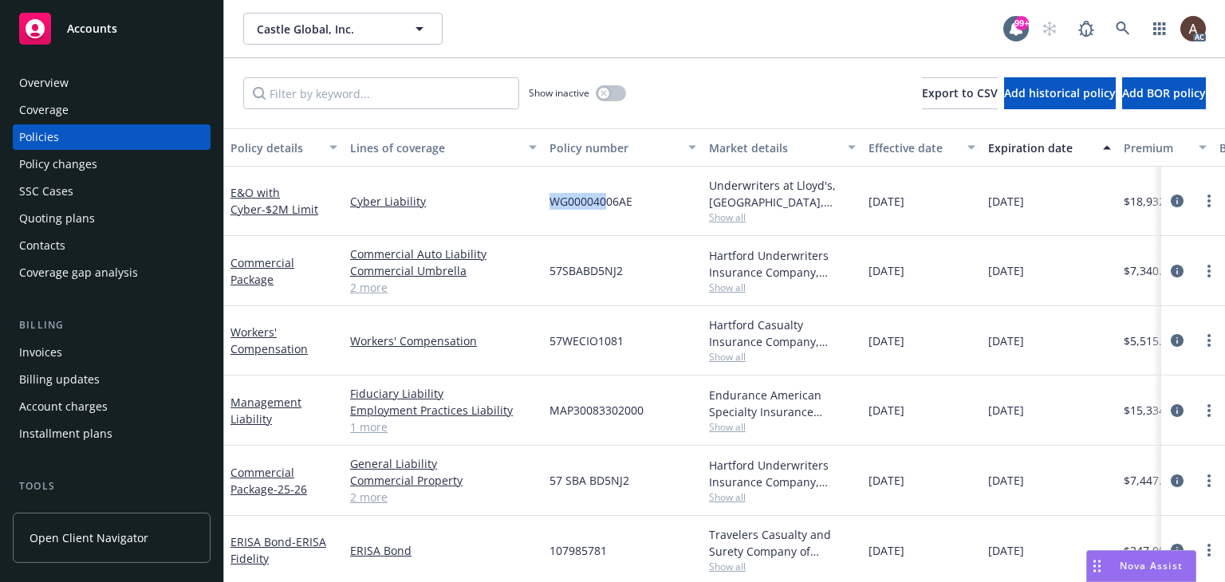
click at [609, 207] on div "E&O with Cyber - $2M Limit Cyber Liability WG00004006AE Underwriters at Lloyd's…" at bounding box center [993, 201] width 1539 height 69
drag, startPoint x: 552, startPoint y: 413, endPoint x: 652, endPoint y: 421, distance: 100.8
click at [652, 421] on div "MAP30083302000" at bounding box center [623, 411] width 160 height 70
click at [530, 285] on link "2 more" at bounding box center [443, 287] width 187 height 17
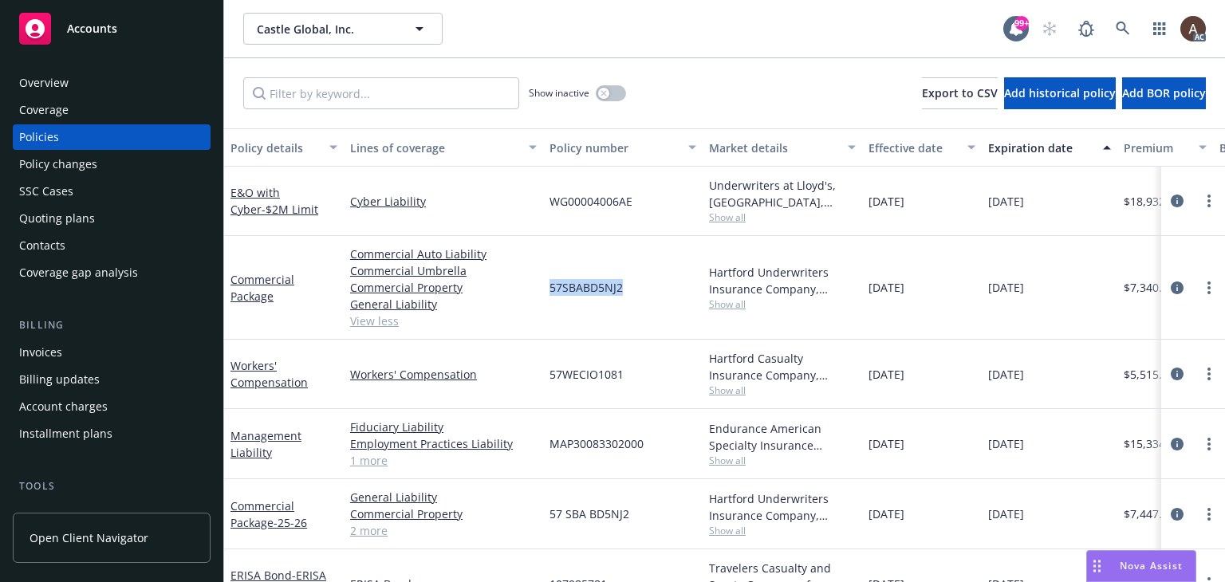
drag, startPoint x: 549, startPoint y: 288, endPoint x: 634, endPoint y: 292, distance: 84.6
click at [634, 292] on div "57SBABD5NJ2" at bounding box center [623, 288] width 160 height 104
click at [597, 331] on div "57SBABD5NJ2" at bounding box center [623, 288] width 160 height 104
drag, startPoint x: 550, startPoint y: 373, endPoint x: 628, endPoint y: 376, distance: 78.2
click at [628, 376] on div "57WECIO1081" at bounding box center [623, 374] width 160 height 69
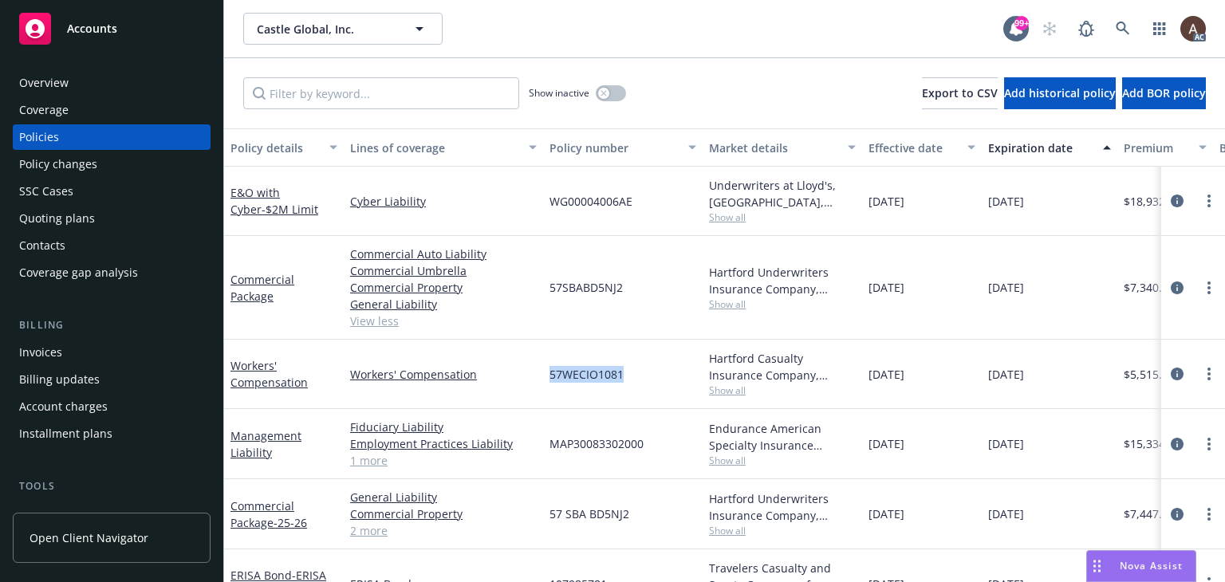
click at [567, 393] on div "57WECIO1081" at bounding box center [623, 374] width 160 height 69
drag, startPoint x: 553, startPoint y: 376, endPoint x: 640, endPoint y: 376, distance: 86.9
click at [640, 376] on div "57WECIO1081" at bounding box center [623, 374] width 160 height 69
click at [599, 302] on div "57SBABD5NJ2" at bounding box center [623, 288] width 160 height 104
drag, startPoint x: 549, startPoint y: 291, endPoint x: 629, endPoint y: 296, distance: 80.7
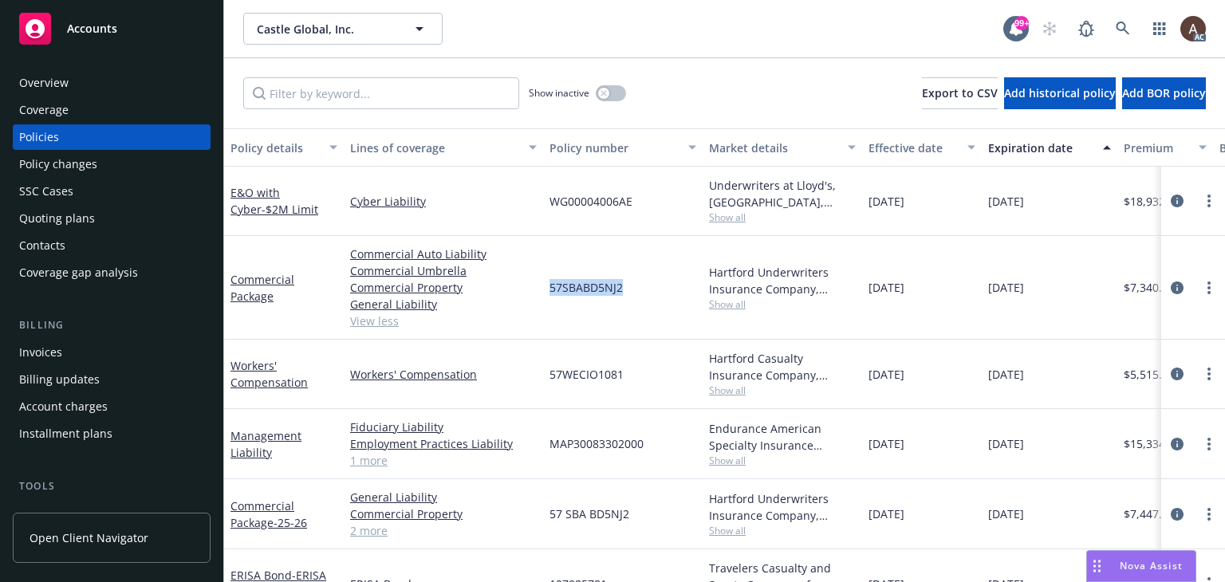
click at [629, 296] on div "57SBABD5NJ2" at bounding box center [623, 288] width 160 height 104
click at [582, 247] on div "57SBABD5NJ2" at bounding box center [623, 288] width 160 height 104
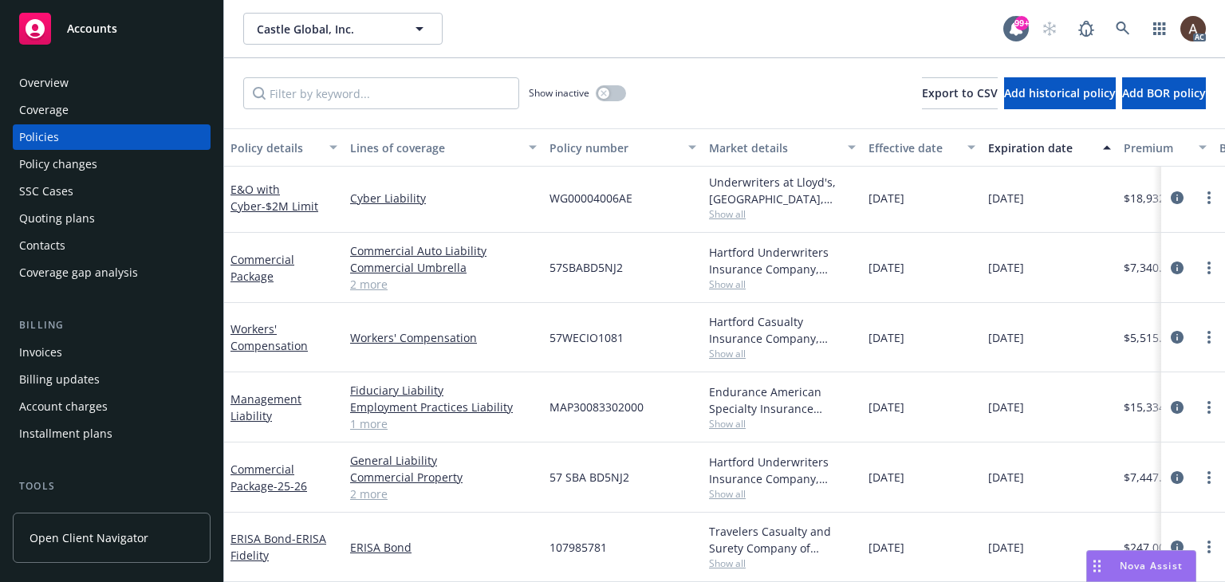
scroll to position [14, 0]
drag, startPoint x: 546, startPoint y: 328, endPoint x: 659, endPoint y: 332, distance: 113.3
click at [659, 332] on div "57WECIO1081" at bounding box center [623, 337] width 160 height 69
drag, startPoint x: 546, startPoint y: 262, endPoint x: 631, endPoint y: 261, distance: 84.5
click at [631, 261] on div "57SBABD5NJ2" at bounding box center [623, 268] width 160 height 70
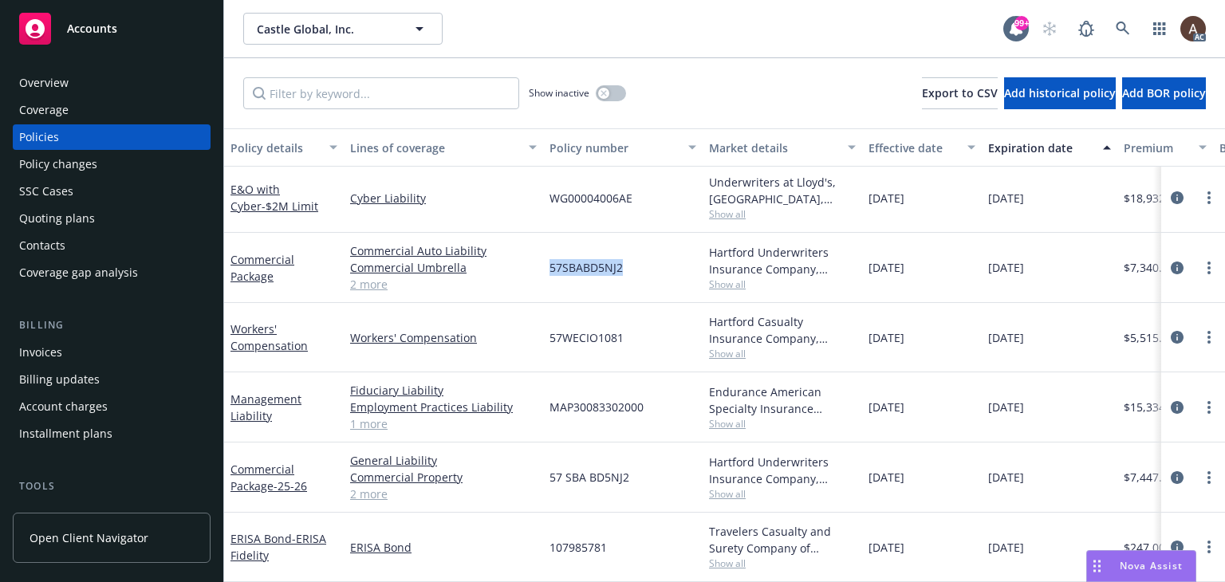
click at [573, 282] on div "57SBABD5NJ2" at bounding box center [623, 268] width 160 height 70
drag, startPoint x: 551, startPoint y: 261, endPoint x: 632, endPoint y: 259, distance: 80.6
click at [632, 259] on div "57SBABD5NJ2" at bounding box center [623, 268] width 160 height 70
drag, startPoint x: 550, startPoint y: 328, endPoint x: 647, endPoint y: 328, distance: 96.5
click at [647, 328] on div "57WECIO1081" at bounding box center [623, 337] width 160 height 69
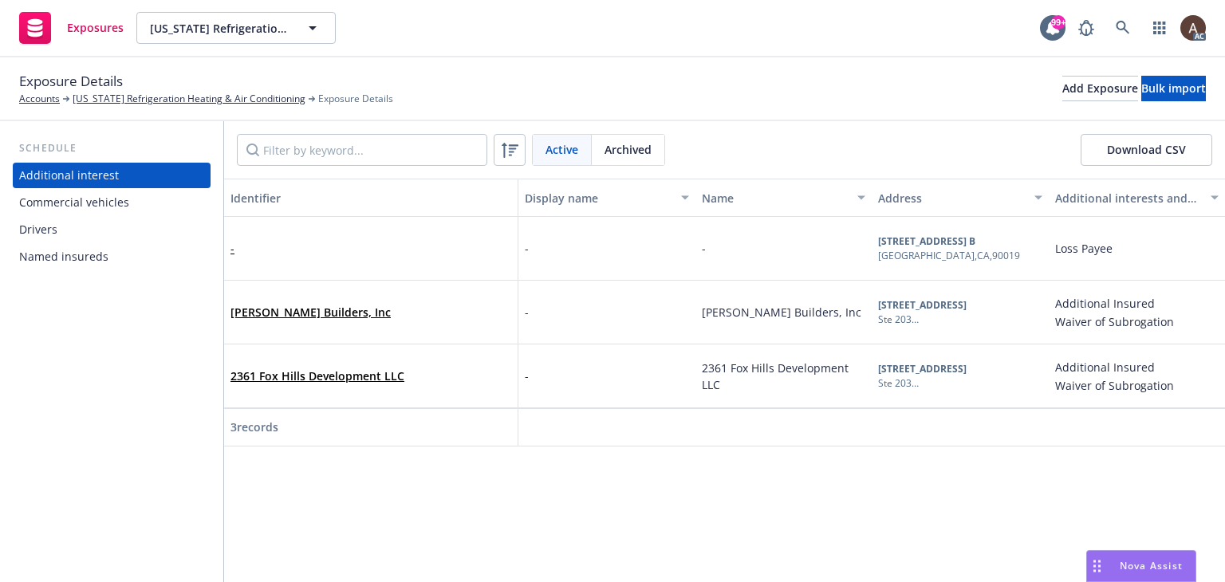
click at [85, 226] on div "Drivers" at bounding box center [111, 230] width 185 height 26
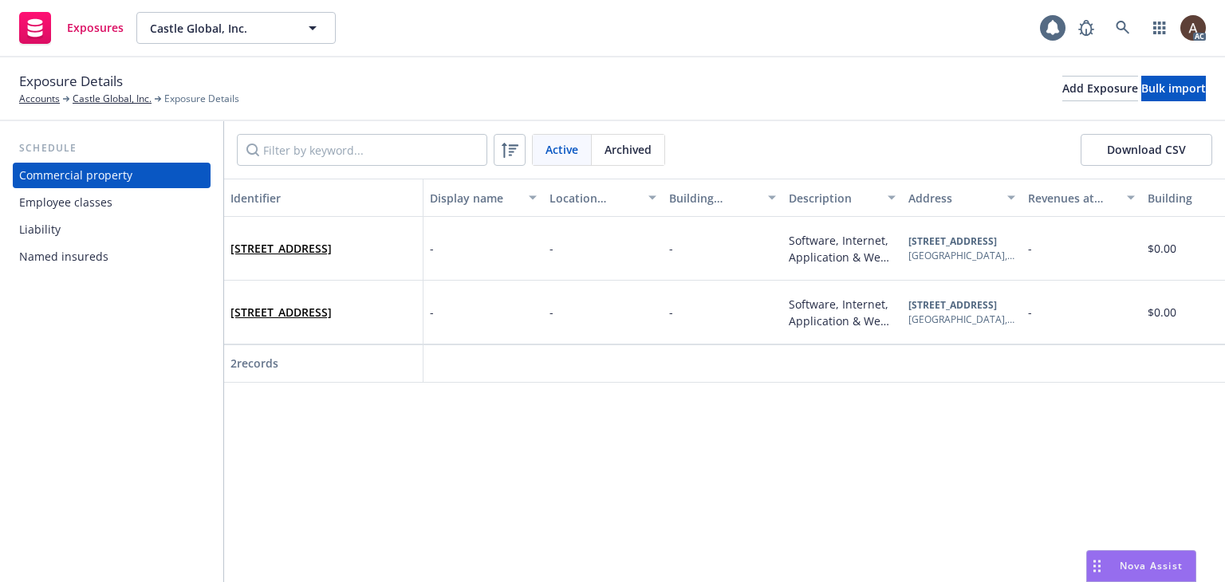
click at [112, 102] on link "Castle Global, Inc." at bounding box center [112, 99] width 79 height 14
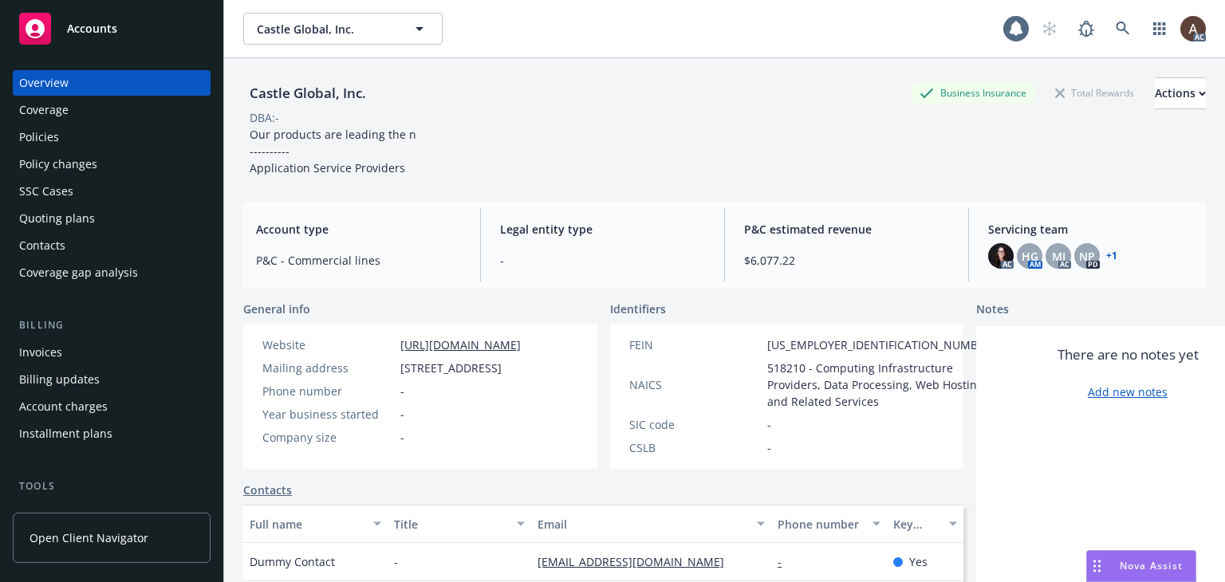
click at [91, 171] on div "Policy changes" at bounding box center [58, 165] width 78 height 26
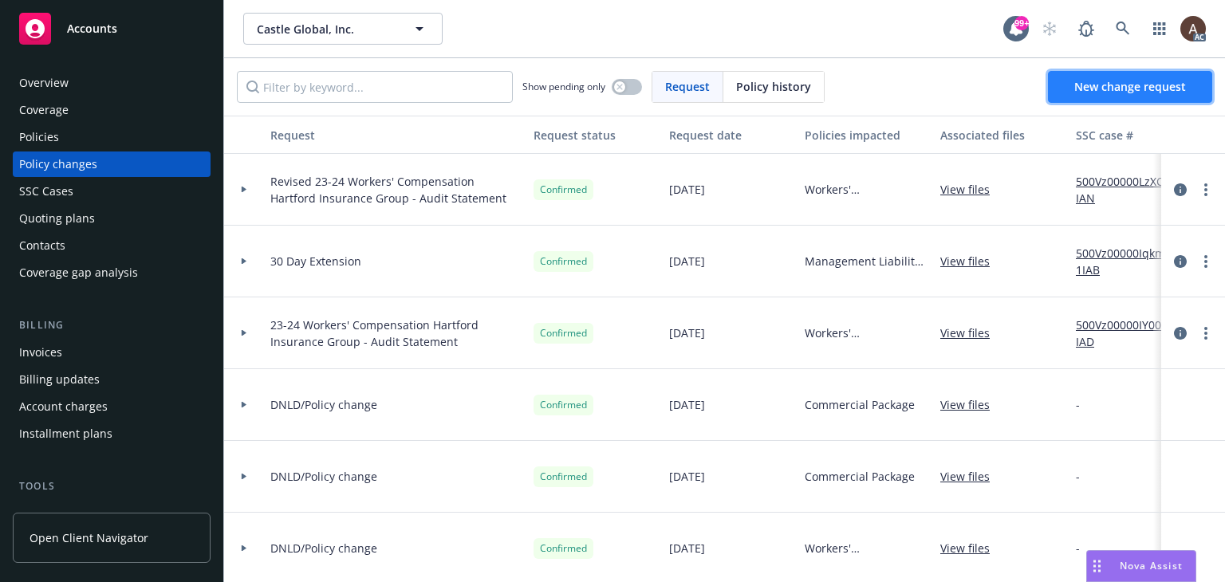
click at [1075, 89] on span "New change request" at bounding box center [1130, 86] width 112 height 15
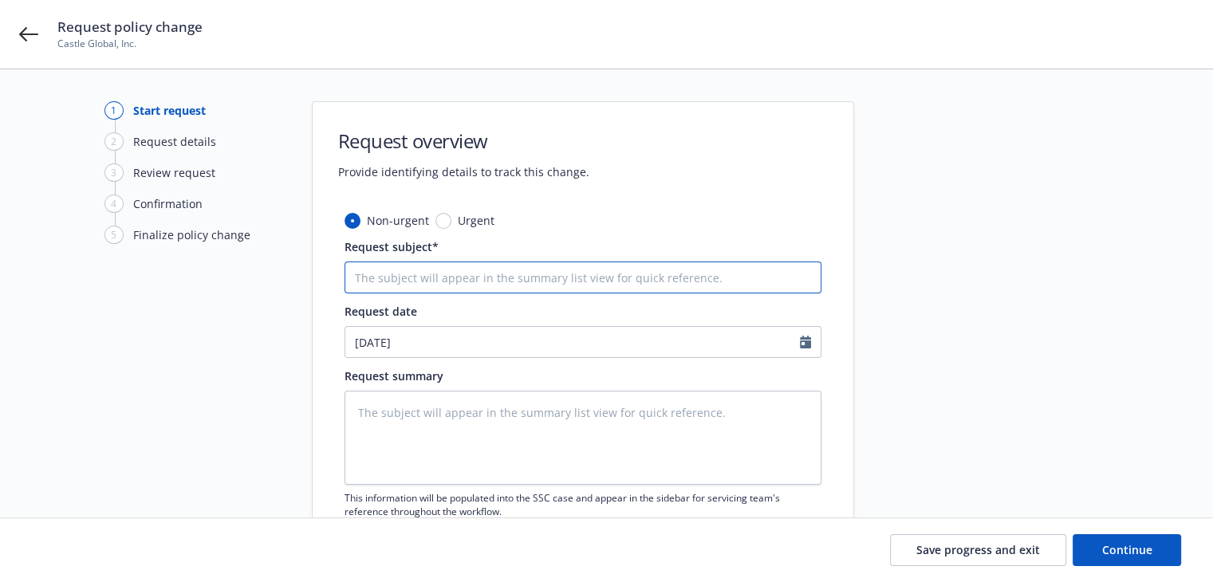
click at [393, 289] on input "Request subject*" at bounding box center [583, 278] width 477 height 32
paste input "update address to"
type textarea "x"
type input "update address to"
type textarea "x"
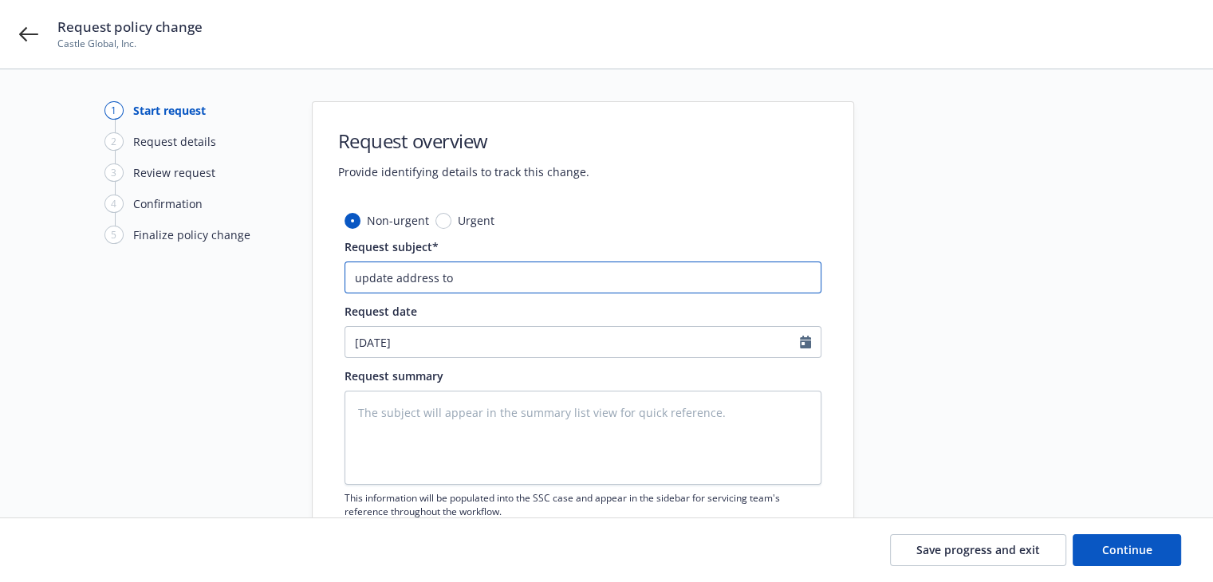
type input "update address to"
click at [489, 284] on input "update address to" at bounding box center [583, 278] width 477 height 32
paste input "[STREET_ADDRESS]"
type textarea "x"
type input "update address to [STREET_ADDRESS]"
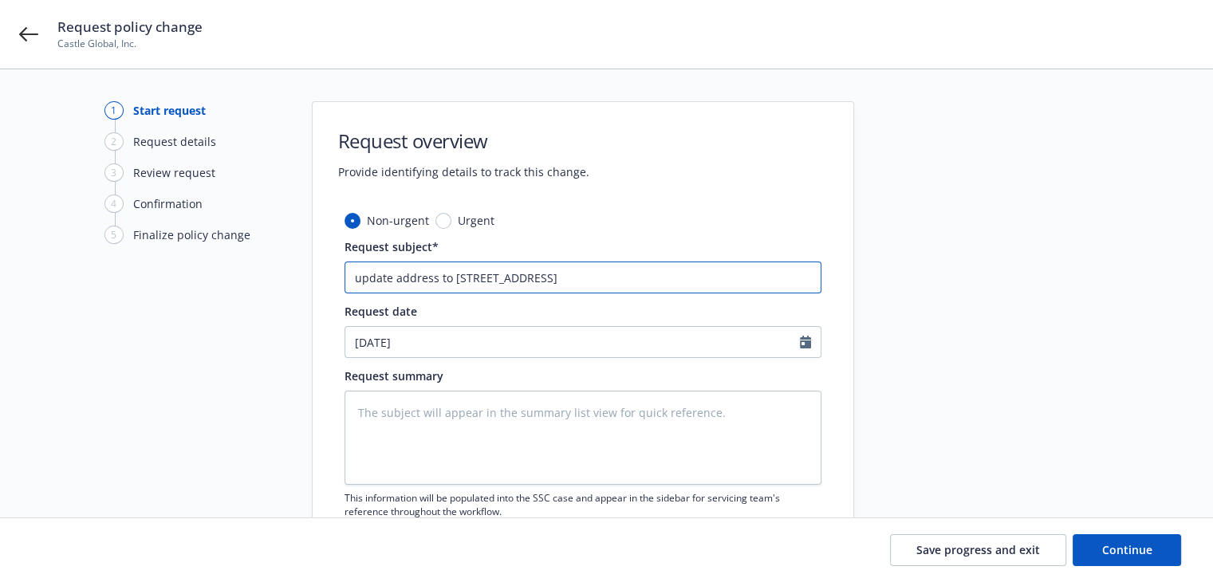
click at [597, 282] on input "update address to [STREET_ADDRESS]" at bounding box center [583, 278] width 477 height 32
type textarea "x"
type input "update address to [STREET_ADDRESS],"
type textarea "x"
type input "update address to [STREET_ADDRESS],"
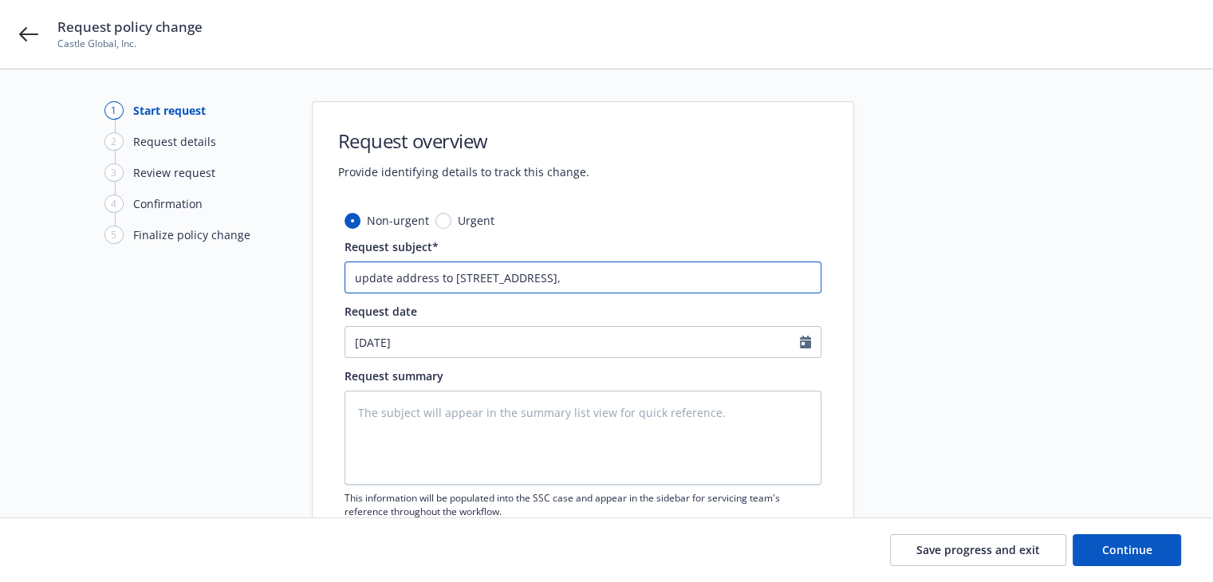
paste input "[GEOGRAPHIC_DATA]"
type textarea "x"
type input "update address to [STREET_ADDRESS]"
click at [543, 471] on textarea at bounding box center [583, 438] width 477 height 94
drag, startPoint x: 357, startPoint y: 277, endPoint x: 737, endPoint y: 276, distance: 379.6
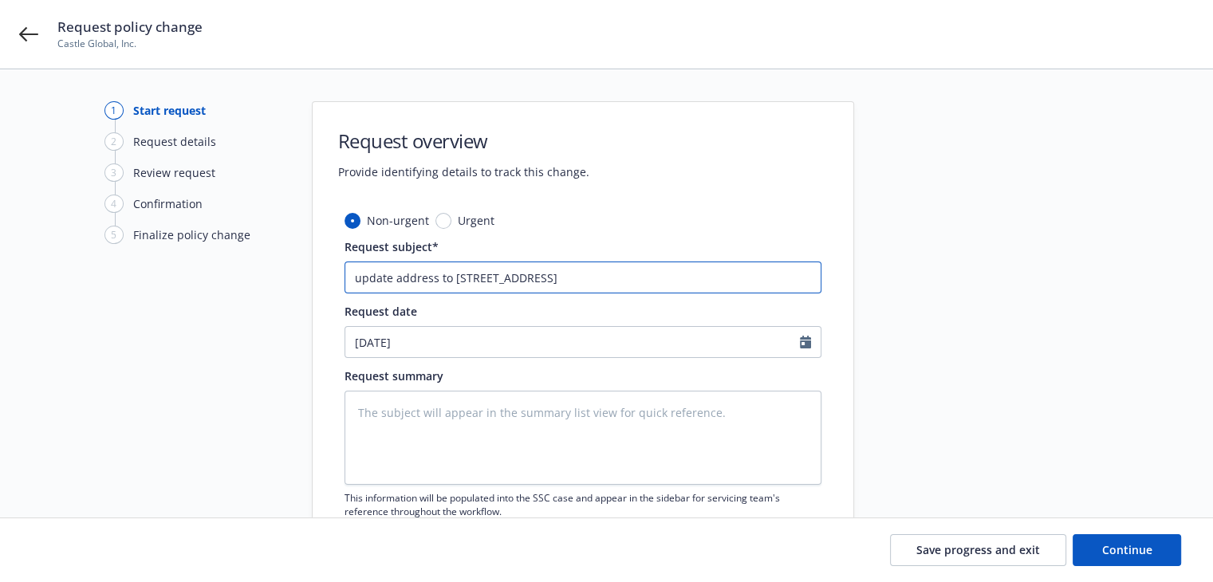
click at [737, 276] on input "update address to [STREET_ADDRESS]" at bounding box center [583, 278] width 477 height 32
click at [351, 280] on input "update address to [STREET_ADDRESS]" at bounding box center [583, 278] width 477 height 32
type textarea "x"
type input "2update address to [STREET_ADDRESS]"
type textarea "x"
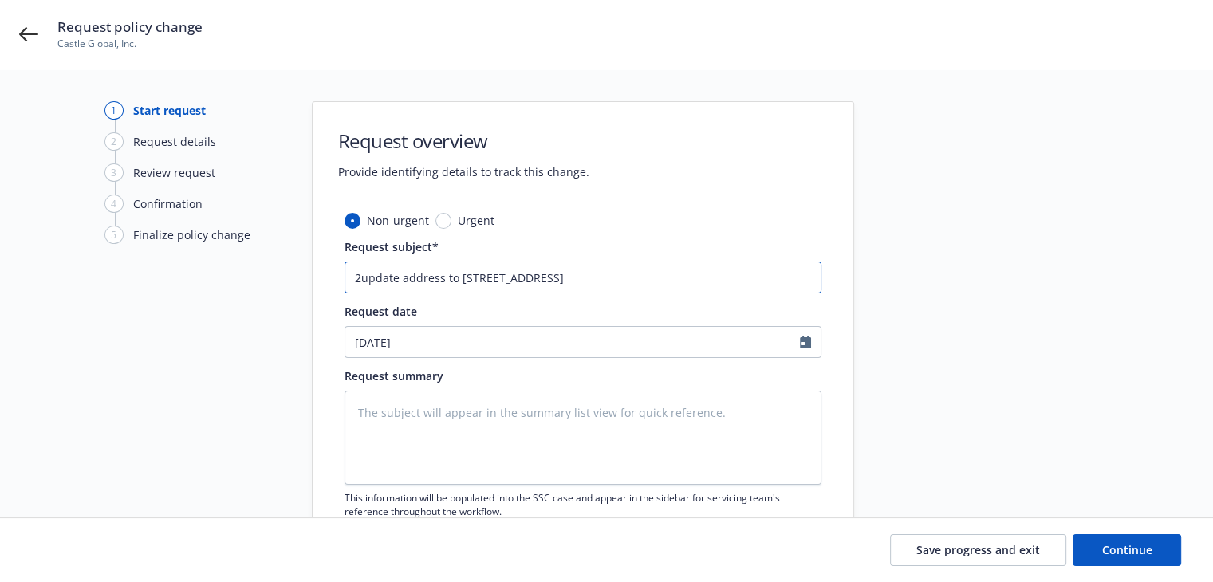
type input "25update address to [STREET_ADDRESS]"
type textarea "x"
type input "2update address to [STREET_ADDRESS]"
type textarea "x"
type input "update address to [STREET_ADDRESS]"
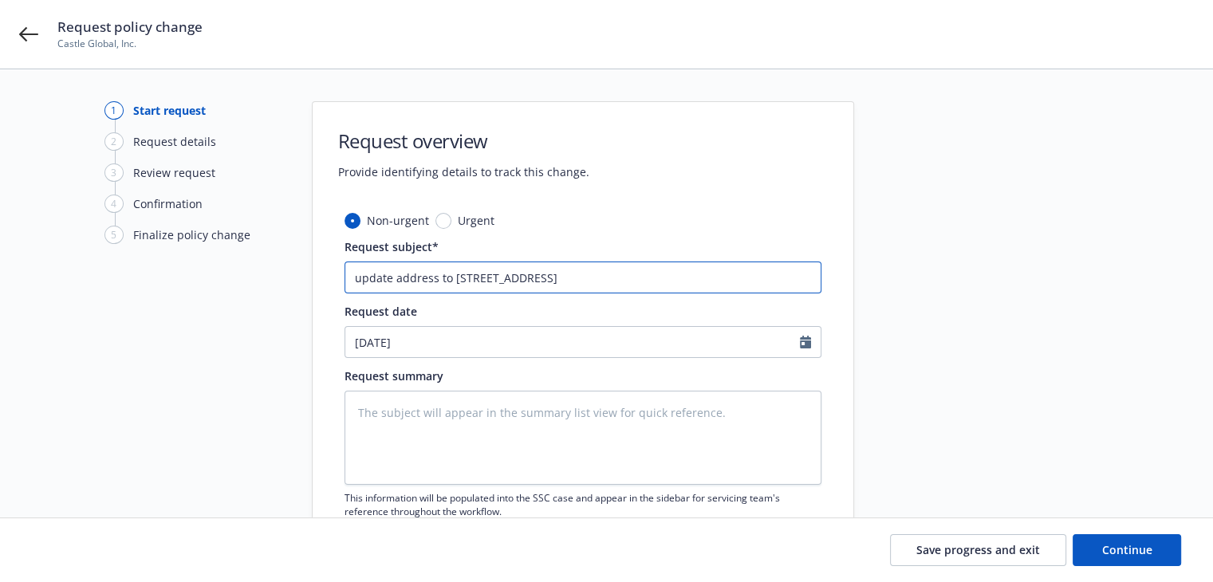
type textarea "x"
type input "2update address to [STREET_ADDRESS]"
type textarea "x"
type input "24update address to [STREET_ADDRESS]"
type textarea "x"
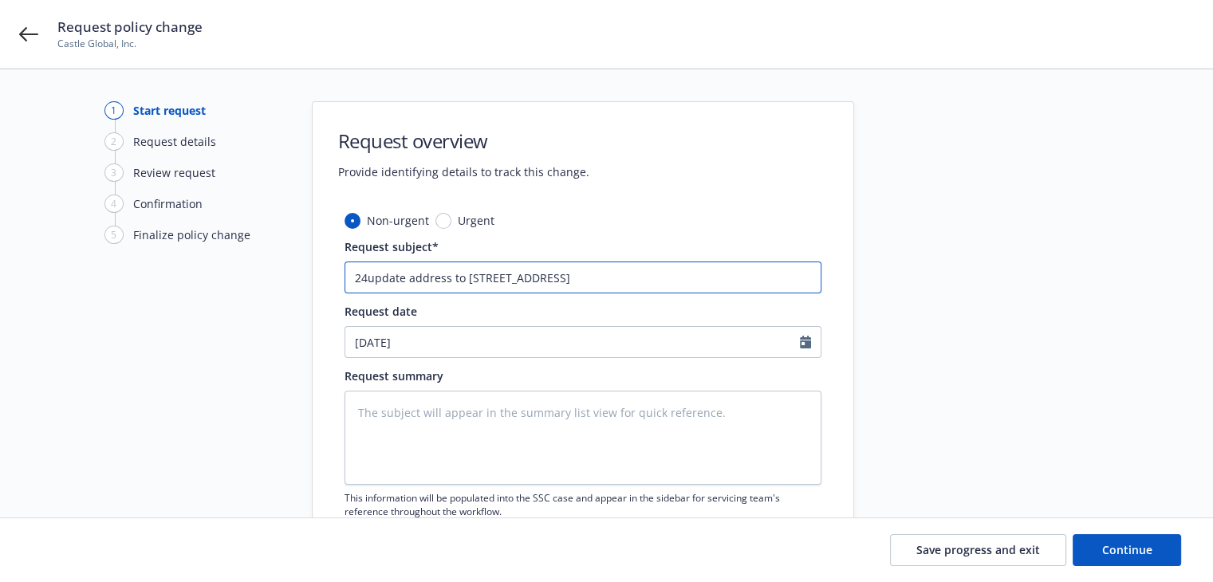
type input "24 update address to [STREET_ADDRESS]"
type textarea "x"
type input "24 &update address to [STREET_ADDRESS]"
type textarea "x"
type input "24 & update address to [STREET_ADDRESS]"
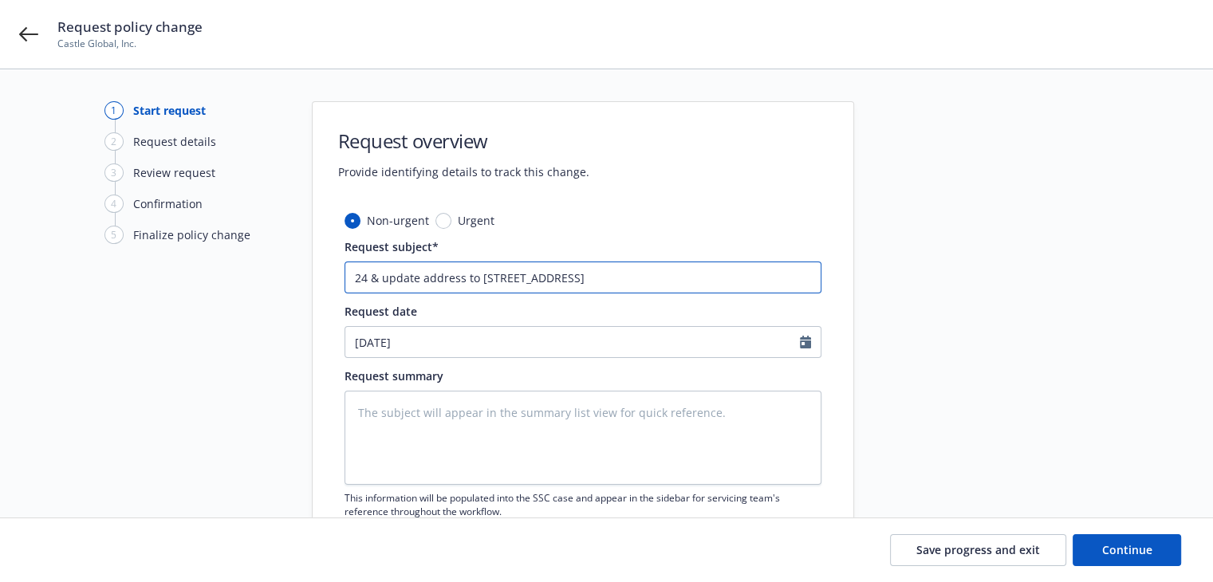
type textarea "x"
type input "24 & 2update address to [STREET_ADDRESS]"
type textarea "x"
type input "24 & 25update address to [STREET_ADDRESS]"
type textarea "x"
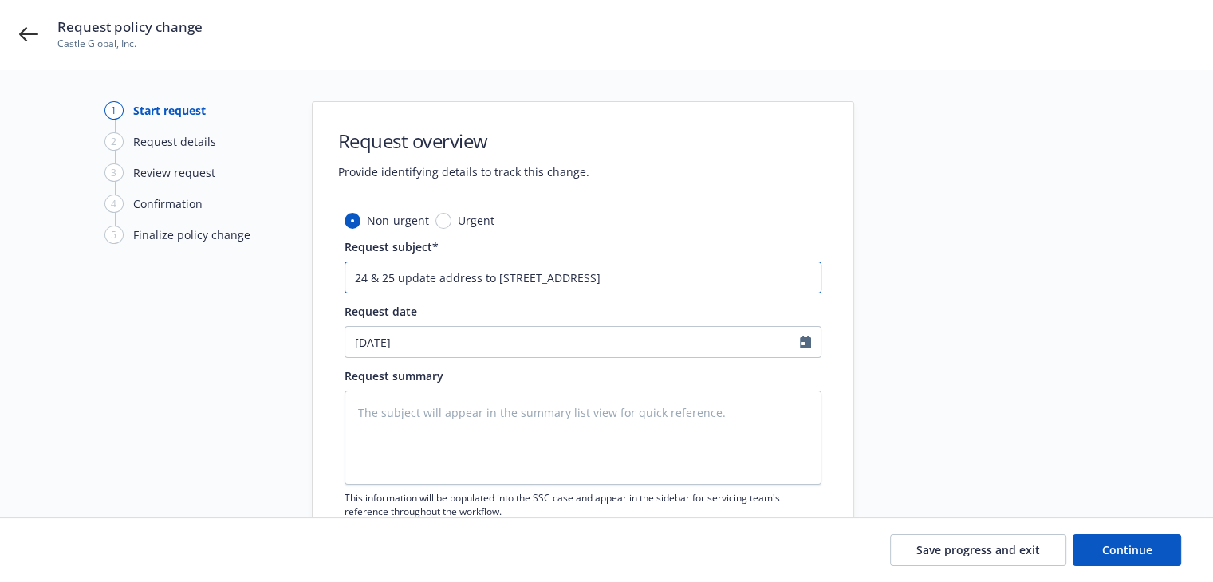
type input "24 & 25 update address to [STREET_ADDRESS]"
paste input "E&O with Cyber"
type textarea "x"
type input "24 & 25 E&O with Cyberupdate address to [STREET_ADDRESS]"
type textarea "x"
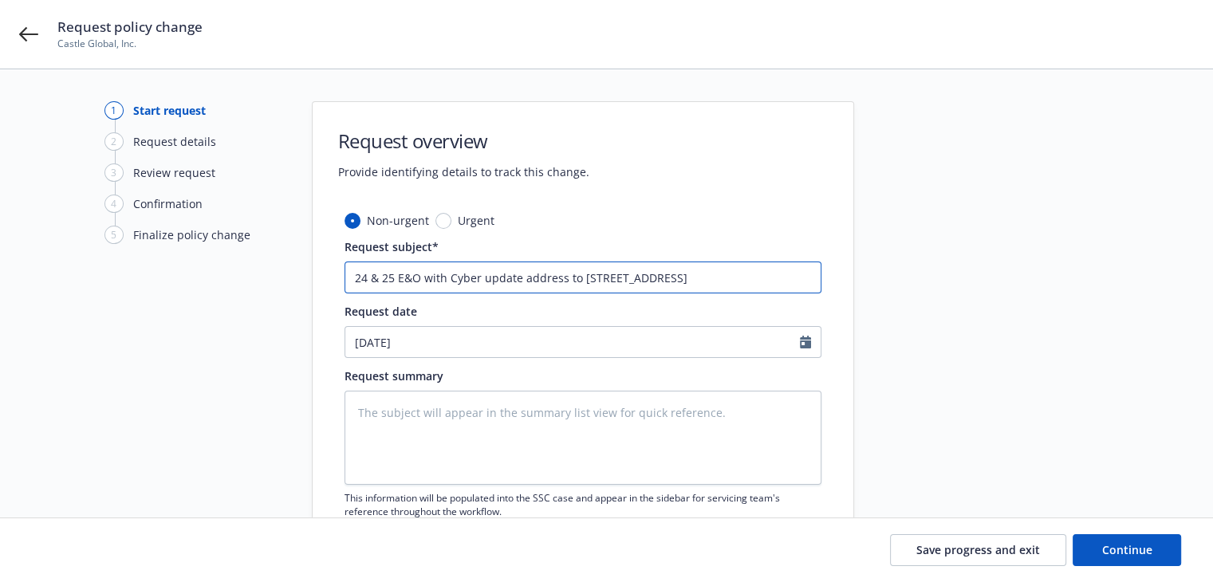
type input "24 & 25 E&O with Cyber update address to [STREET_ADDRESS]"
type textarea "x"
type input "24 & 25 E&O with Cyber &update address to [STREET_ADDRESS]"
type textarea "x"
type input "24 & 25 E&O with Cyber & update address to [STREET_ADDRESS]"
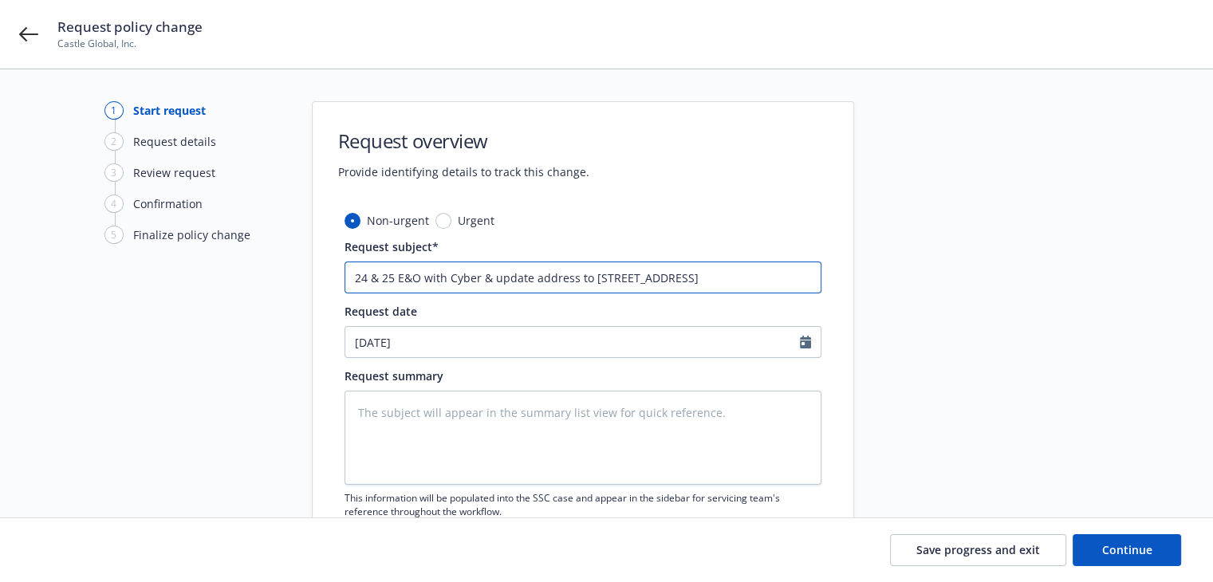
type textarea "x"
type input "24 & 25 E&O with Cyber & Pupdate address to [STREET_ADDRESS]"
type textarea "x"
type input "24 & 25 E&O with Cyber & PKupdate address to [STREET_ADDRESS]"
type textarea "x"
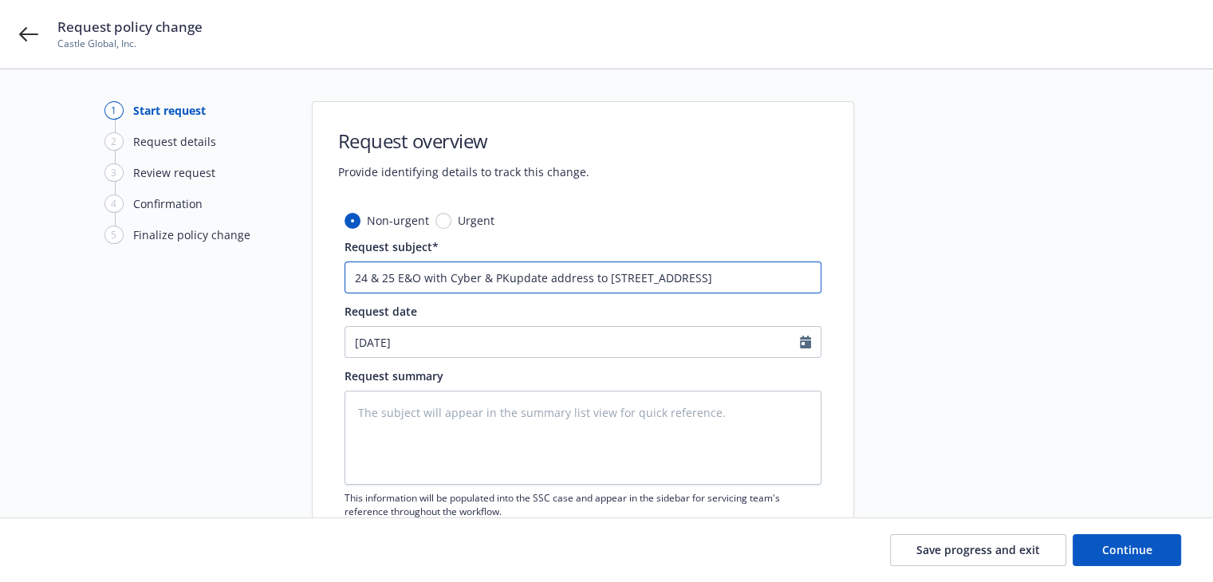
type input "24 & 25 E&O with Cyber & PKGupdate address to [STREET_ADDRESS]"
type textarea "x"
type input "24 & 25 E&O with Cyber & PKG update address to [STREET_ADDRESS]"
type textarea "x"
type input "24 & 25 E&O with Cyber & PKG &update address to [STREET_ADDRESS]"
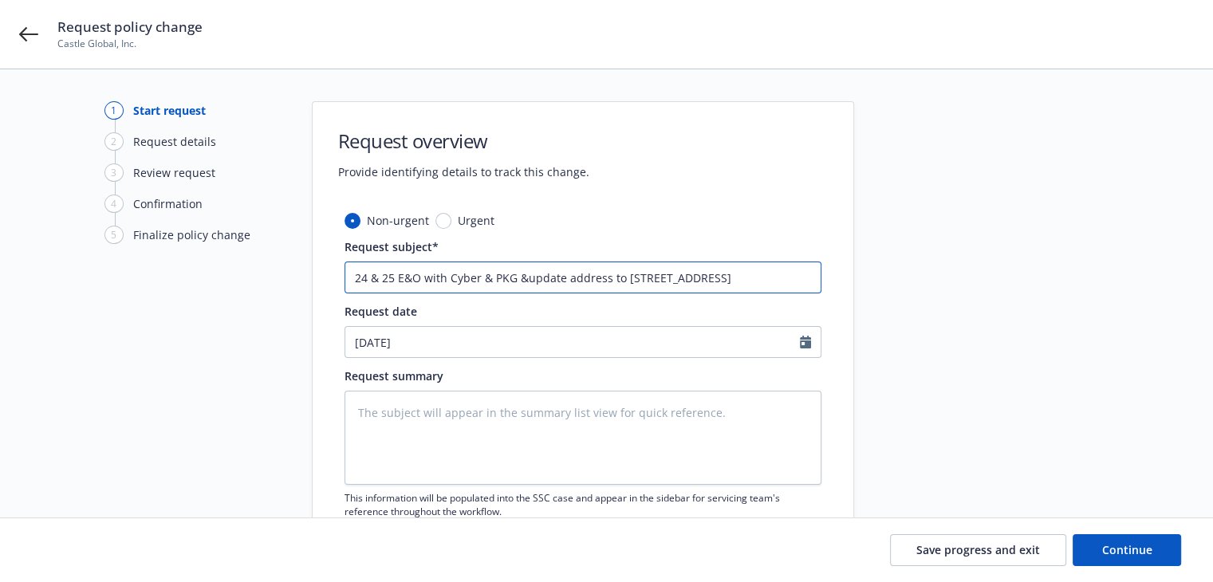
type textarea "x"
type input "24 & 25 E&O with Cyber & PKG & update address to [STREET_ADDRESS]"
type textarea "x"
type input "24 & 25 E&O with Cyber & PKG & Wupdate address to [STREET_ADDRESS]"
type textarea "x"
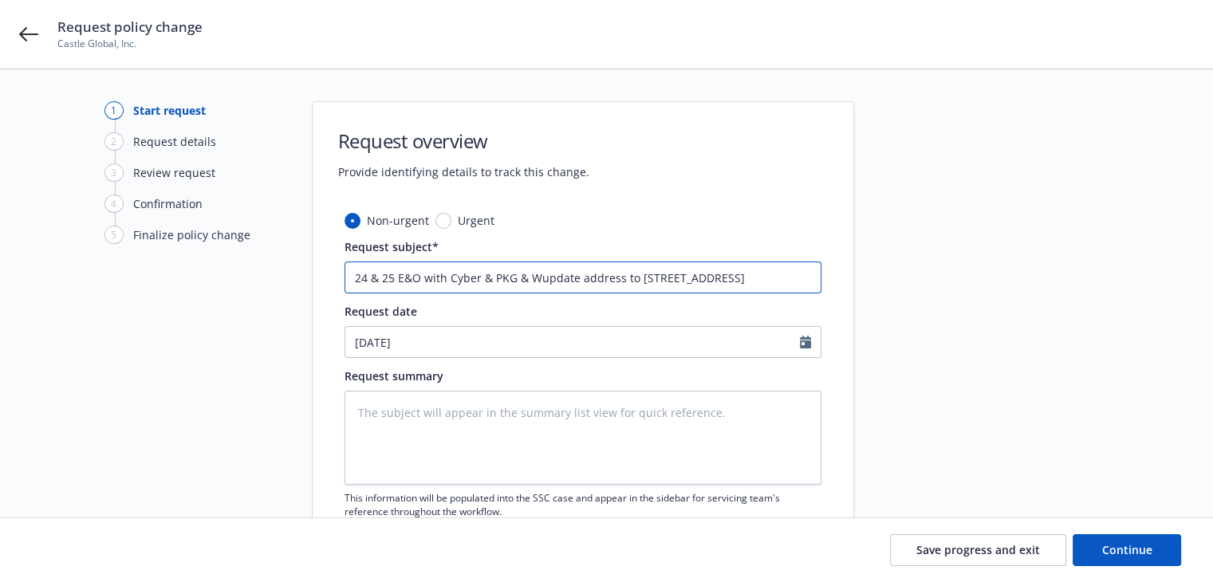
type input "24 & 25 E&O with Cyber & PKG & WVupdate address to [STREET_ADDRESS]"
type textarea "x"
type input "24 & 25 E&O with Cyber & PKG & WV update address to [STREET_ADDRESS]"
type textarea "x"
type input "24 & 25 E&O with Cyber & PKG & WV &update address to [STREET_ADDRESS]"
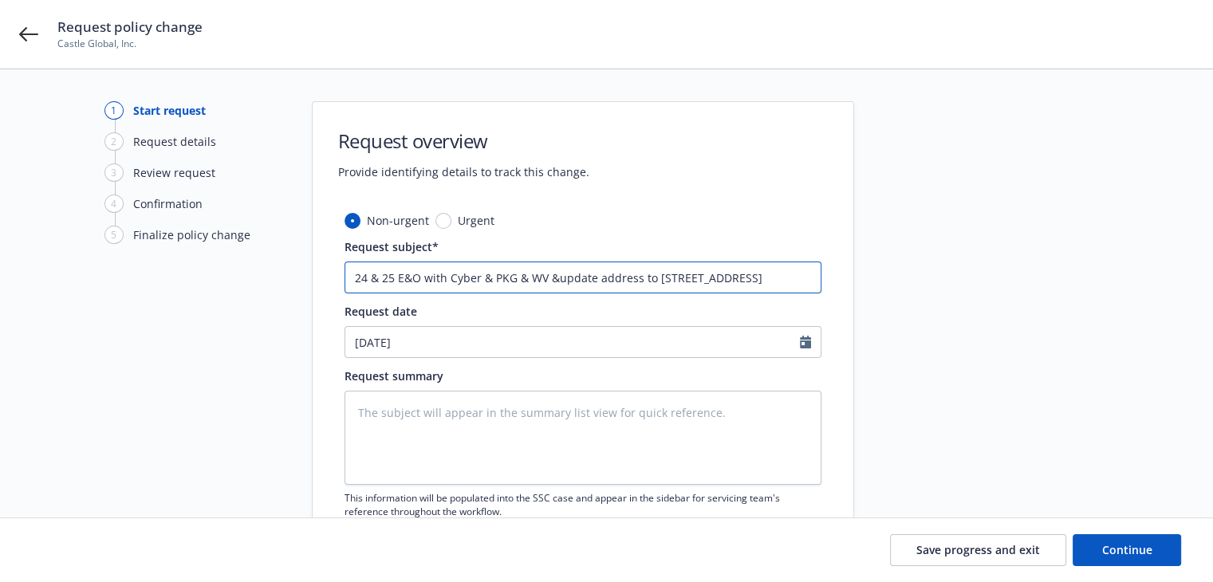
type textarea "x"
type input "24 & 25 E&O with Cyber & PKG & WV & update address to [STREET_ADDRESS]"
paste input "ERISA Bond"
type textarea "x"
type input "24 & 25 E&O with Cyber & PKG & WV & ERISA Bondupdate address to [STREET_ADDRESS]"
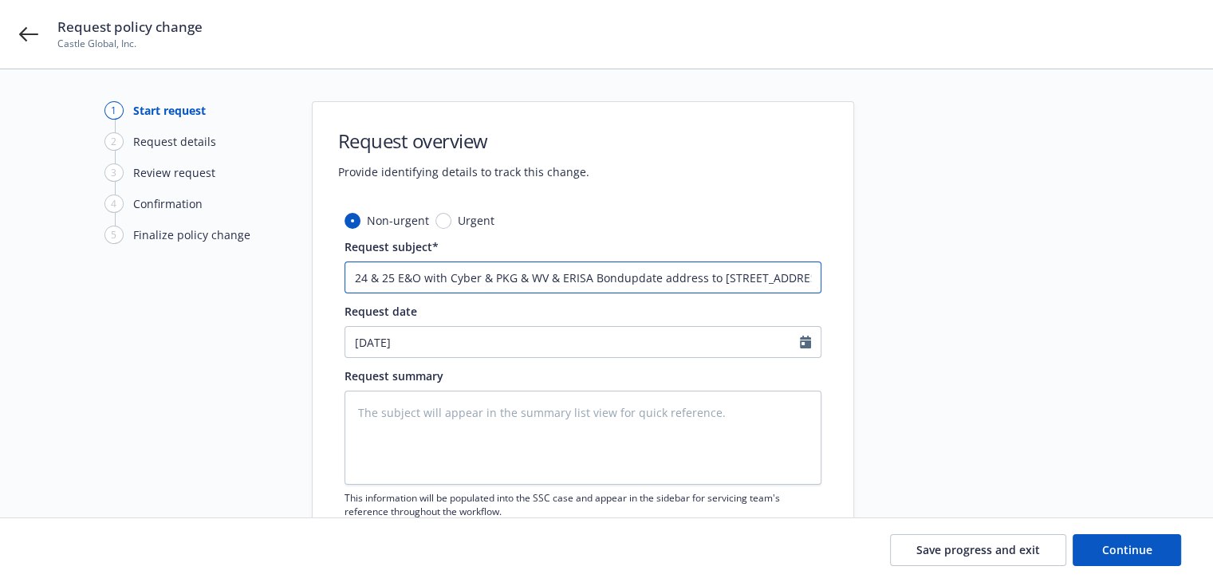
click at [557, 282] on input "24 & 25 E&O with Cyber & PKG & WV & ERISA Bondupdate address to [STREET_ADDRESS]" at bounding box center [583, 278] width 477 height 32
type textarea "x"
type input "24 & 25 E&O with Cyber & PKG & WV & [PERSON_NAME] Bondupdate address to [STREET…"
type textarea "x"
type input "24 & 25 E&O with Cyber & PKG & WV & MLERISA Bondupdate address to [STREET_ADDRE…"
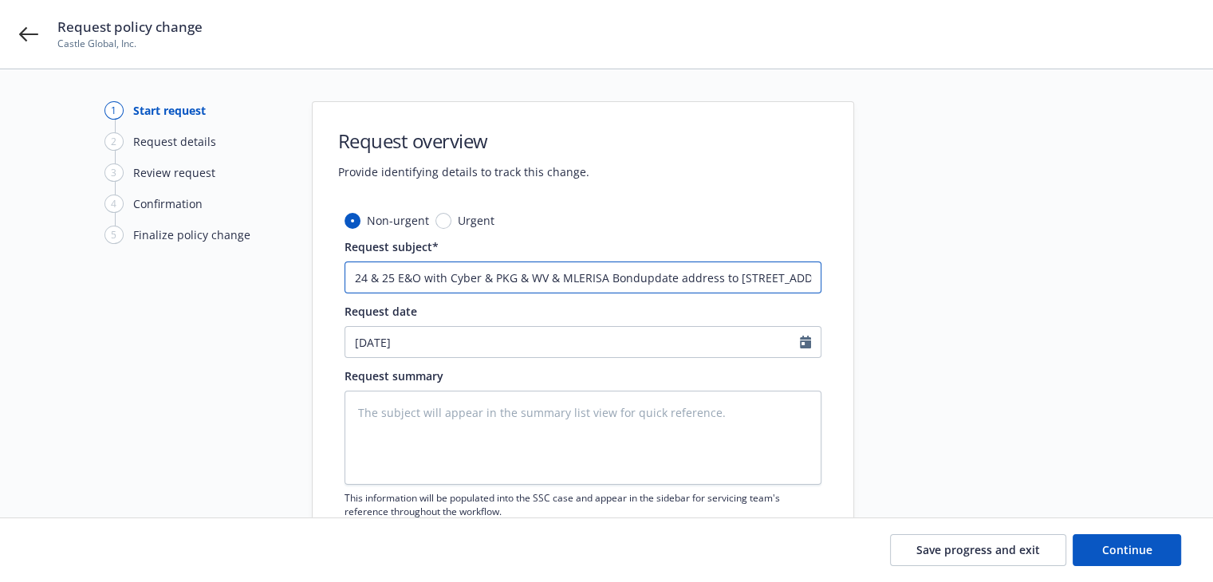
type textarea "x"
type input "24 & 25 E&O with Cyber & PKG & WV & ML ERISA Bondupdate address to [STREET_ADDR…"
type textarea "x"
type input "24 & 25 E&O with Cyber & PKG & WV & ML &ERISA Bondupdate address to [STREET_ADD…"
type textarea "x"
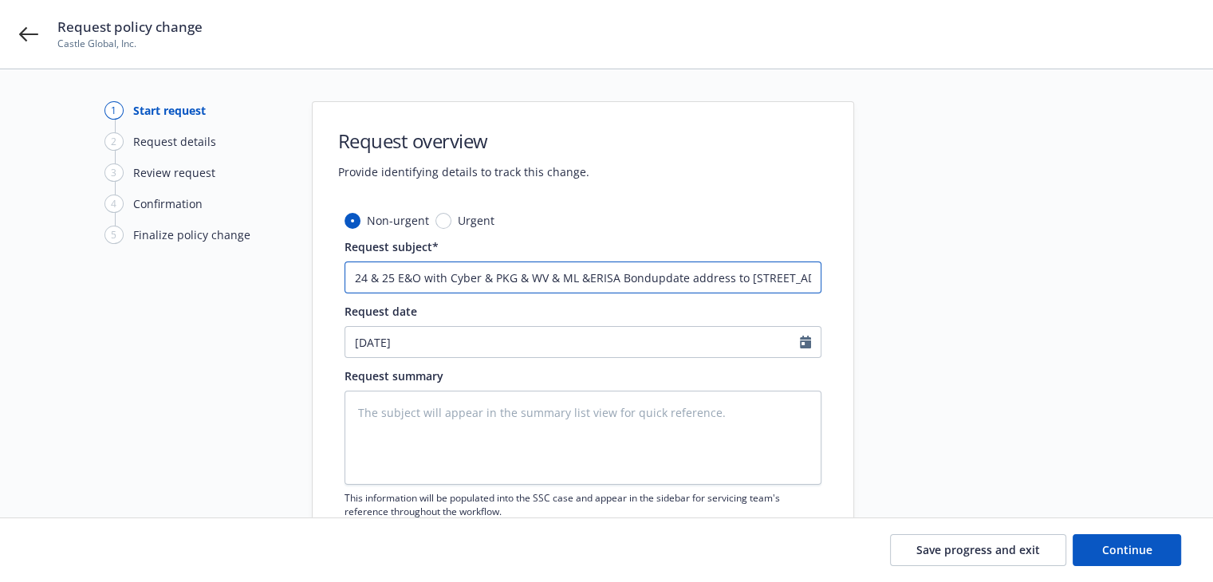
type input "24 & 25 E&O with Cyber & PKG & WV & ML & ERISA Bondupdate address to [STREET_AD…"
click at [543, 278] on input "24 & 25 E&O with Cyber & PKG & WV & ML & ERISA Bondupdate address to [STREET_AD…" at bounding box center [583, 278] width 477 height 32
type textarea "x"
type input "24 & 25 E&O with Cyber & PKG & W & ML & ERISA Bondupdate address to [STREET_ADD…"
type textarea "x"
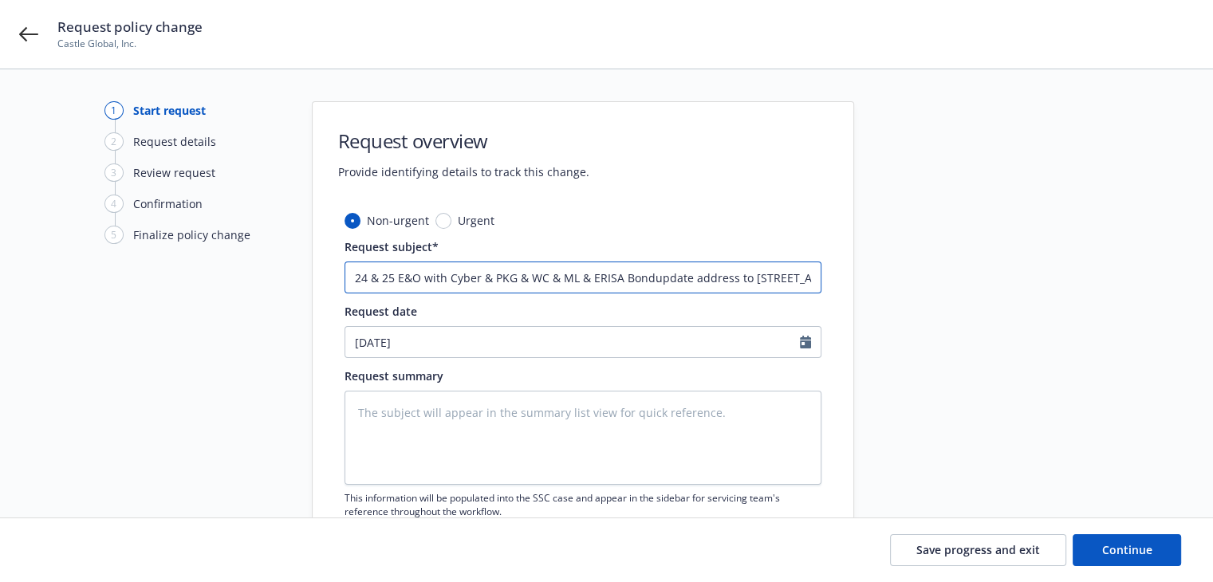
type input "24 & 25 E&O with Cyber & PKG & WC & ML & ERISA Bondupdate address to [STREET_AD…"
click at [477, 426] on textarea at bounding box center [583, 438] width 477 height 94
click at [360, 281] on input "24 & 25 E&O with Cyber & PKG & WC & ML & ERISA Bondupdate address to [STREET_AD…" at bounding box center [583, 278] width 477 height 32
click at [389, 281] on input "24 & 25 E&O with Cyber & PKG & WC & ML & ERISA Bondupdate address to [STREET_AD…" at bounding box center [583, 278] width 477 height 32
drag, startPoint x: 400, startPoint y: 277, endPoint x: 475, endPoint y: 274, distance: 75.0
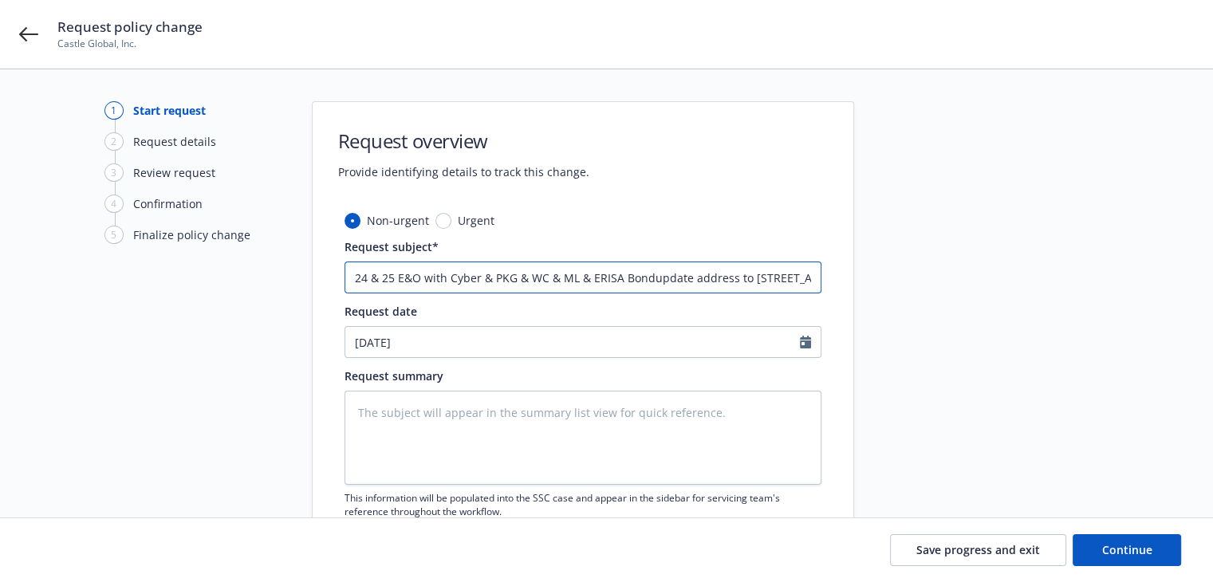
click at [475, 274] on input "24 & 25 E&O with Cyber & PKG & WC & ML & ERISA Bondupdate address to [STREET_AD…" at bounding box center [583, 278] width 477 height 32
click at [501, 276] on input "24 & 25 E&O with Cyber & PKG & WC & ML & ERISA Bondupdate address to [STREET_AD…" at bounding box center [583, 278] width 477 height 32
click at [538, 280] on input "24 & 25 E&O with Cyber & PKG & WC & ML & ERISA Bondupdate address to [STREET_AD…" at bounding box center [583, 278] width 477 height 32
click at [574, 282] on input "24 & 25 E&O with Cyber & PKG & WC & ML & ERISA Bondupdate address to [STREET_AD…" at bounding box center [583, 278] width 477 height 32
click at [648, 278] on input "24 & 25 E&O with Cyber & PKG & WC & ML & ERISA Bondupdate address to [STREET_AD…" at bounding box center [583, 278] width 477 height 32
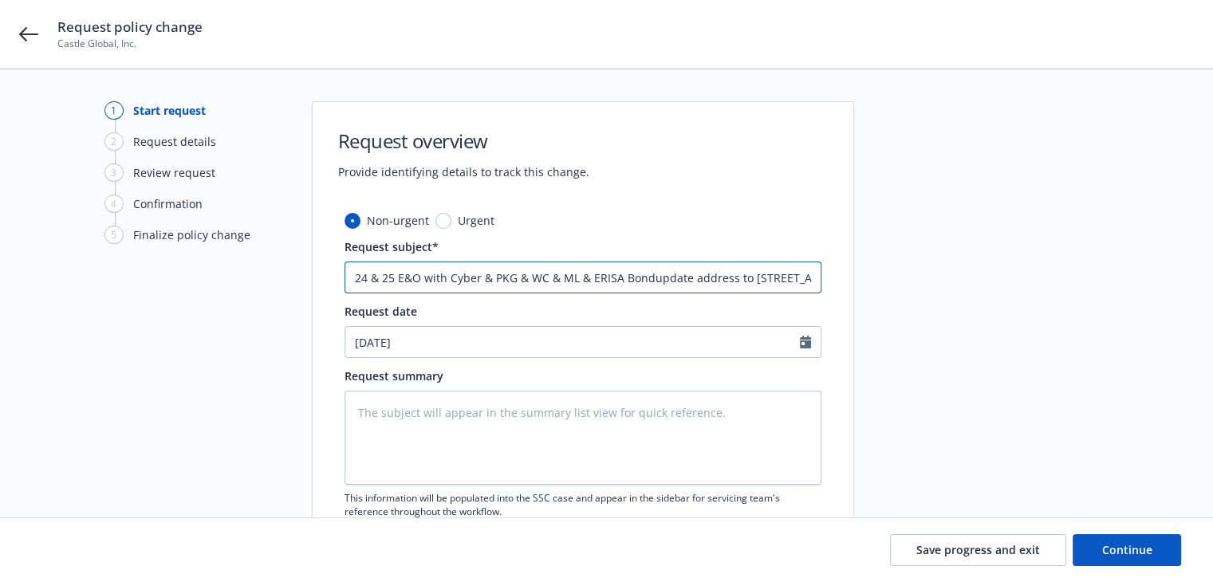
type textarea "x"
type input "24 & 25 E&O with Cyber & PKG & WC & ML & ERISA Bond update address to [STREET_A…"
type textarea "x"
type input "24 & 25 E&O with Cyber & PKG & WC & ML & ERISA Bond -update address to [STREET_…"
type textarea "x"
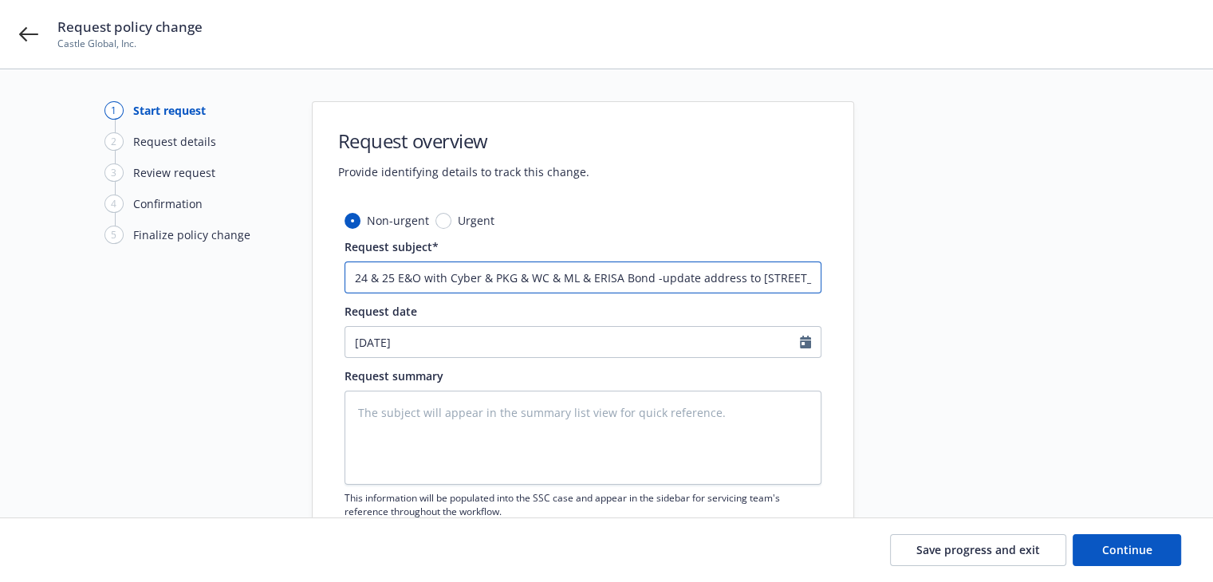
type input "24 & 25 E&O with Cyber & PKG & WC & ML & ERISA Bond - update address to [STREET…"
click at [664, 278] on input "24 & 25 E&O with Cyber & PKG & WC & ML & ERISA Bond - update address to [STREET…" at bounding box center [583, 278] width 477 height 32
type textarea "x"
type input "24 & 25 E&O with Cyber & PKG & WC & ML & ERISA Bond - pdate address to [STREET_…"
type textarea "x"
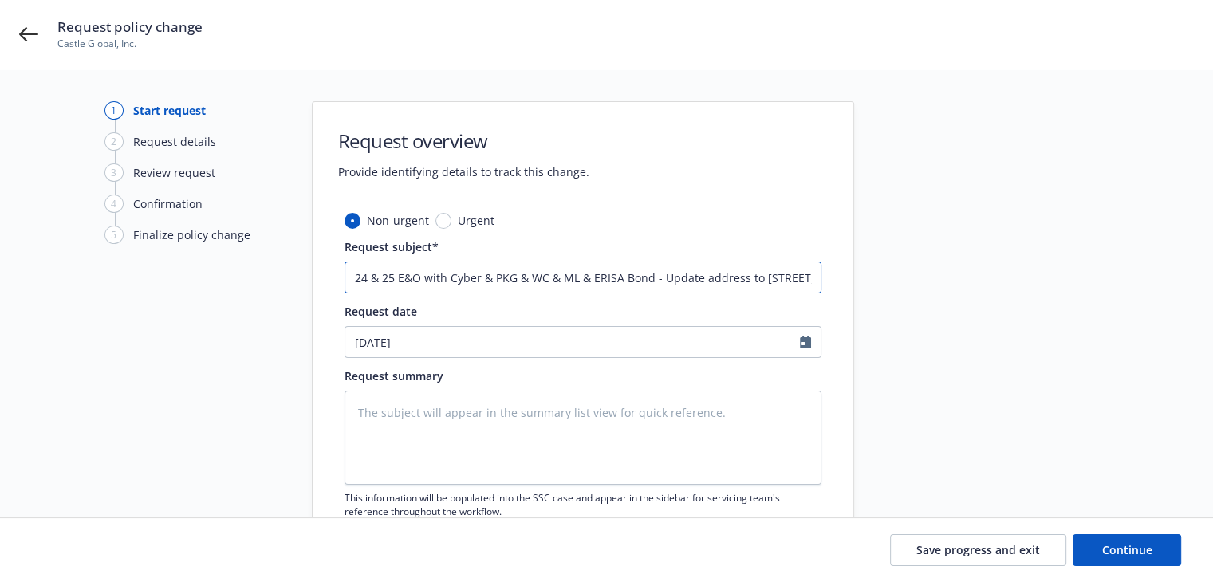
type input "24 & 25 E&O with Cyber & PKG & WC & ML & ERISA Bond - Update address to [STREET…"
click at [652, 437] on textarea at bounding box center [583, 438] width 477 height 94
drag, startPoint x: 661, startPoint y: 278, endPoint x: 966, endPoint y: 292, distance: 305.0
click at [966, 292] on div "1 Start request 2 Request details 3 Review request 4 Confirmation 5 Finalize po…" at bounding box center [606, 348] width 1175 height 495
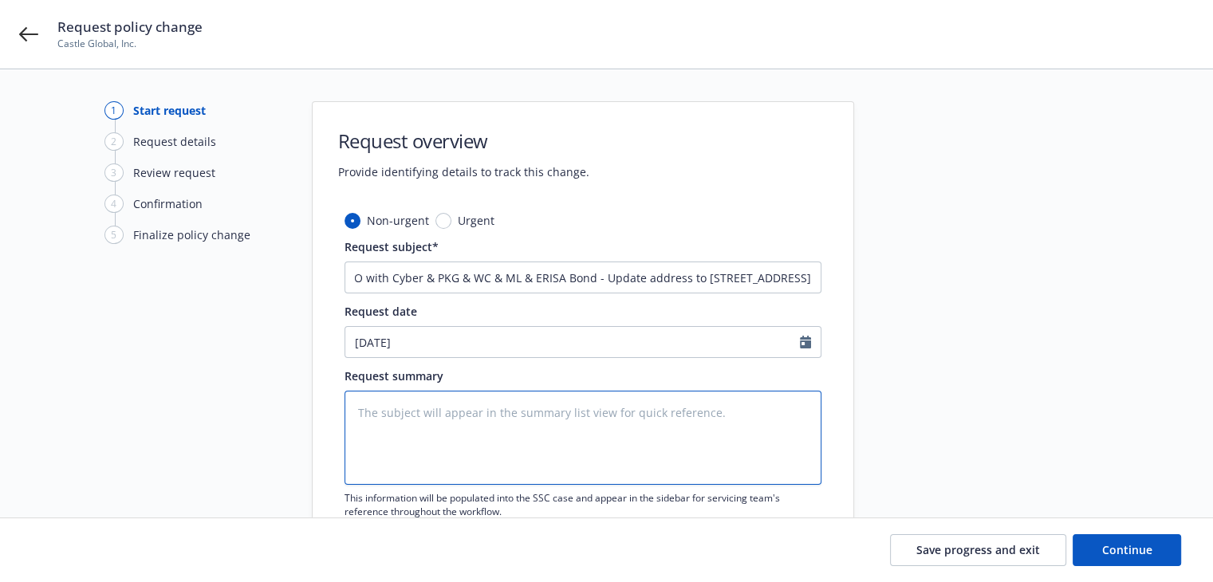
click at [520, 429] on textarea at bounding box center [583, 438] width 477 height 94
click at [394, 423] on textarea at bounding box center [583, 438] width 477 height 94
paste textarea "Please update all the policies with the new address below effective 08/11"
type textarea "x"
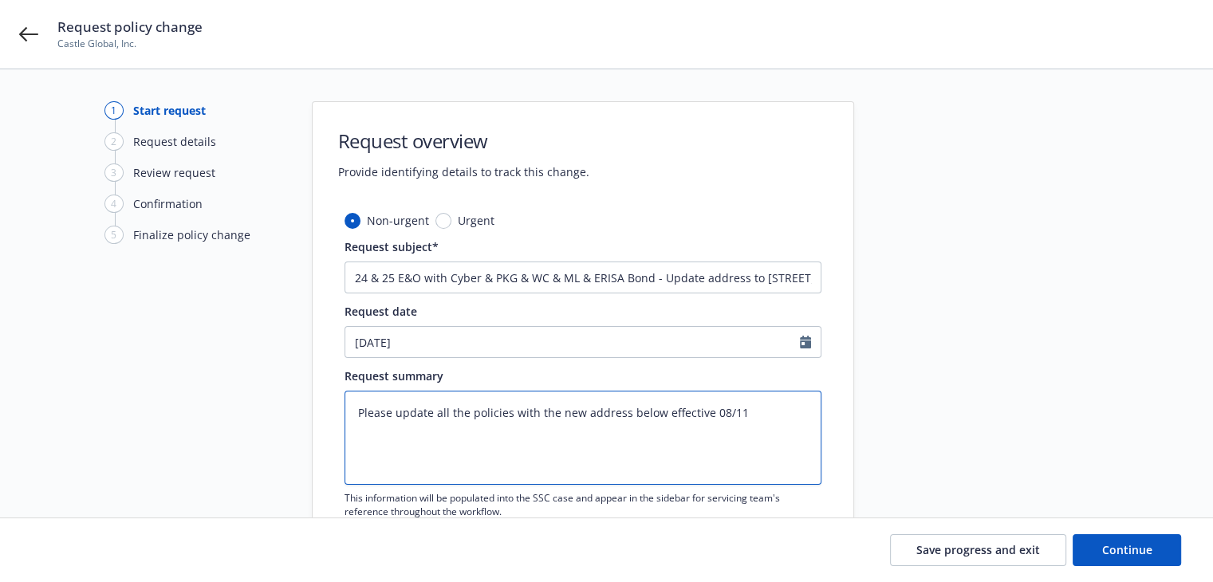
type textarea "Please update all the policies with the new address below effective 08/11"
click at [766, 416] on textarea "Please update all the policies with the new address below effective 08/11" at bounding box center [583, 438] width 477 height 94
type textarea "x"
type textarea "Please update all the policies with the new address below effective 08/11"
type textarea "x"
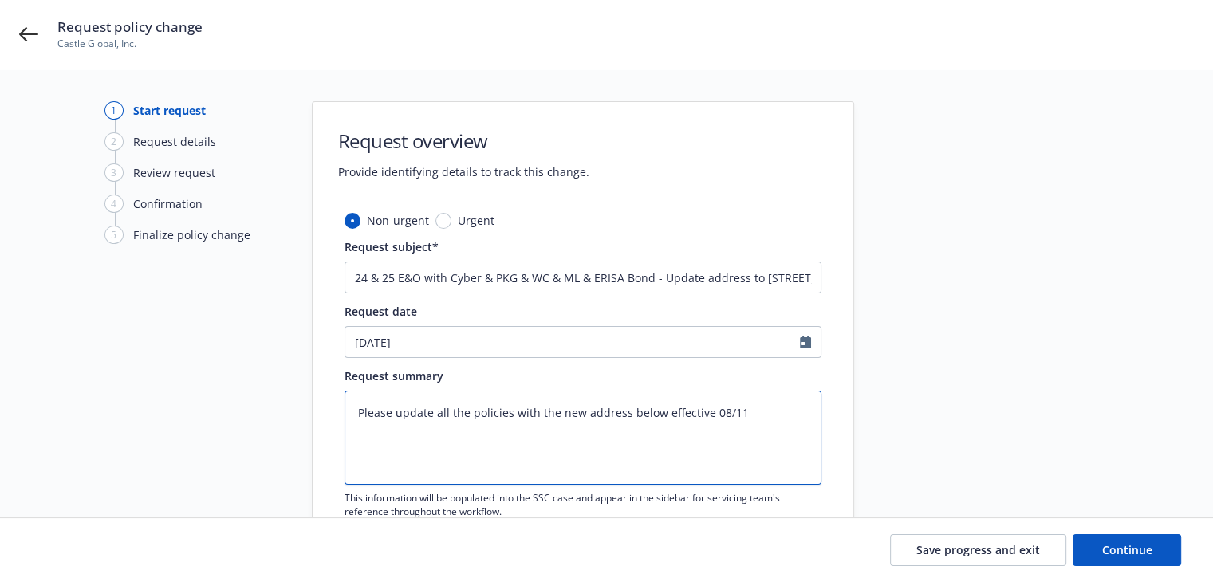
type textarea "Please update all the policies with the new address below effective 08/11"
paste textarea "[STREET_ADDRESS]"
type textarea "x"
type textarea "Please update all the policies with the new address below effective 08/11 [STRE…"
click at [1111, 548] on span "Continue" at bounding box center [1127, 549] width 50 height 15
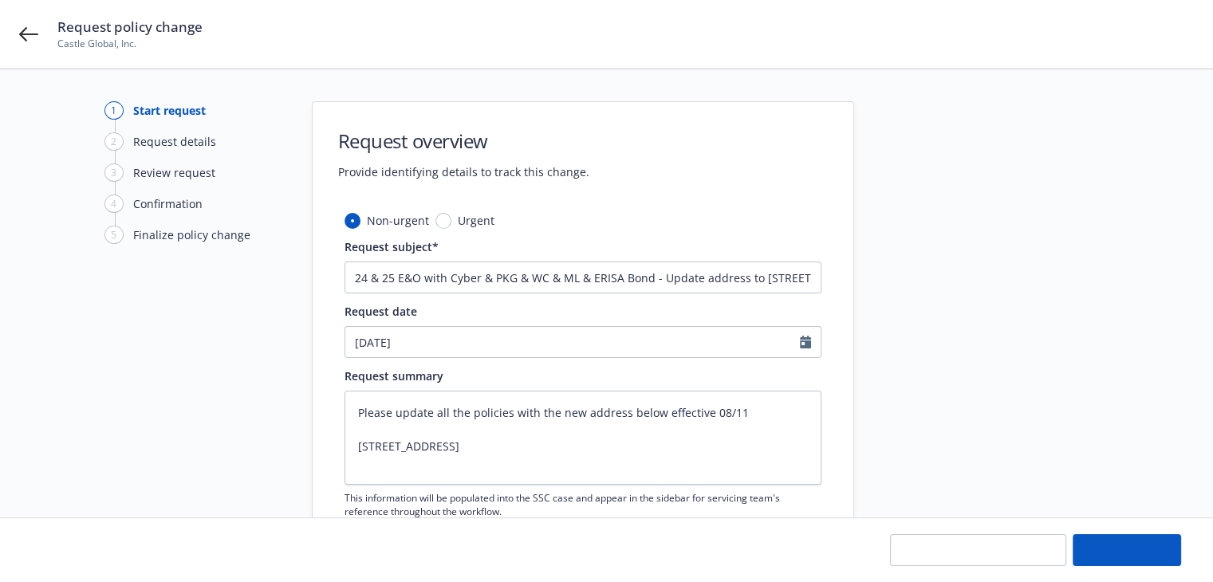
type textarea "x"
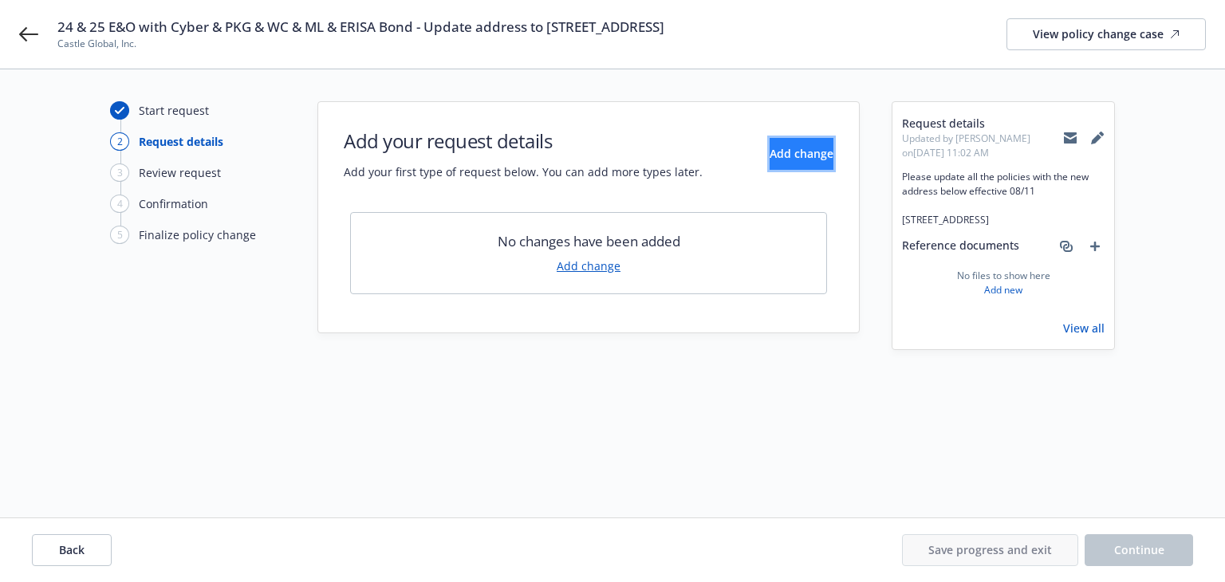
click at [770, 150] on span "Add change" at bounding box center [802, 153] width 64 height 15
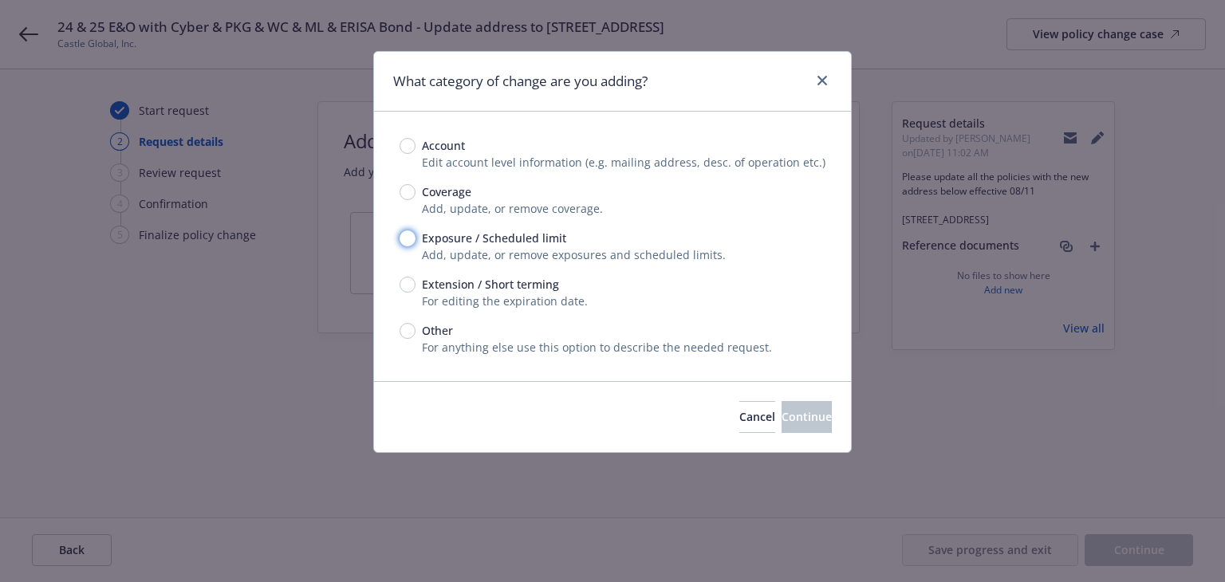
click at [403, 238] on input "Exposure / Scheduled limit" at bounding box center [408, 238] width 16 height 16
radio input "true"
click at [782, 408] on button "Continue" at bounding box center [807, 417] width 50 height 32
type textarea "x"
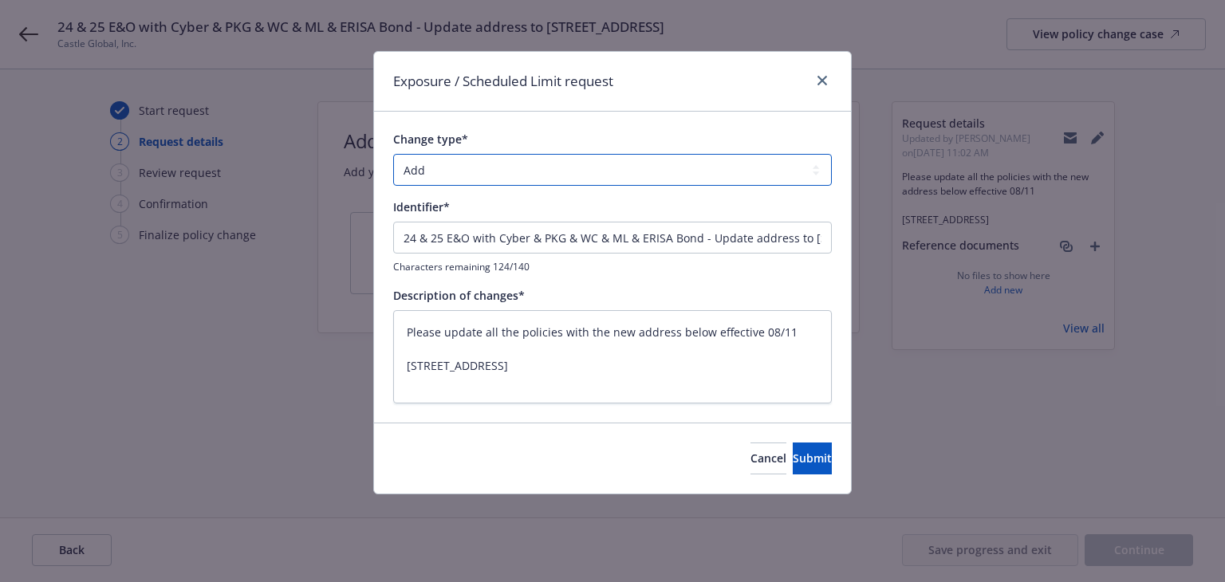
click at [451, 175] on select "Add Audit Change Remove" at bounding box center [612, 170] width 439 height 32
select select "CHANGE"
click at [393, 154] on select "Add Audit Change Remove" at bounding box center [612, 170] width 439 height 32
drag, startPoint x: 708, startPoint y: 240, endPoint x: -3, endPoint y: 224, distance: 711.6
click at [0, 224] on html "24 & 25 E&O with Cyber & PKG & WC & ML & ERISA Bond - Update address to [STREET…" at bounding box center [612, 291] width 1225 height 582
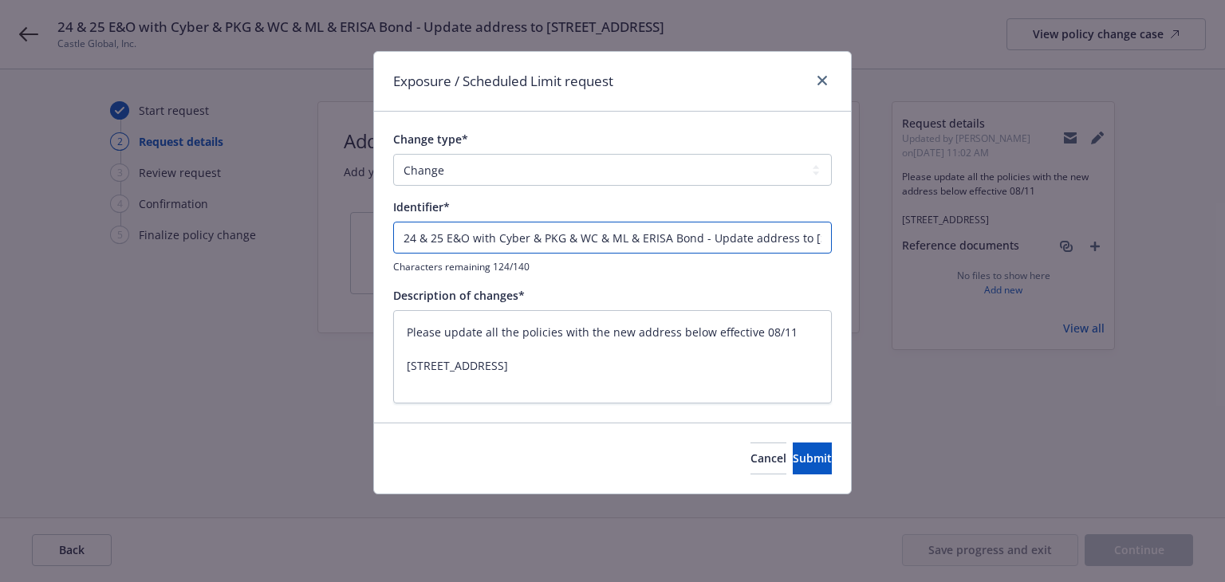
type textarea "x"
type input "Update address to [STREET_ADDRESS]"
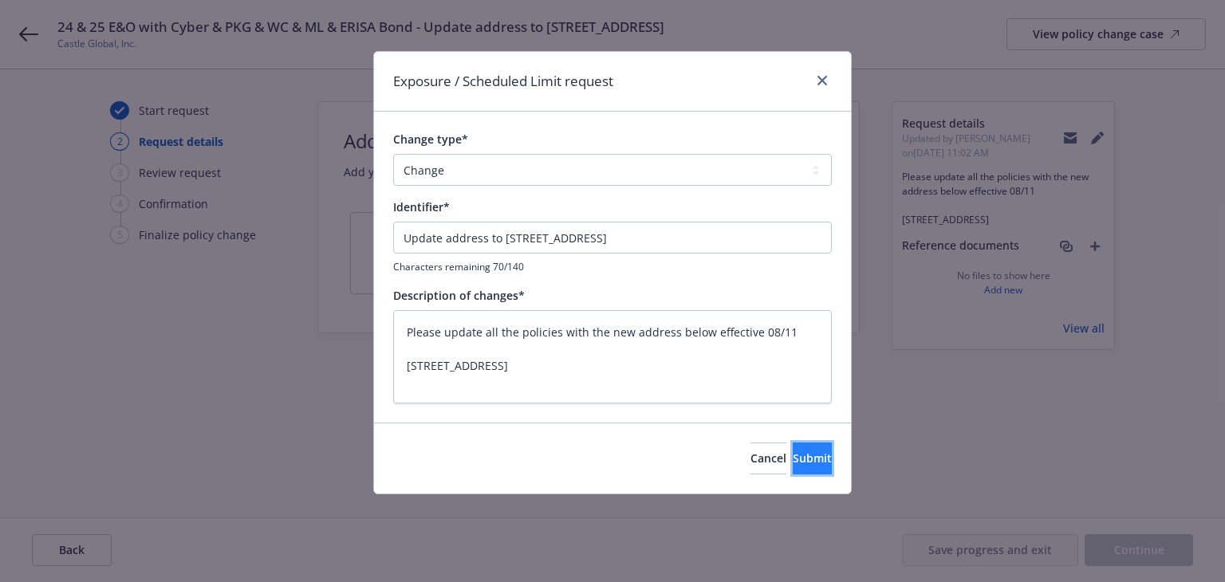
click at [793, 449] on button "Submit" at bounding box center [812, 459] width 39 height 32
type textarea "x"
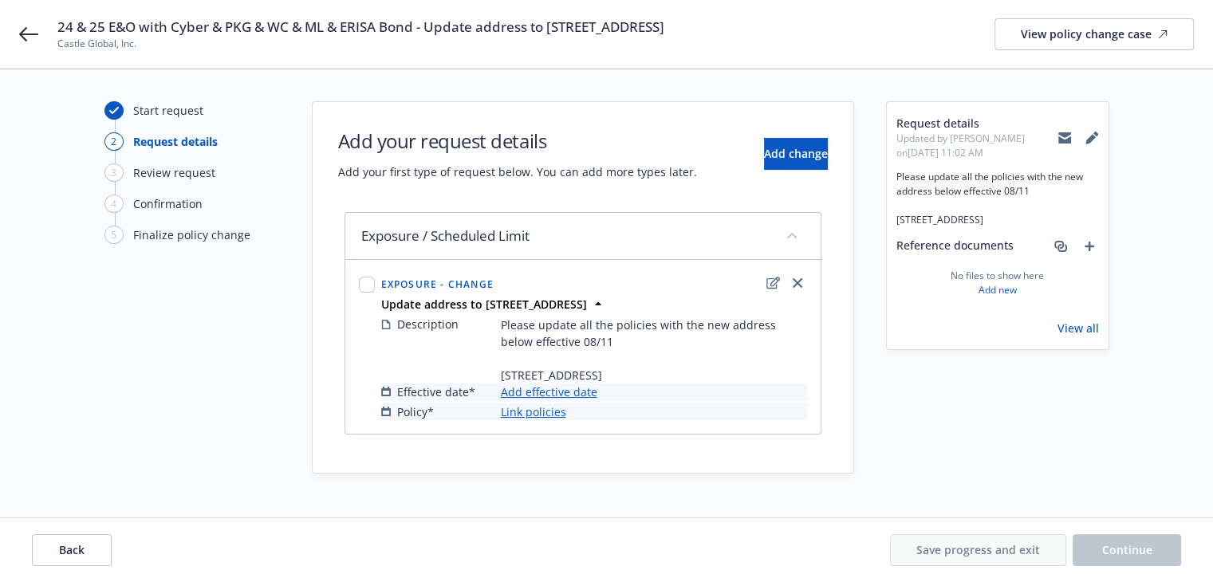
click at [567, 400] on link "Add effective date" at bounding box center [549, 392] width 96 height 17
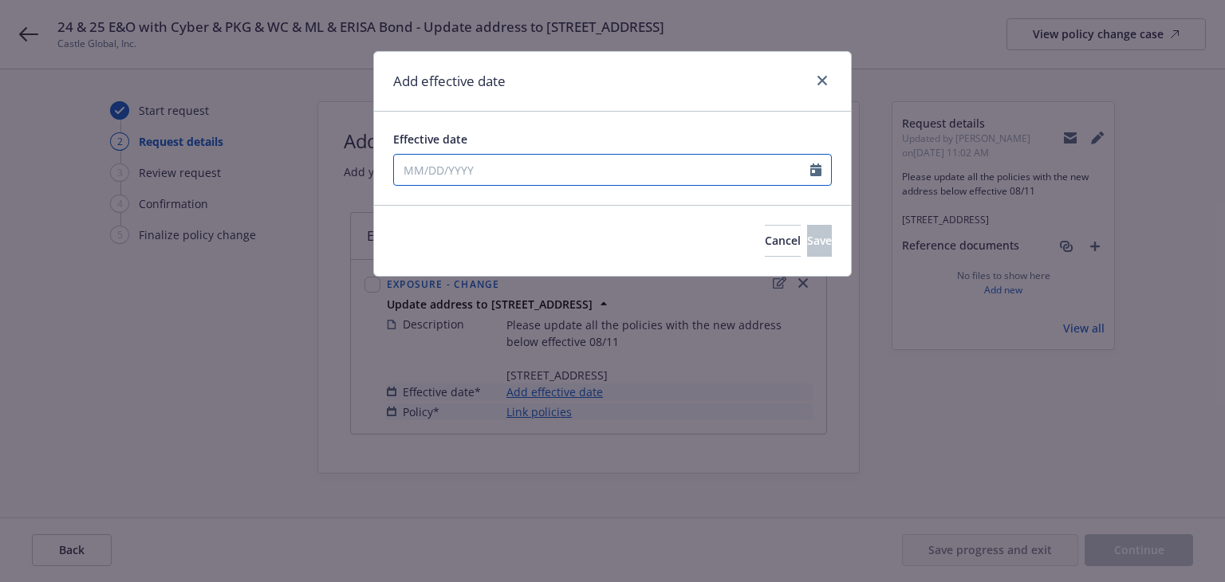
click at [544, 170] on input "Effective date" at bounding box center [602, 170] width 416 height 30
select select "8"
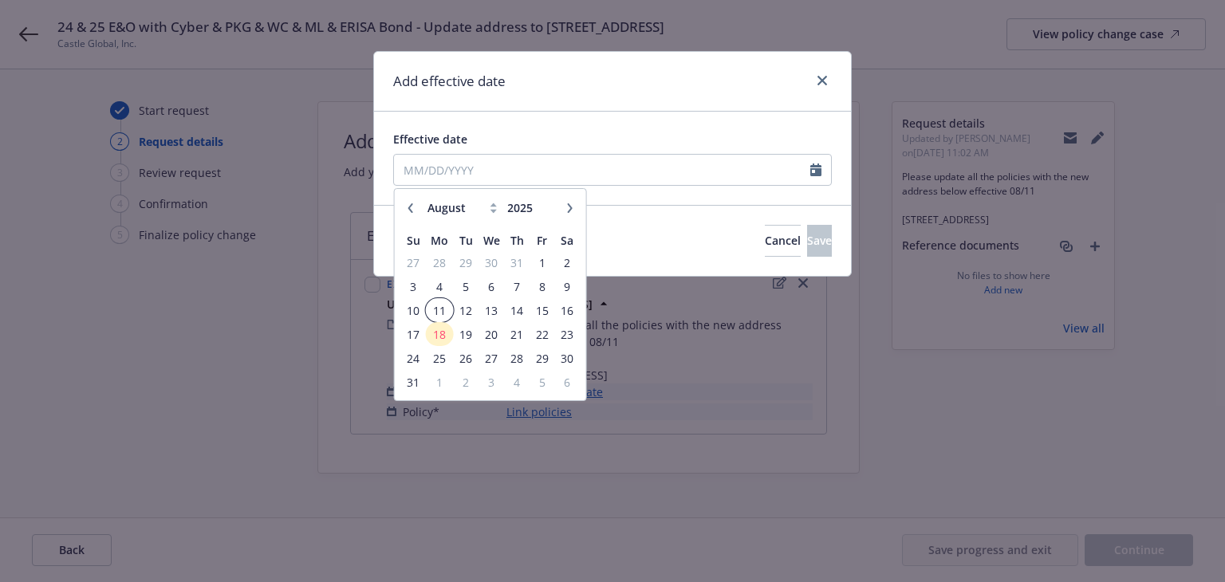
click at [437, 310] on span "11" at bounding box center [439, 311] width 24 height 20
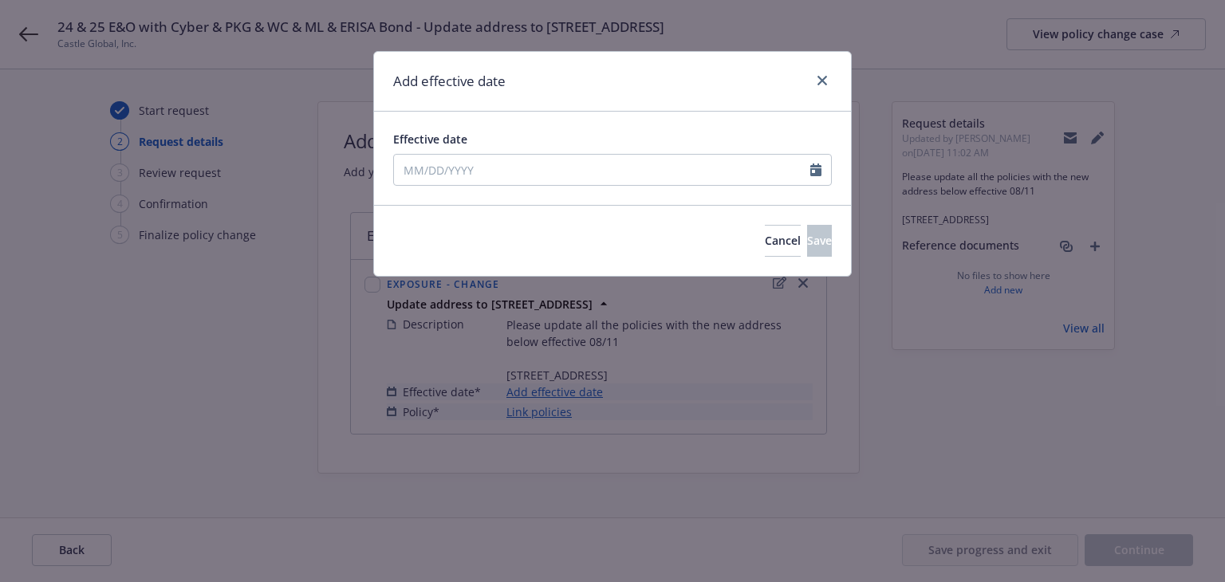
type input "[DATE]"
click at [807, 249] on button "Save" at bounding box center [819, 241] width 25 height 32
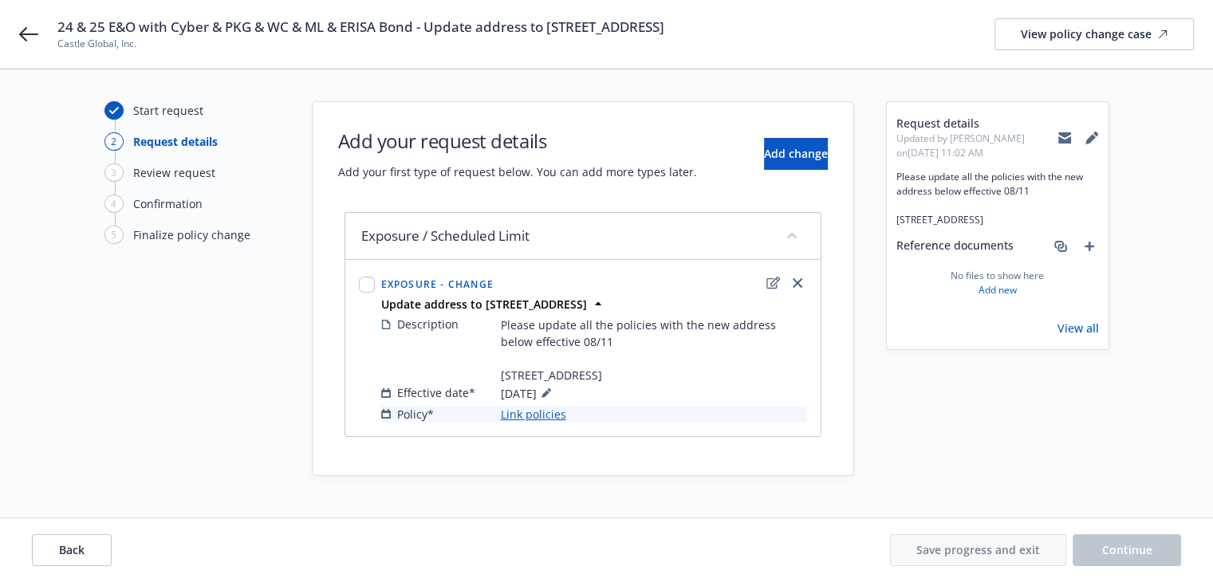
click at [548, 423] on link "Link policies" at bounding box center [533, 414] width 65 height 17
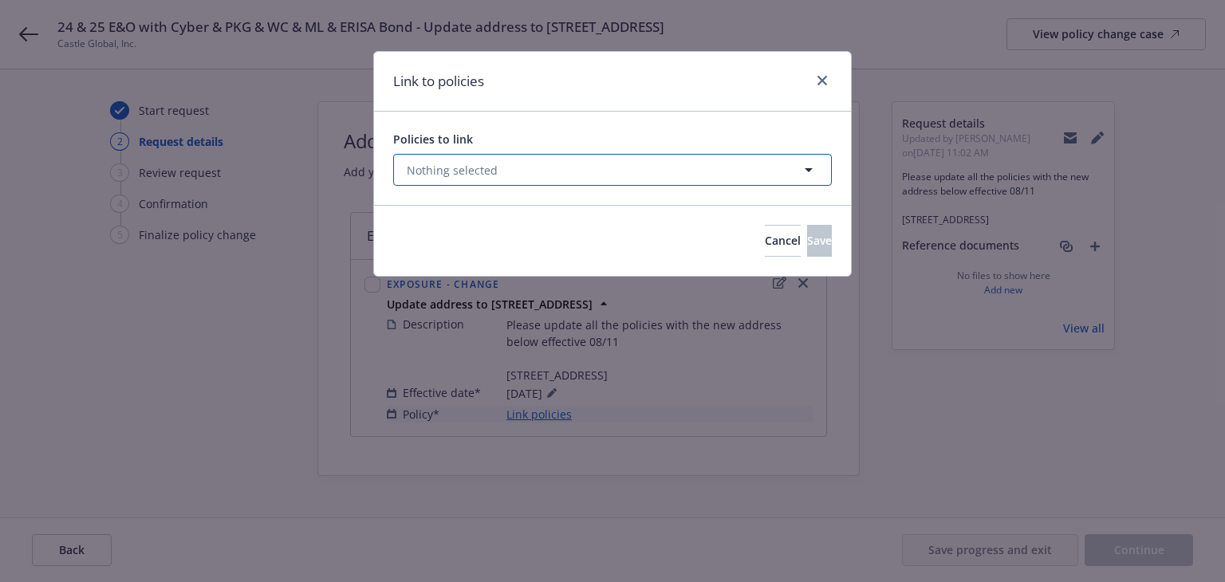
click at [526, 179] on button "Nothing selected" at bounding box center [612, 170] width 439 height 32
select select "ACTIVE"
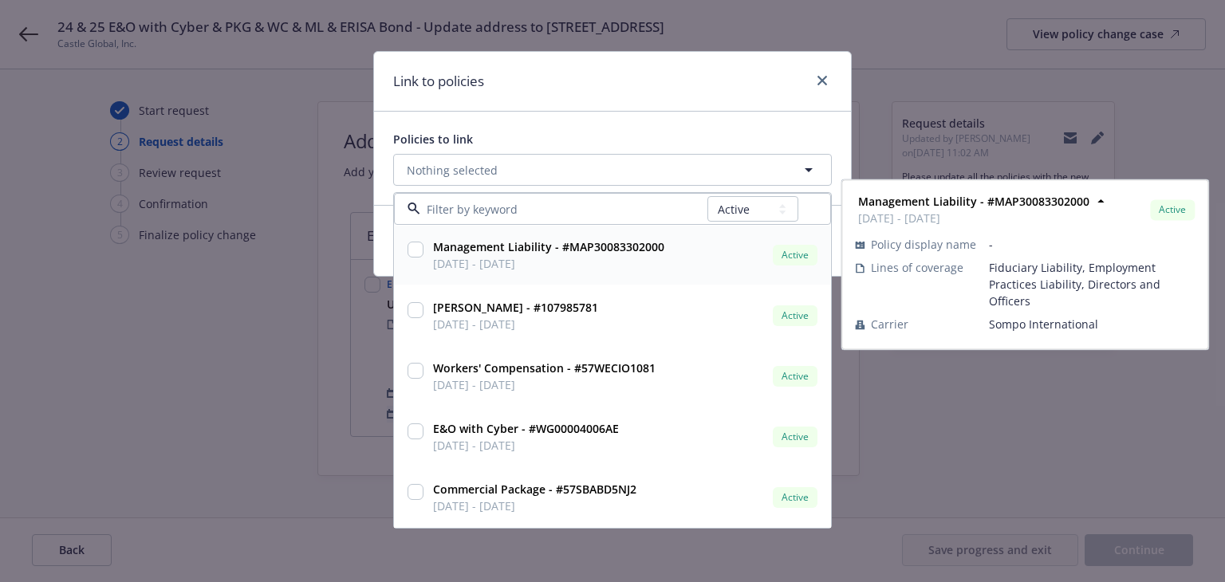
click at [497, 250] on strong "Management Liability - #MAP30083302000" at bounding box center [548, 246] width 231 height 15
checkbox input "true"
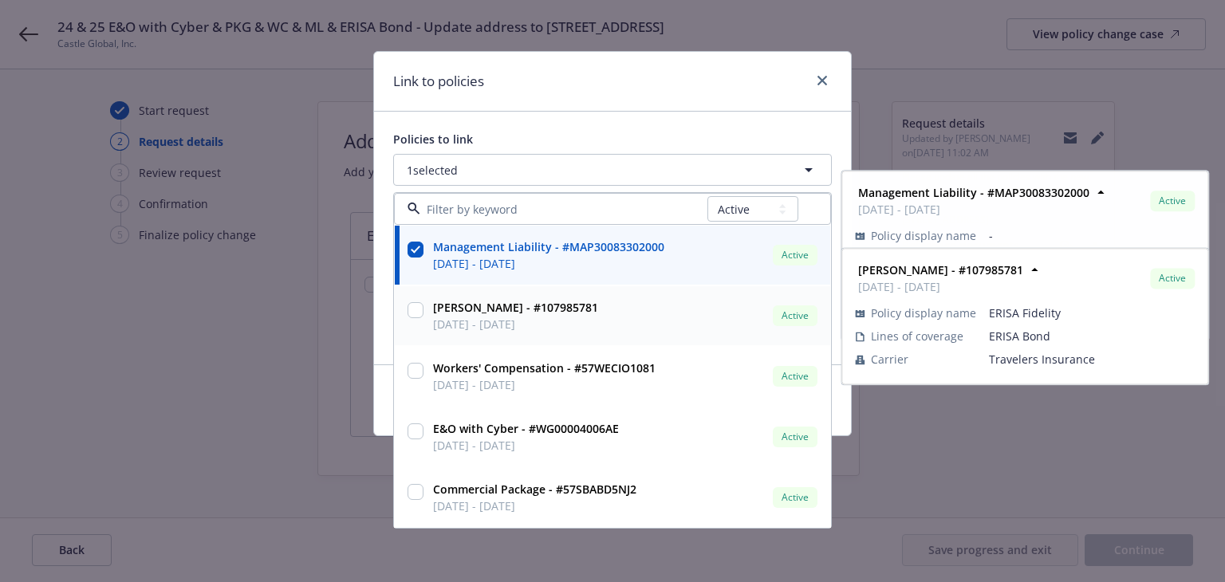
click at [498, 320] on span "[DATE] - [DATE]" at bounding box center [515, 324] width 165 height 17
checkbox input "true"
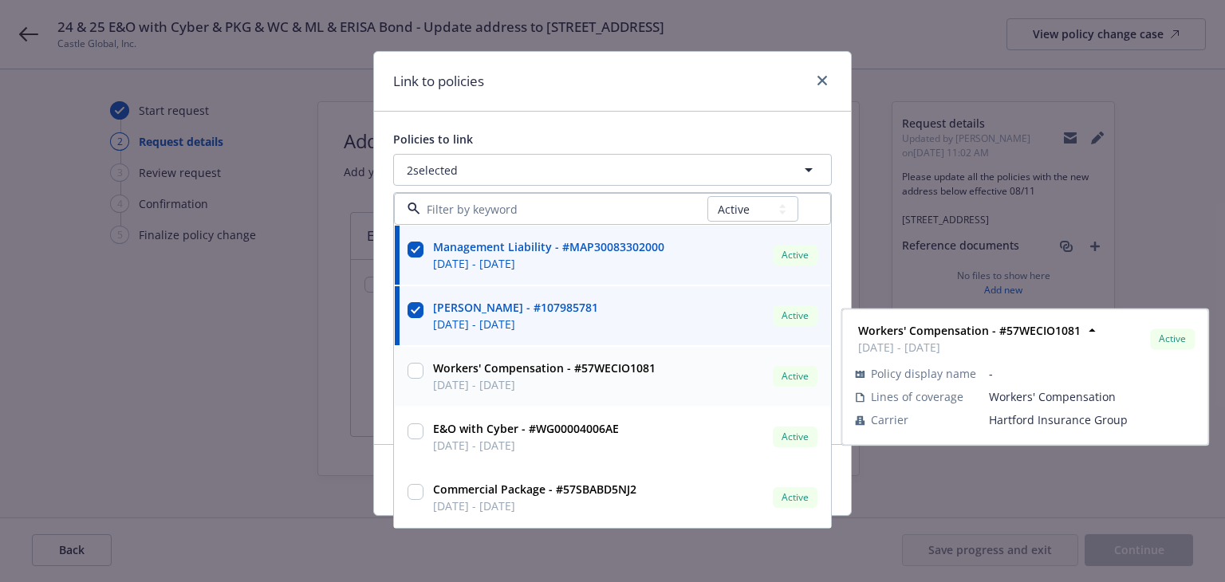
click at [509, 379] on span "[DATE] - [DATE]" at bounding box center [544, 384] width 223 height 17
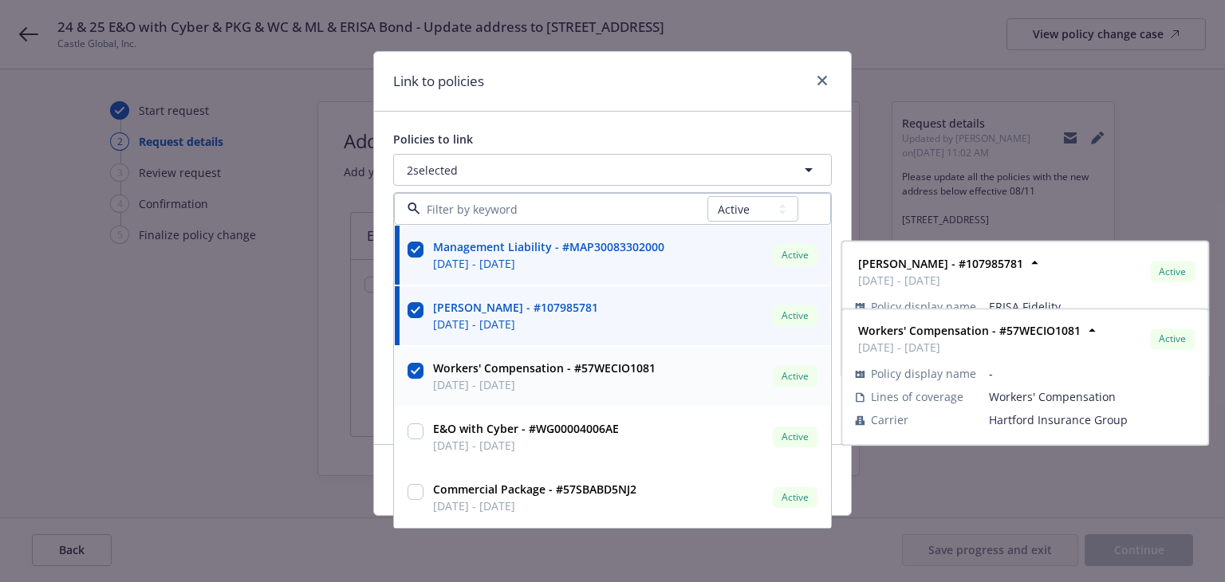
checkbox input "true"
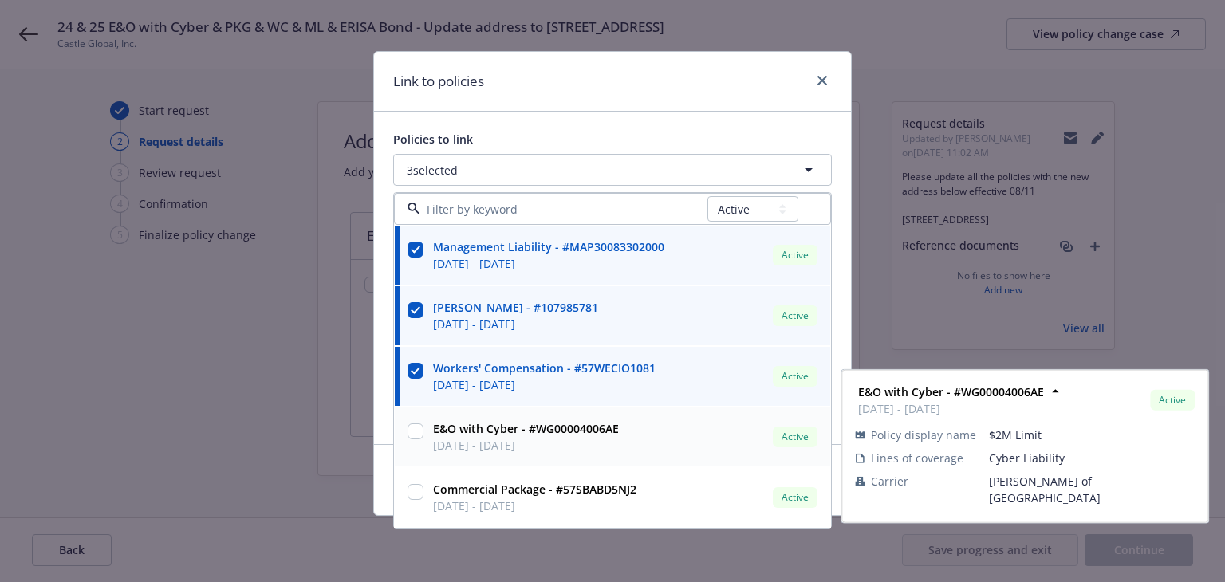
click at [514, 436] on span "E&O with Cyber - #WG00004006AE" at bounding box center [526, 428] width 186 height 17
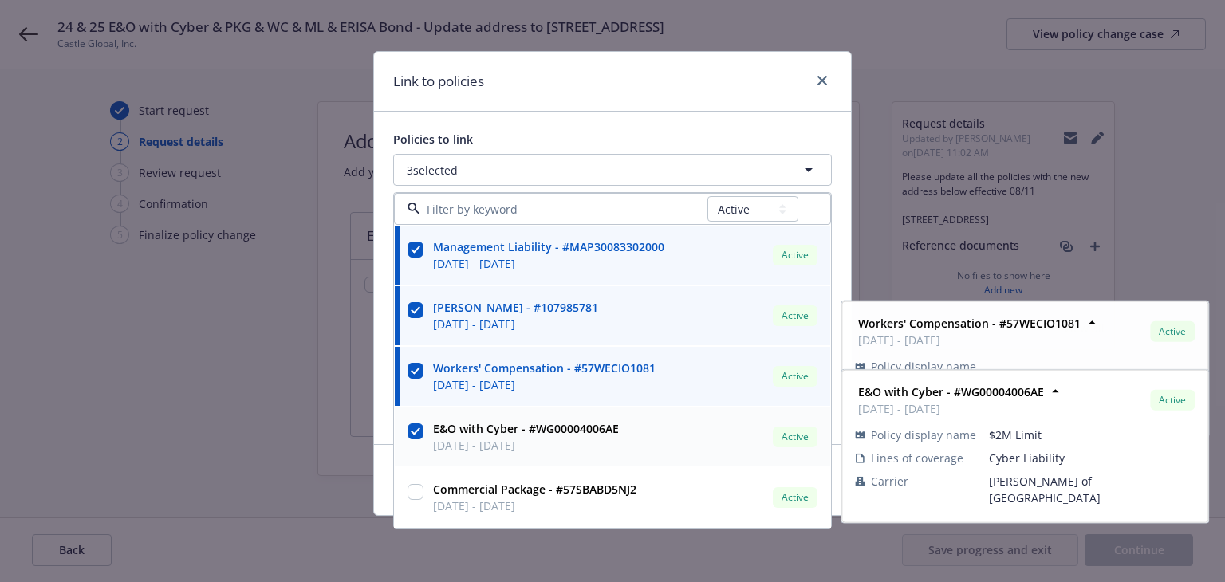
checkbox input "true"
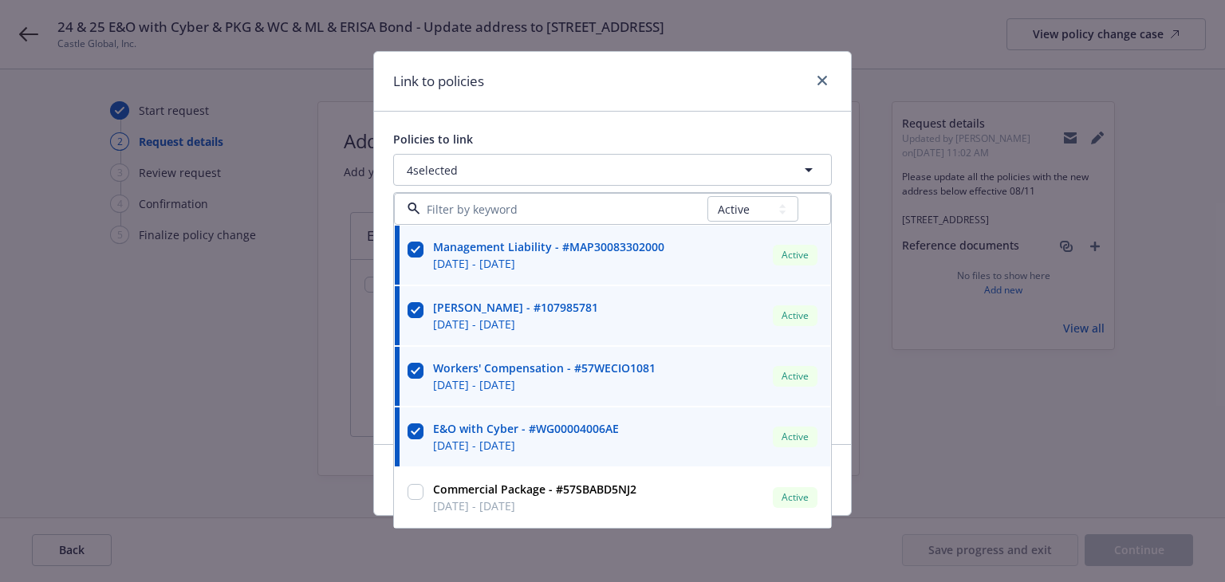
click at [525, 495] on strong "Commercial Package - #57SBABD5NJ2" at bounding box center [534, 489] width 203 height 15
checkbox input "true"
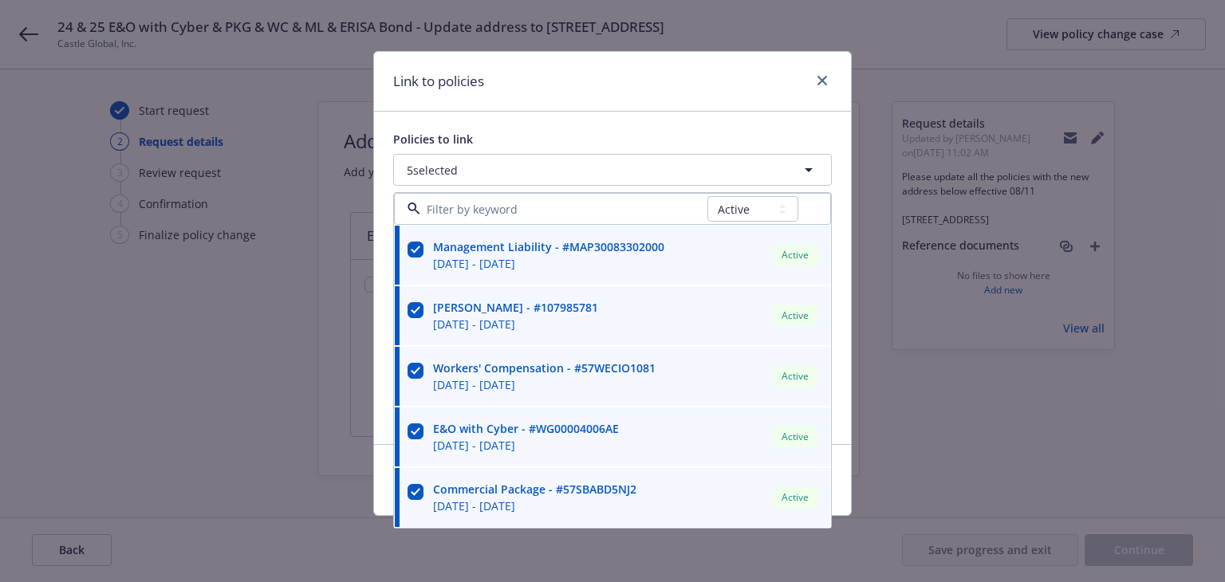
scroll to position [239, 0]
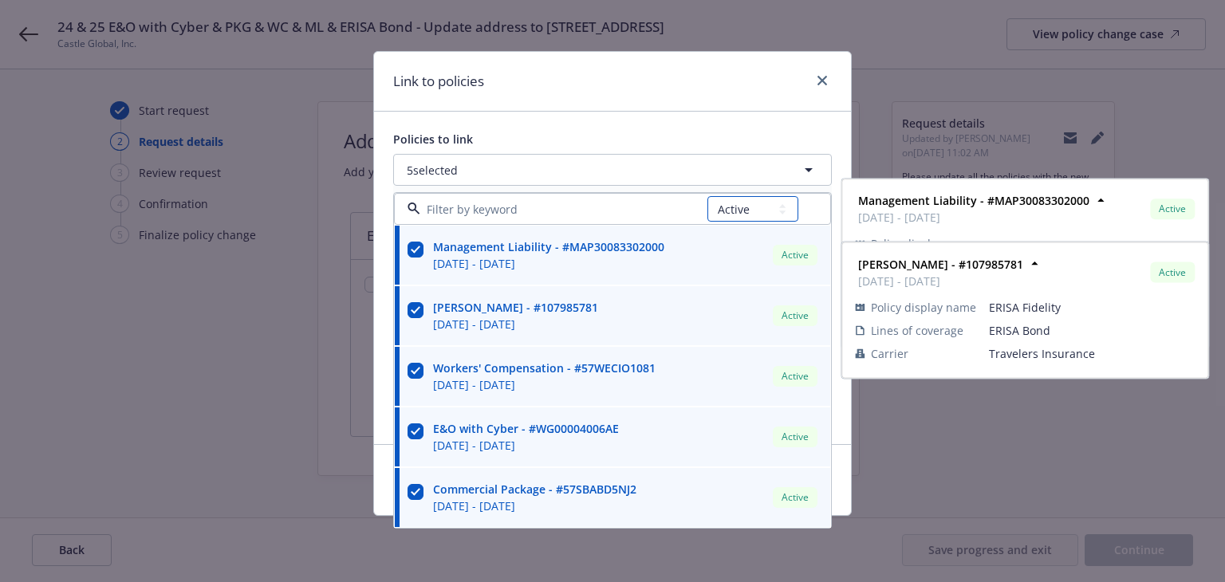
click at [748, 211] on select "All Active Upcoming Expired Cancelled" at bounding box center [752, 209] width 91 height 26
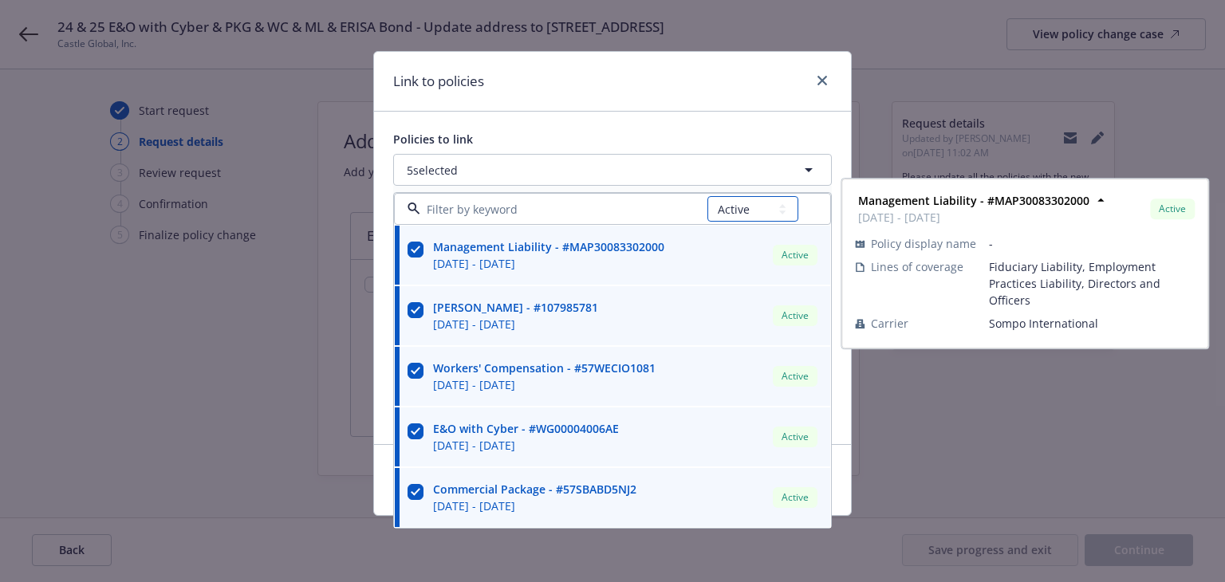
click at [746, 211] on select "All Active Upcoming Expired Cancelled" at bounding box center [752, 209] width 91 height 26
select select "UPCOMING"
click at [708, 196] on select "All Active Upcoming Expired Cancelled" at bounding box center [752, 209] width 91 height 26
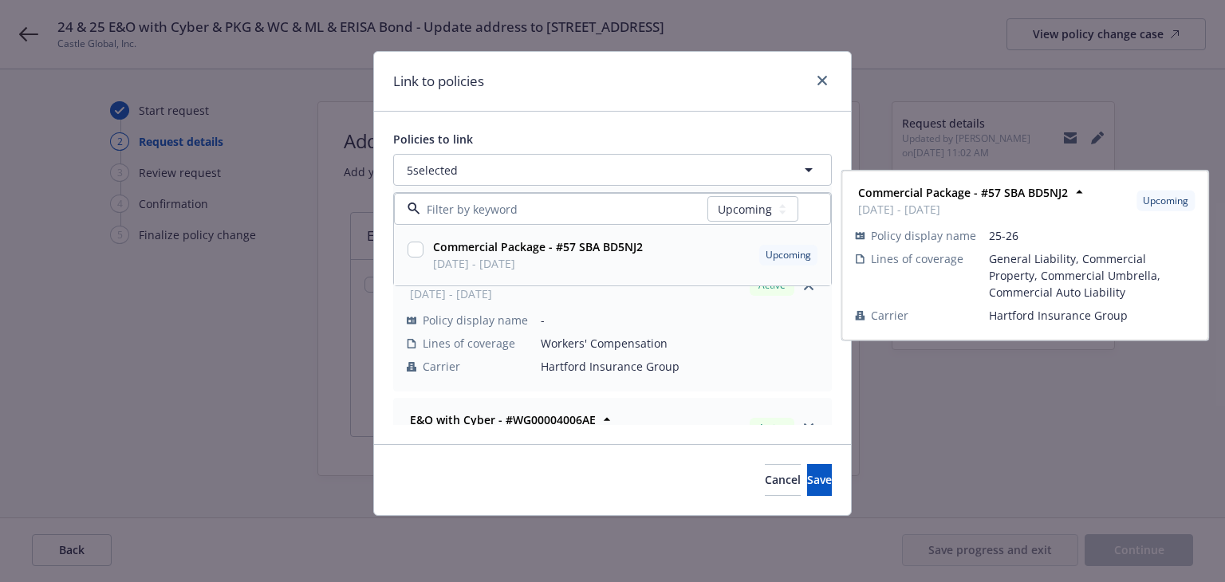
click at [626, 259] on span "[DATE] - [DATE]" at bounding box center [538, 263] width 210 height 17
checkbox input "true"
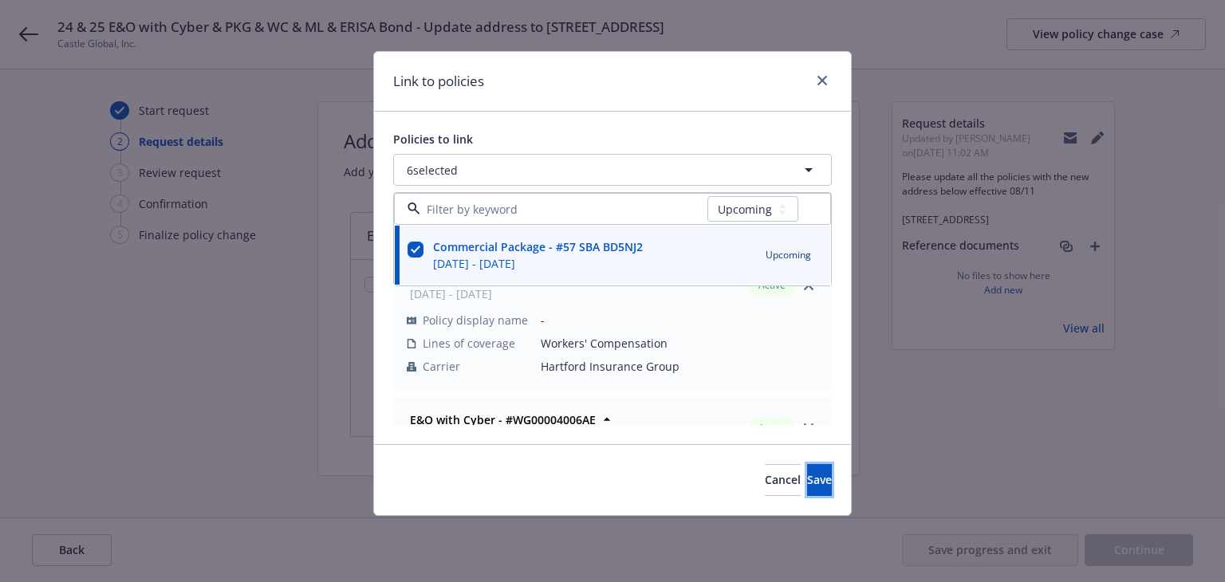
click at [807, 481] on span "Save" at bounding box center [819, 479] width 25 height 15
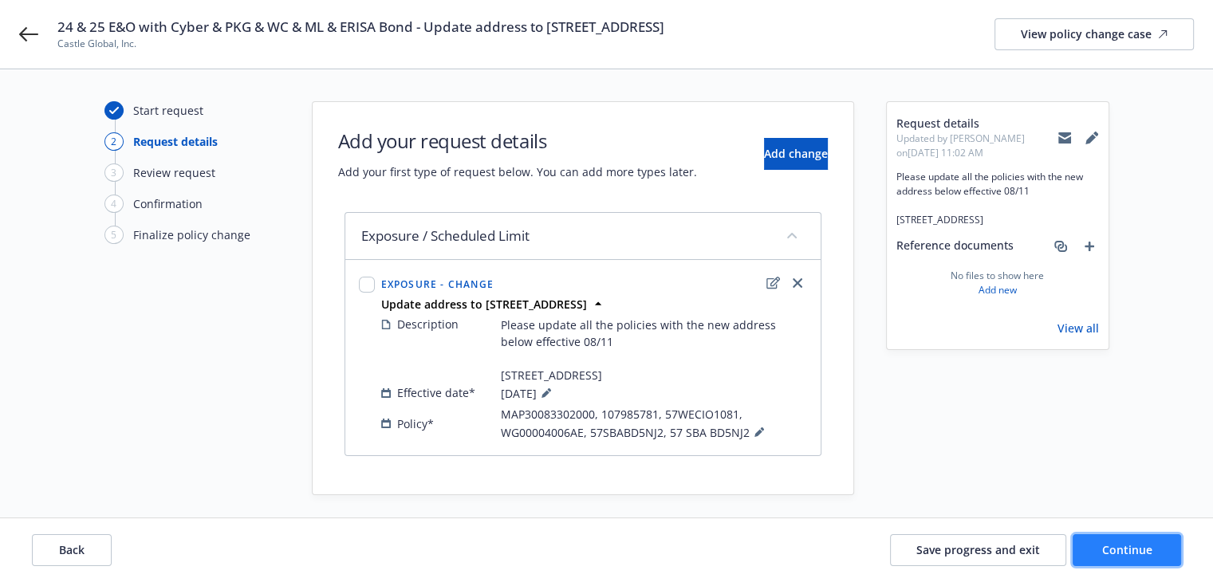
click at [1123, 550] on span "Continue" at bounding box center [1127, 549] width 50 height 15
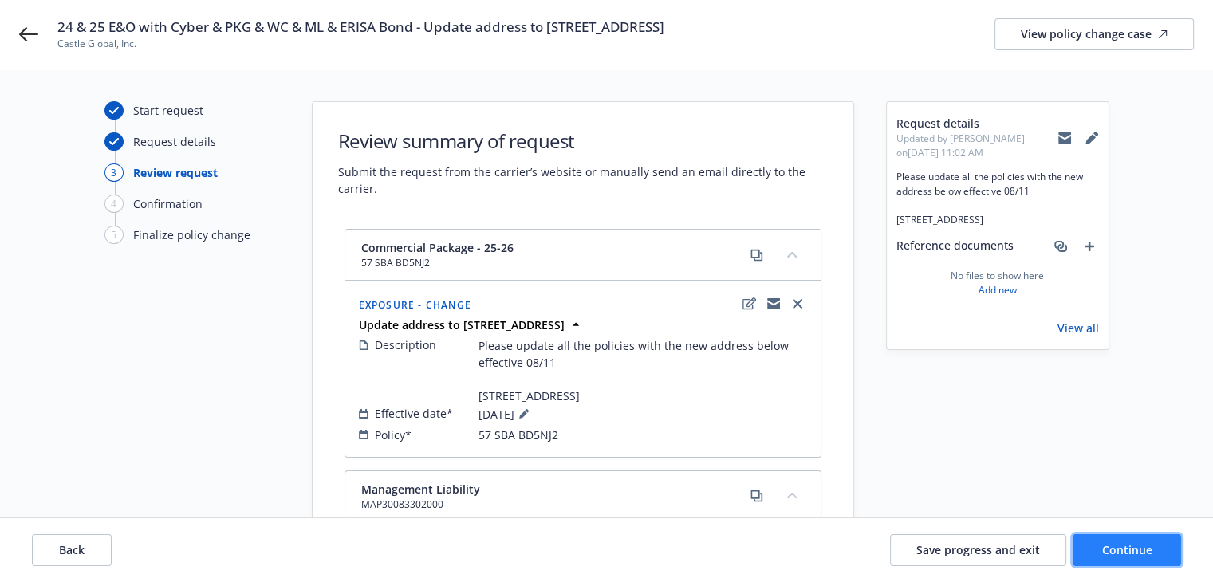
click at [1124, 550] on span "Continue" at bounding box center [1127, 549] width 50 height 15
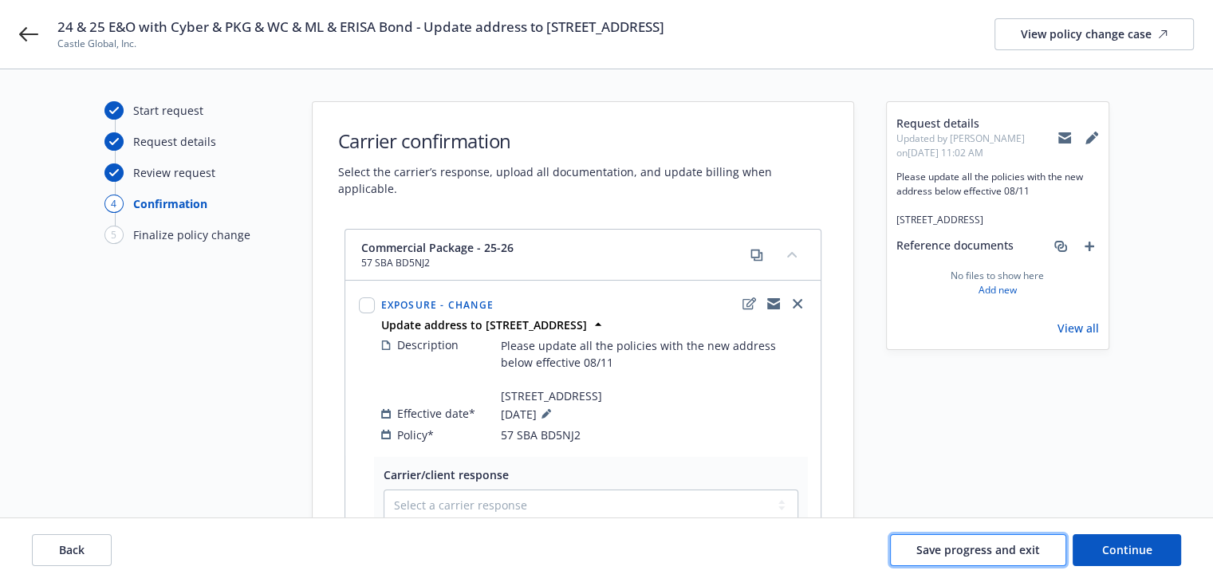
click at [1018, 548] on span "Save progress and exit" at bounding box center [978, 549] width 124 height 15
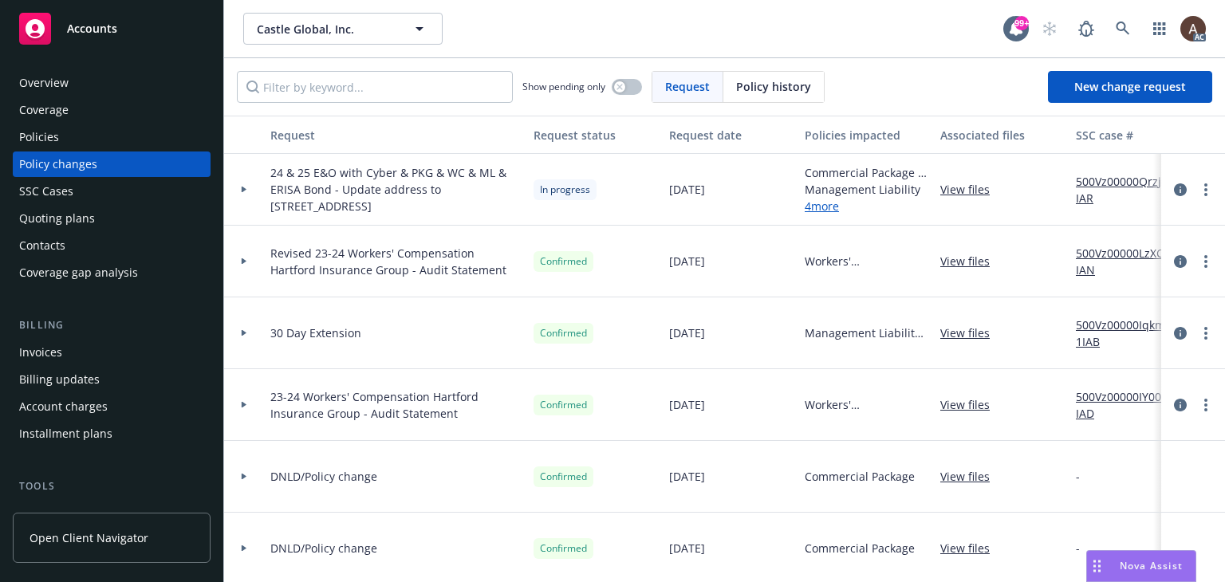
click at [242, 187] on icon at bounding box center [244, 190] width 5 height 6
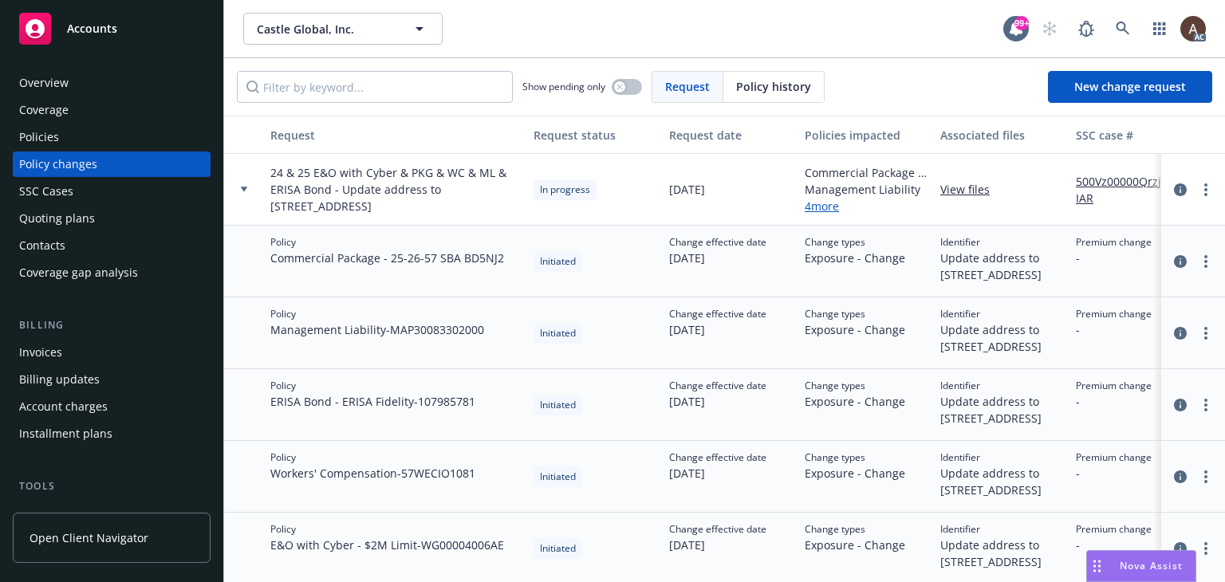
click at [1113, 183] on link "500Vz00000QrzjCIAR" at bounding box center [1129, 189] width 107 height 33
click at [1197, 187] on link "more" at bounding box center [1205, 189] width 19 height 19
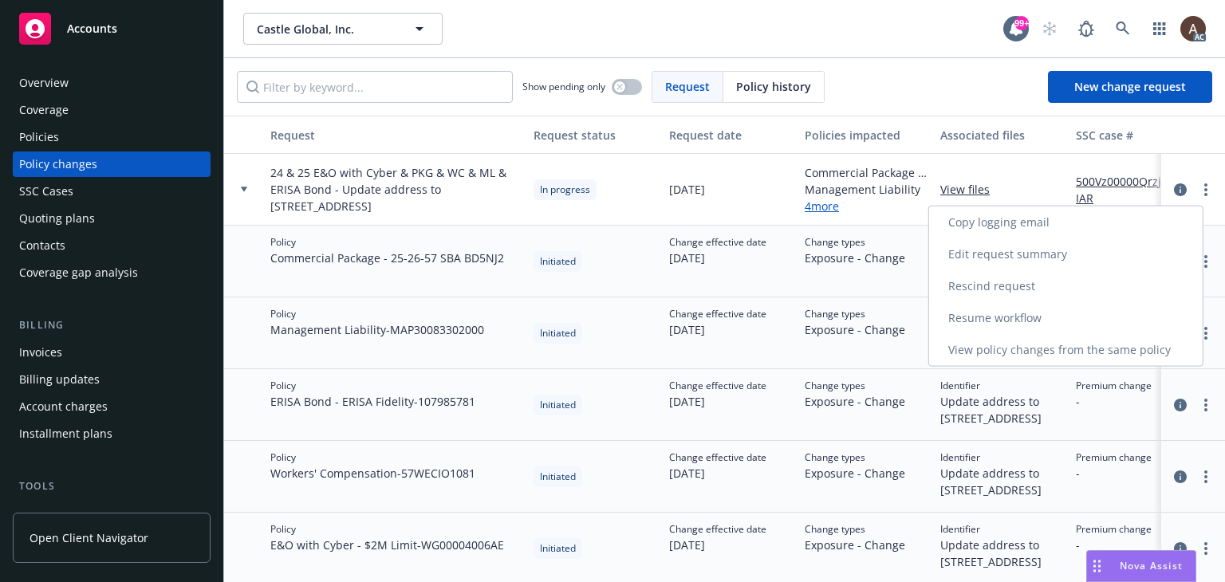
click at [989, 223] on link "Copy logging email" at bounding box center [1066, 223] width 274 height 32
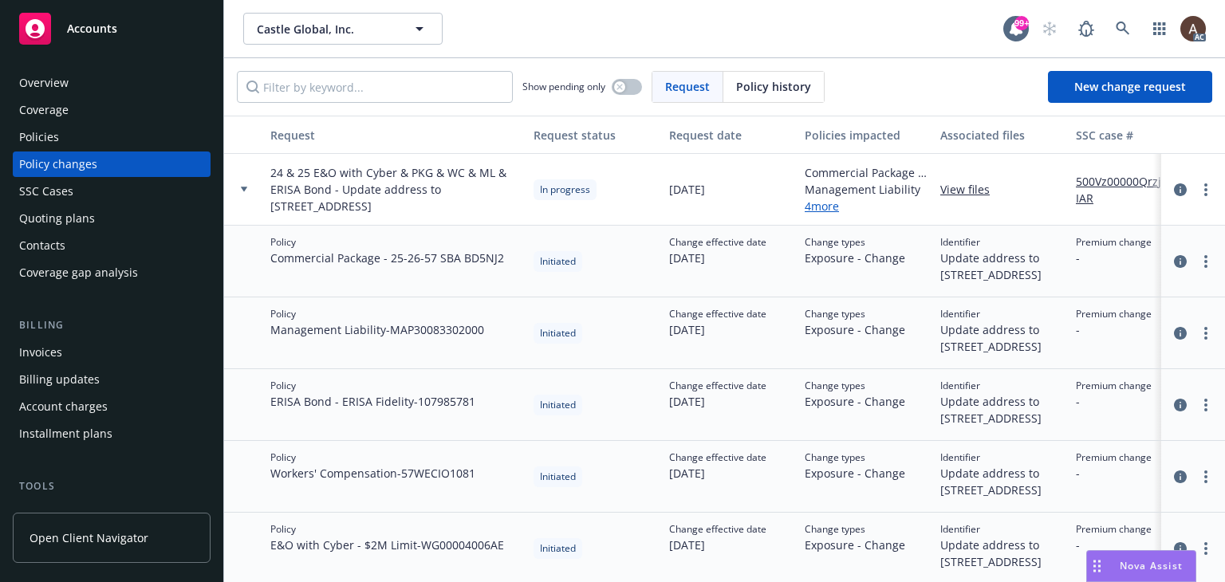
click at [244, 187] on icon at bounding box center [244, 189] width 6 height 5
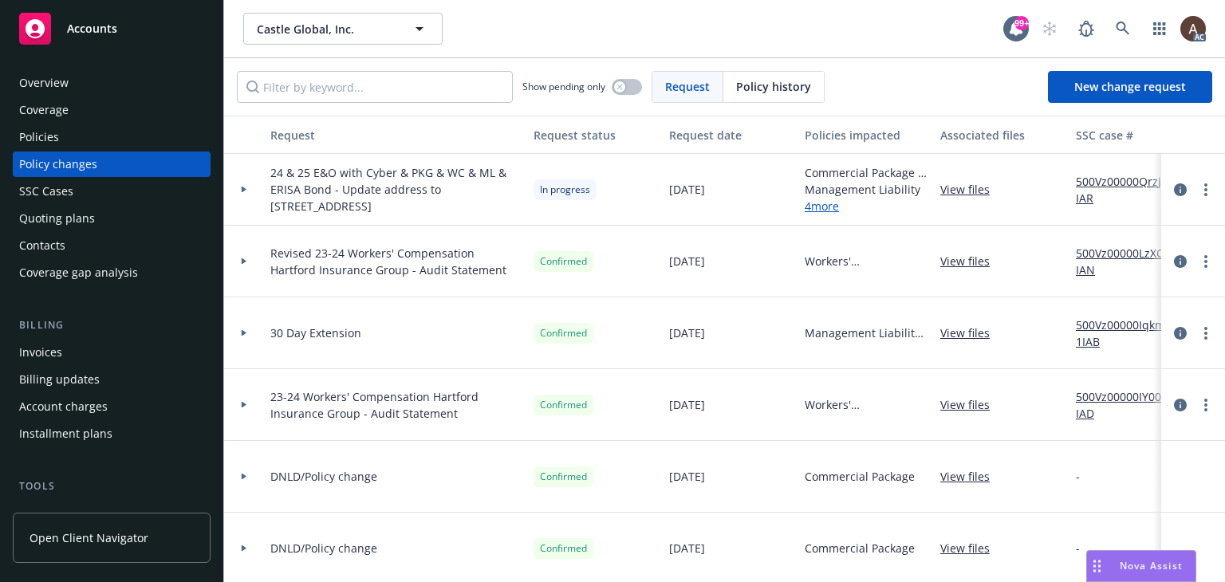
click at [241, 332] on icon at bounding box center [244, 333] width 6 height 6
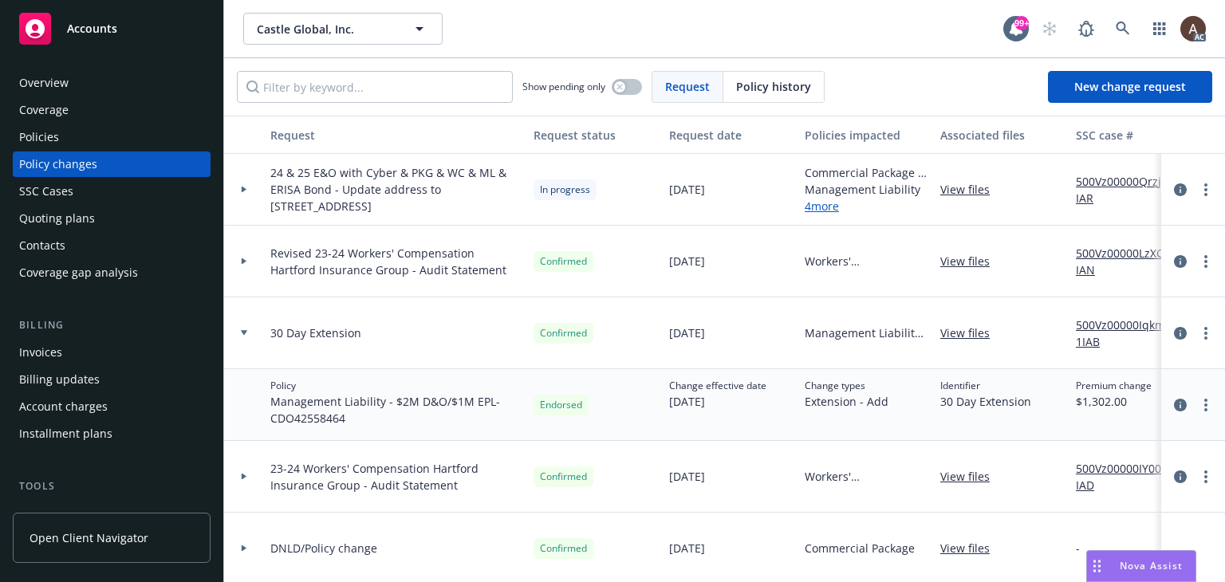
click at [1099, 325] on link "500Vz00000Iqkm1IAB" at bounding box center [1129, 333] width 107 height 33
click at [243, 194] on div at bounding box center [244, 190] width 40 height 72
